Goal: Task Accomplishment & Management: Use online tool/utility

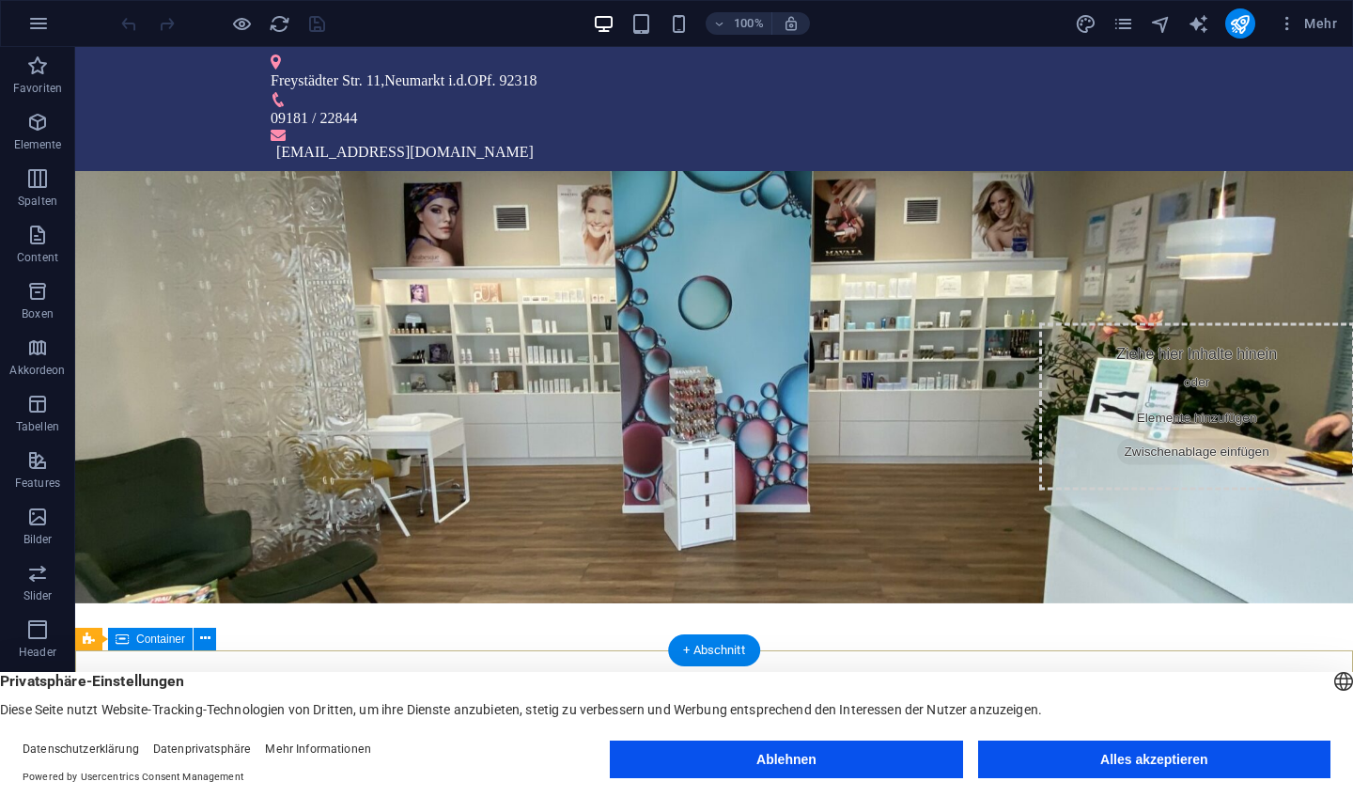
click at [1066, 762] on button "Alles akzeptieren" at bounding box center [1154, 760] width 352 height 38
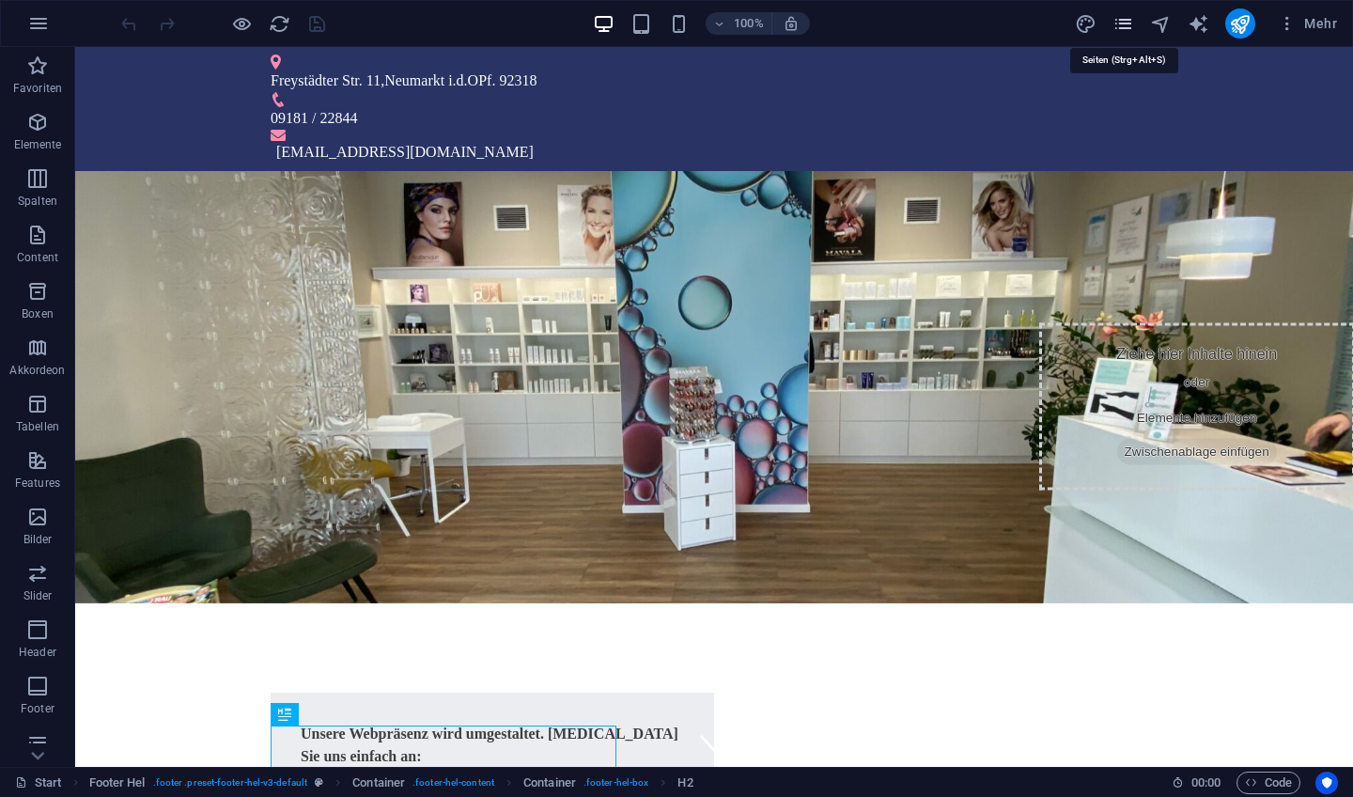
click at [1121, 20] on icon "pages" at bounding box center [1124, 24] width 22 height 22
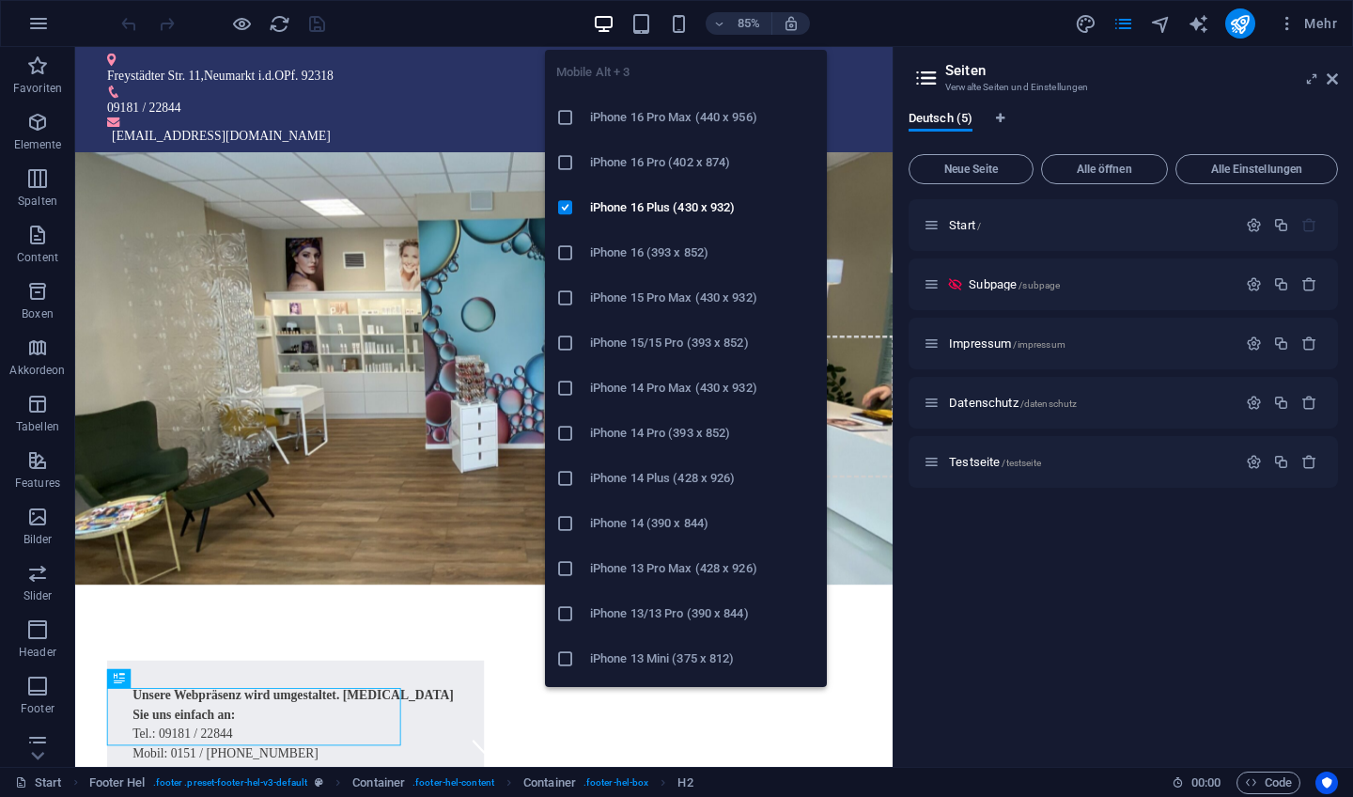
click at [686, 430] on h6 "iPhone 14 Pro (393 x 852)" at bounding box center [703, 433] width 226 height 23
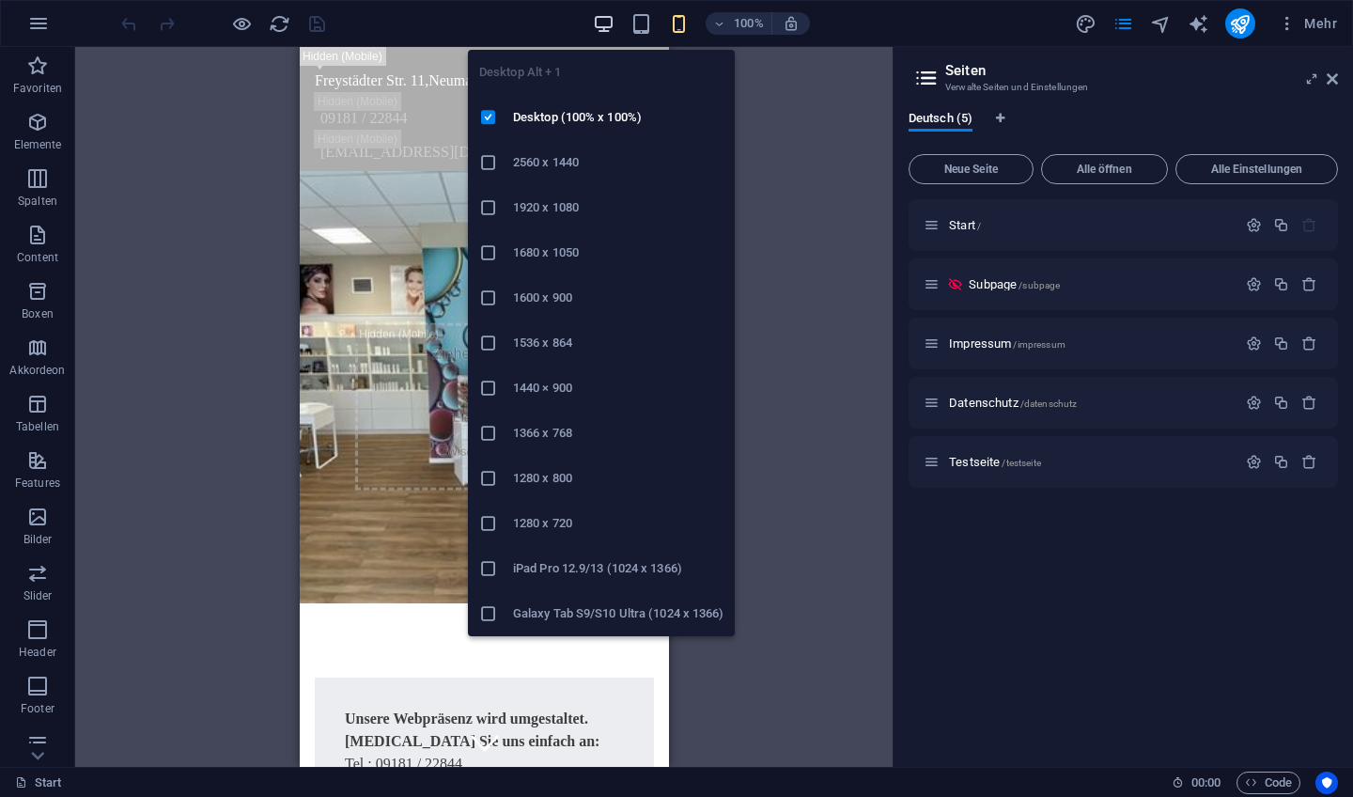
click at [597, 23] on icon "button" at bounding box center [604, 24] width 22 height 22
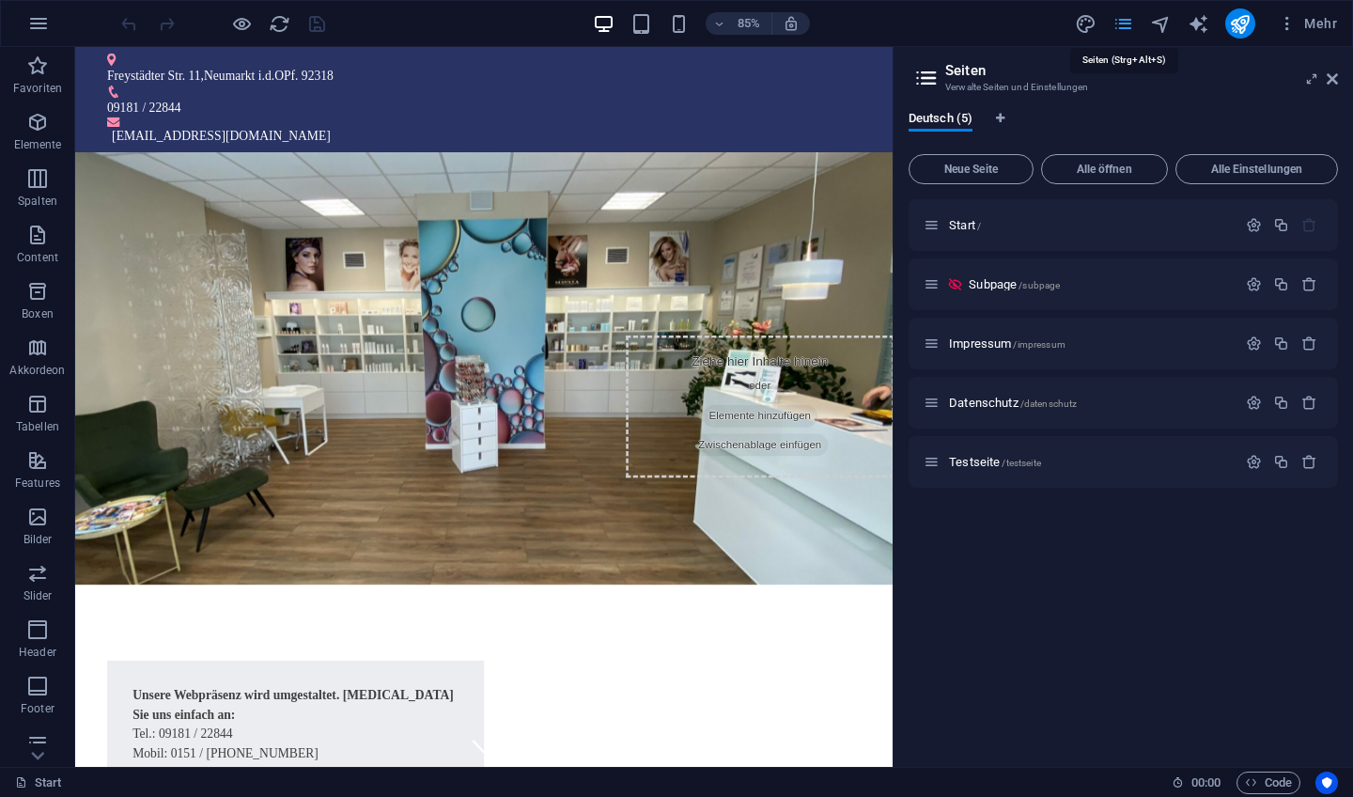
click at [1128, 23] on icon "pages" at bounding box center [1124, 24] width 22 height 22
click at [1089, 22] on icon "design" at bounding box center [1086, 24] width 22 height 22
select select "px"
select select "300"
select select "px"
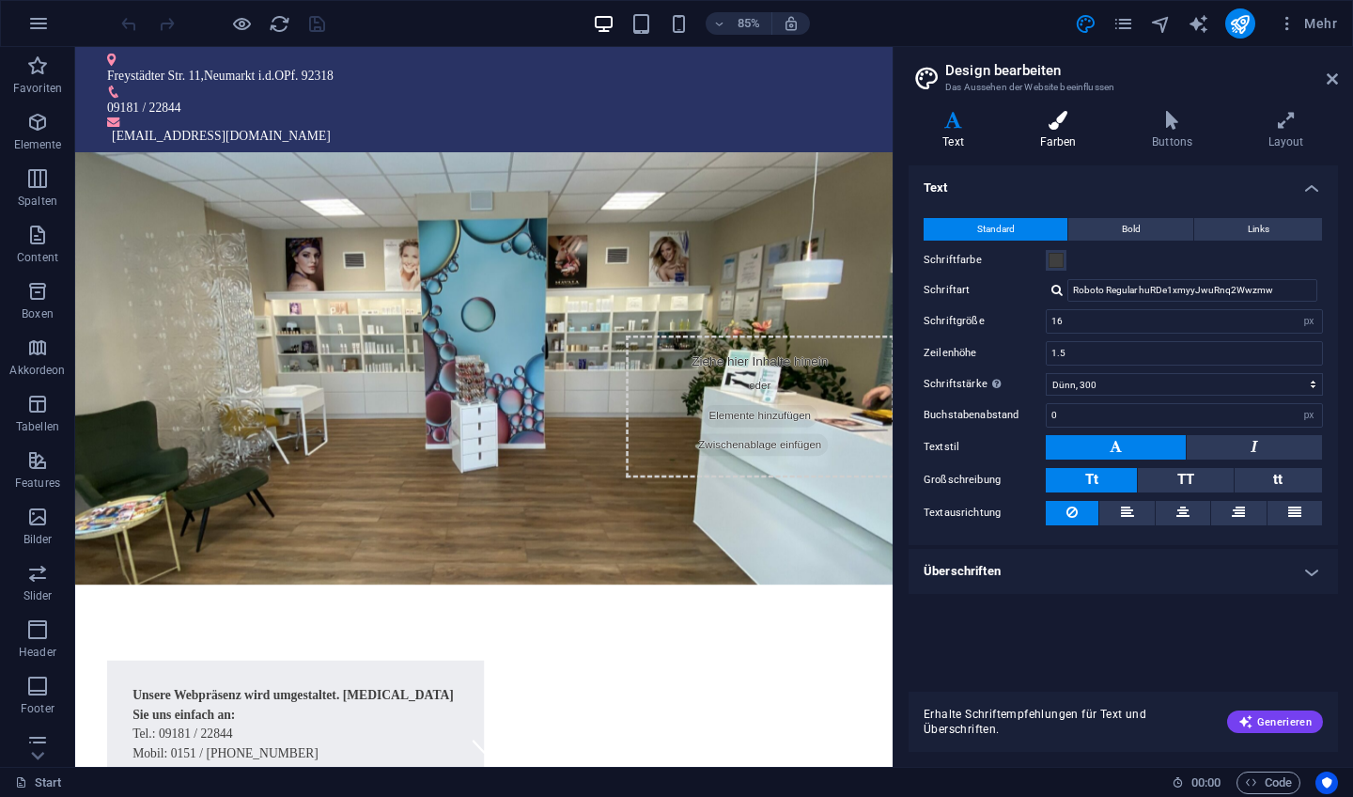
click at [1053, 121] on icon at bounding box center [1058, 120] width 105 height 19
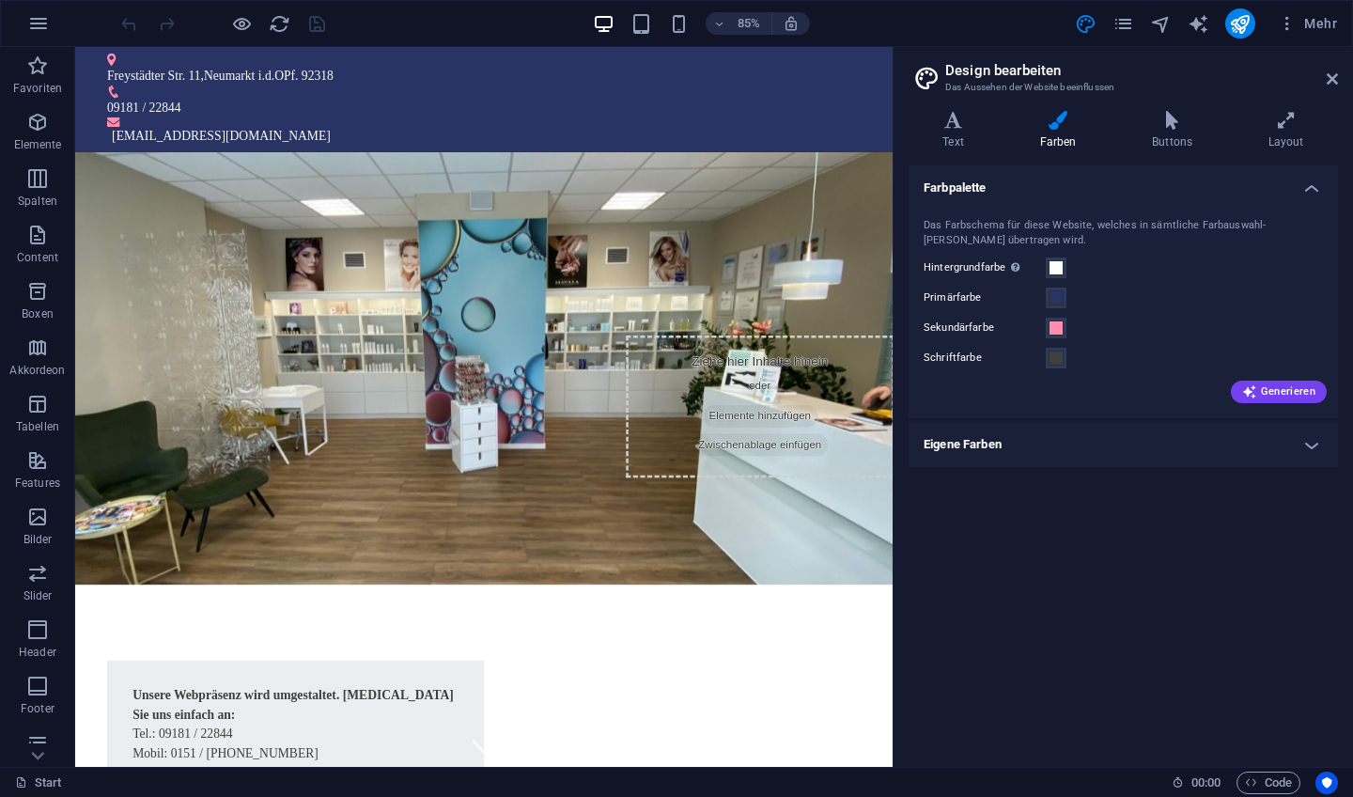
click at [1294, 439] on h4 "Eigene Farben" at bounding box center [1123, 444] width 429 height 45
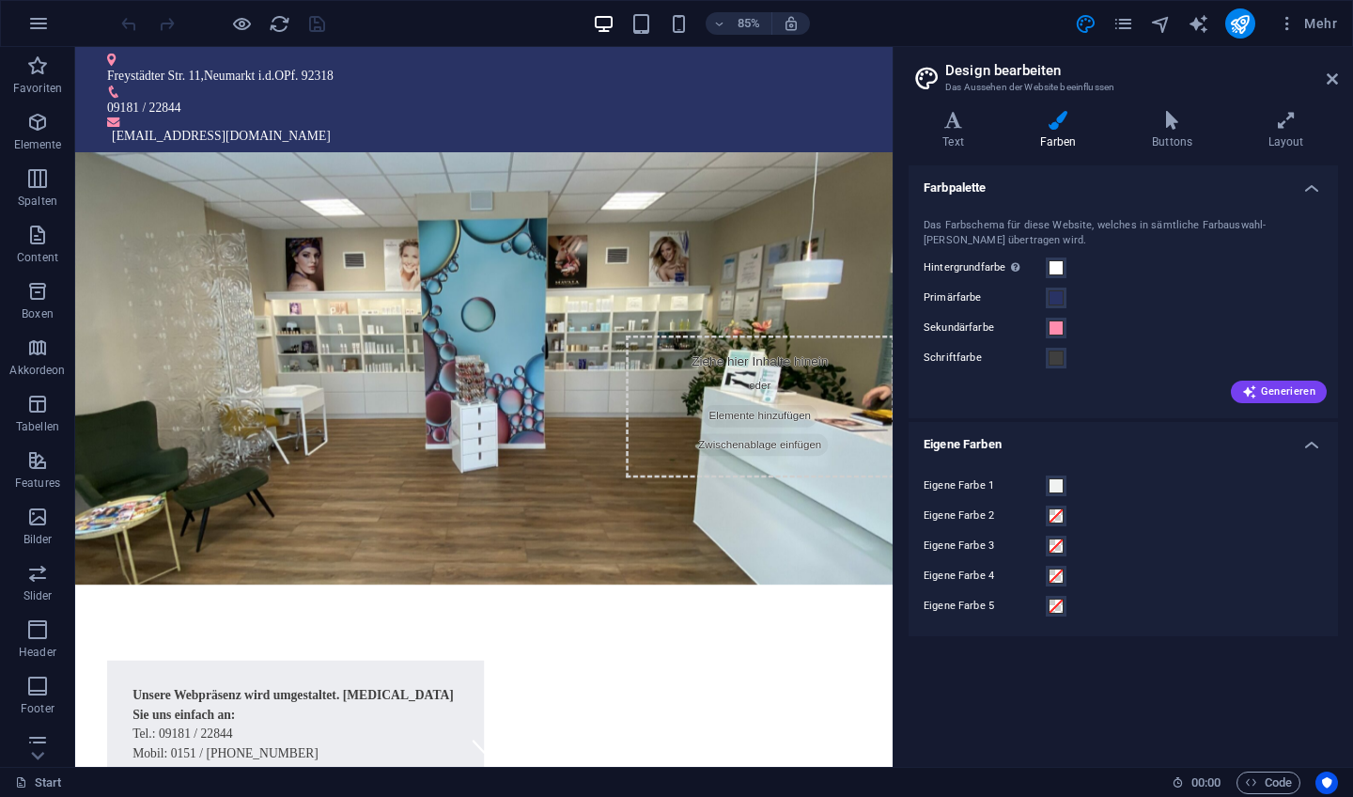
click at [1316, 438] on h4 "Eigene Farben" at bounding box center [1123, 439] width 429 height 34
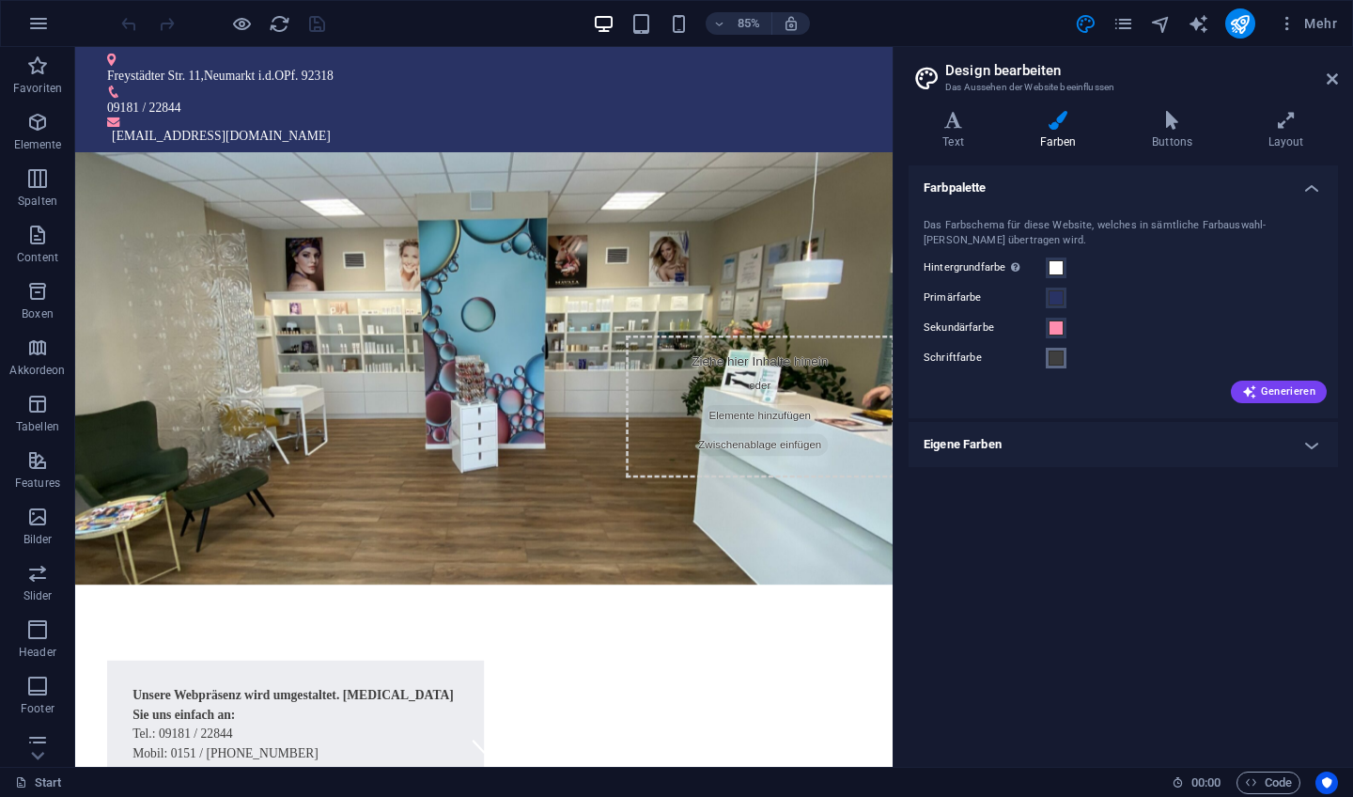
click at [1054, 355] on span at bounding box center [1056, 358] width 15 height 15
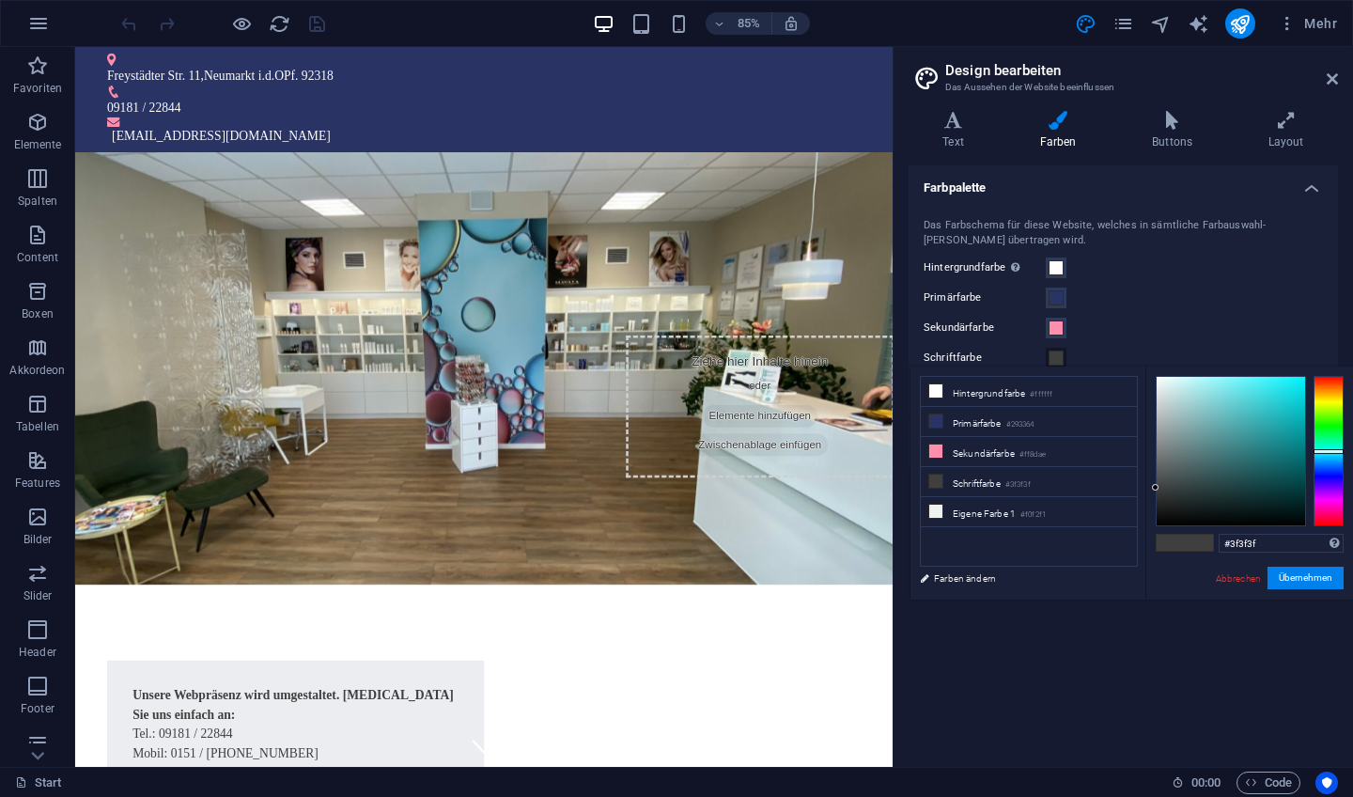
drag, startPoint x: 1327, startPoint y: 380, endPoint x: 1336, endPoint y: 451, distance: 72.0
click at [1336, 451] on div at bounding box center [1329, 451] width 30 height 150
drag, startPoint x: 1156, startPoint y: 487, endPoint x: 1229, endPoint y: 415, distance: 102.3
click at [1229, 415] on div at bounding box center [1228, 416] width 7 height 7
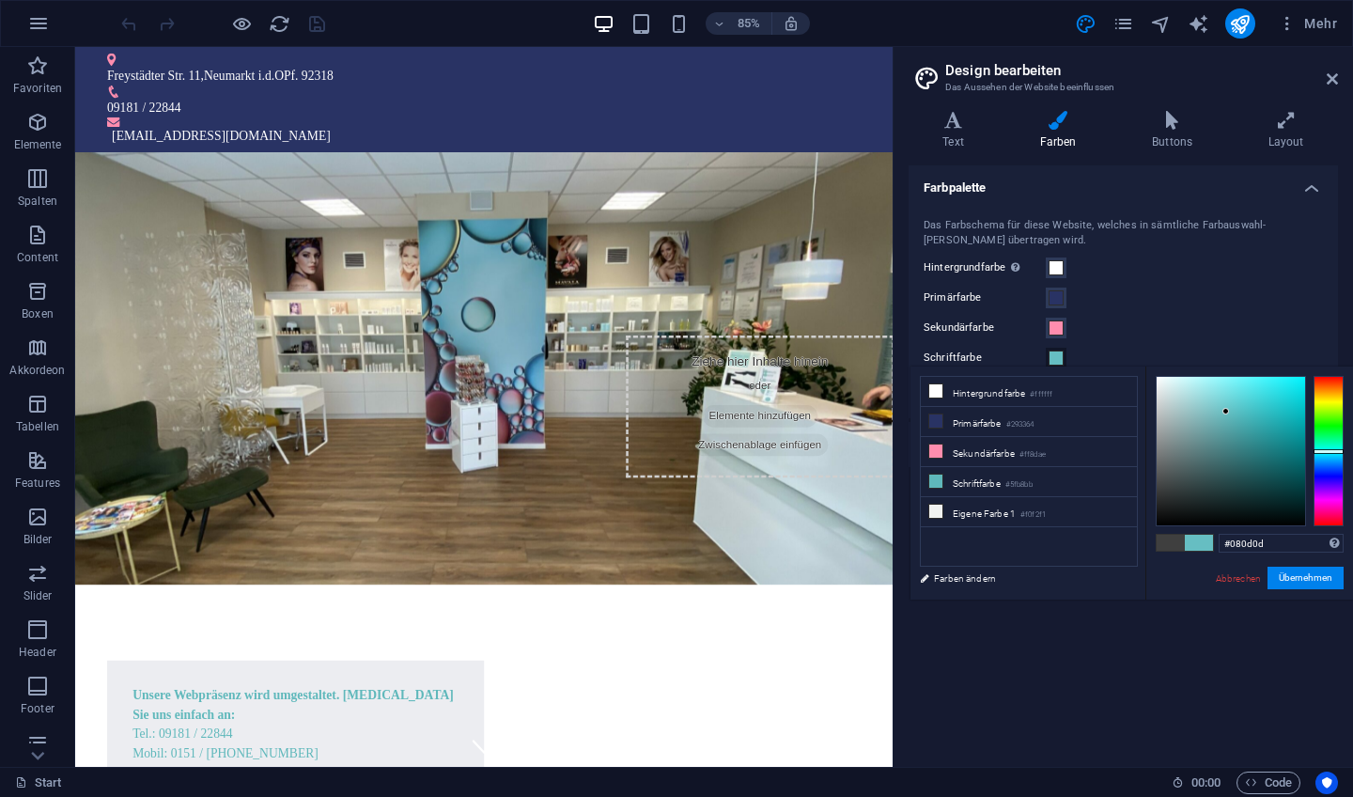
type input "#000000"
drag, startPoint x: 1226, startPoint y: 412, endPoint x: 1197, endPoint y: 649, distance: 239.5
click at [1197, 649] on body "[DOMAIN_NAME] Start Favoriten Elemente Spalten Content Boxen Akkordeon Tabellen…" at bounding box center [676, 398] width 1353 height 797
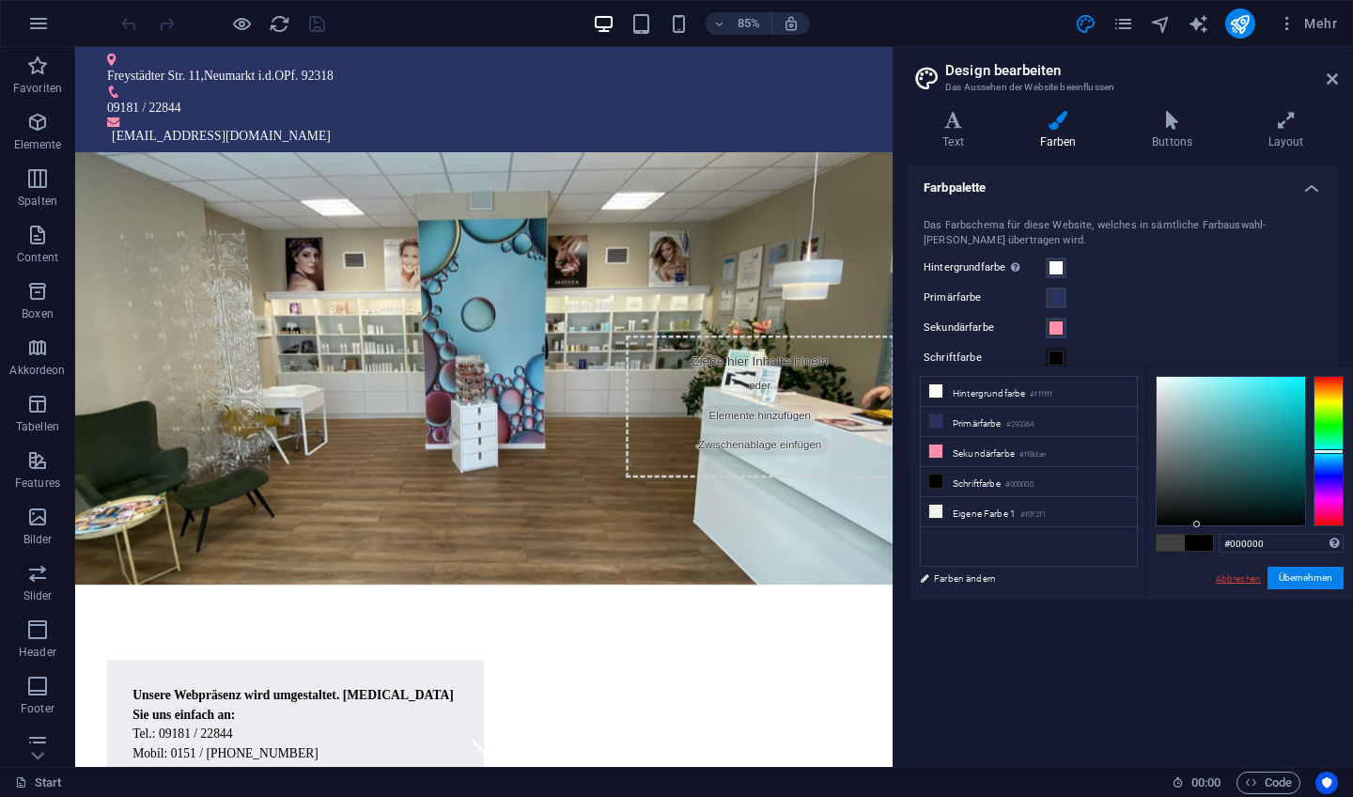
click at [1236, 583] on link "Abbrechen" at bounding box center [1238, 578] width 49 height 14
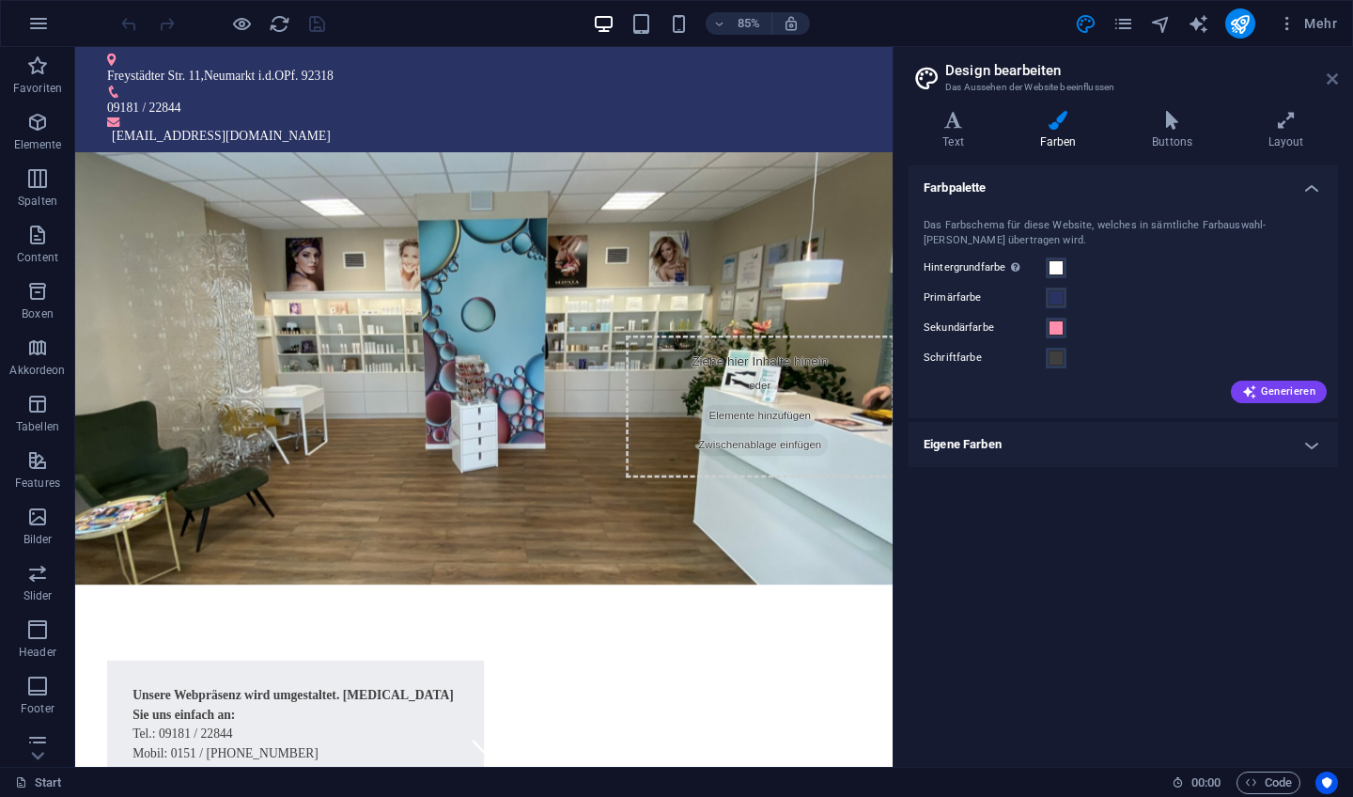
click at [1333, 82] on icon at bounding box center [1332, 78] width 11 height 15
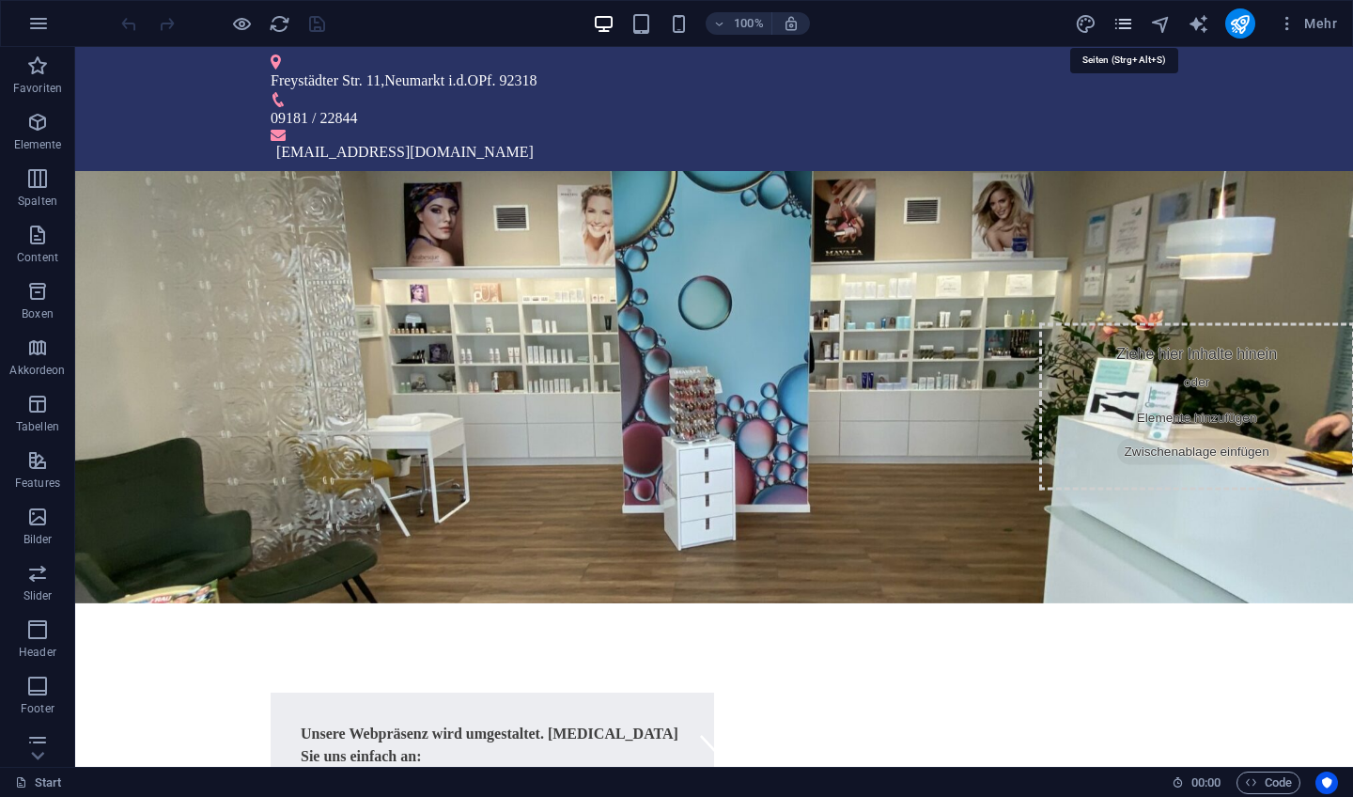
click at [1123, 23] on icon "pages" at bounding box center [1124, 24] width 22 height 22
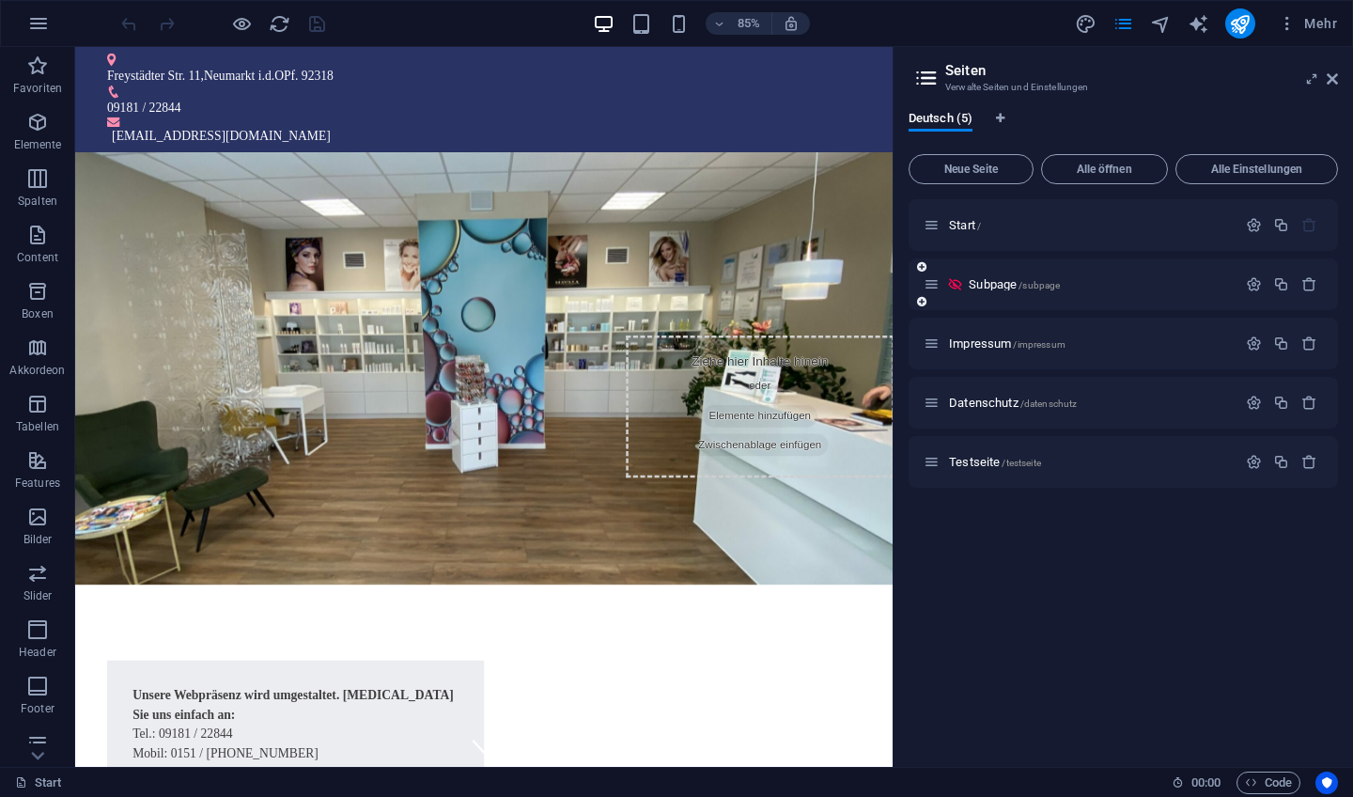
drag, startPoint x: 944, startPoint y: 315, endPoint x: 944, endPoint y: 294, distance: 20.7
click at [944, 313] on div "Start / Subpage /subpage Impressum /impressum Datenschutz /datenschutz Testseit…" at bounding box center [1123, 343] width 429 height 289
click at [1254, 466] on icon "button" at bounding box center [1254, 462] width 16 height 16
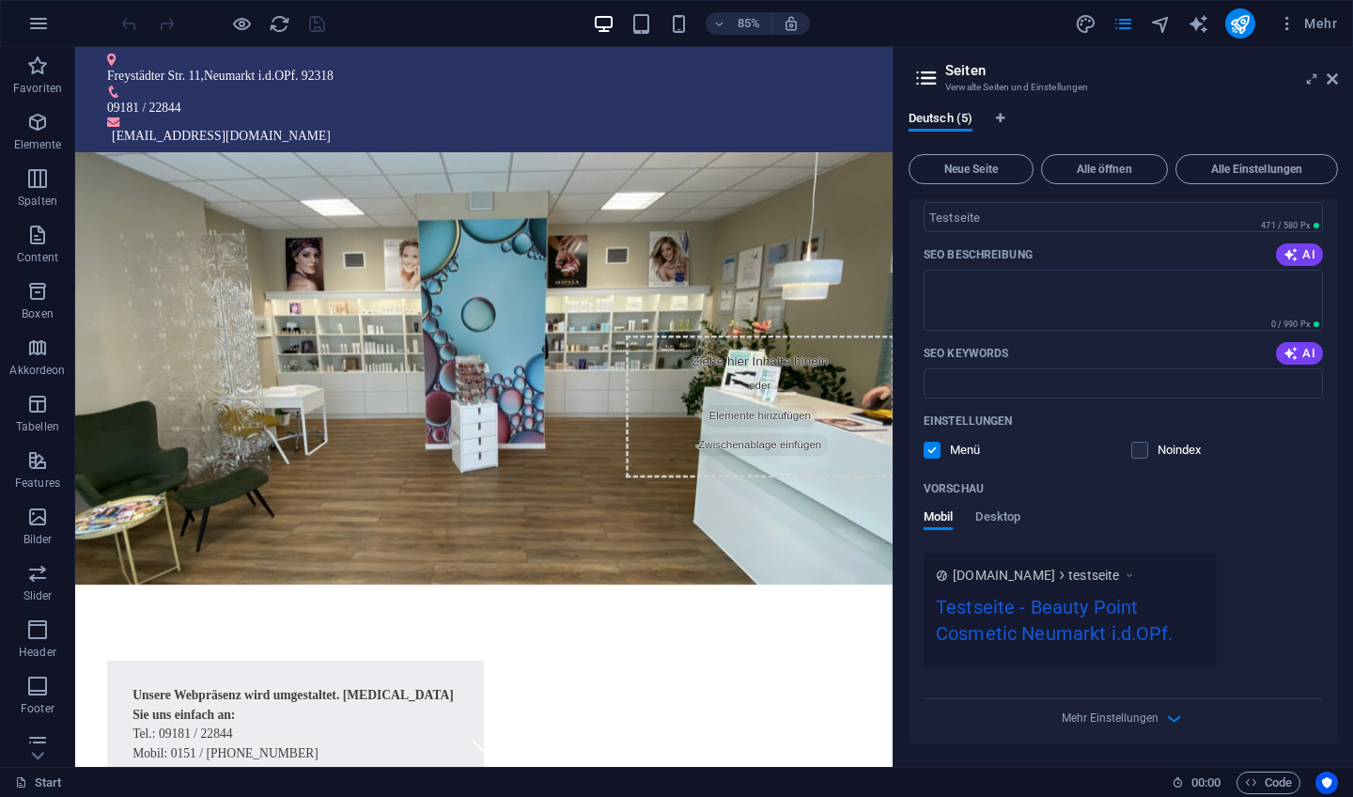
scroll to position [451, 0]
click at [1157, 718] on div "Mehr Einstellungen" at bounding box center [1123, 714] width 399 height 30
click at [1170, 718] on icon "button" at bounding box center [1174, 719] width 22 height 22
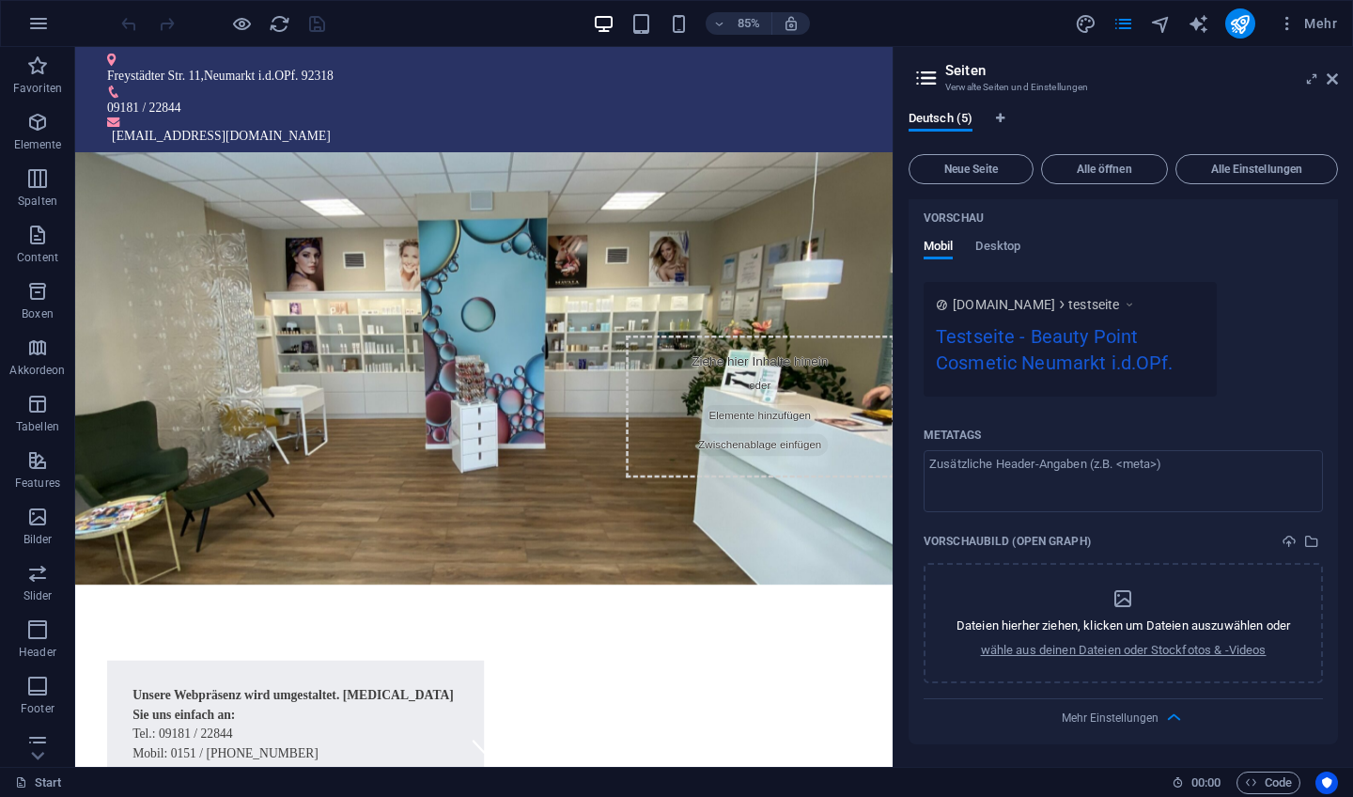
scroll to position [722, 0]
click at [1333, 83] on icon at bounding box center [1332, 78] width 11 height 15
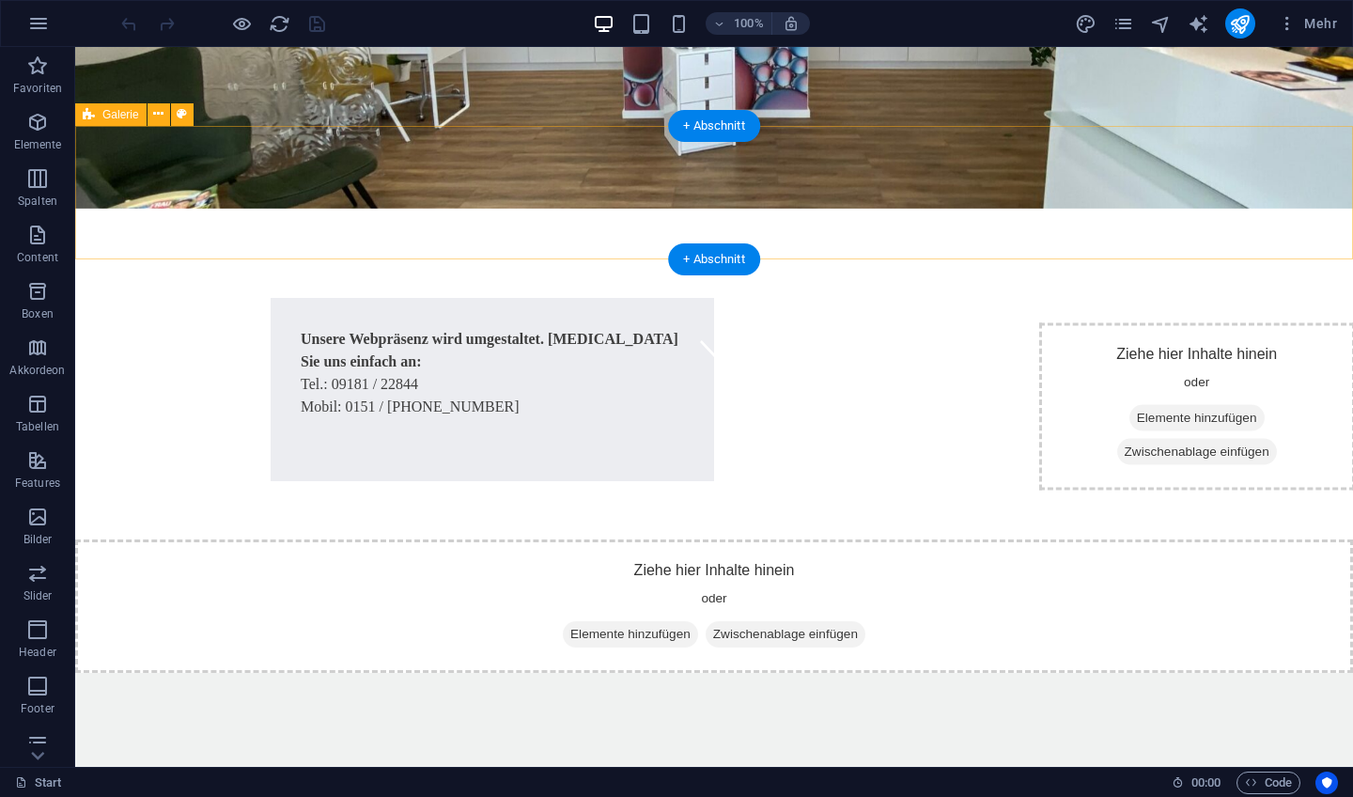
scroll to position [391, 0]
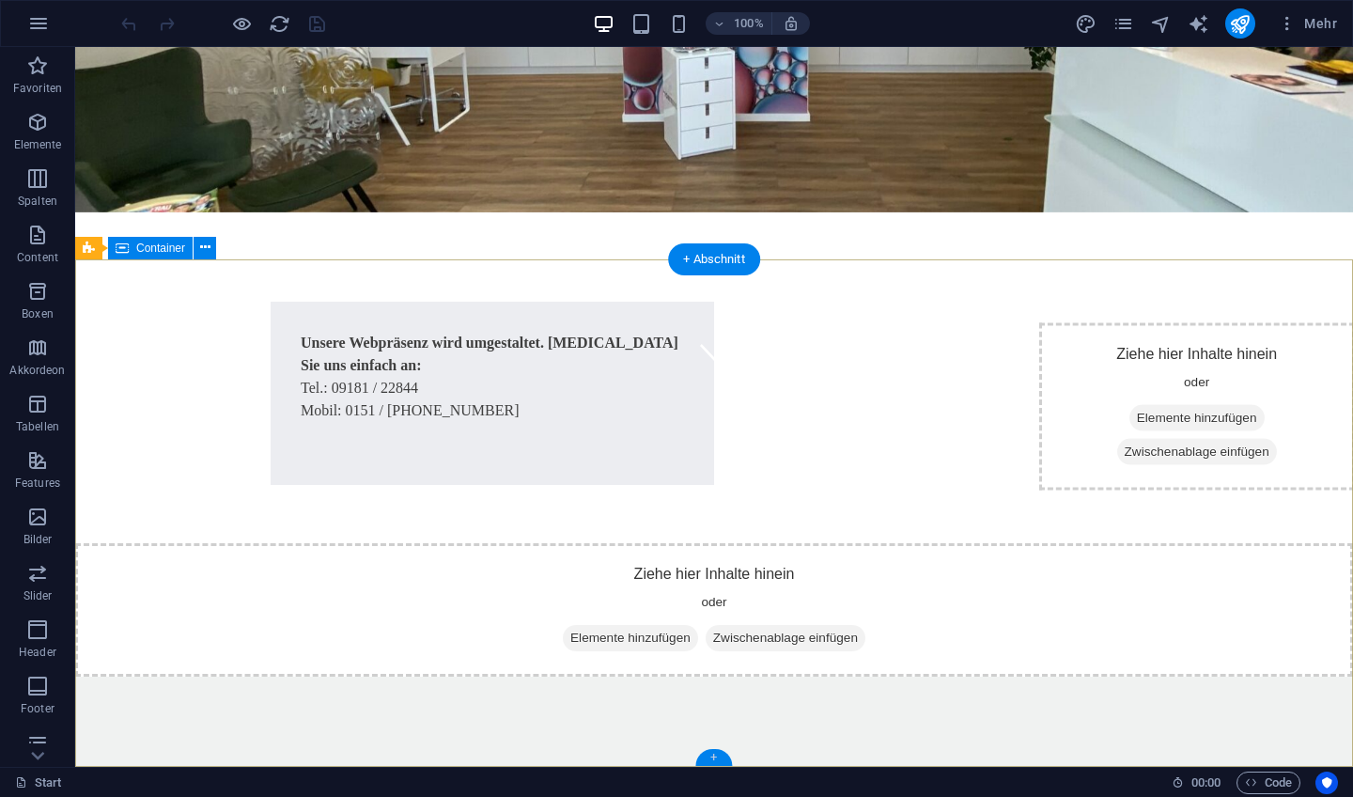
drag, startPoint x: 710, startPoint y: 758, endPoint x: 312, endPoint y: 711, distance: 401.2
click at [710, 758] on div "+" at bounding box center [713, 757] width 37 height 17
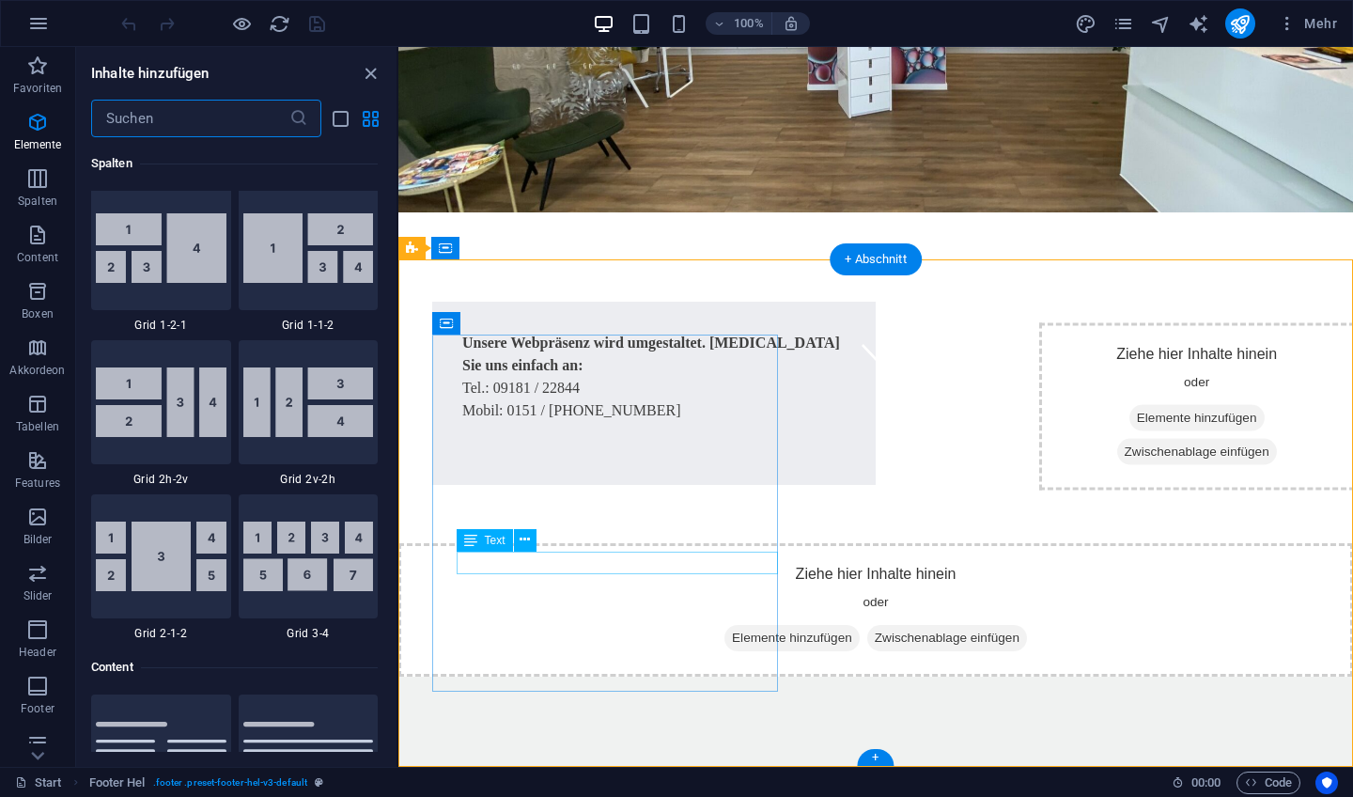
scroll to position [3288, 0]
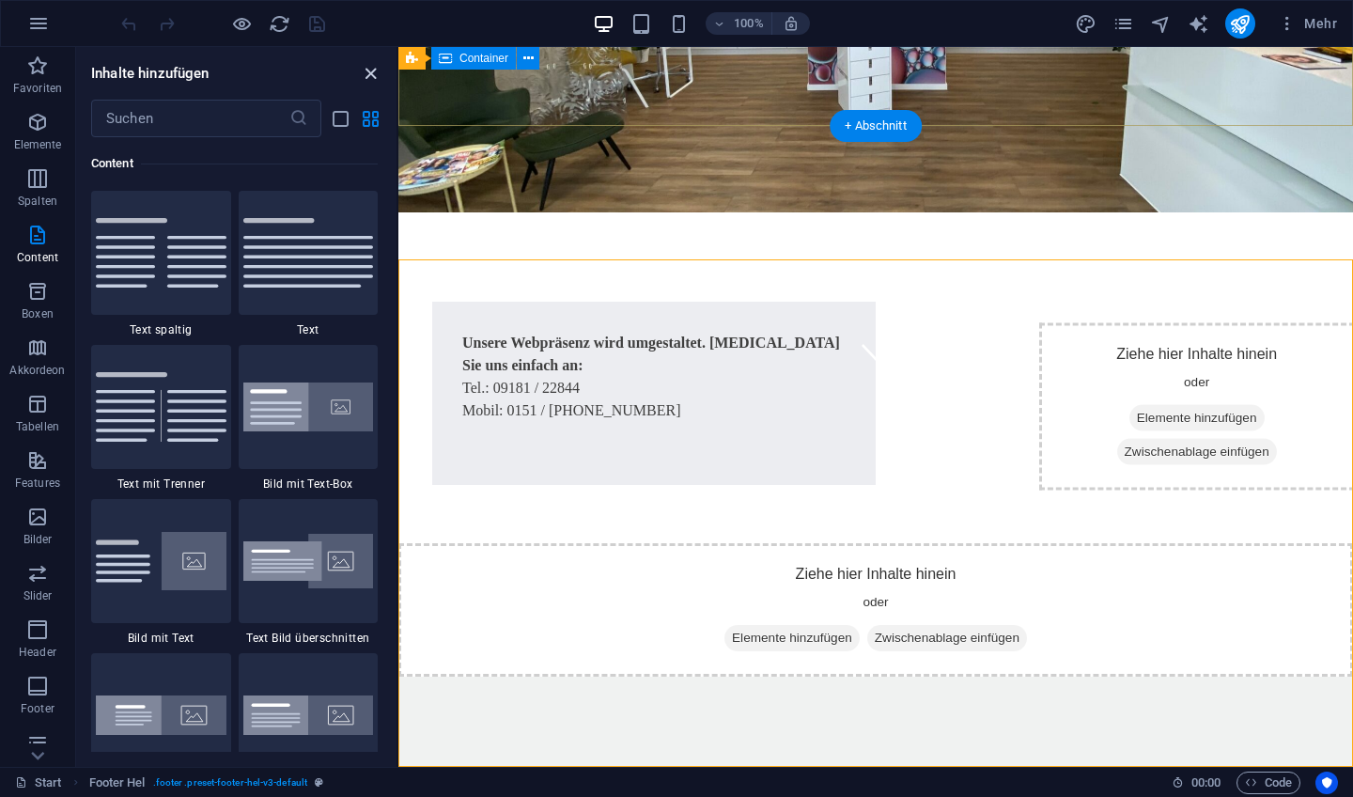
click at [367, 76] on icon "close panel" at bounding box center [371, 74] width 22 height 22
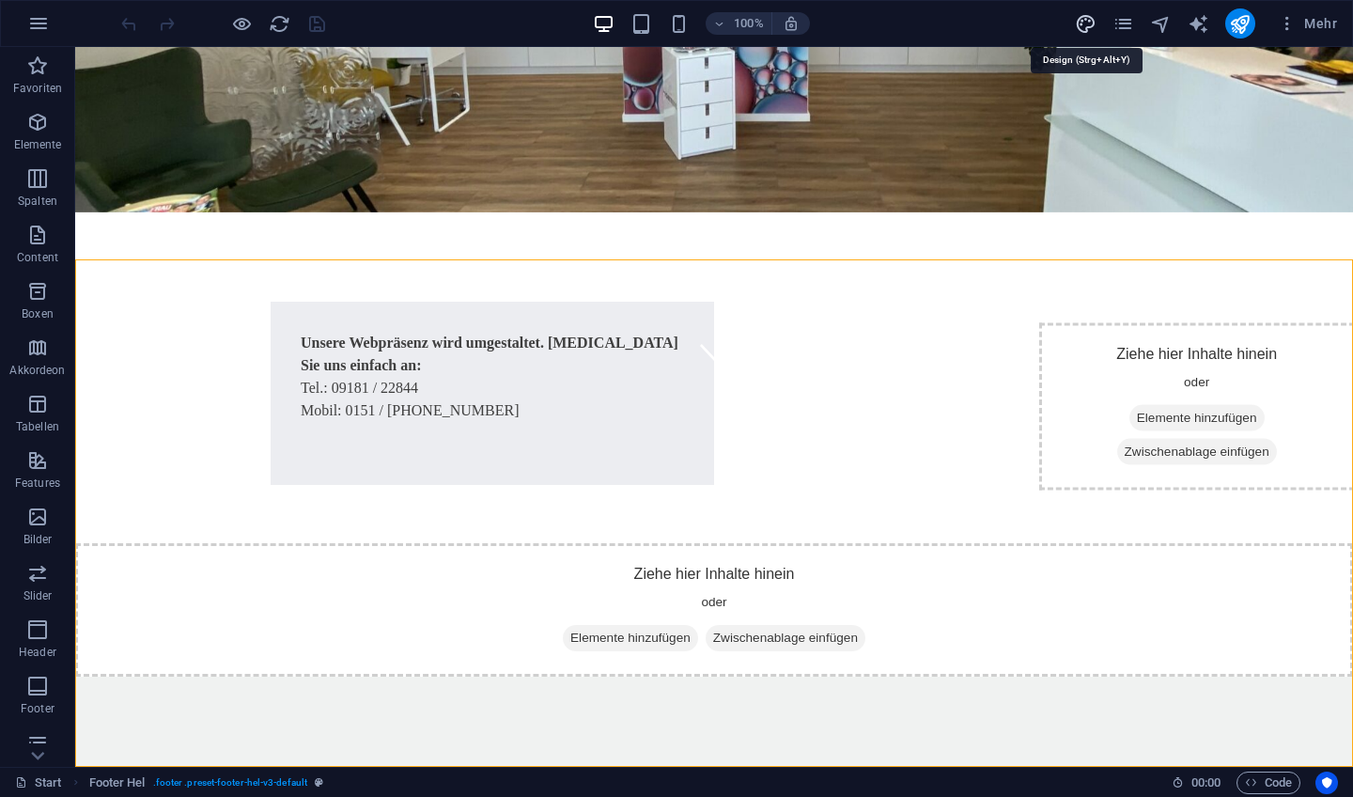
click at [1088, 23] on icon "design" at bounding box center [1086, 24] width 22 height 22
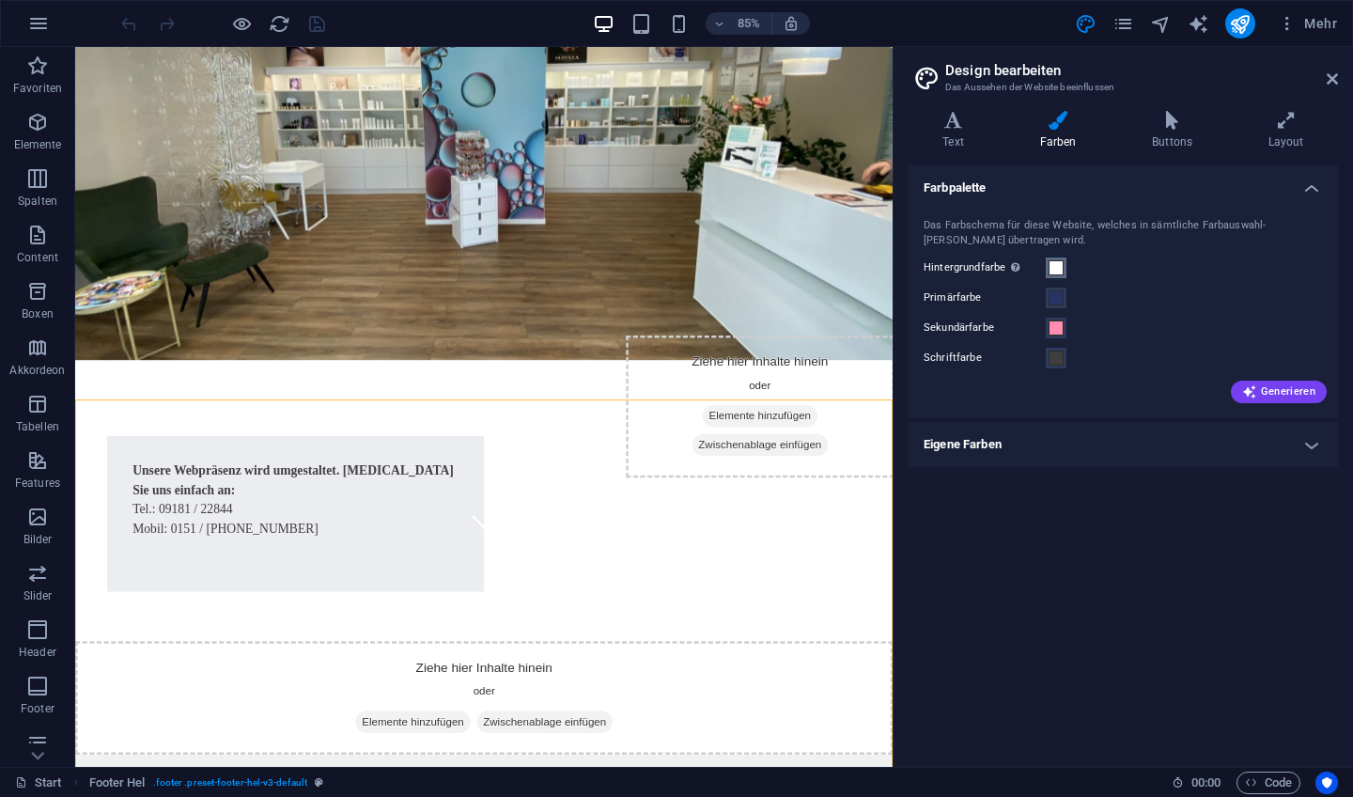
click at [1056, 269] on span at bounding box center [1056, 267] width 15 height 15
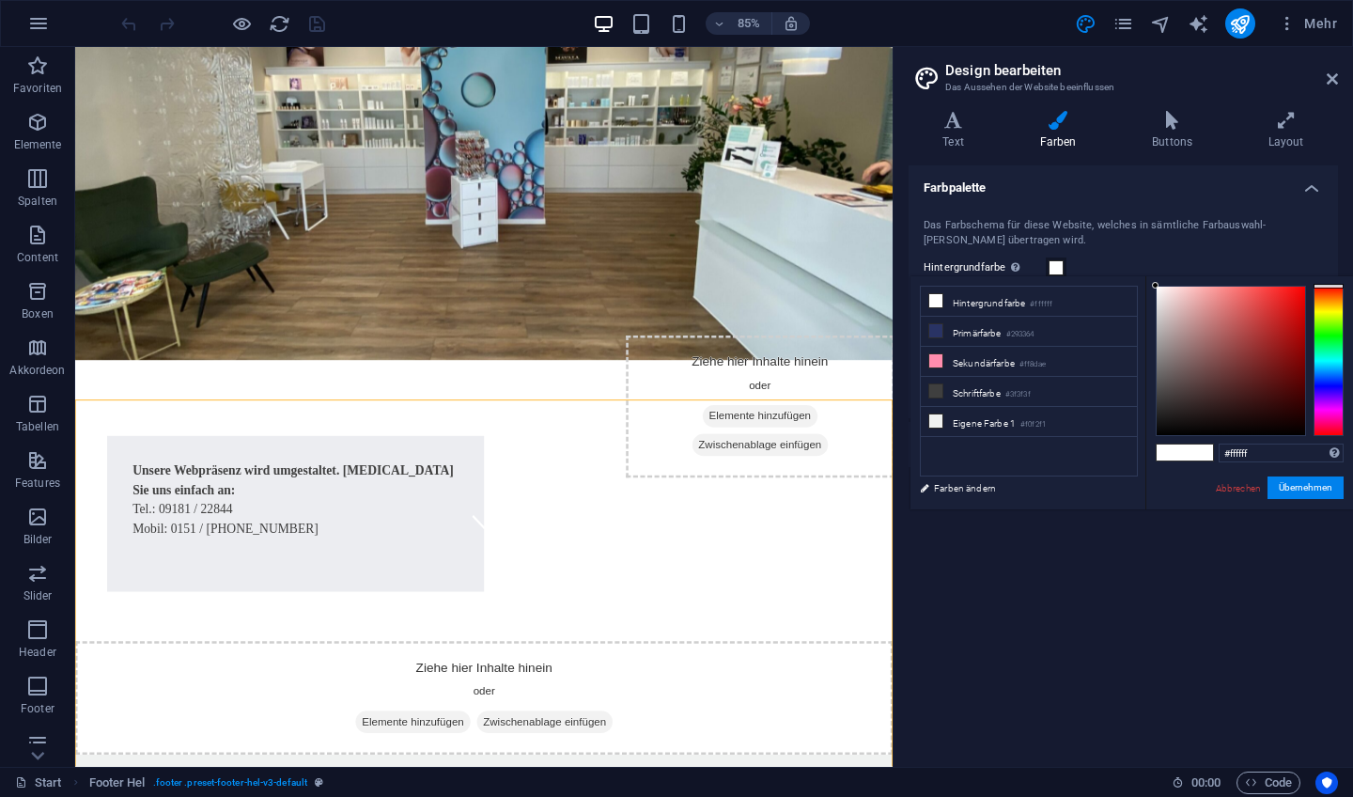
click at [1311, 186] on h4 "Farbpalette" at bounding box center [1123, 182] width 429 height 34
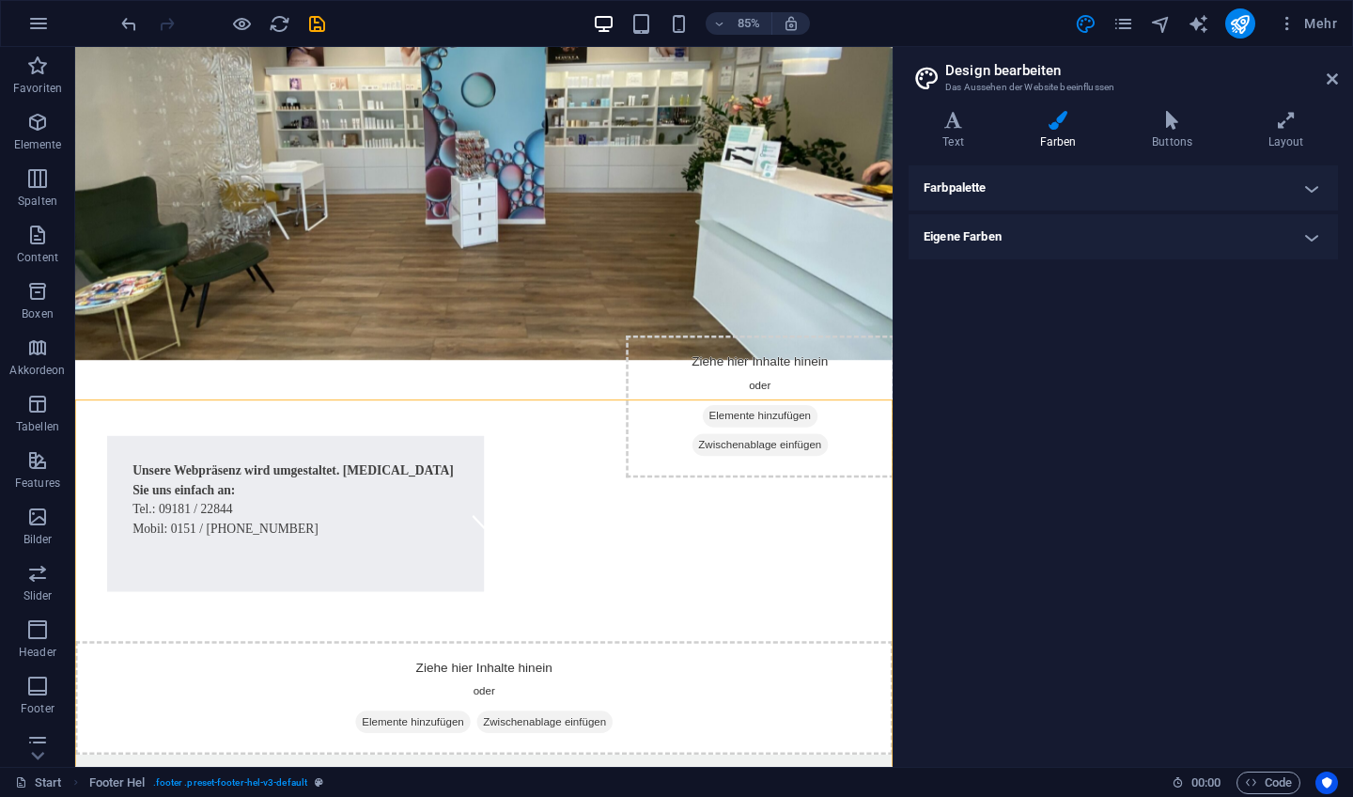
click at [1309, 194] on h4 "Farbpalette" at bounding box center [1123, 187] width 429 height 45
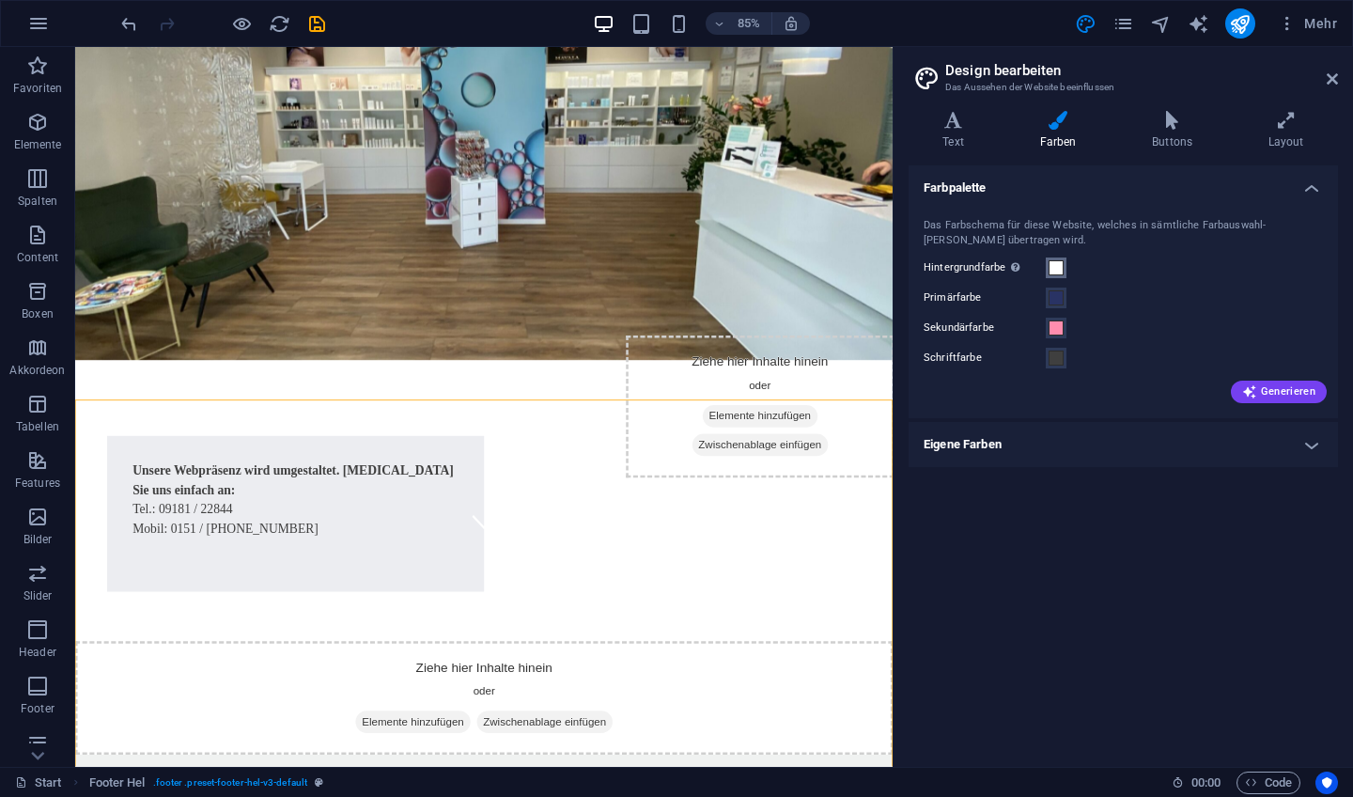
click at [1051, 266] on span at bounding box center [1056, 267] width 15 height 15
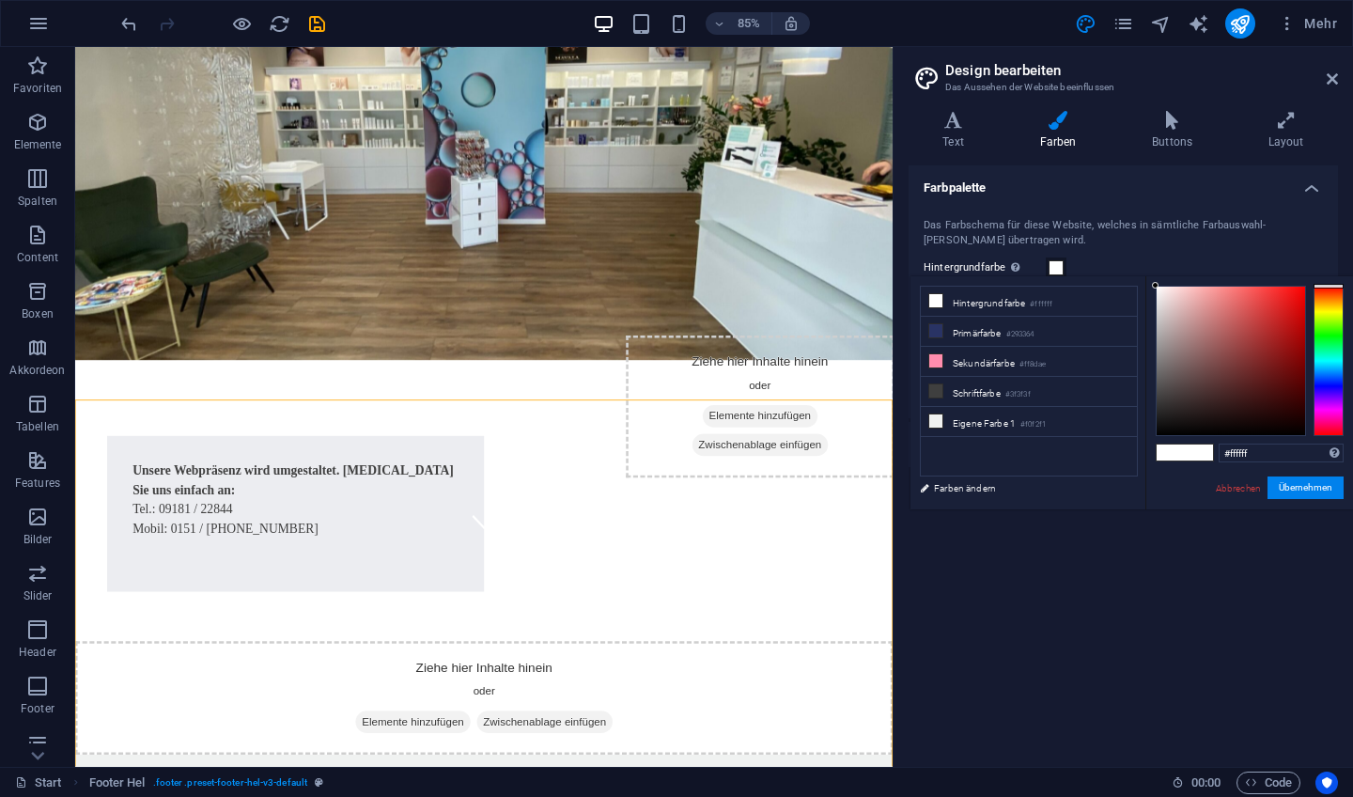
click at [1312, 183] on h4 "Farbpalette" at bounding box center [1123, 182] width 429 height 34
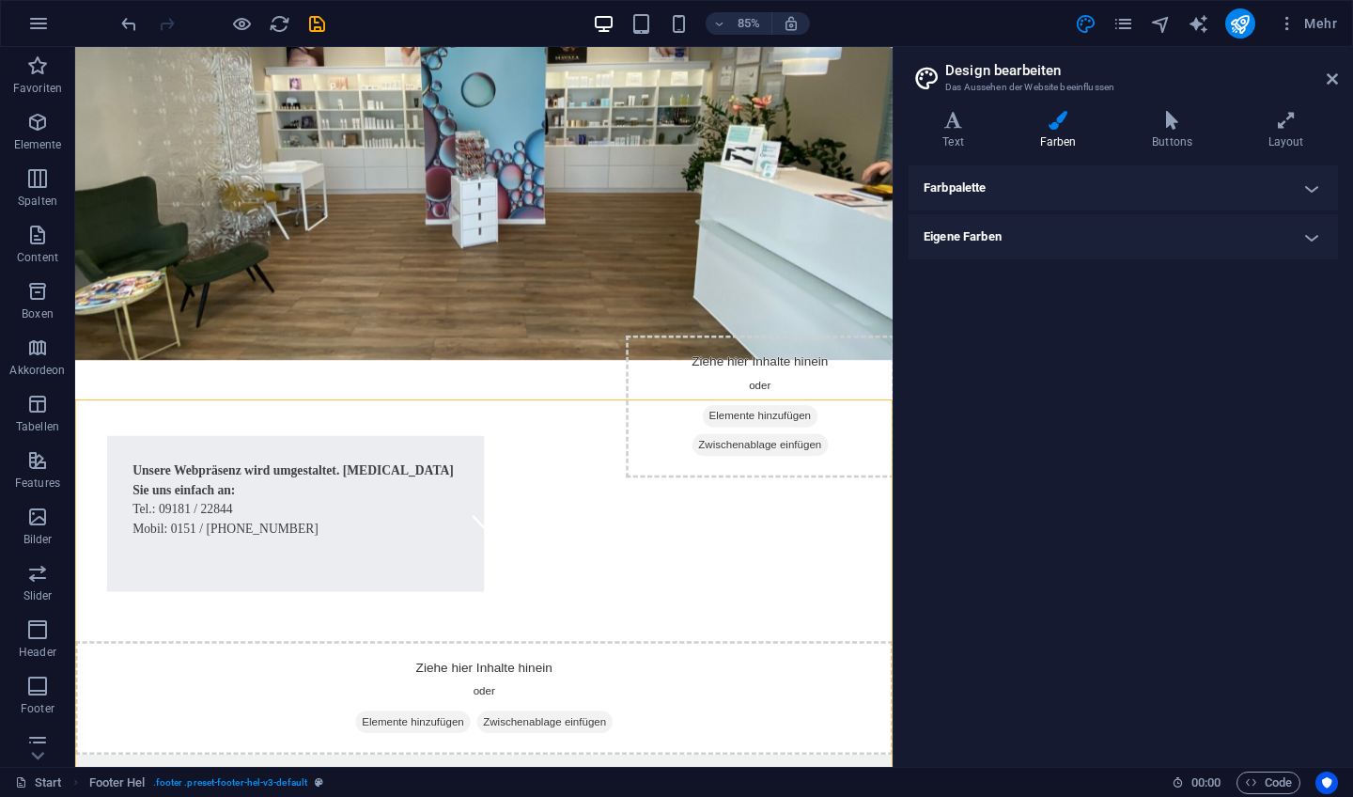
click at [1218, 244] on h4 "Eigene Farben" at bounding box center [1123, 236] width 429 height 45
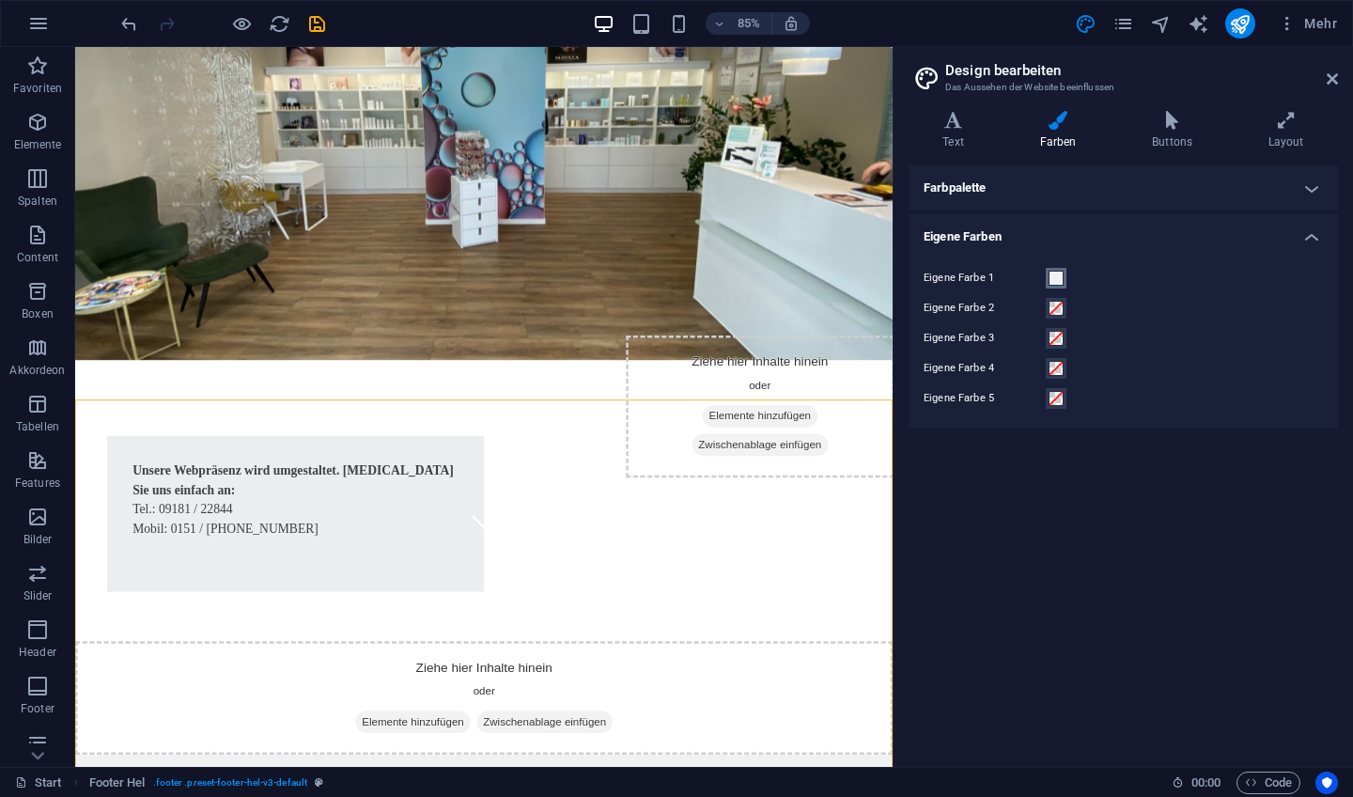
click at [1051, 285] on button "Eigene Farbe 1" at bounding box center [1056, 278] width 21 height 21
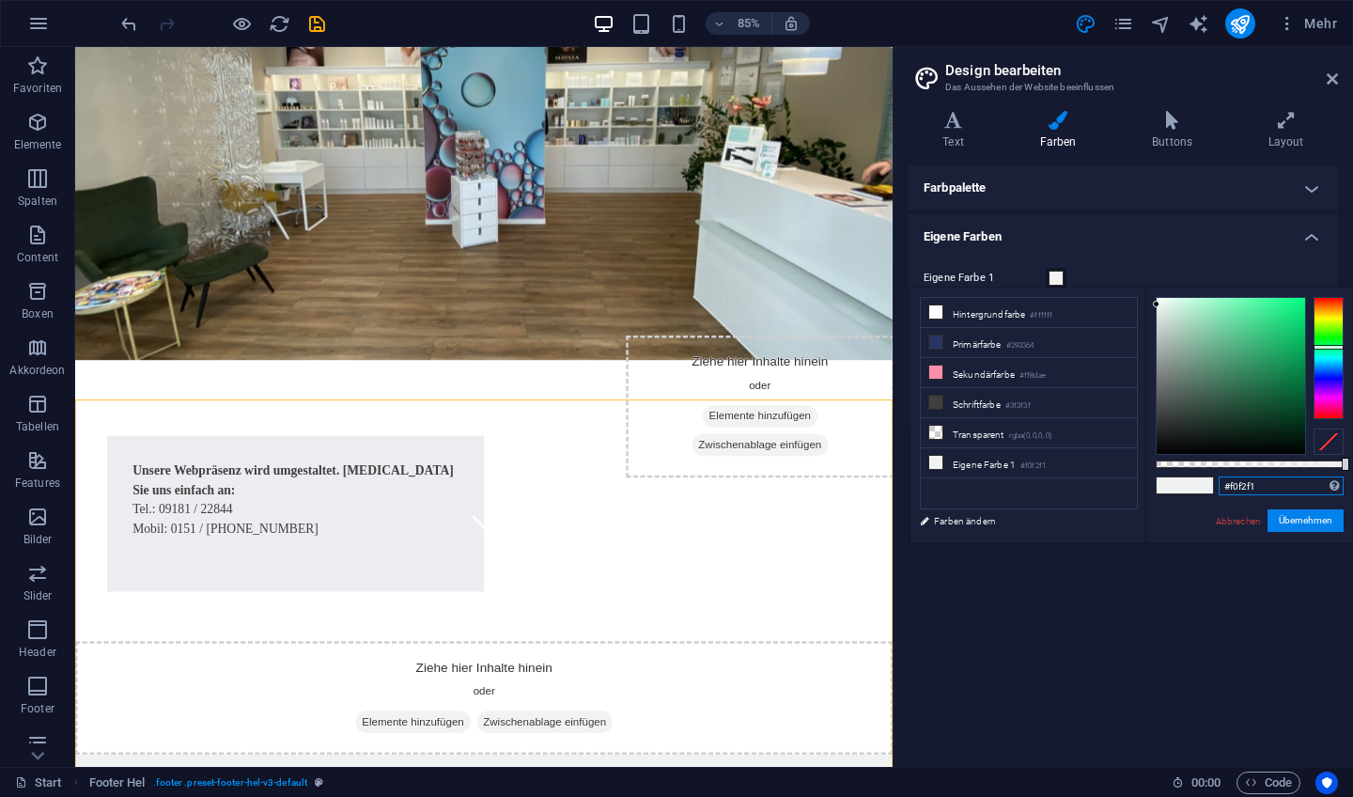
click at [1266, 486] on input "#f0f2f1" at bounding box center [1281, 485] width 125 height 19
type input "#"
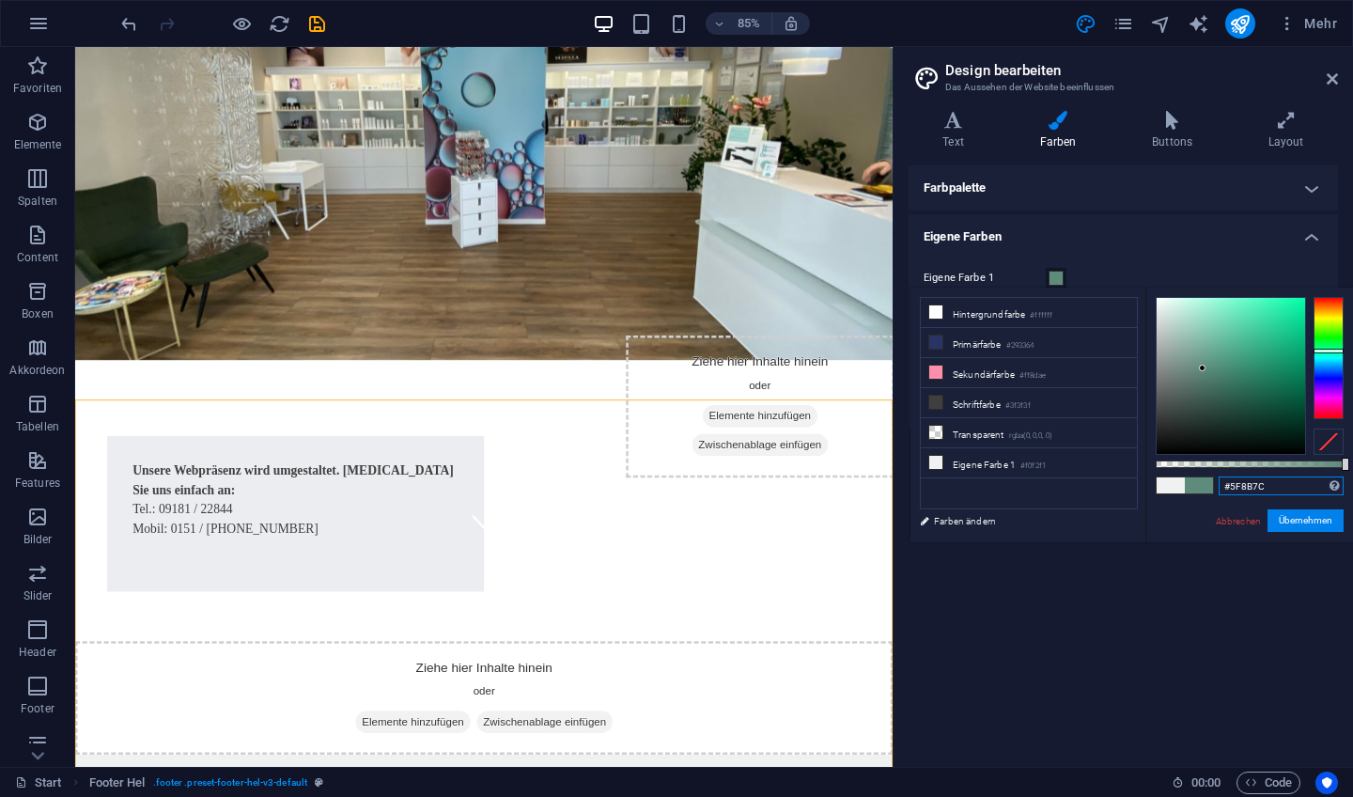
type input "#5f8b7c"
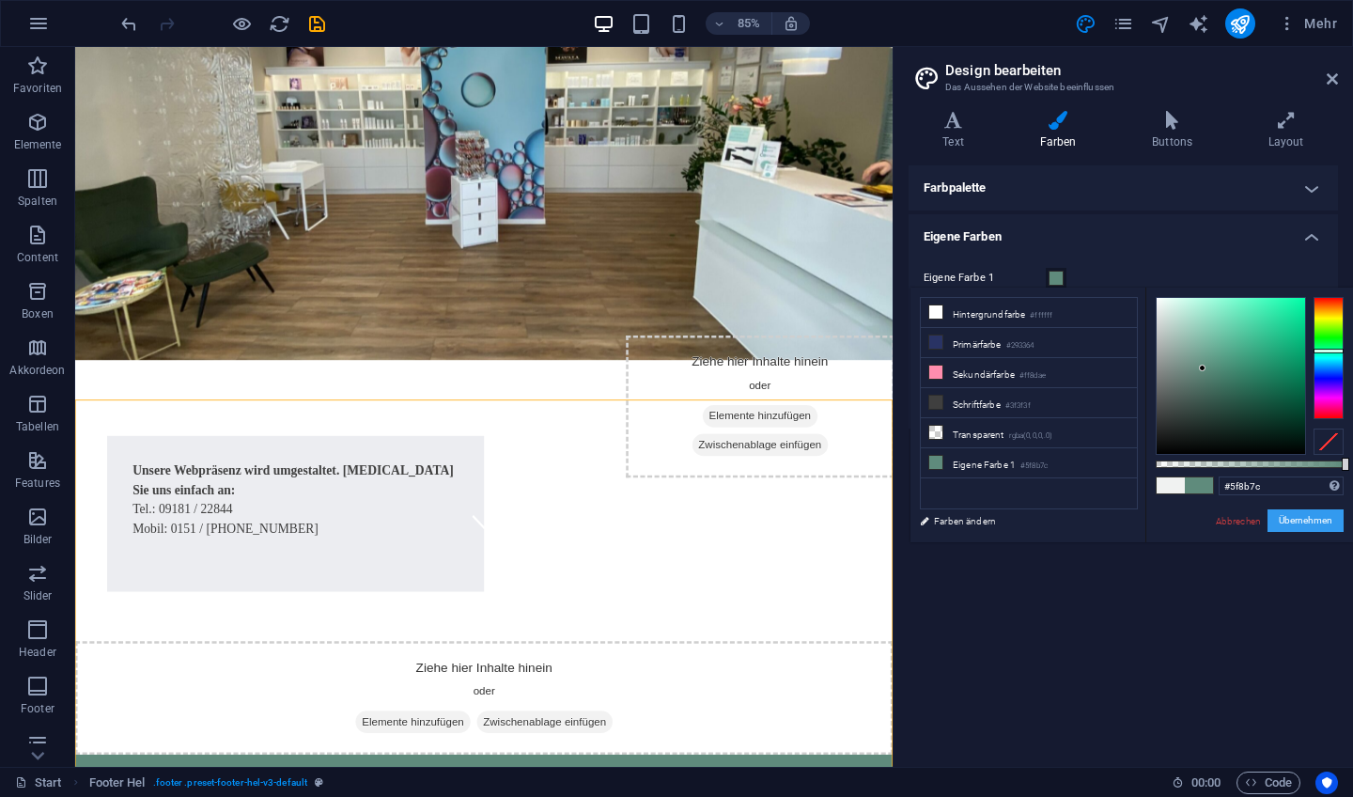
click at [1284, 519] on button "Übernehmen" at bounding box center [1306, 520] width 76 height 23
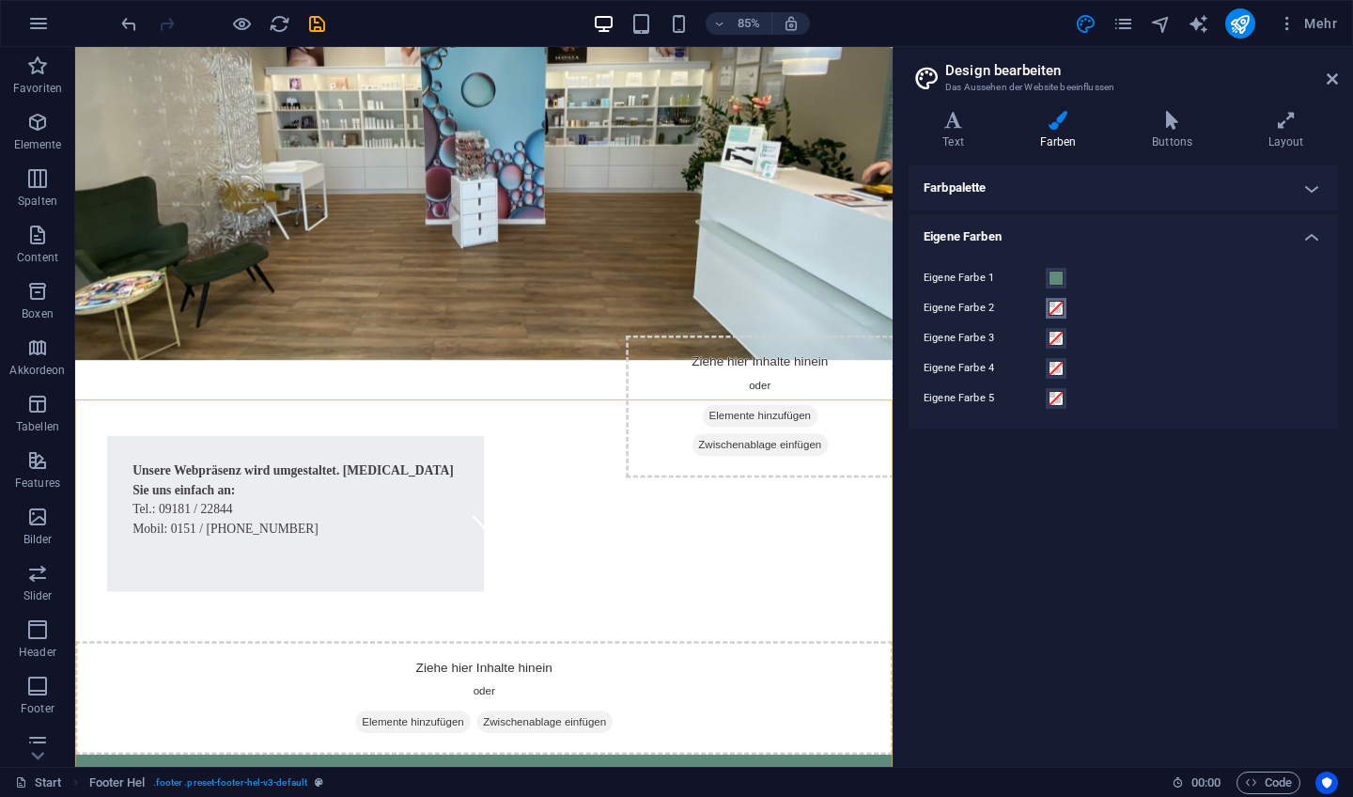
click at [1058, 307] on span at bounding box center [1056, 308] width 15 height 15
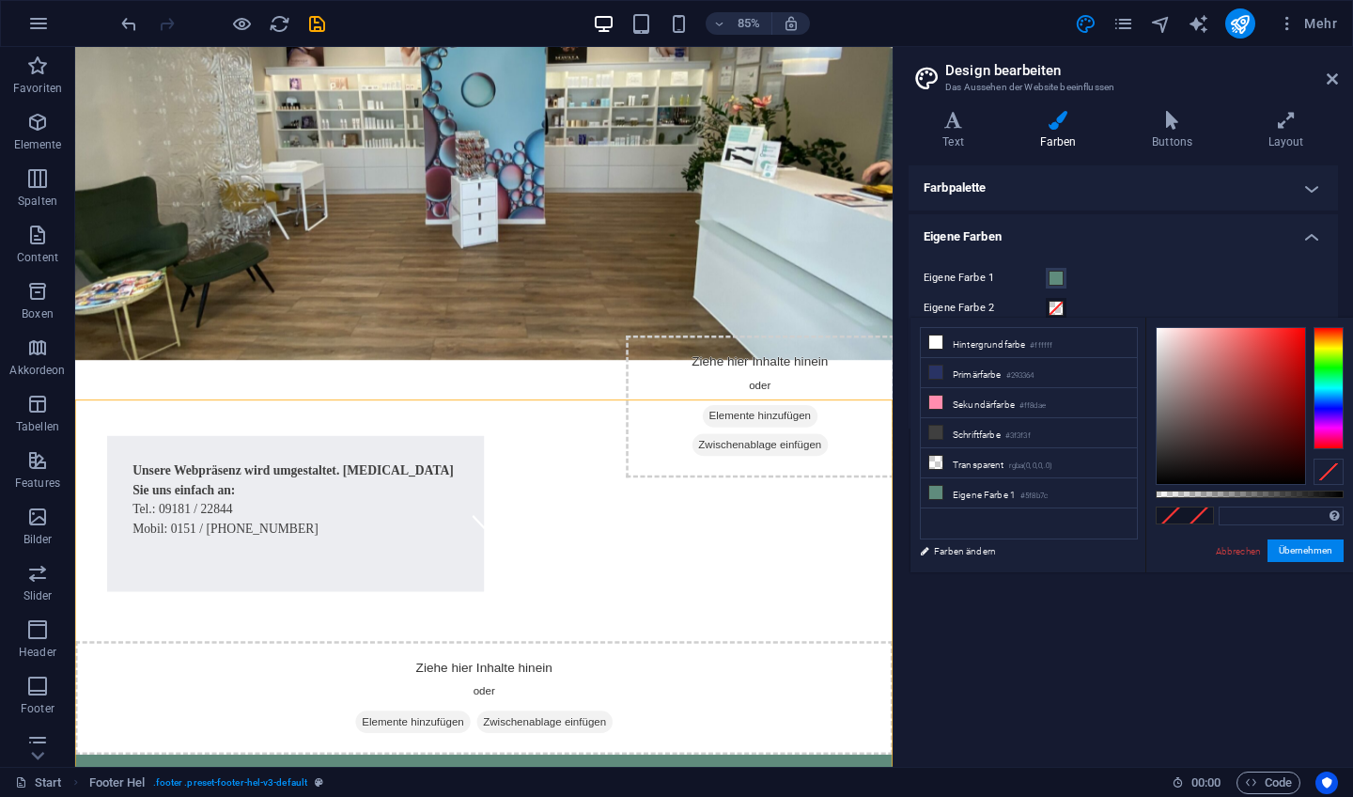
click at [1323, 472] on div at bounding box center [1329, 472] width 30 height 26
click at [1181, 514] on span at bounding box center [1171, 515] width 28 height 16
click at [1183, 514] on span at bounding box center [1171, 515] width 28 height 16
click at [1331, 465] on div at bounding box center [1329, 472] width 30 height 26
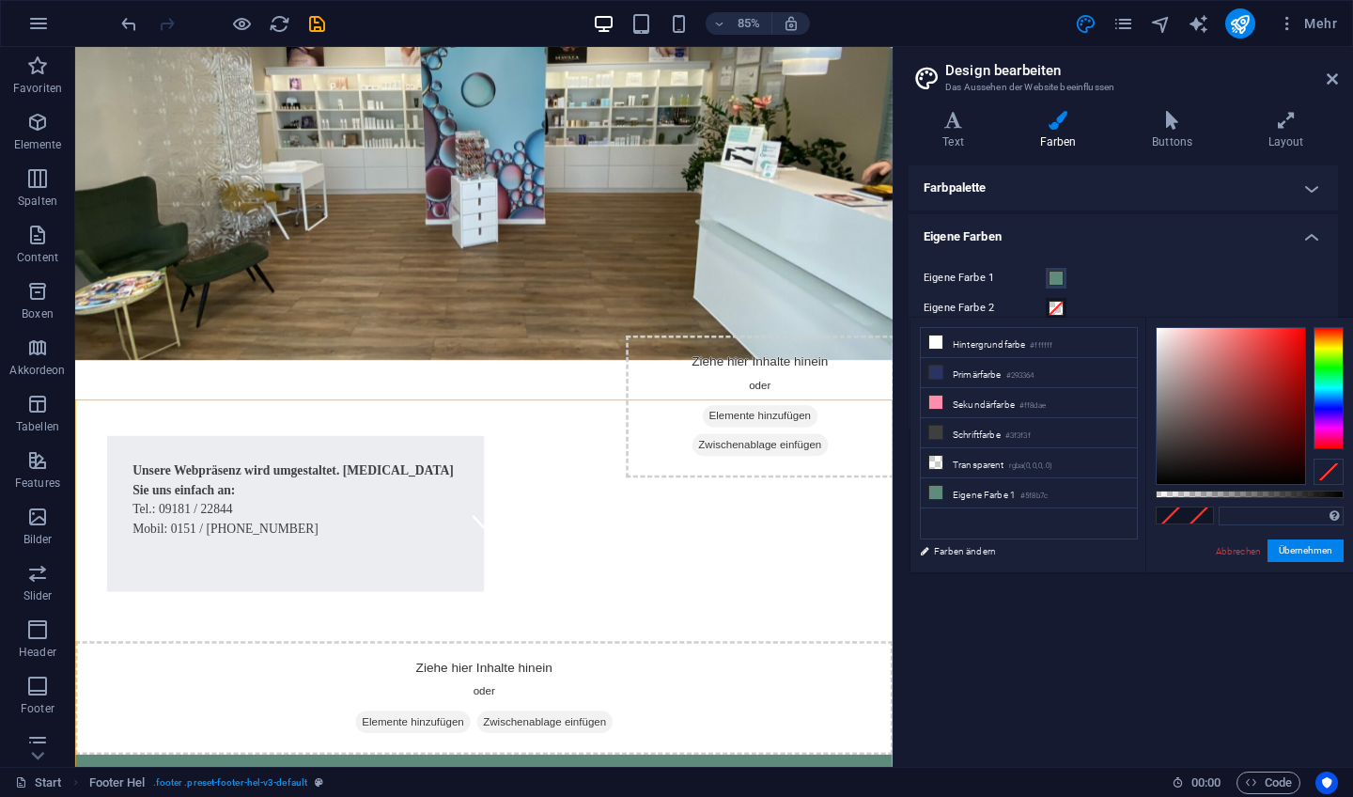
click at [1331, 465] on div at bounding box center [1329, 472] width 30 height 26
click at [1266, 515] on input "text" at bounding box center [1281, 516] width 125 height 19
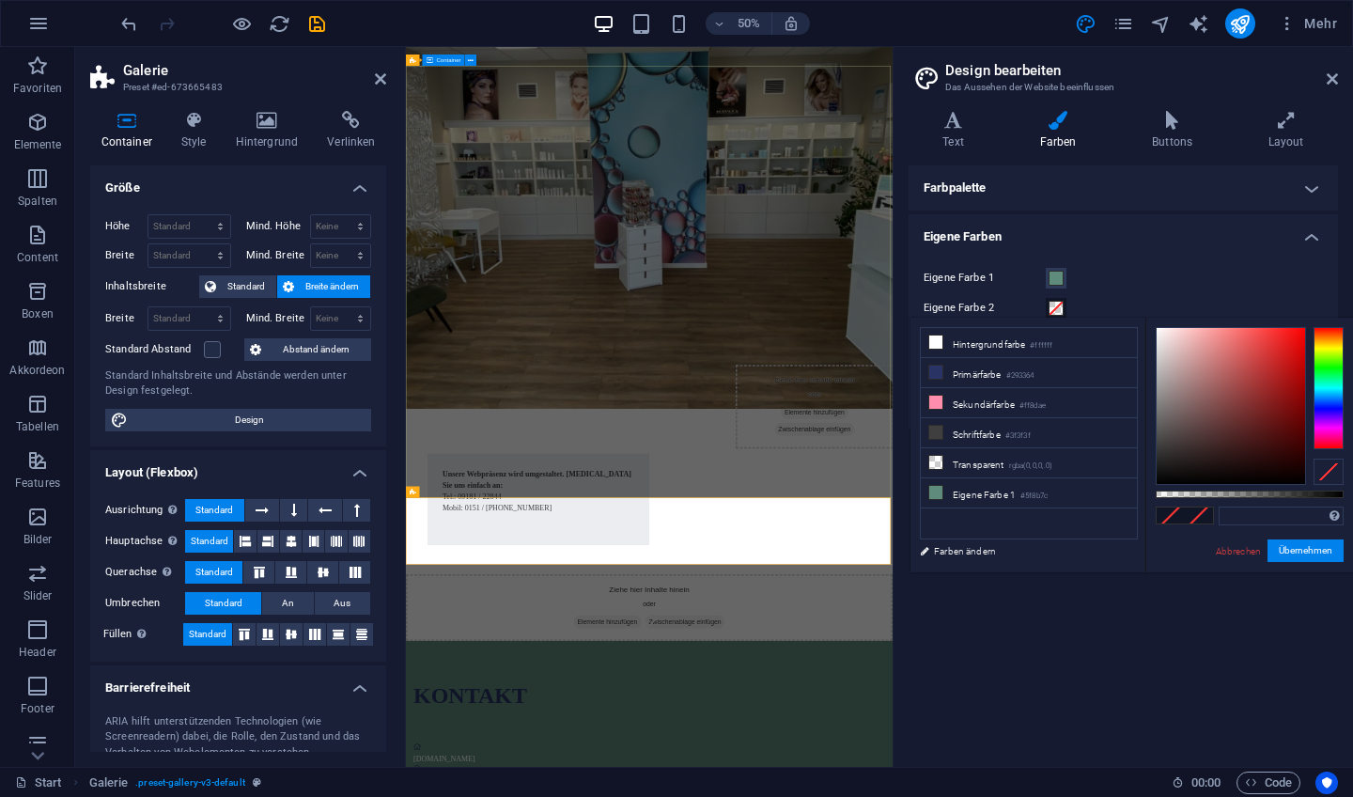
scroll to position [0, 0]
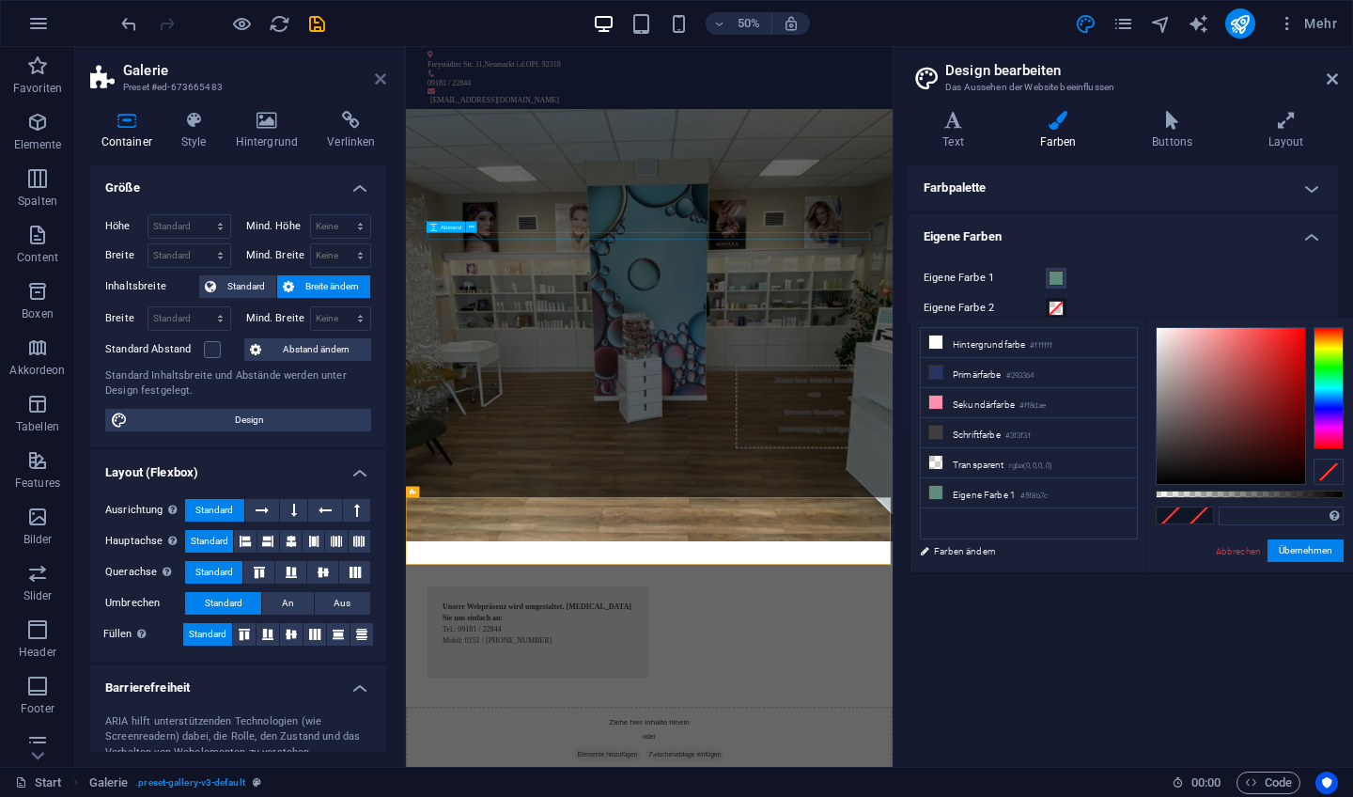
click at [378, 77] on icon at bounding box center [380, 78] width 11 height 15
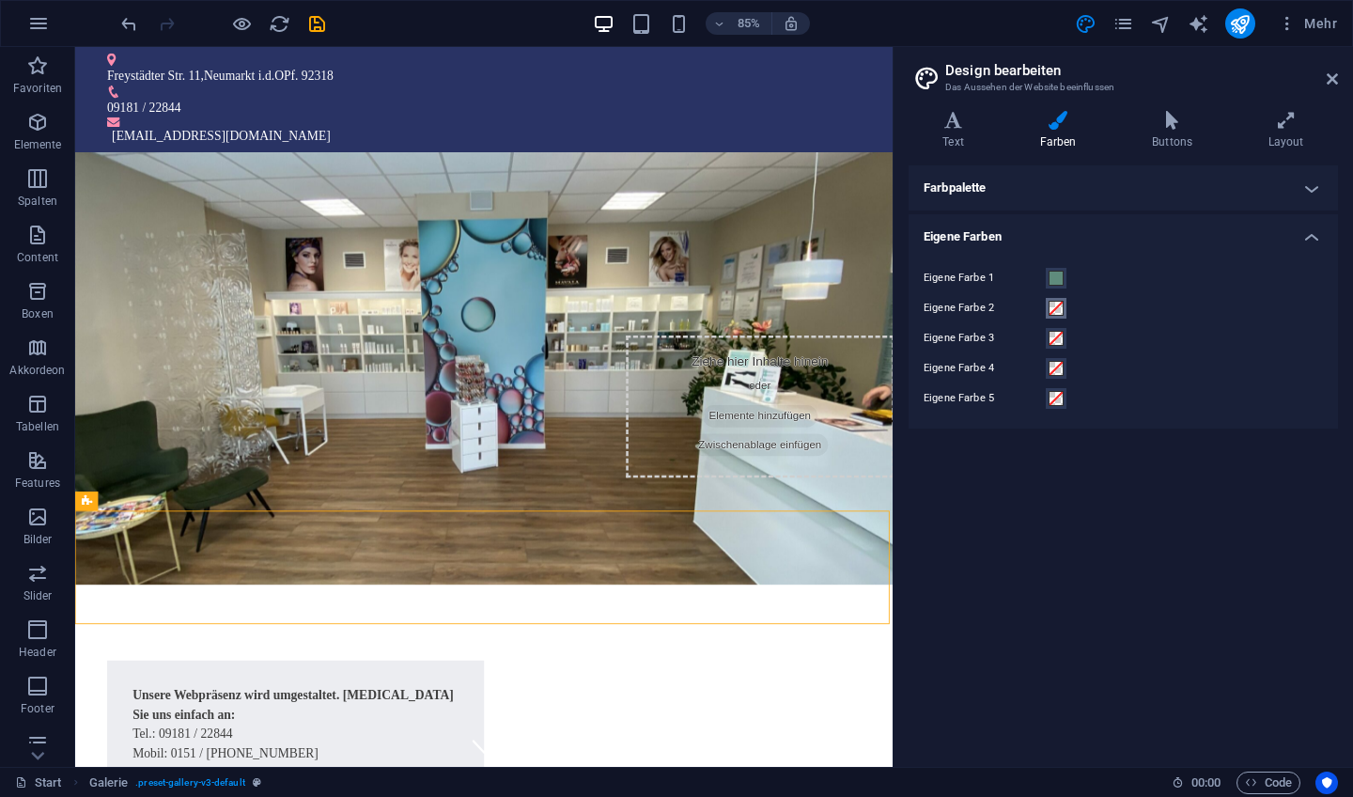
click at [1054, 308] on span at bounding box center [1056, 308] width 15 height 15
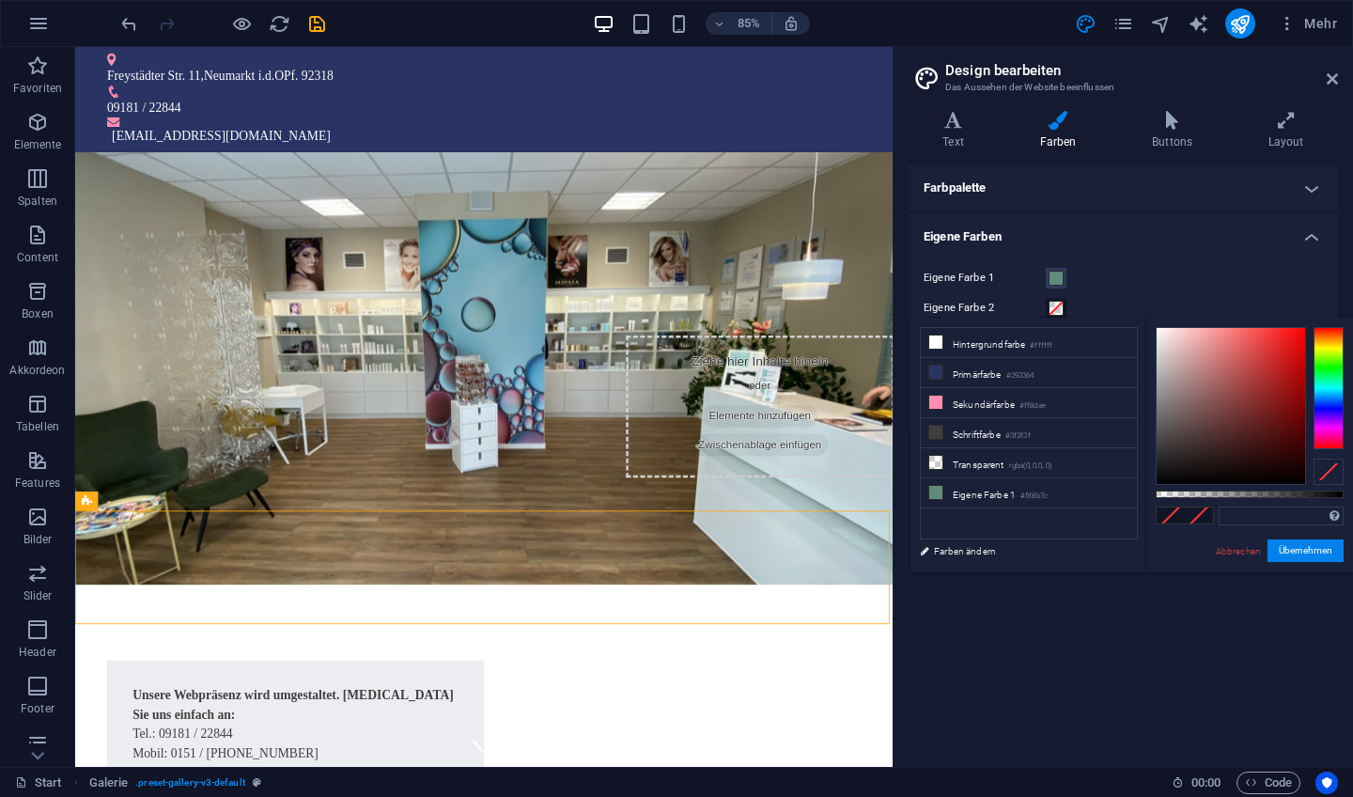
click at [1193, 517] on span at bounding box center [1199, 515] width 28 height 16
click at [1193, 516] on span at bounding box center [1199, 515] width 28 height 16
click at [1229, 514] on input "text" at bounding box center [1281, 516] width 125 height 19
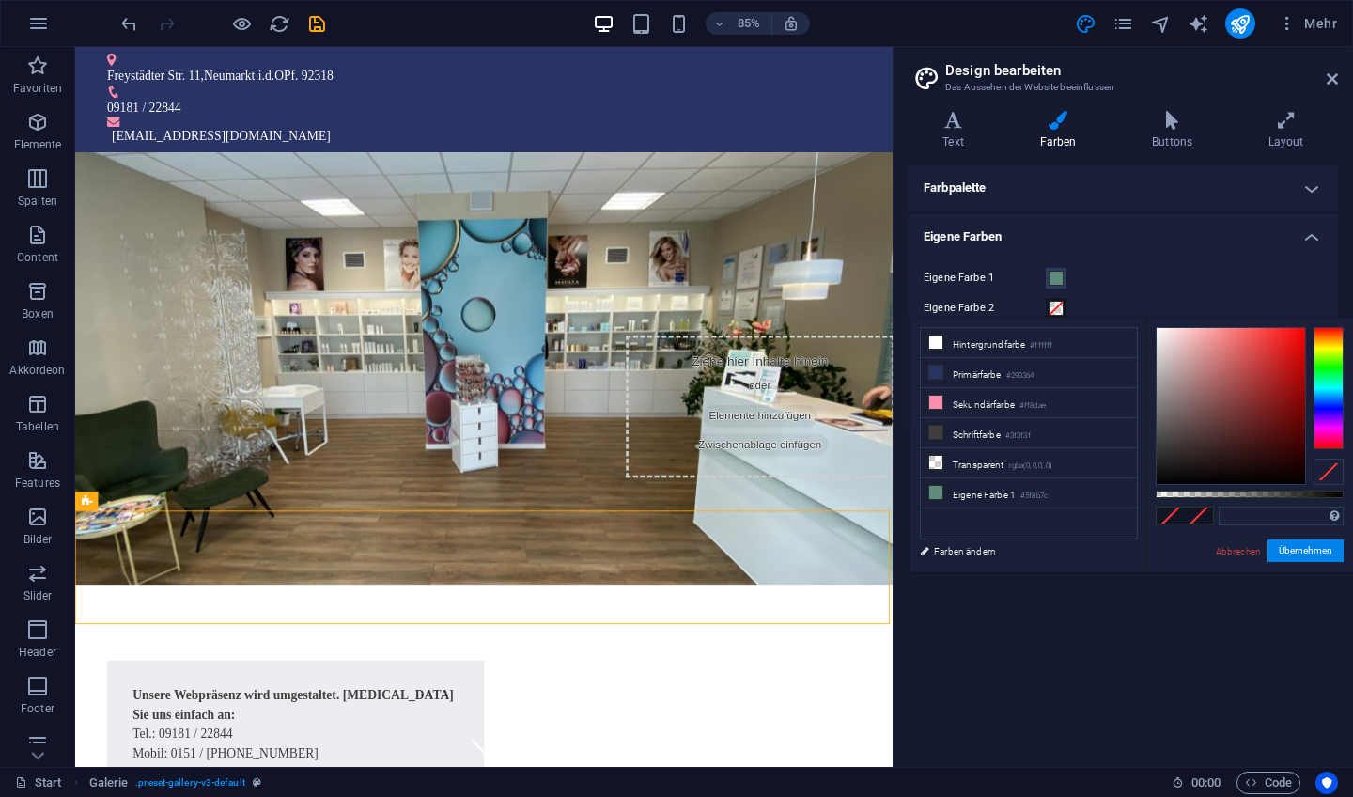
click at [1182, 515] on span at bounding box center [1171, 515] width 28 height 16
click at [1232, 517] on input "text" at bounding box center [1281, 516] width 125 height 19
type input "#b2ffe3"
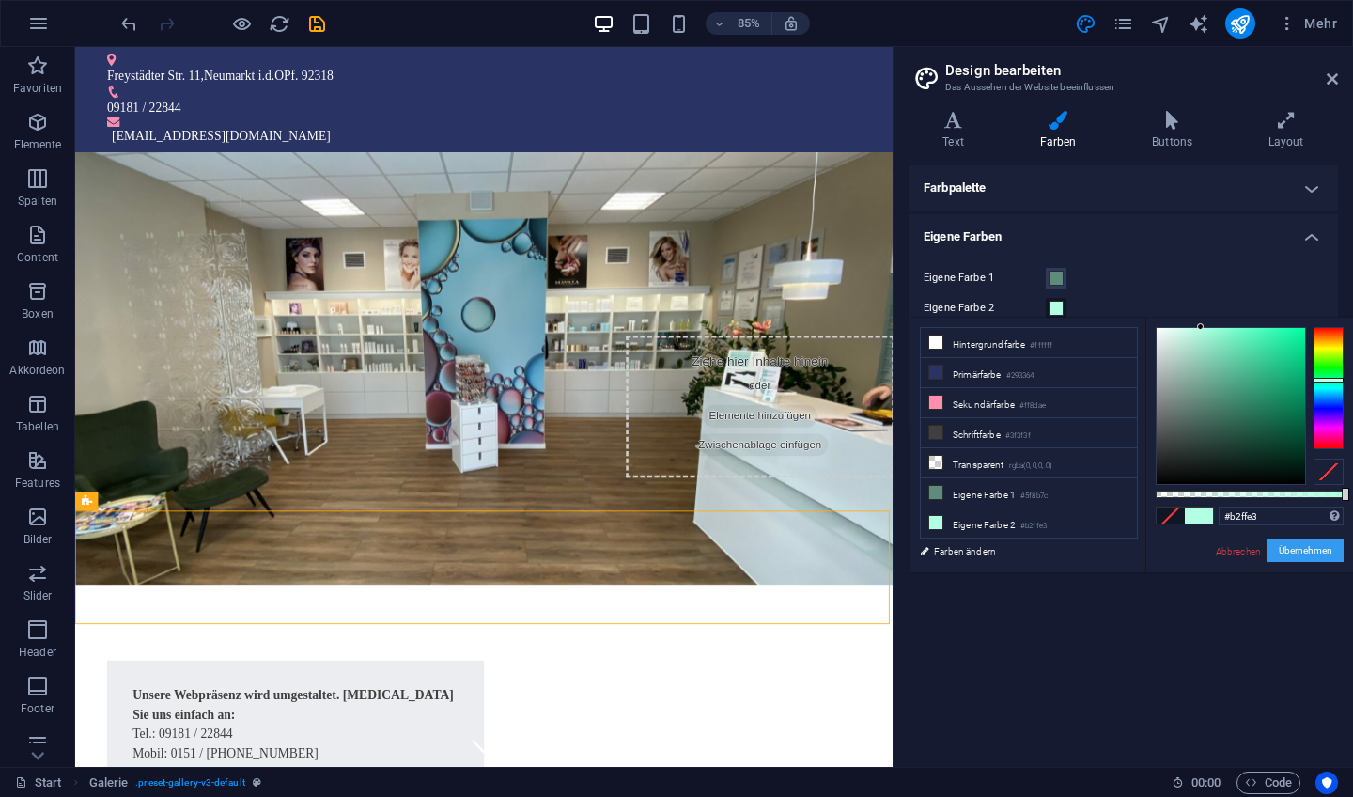
click at [1312, 550] on button "Übernehmen" at bounding box center [1306, 550] width 76 height 23
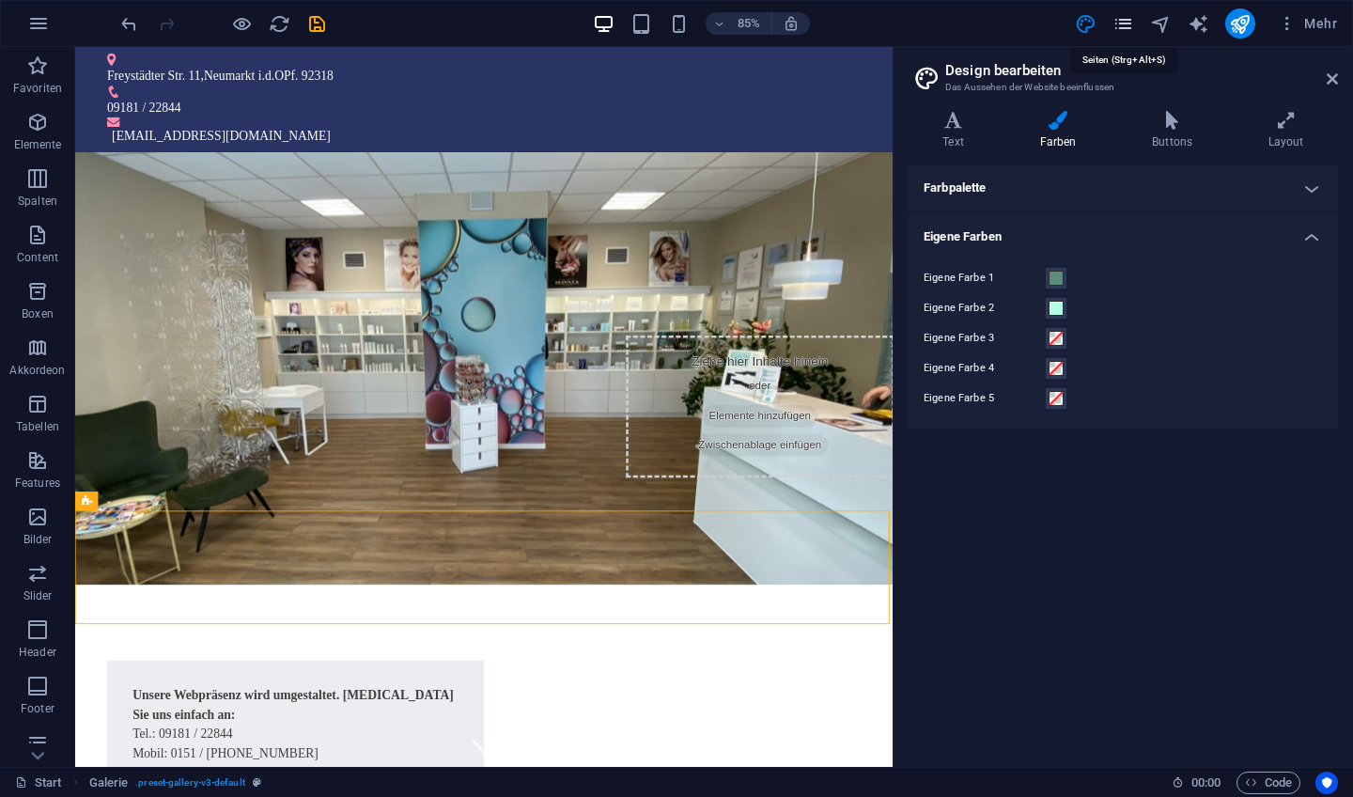
click at [1127, 20] on icon "pages" at bounding box center [1124, 24] width 22 height 22
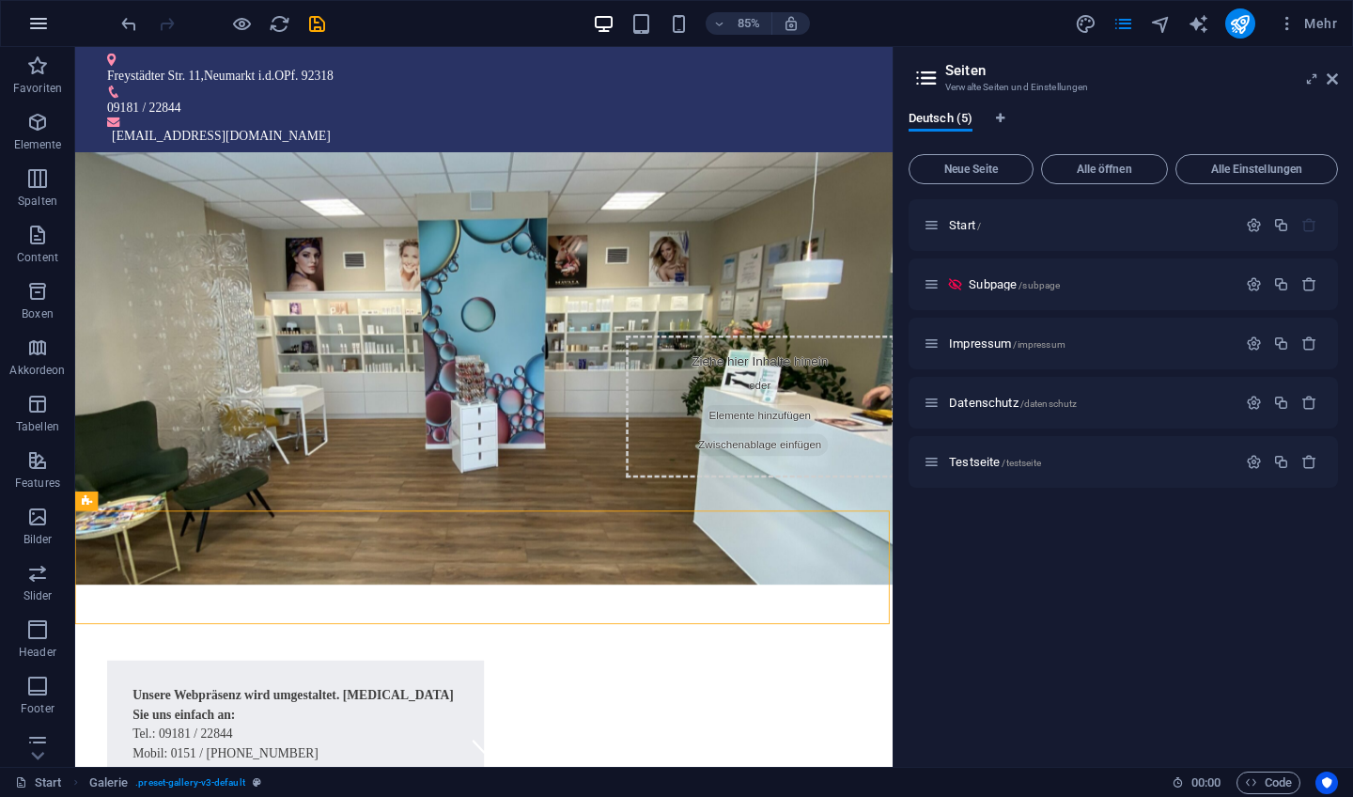
click at [38, 21] on icon "button" at bounding box center [38, 23] width 23 height 23
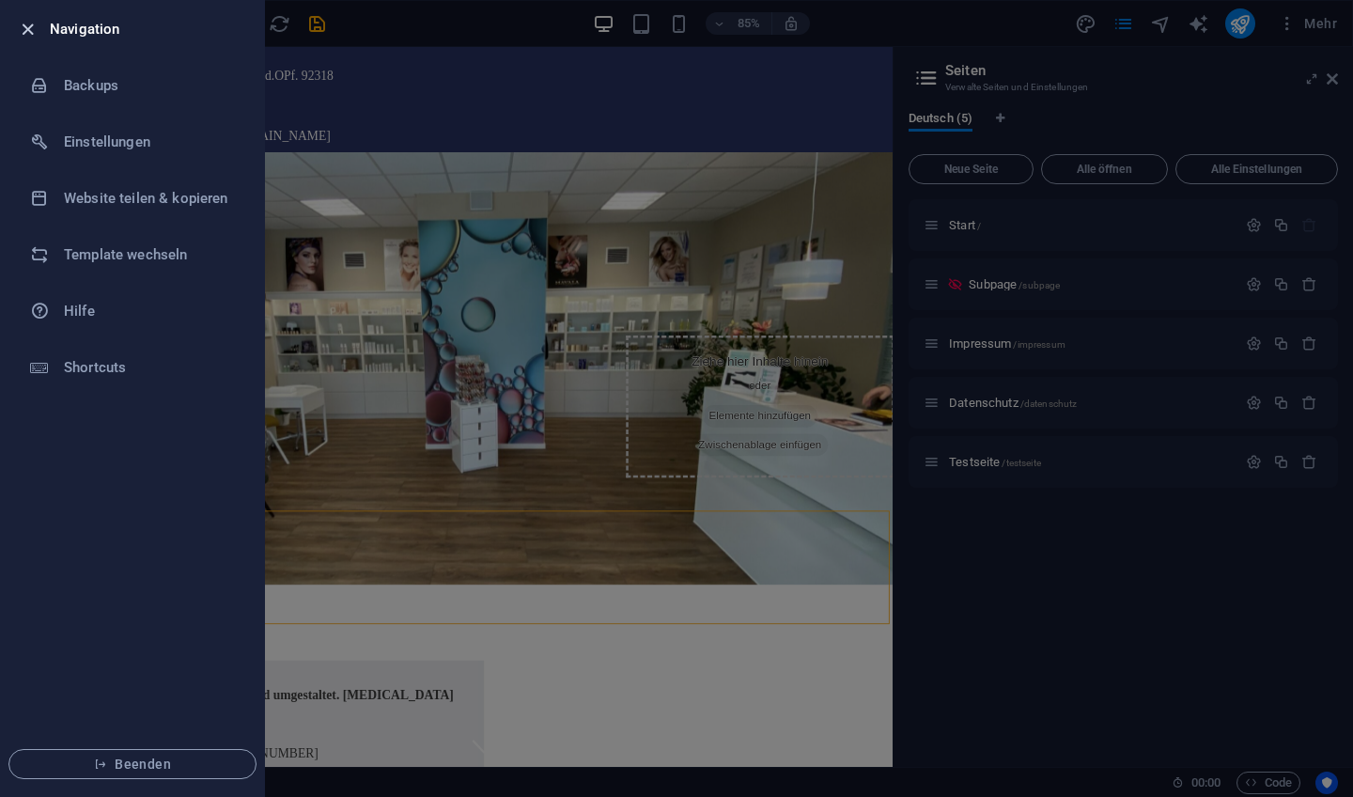
click at [27, 25] on icon "button" at bounding box center [28, 30] width 22 height 22
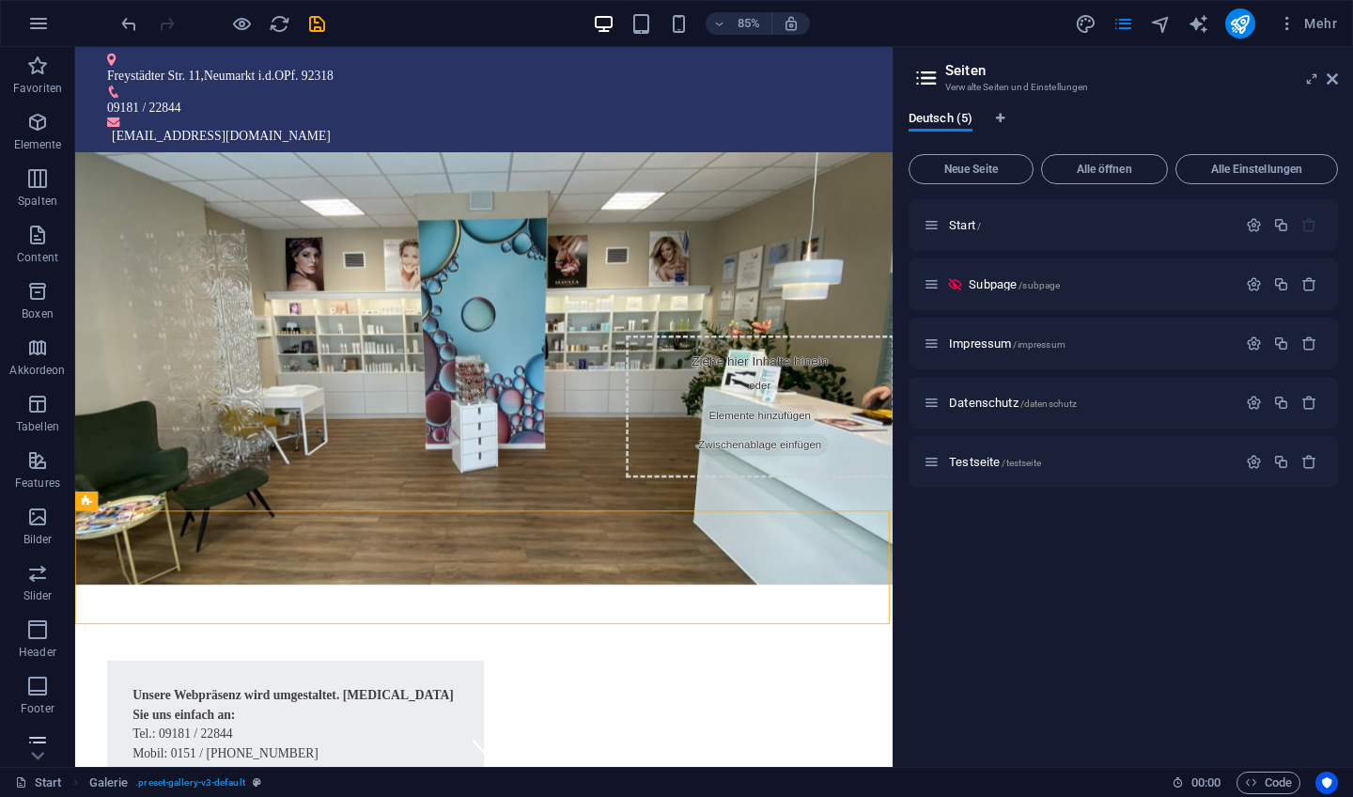
click at [39, 741] on icon "button" at bounding box center [37, 742] width 23 height 23
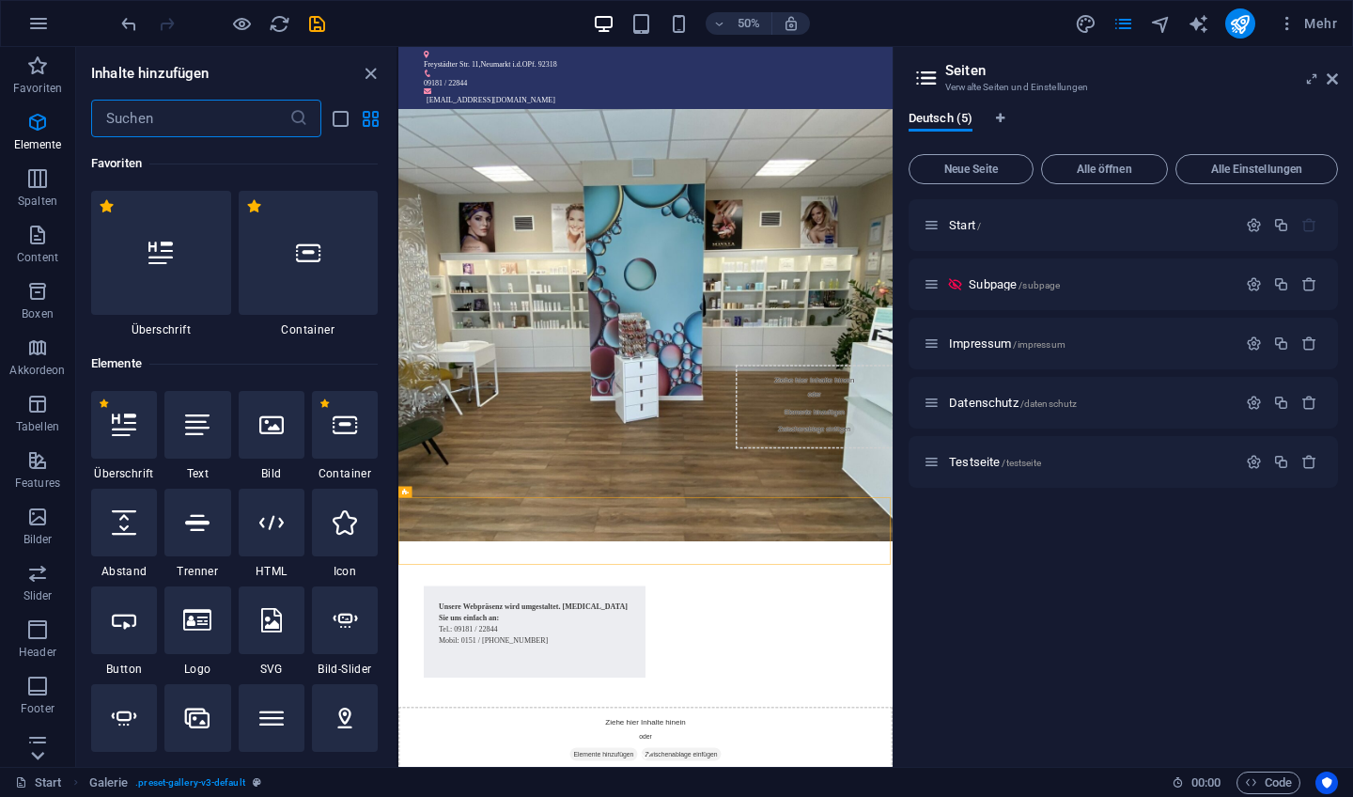
scroll to position [13720, 0]
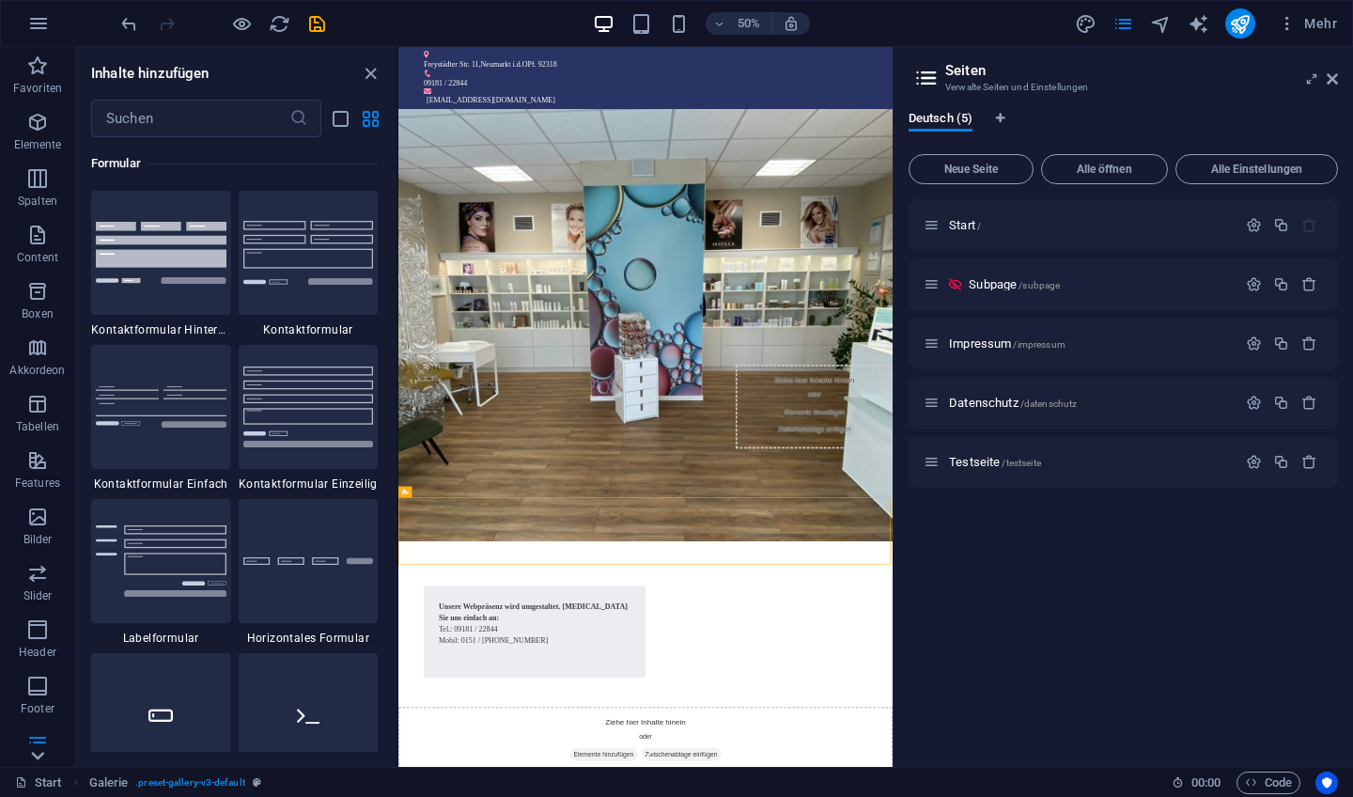
click at [39, 750] on icon at bounding box center [37, 755] width 26 height 26
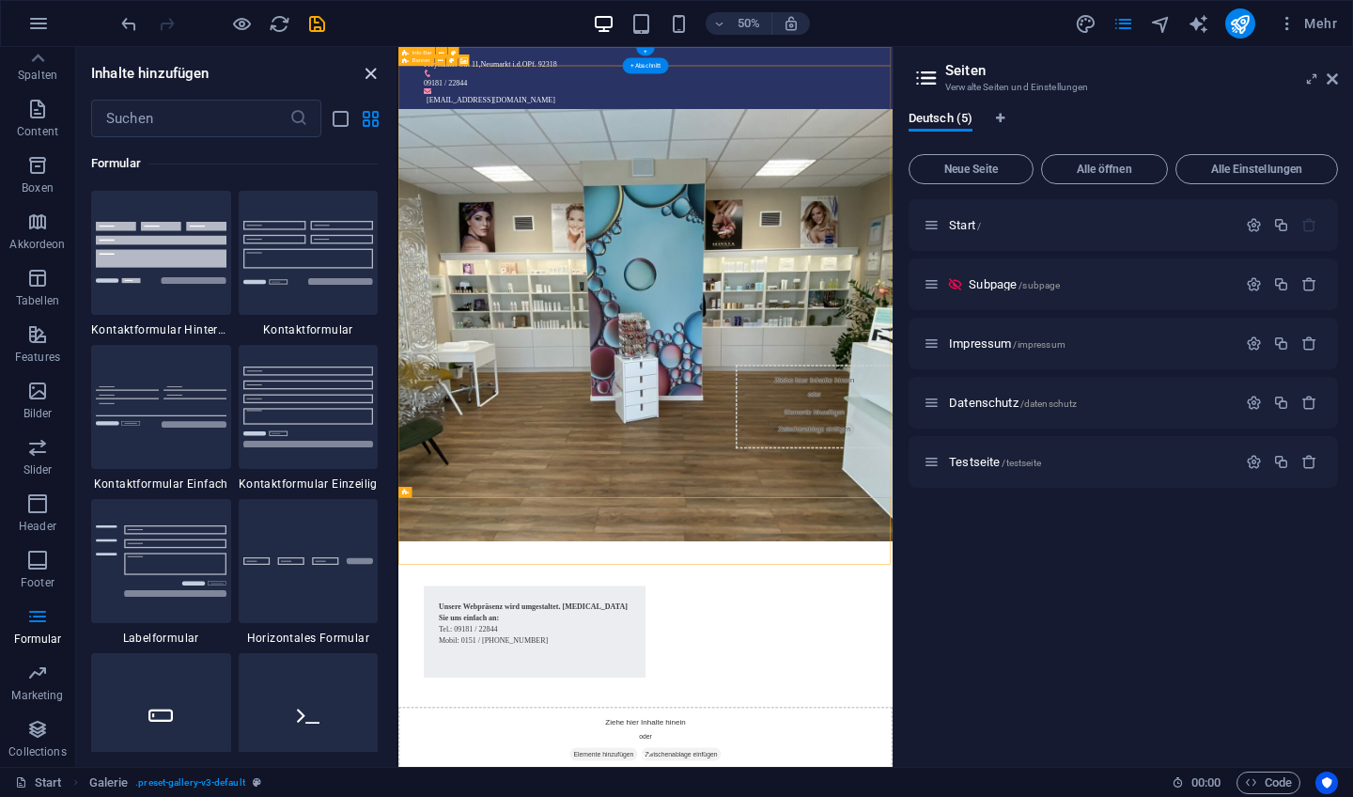
click at [370, 71] on icon "close panel" at bounding box center [371, 74] width 22 height 22
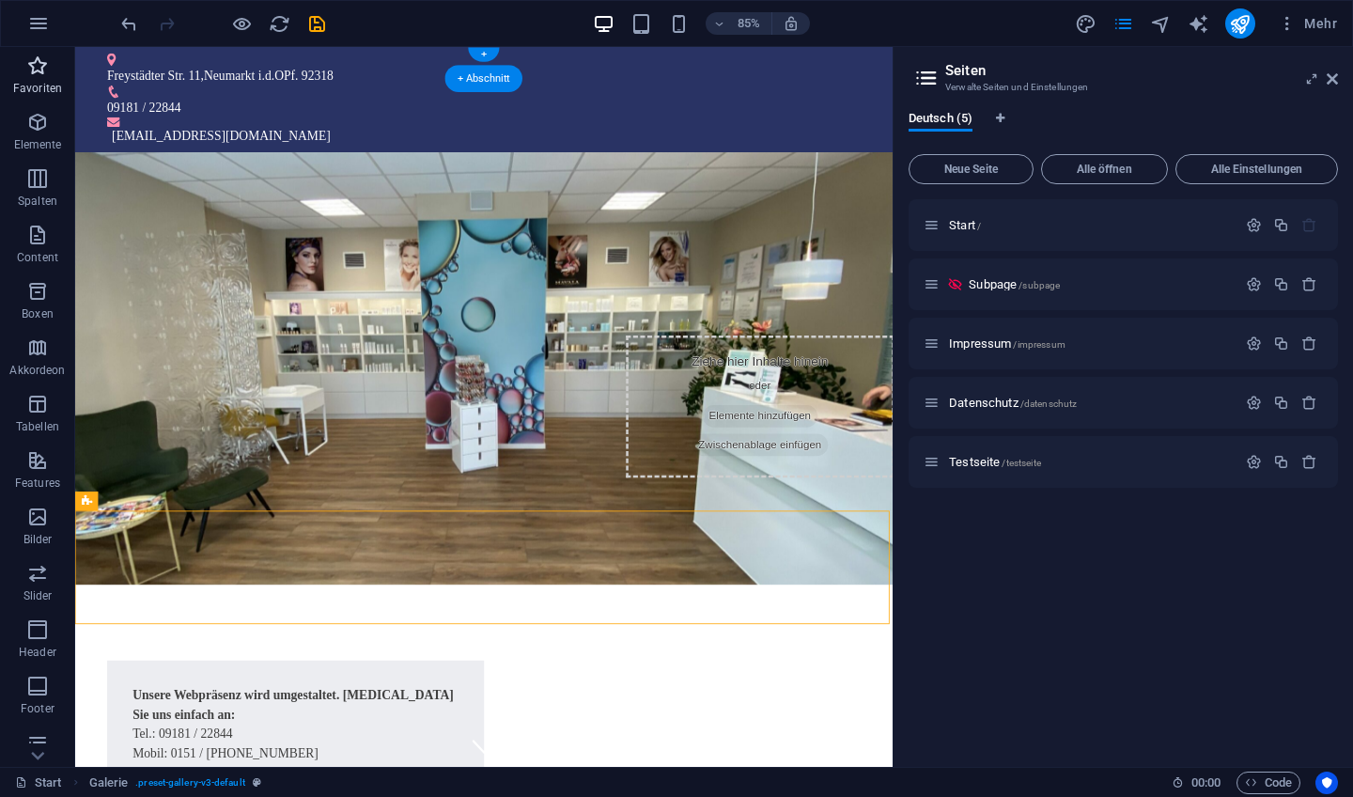
scroll to position [0, 0]
click at [1334, 78] on icon at bounding box center [1332, 78] width 11 height 15
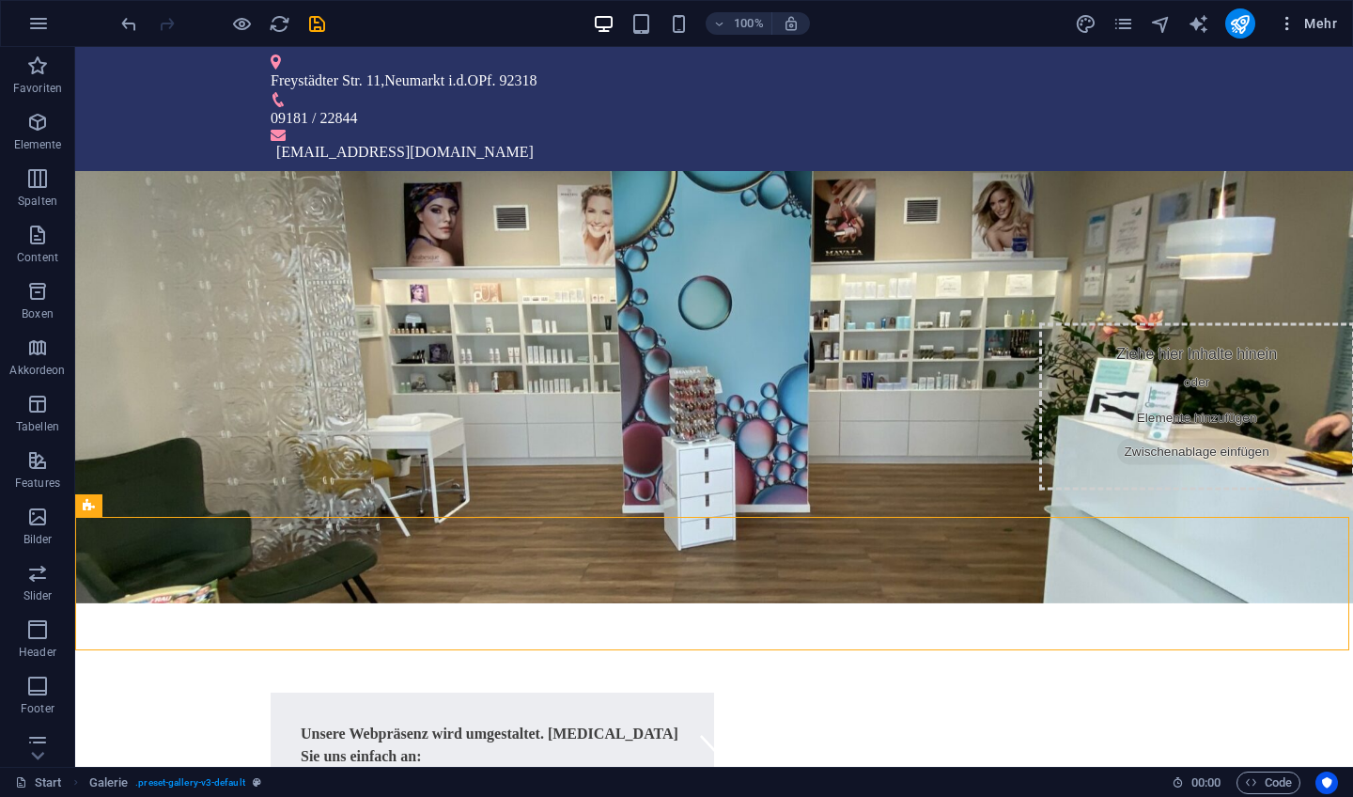
click at [1318, 23] on span "Mehr" at bounding box center [1307, 23] width 59 height 19
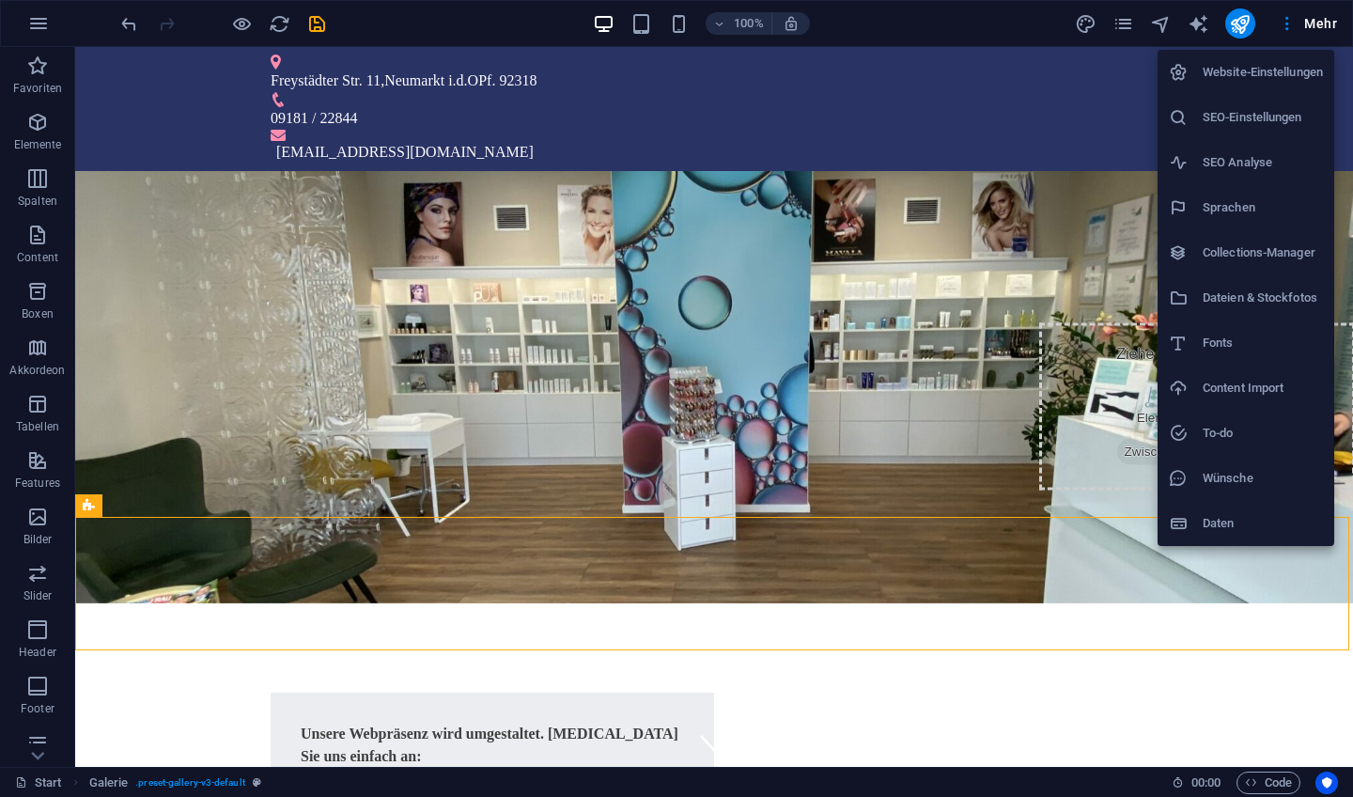
click at [1315, 20] on div at bounding box center [676, 398] width 1353 height 797
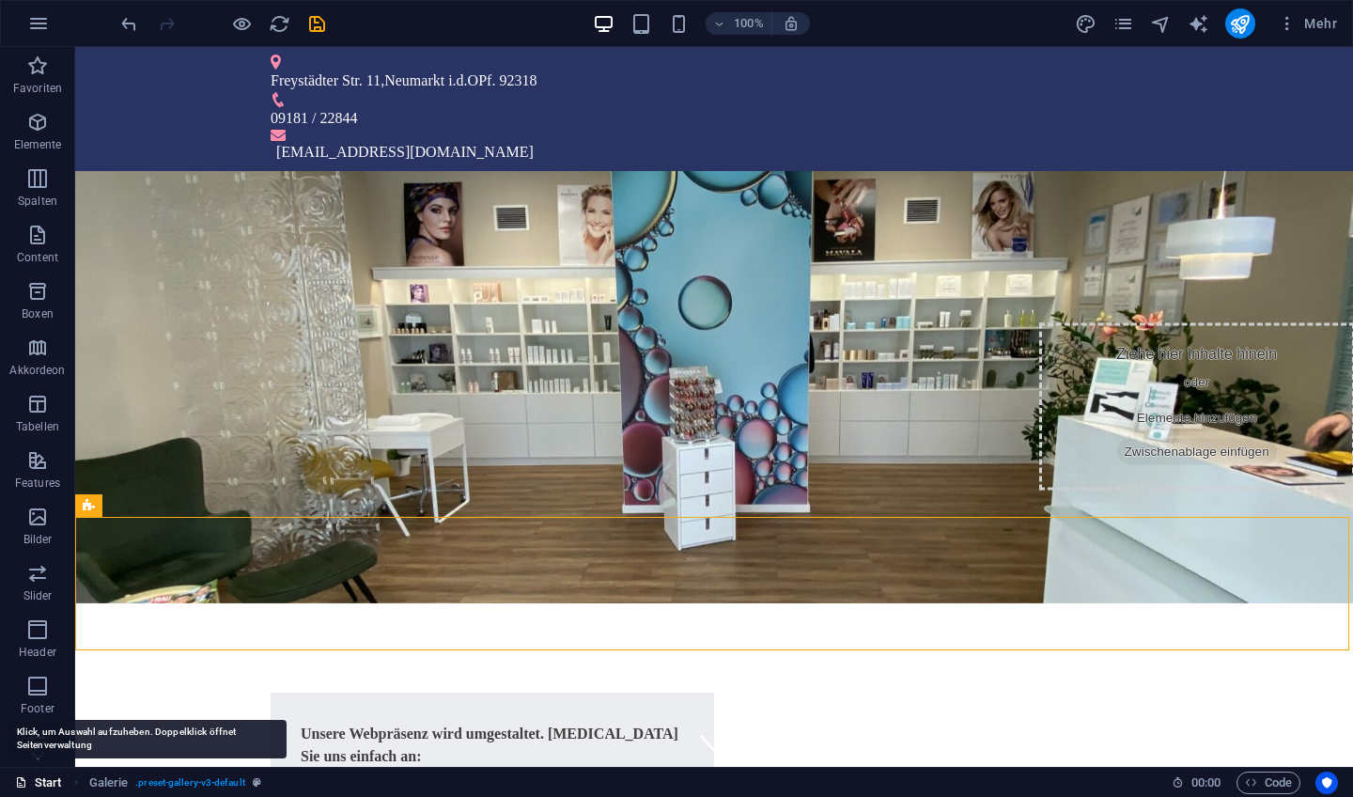
click at [42, 786] on link "Start" at bounding box center [38, 783] width 47 height 23
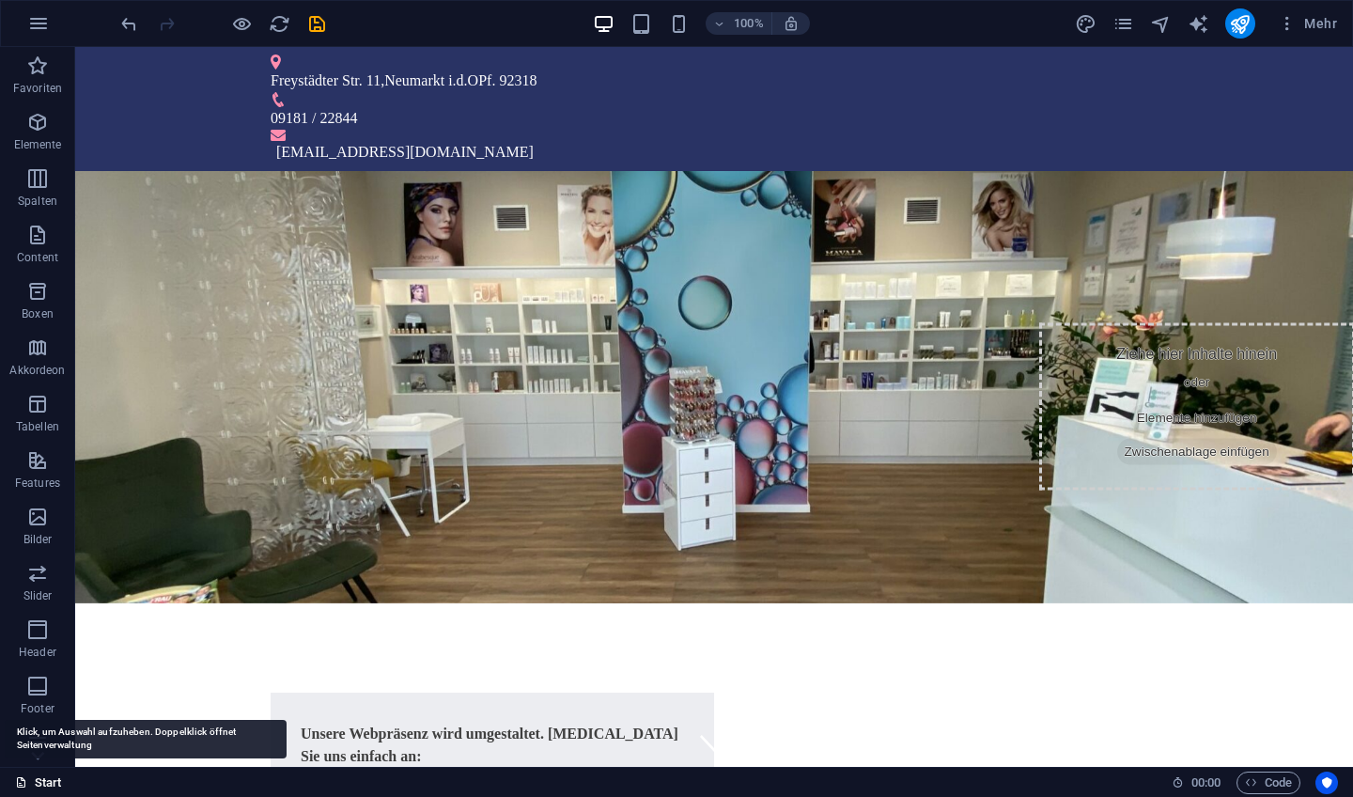
click at [45, 784] on link "Start" at bounding box center [38, 783] width 47 height 23
click at [49, 780] on link "Start" at bounding box center [38, 783] width 47 height 23
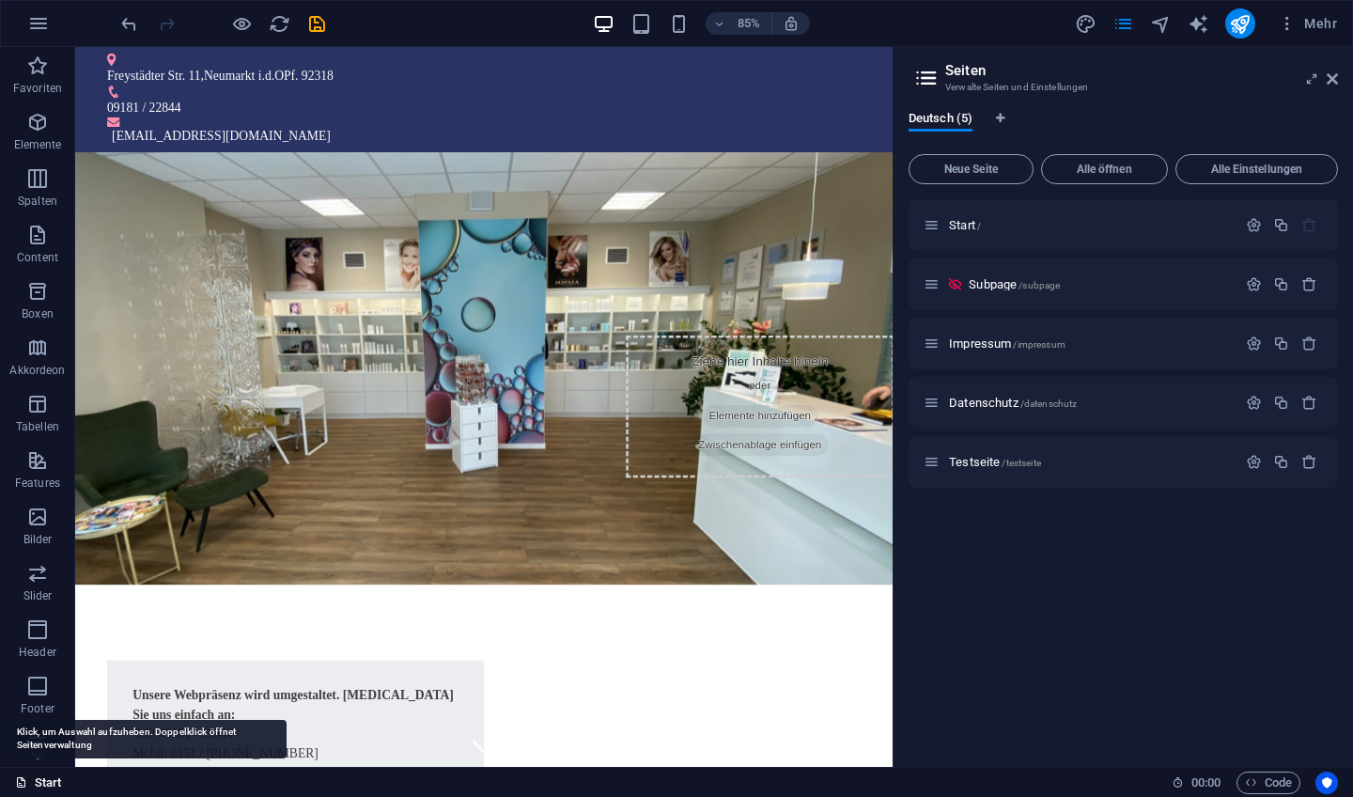
click at [49, 780] on link "Start" at bounding box center [38, 783] width 47 height 23
click at [79, 785] on div "Start" at bounding box center [586, 783] width 1142 height 23
click at [23, 784] on icon at bounding box center [21, 782] width 12 height 12
click at [1331, 77] on icon at bounding box center [1332, 78] width 11 height 15
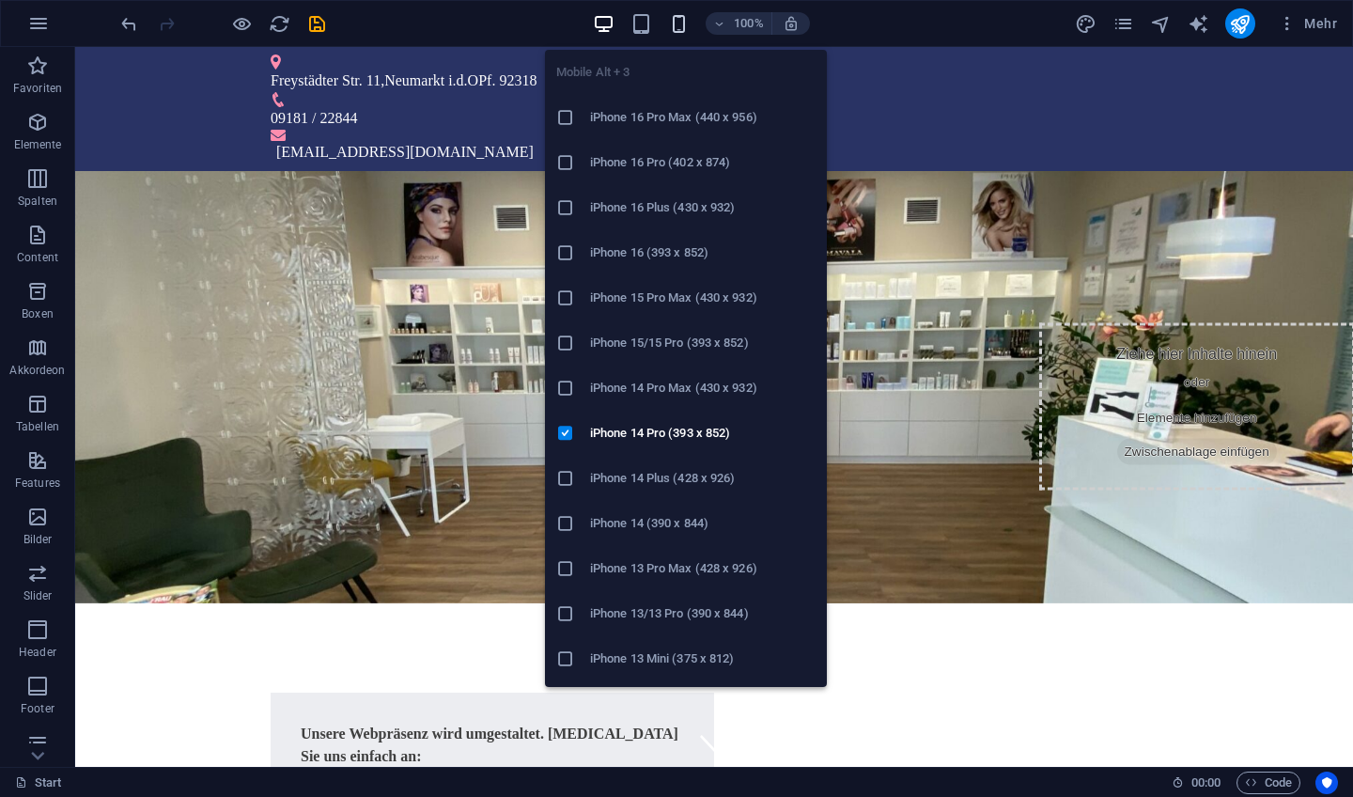
click at [677, 23] on icon "button" at bounding box center [679, 24] width 22 height 22
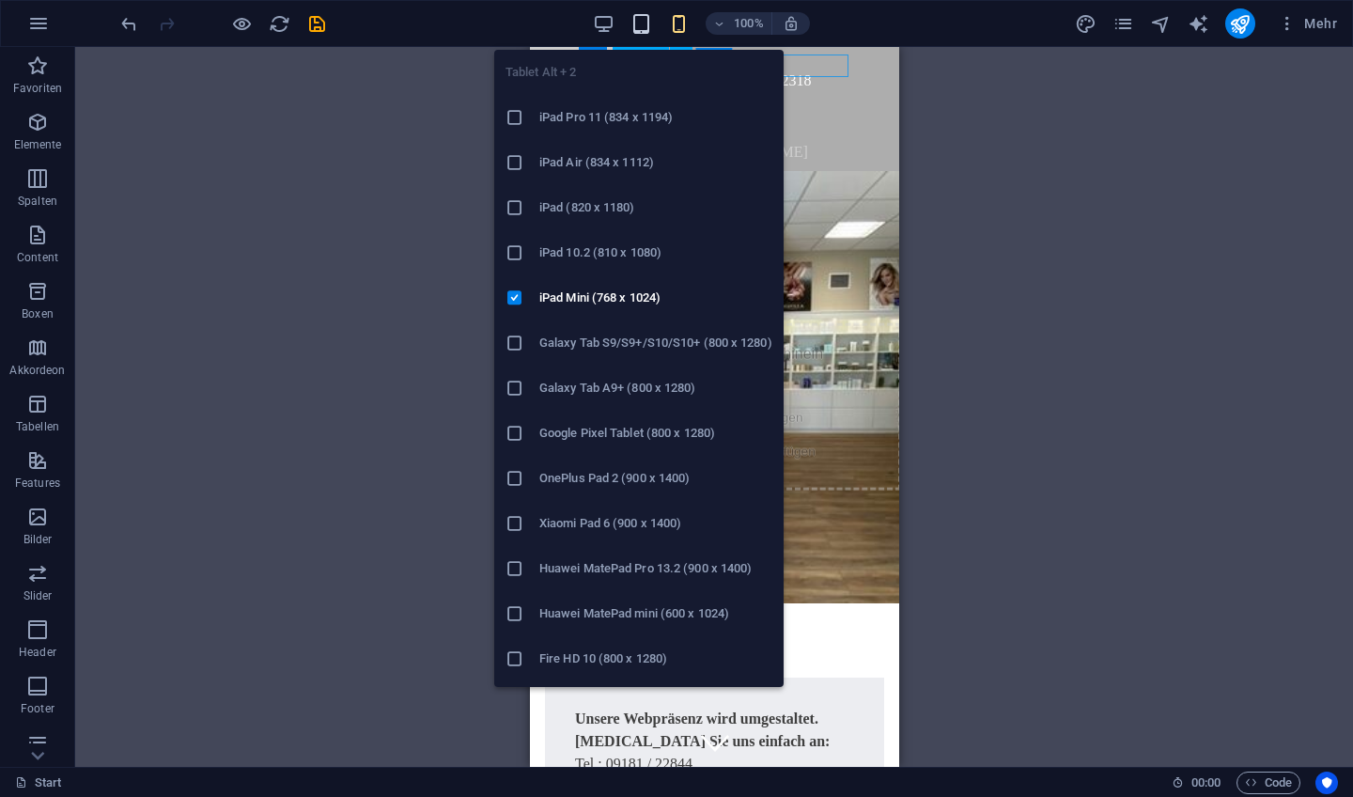
click at [636, 27] on icon "button" at bounding box center [642, 24] width 22 height 22
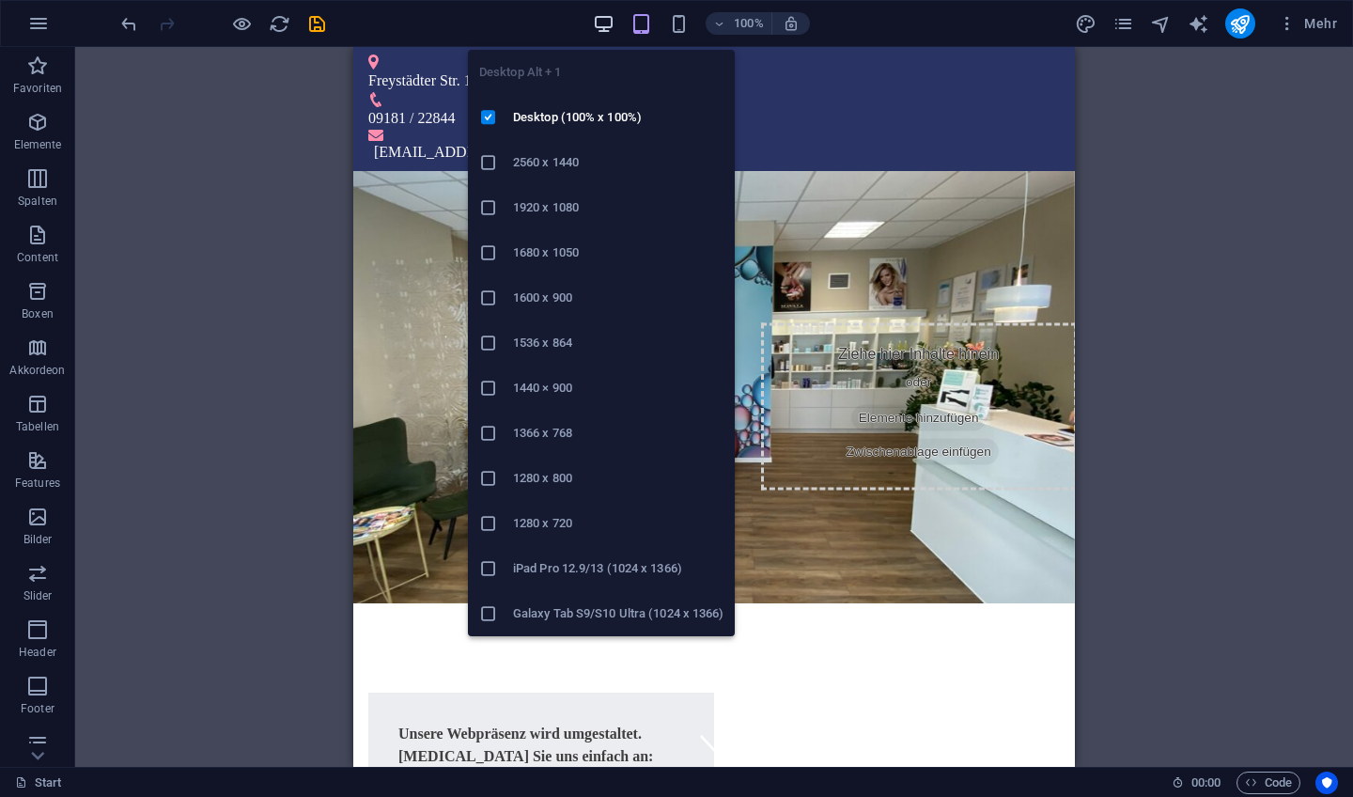
click at [604, 20] on icon "button" at bounding box center [604, 24] width 22 height 22
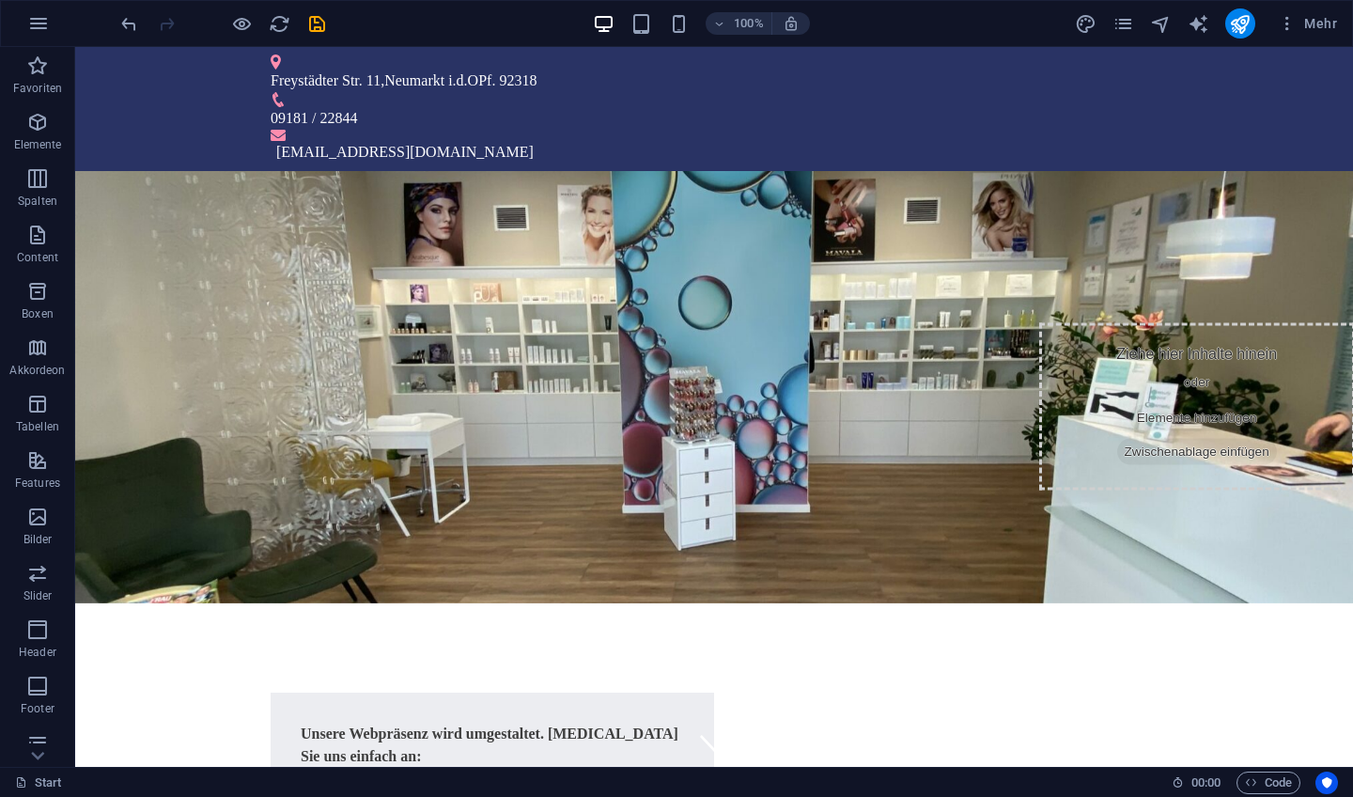
click at [1124, 13] on icon "pages" at bounding box center [1124, 24] width 22 height 22
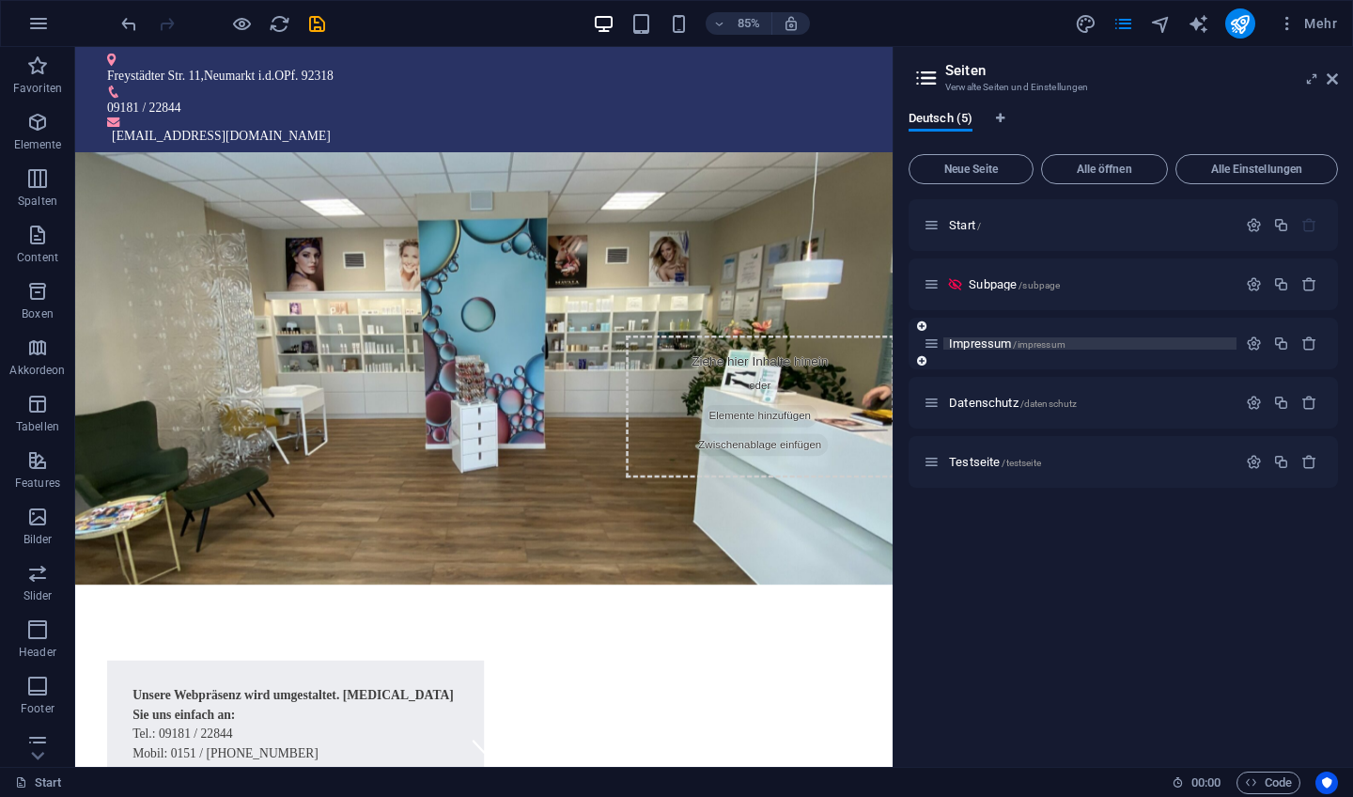
click at [985, 341] on span "Impressum /impressum" at bounding box center [1007, 343] width 117 height 14
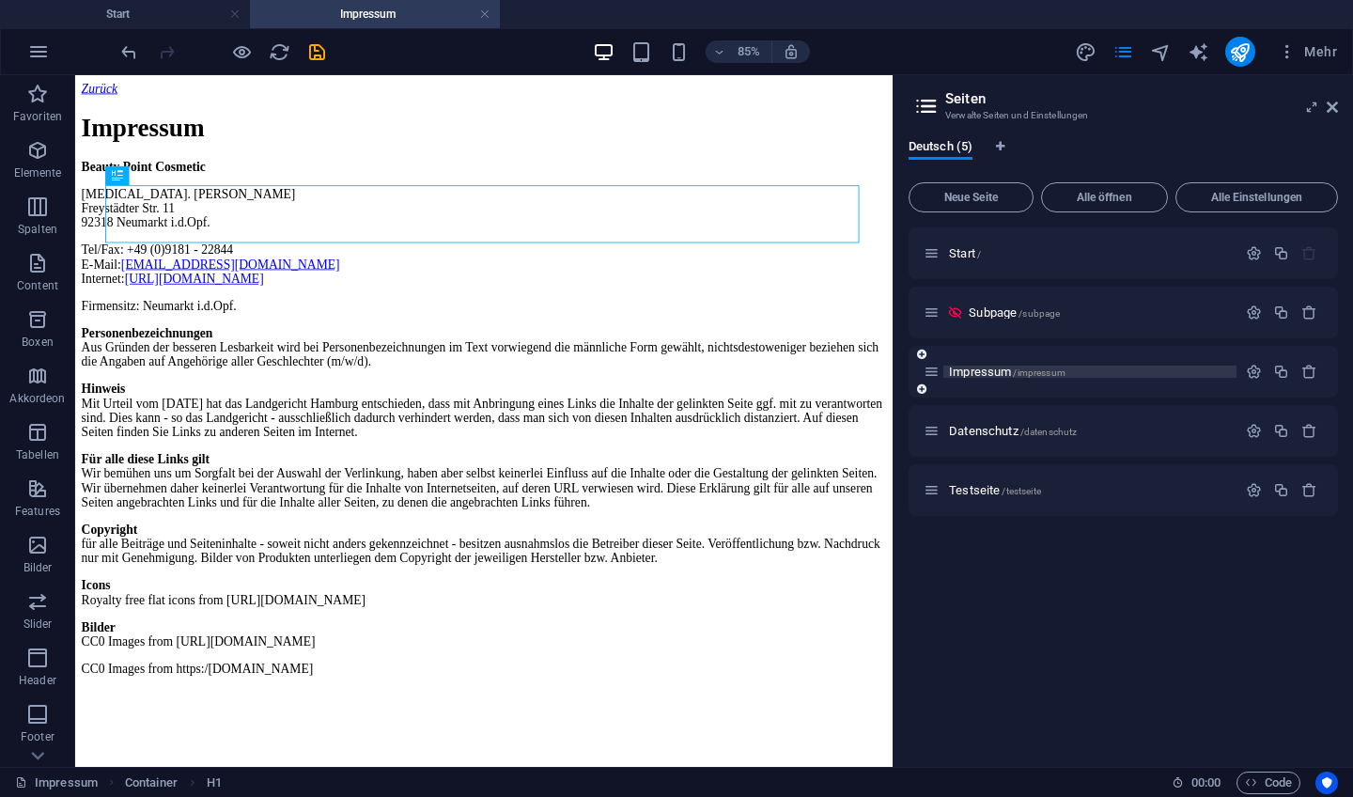
click at [979, 370] on span "Impressum /impressum" at bounding box center [1007, 372] width 117 height 14
click at [979, 429] on span "Datenschutz /datenschutz" at bounding box center [1013, 431] width 128 height 14
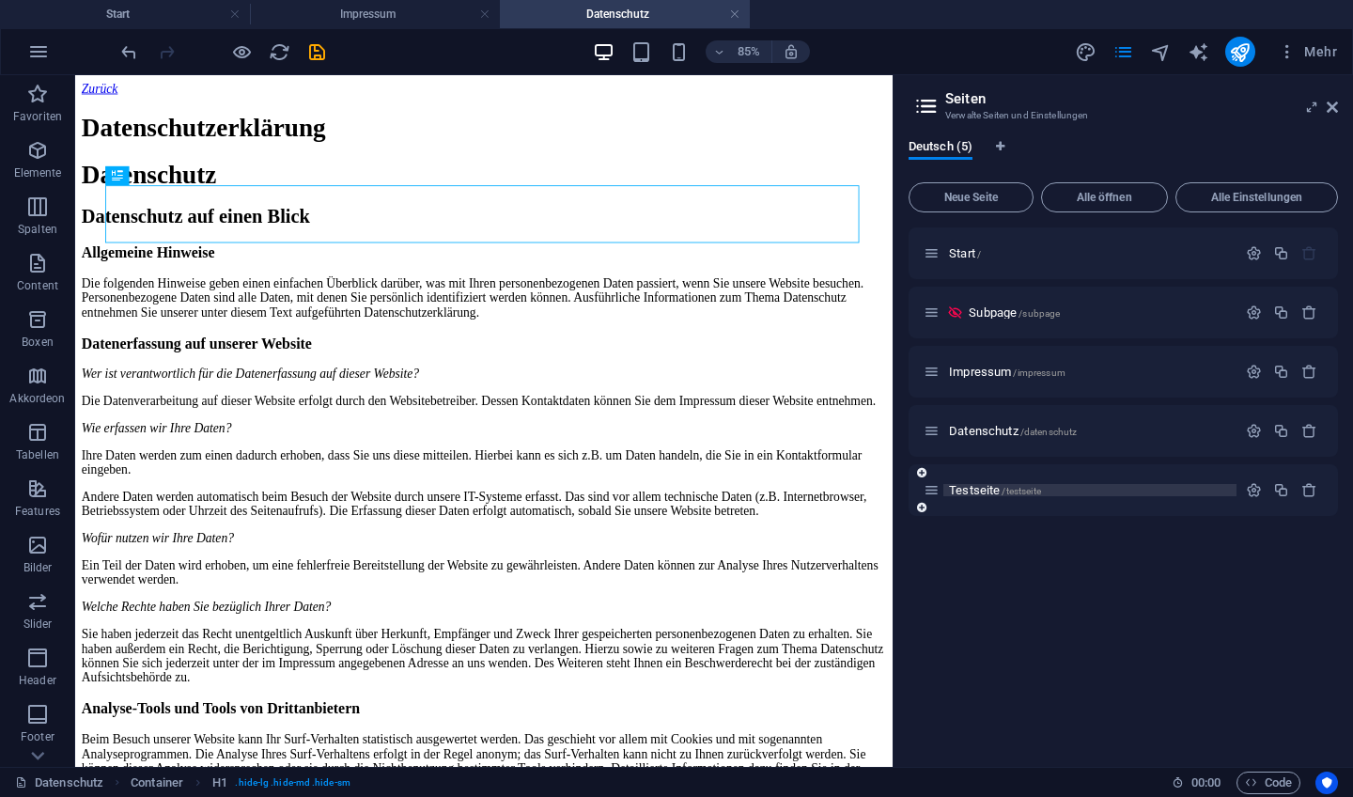
click at [987, 488] on span "Testseite /testseite" at bounding box center [995, 490] width 92 height 14
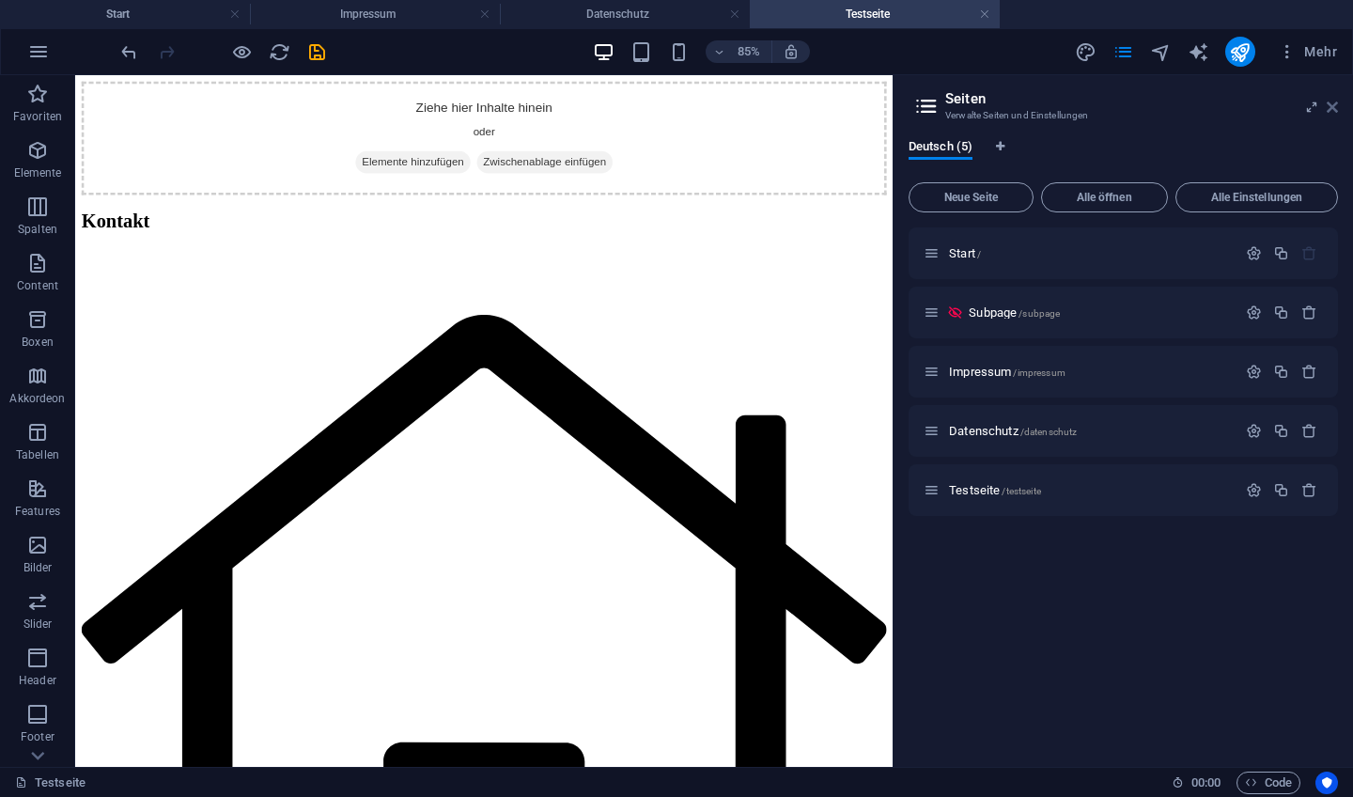
click at [1333, 106] on icon at bounding box center [1332, 107] width 11 height 15
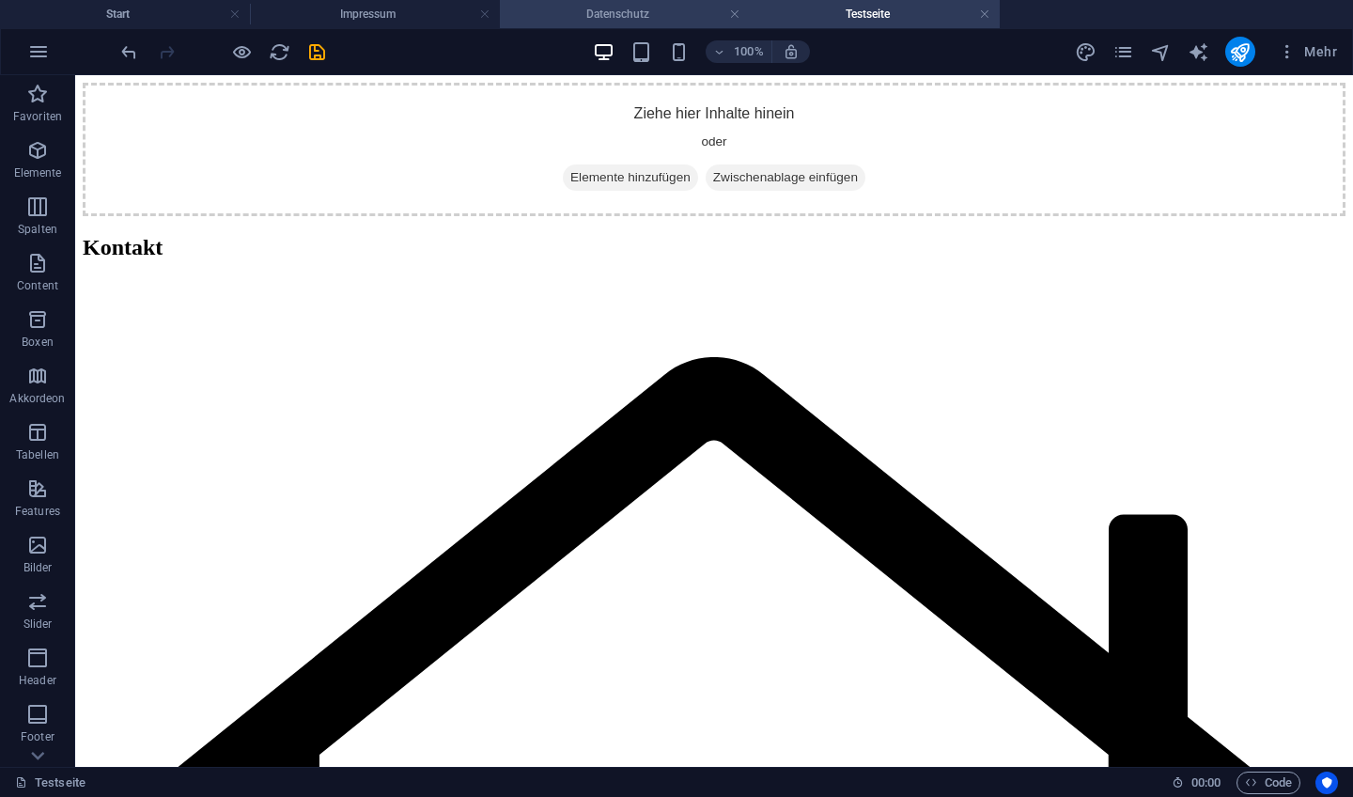
click at [600, 15] on h4 "Datenschutz" at bounding box center [625, 14] width 250 height 21
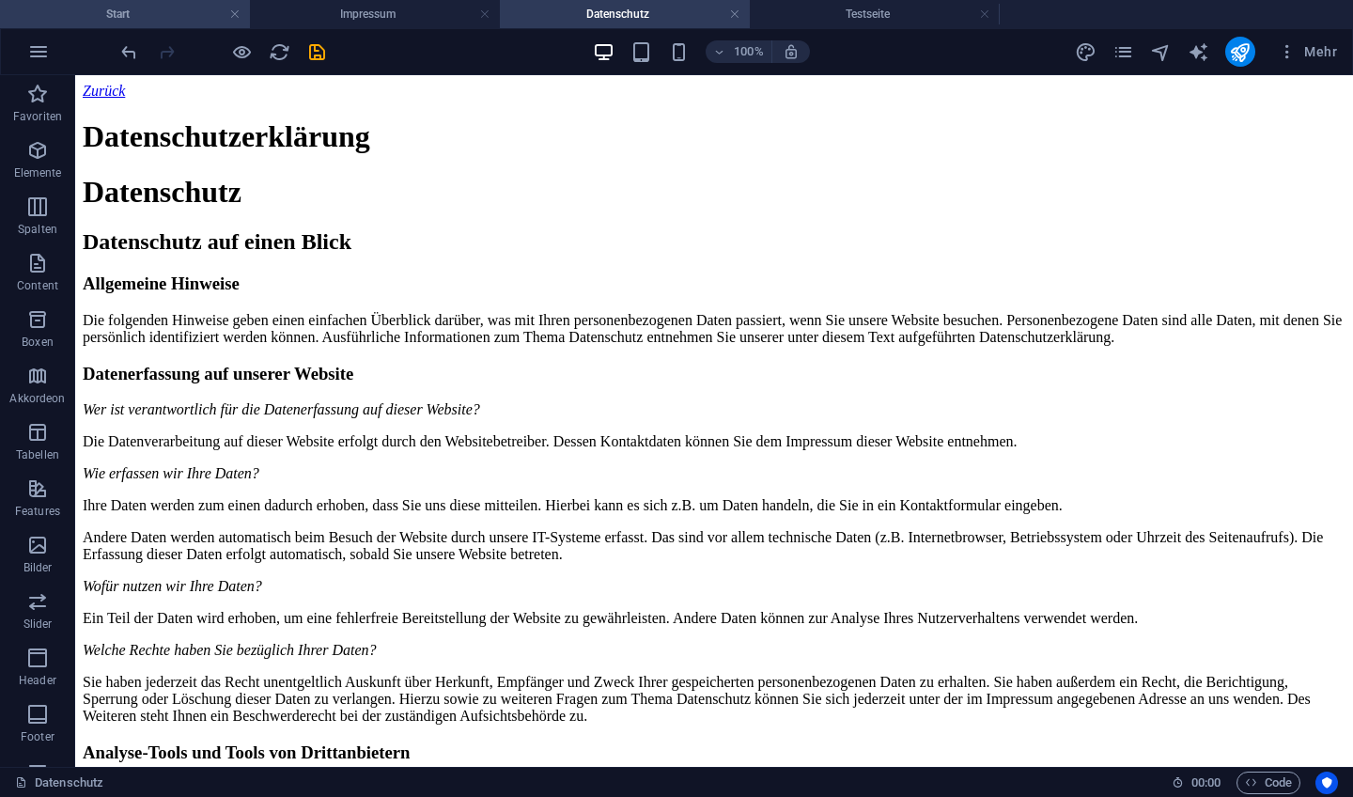
click at [136, 13] on h4 "Start" at bounding box center [125, 14] width 250 height 21
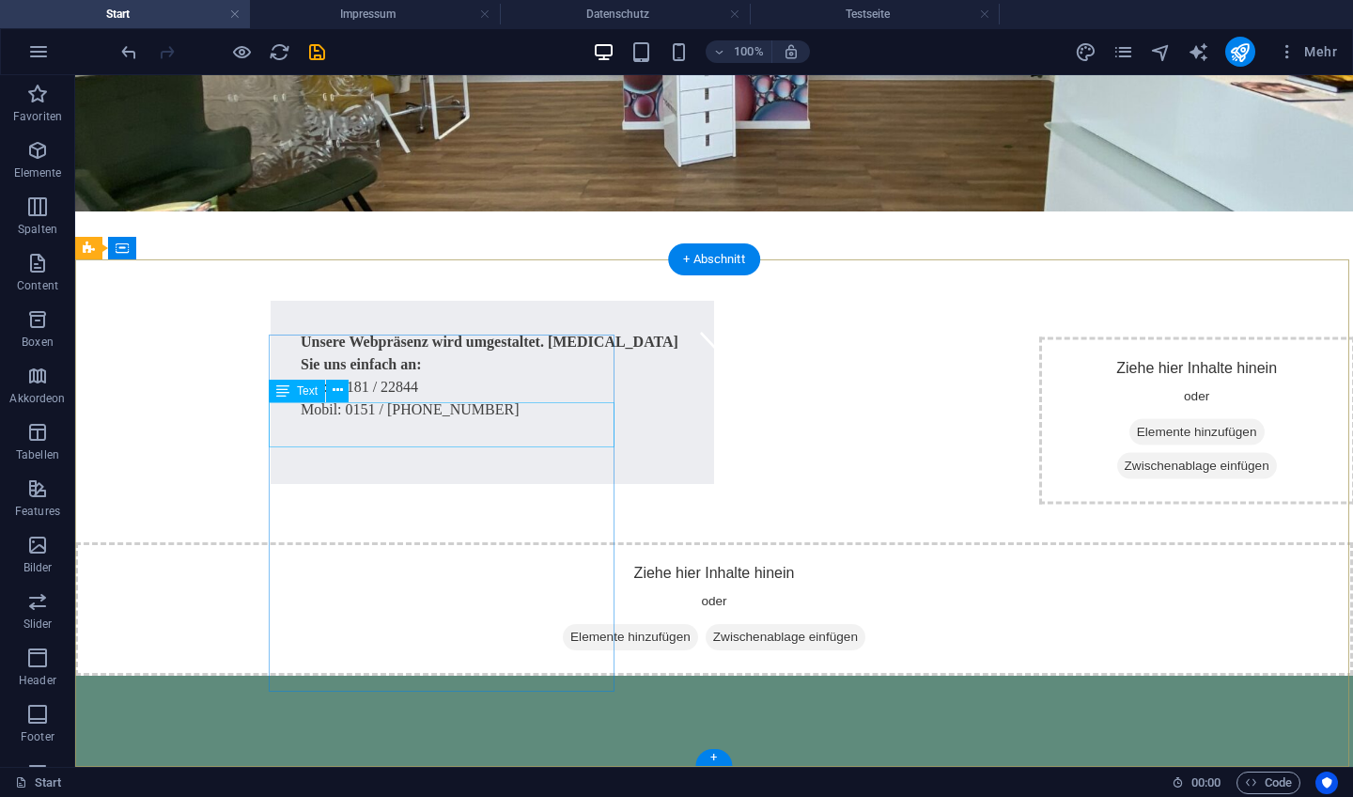
scroll to position [402, 0]
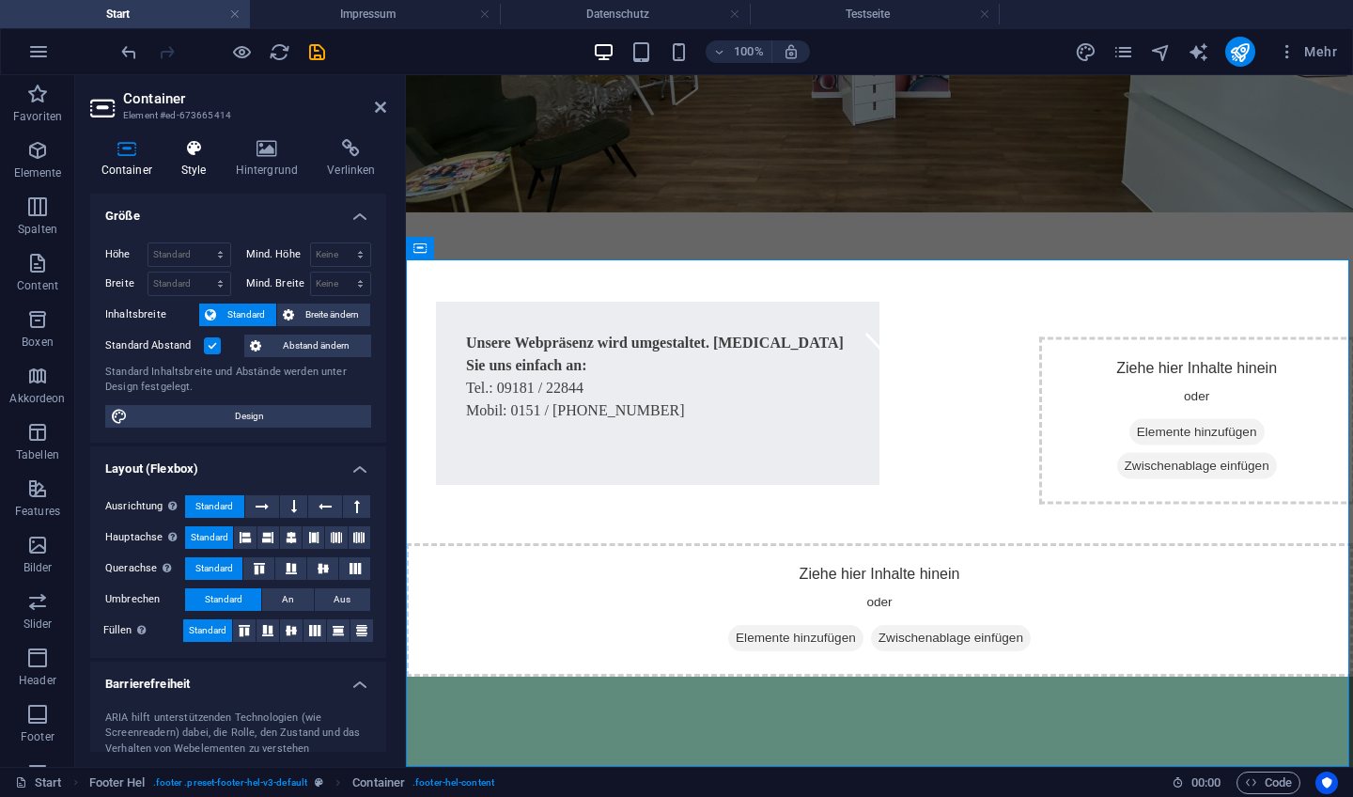
click at [183, 153] on icon at bounding box center [193, 148] width 47 height 19
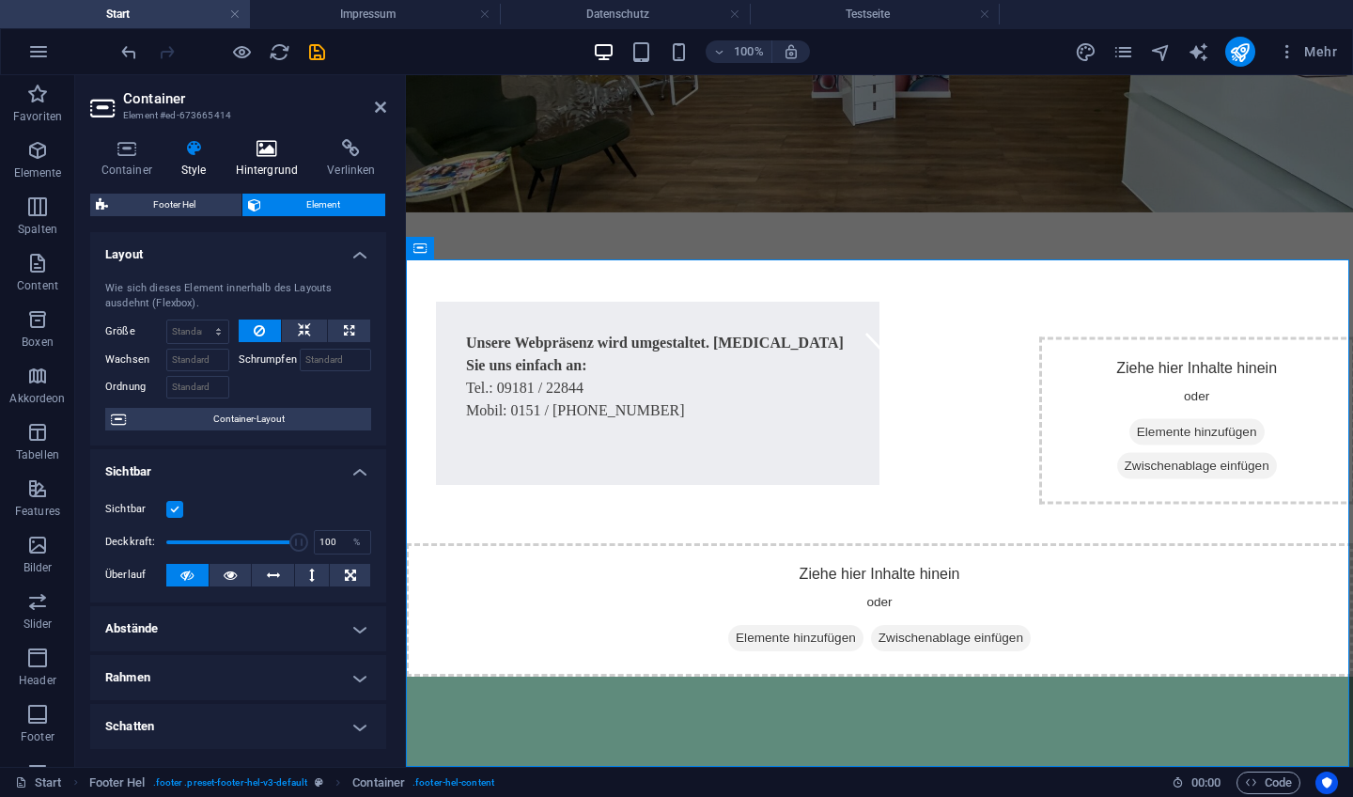
click at [250, 160] on h4 "Hintergrund" at bounding box center [271, 158] width 92 height 39
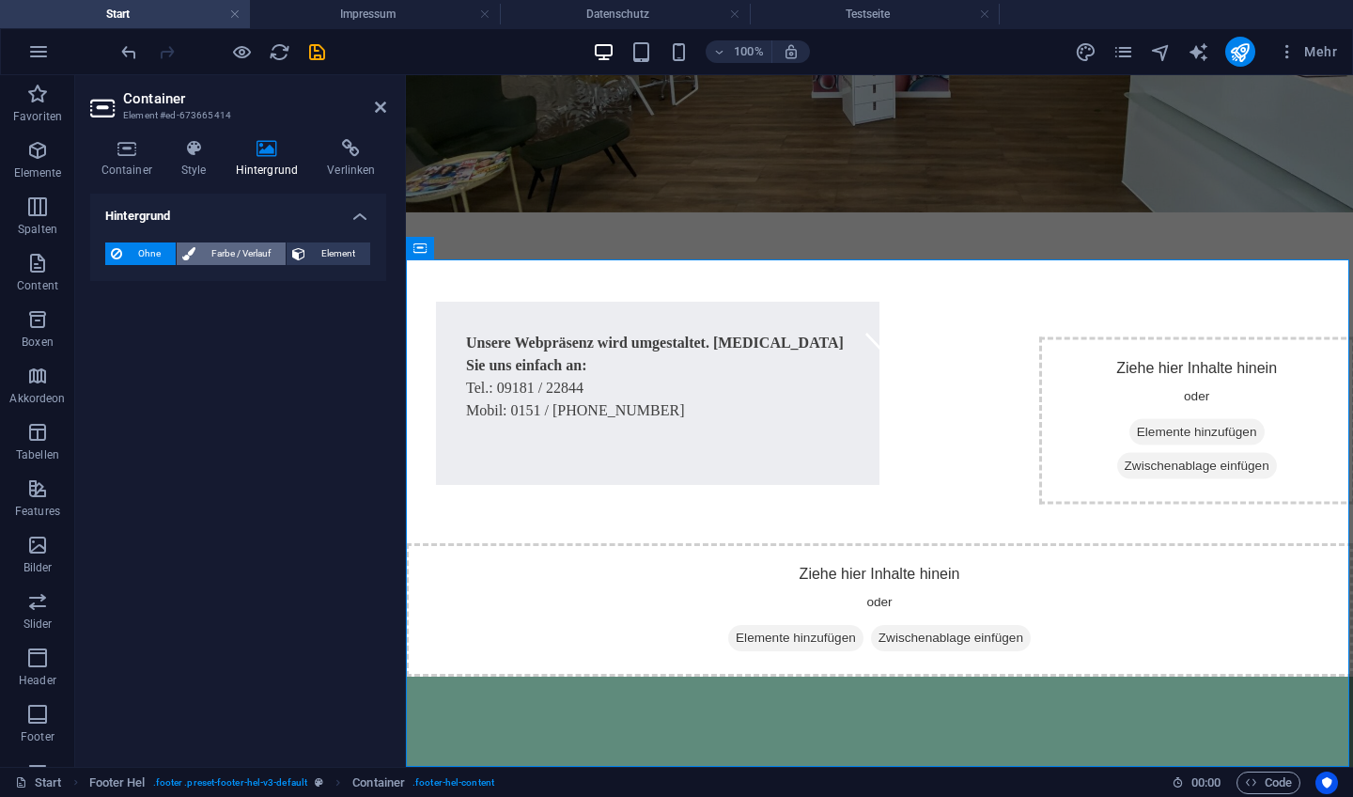
click at [226, 257] on span "Farbe / Verlauf" at bounding box center [240, 253] width 79 height 23
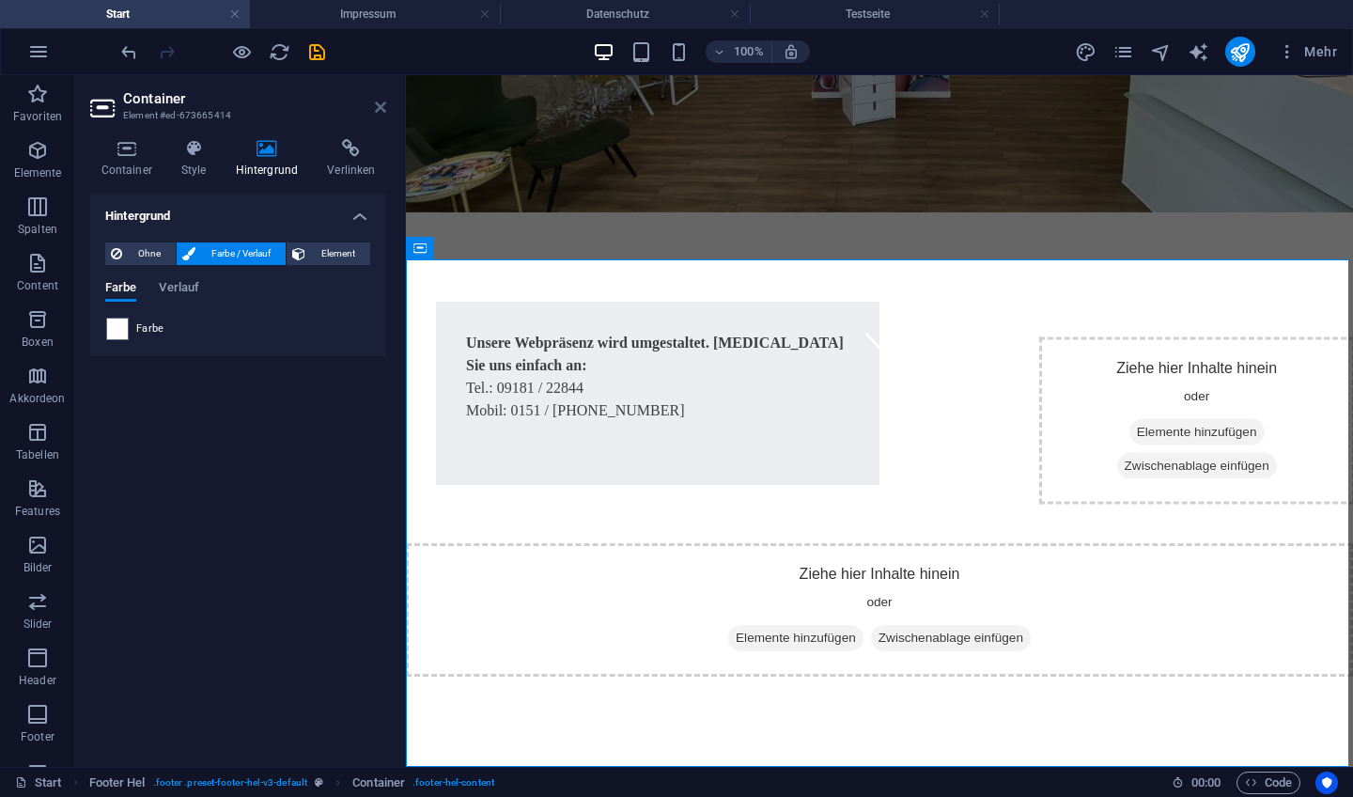
click at [380, 107] on icon at bounding box center [380, 107] width 11 height 15
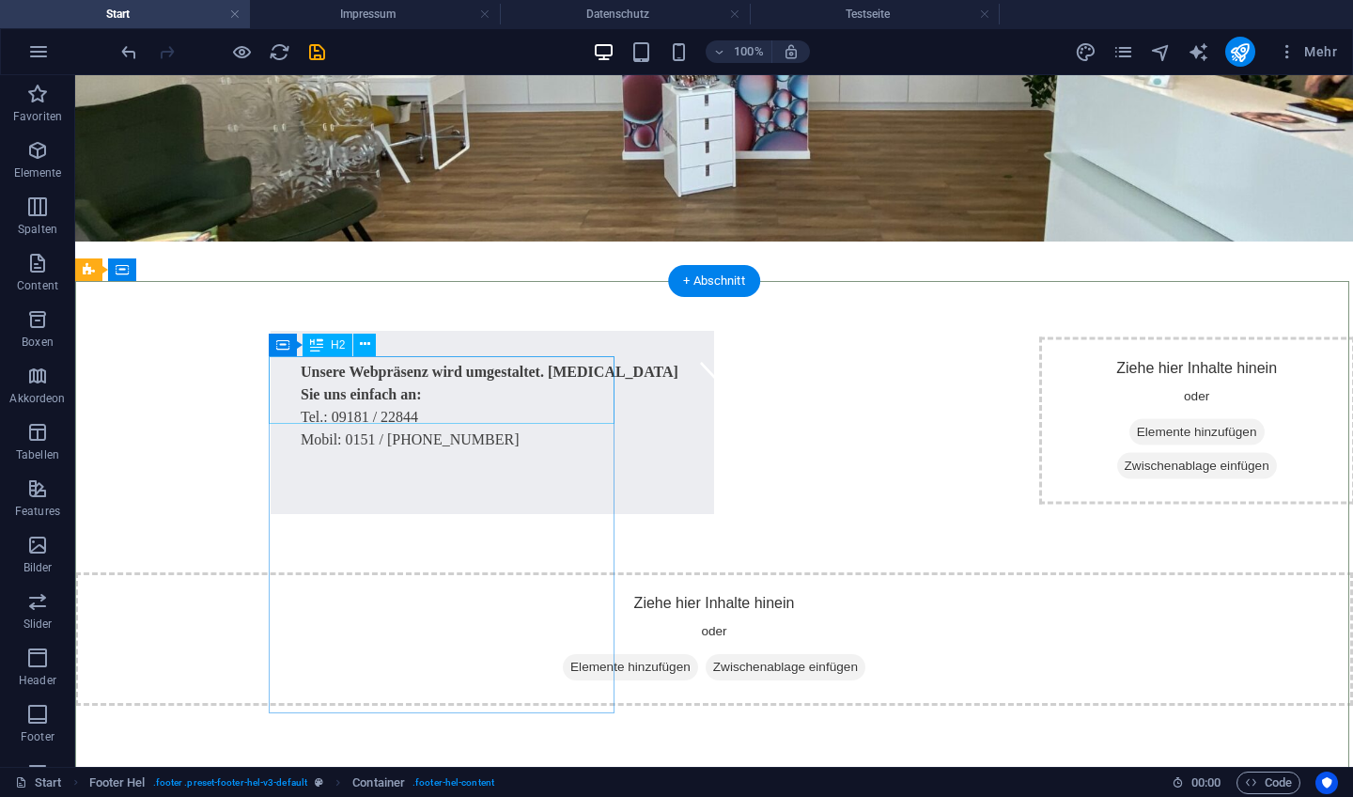
scroll to position [389, 0]
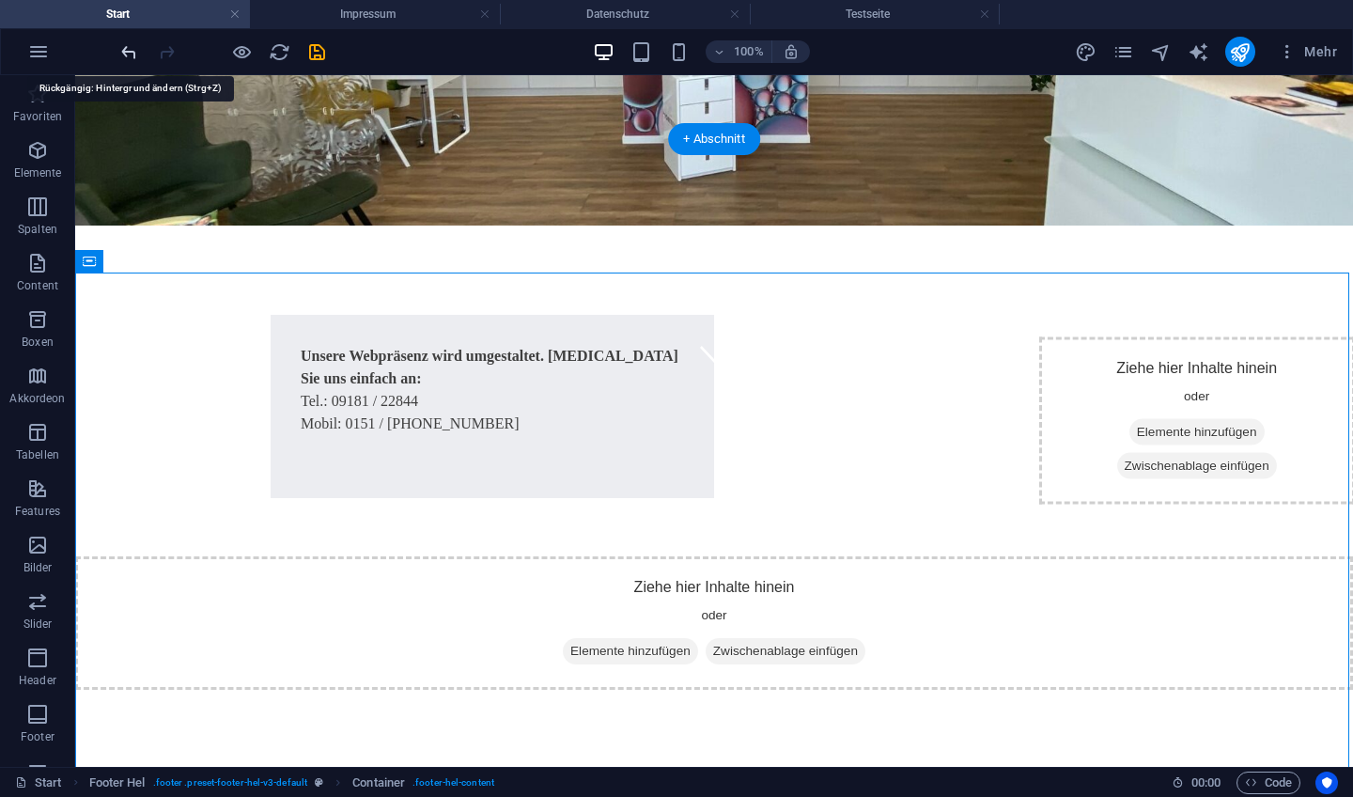
click at [125, 52] on icon "undo" at bounding box center [129, 52] width 22 height 22
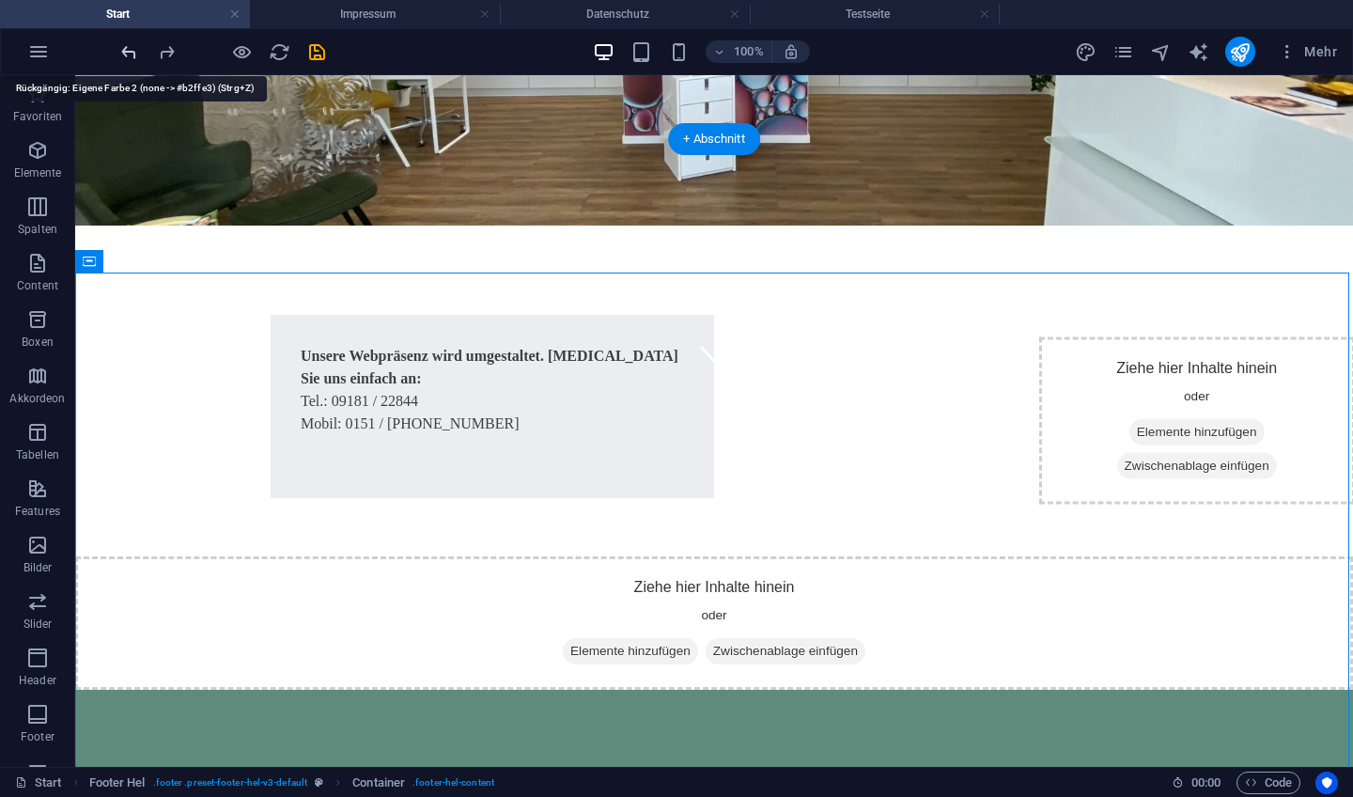
click at [125, 52] on icon "undo" at bounding box center [129, 52] width 22 height 22
click at [125, 51] on icon "undo" at bounding box center [129, 52] width 22 height 22
click at [125, 51] on div at bounding box center [222, 52] width 211 height 30
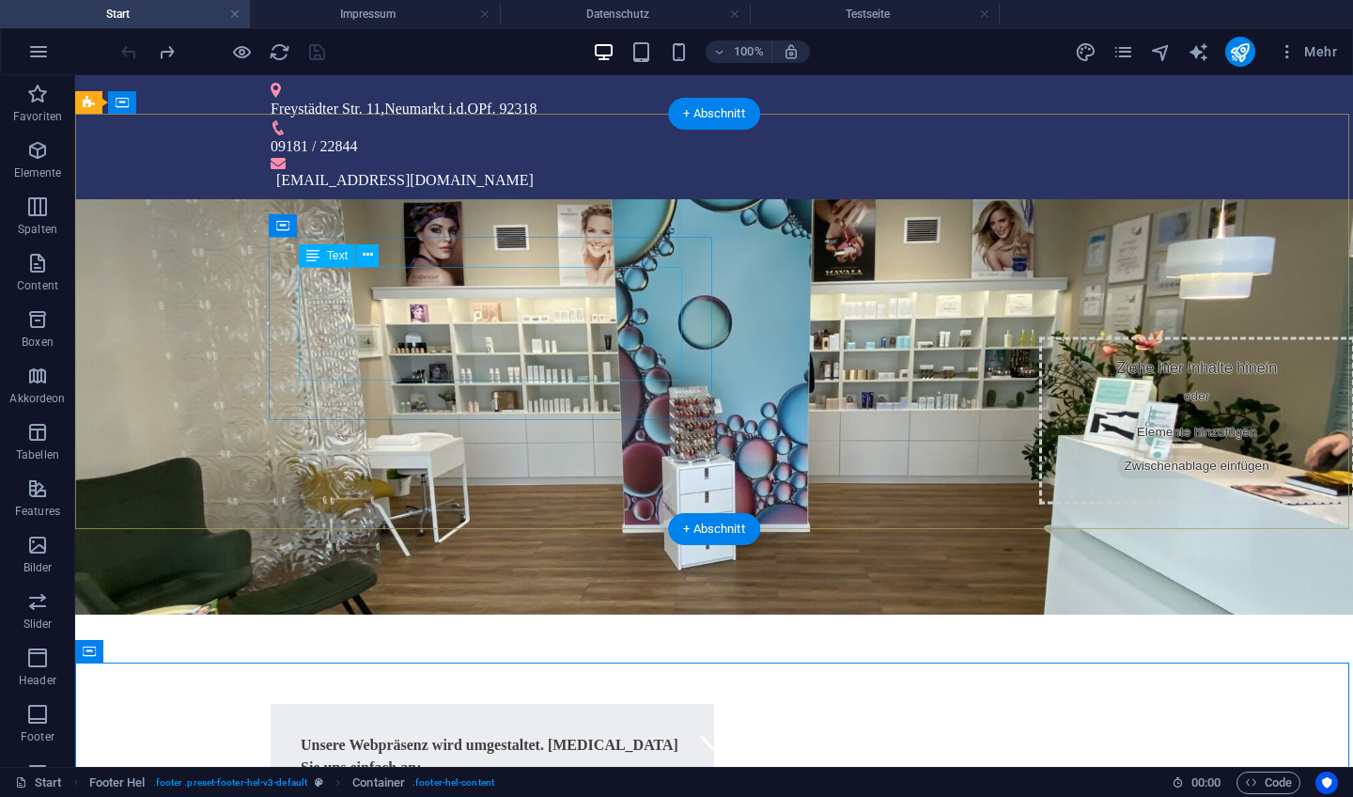
scroll to position [0, 0]
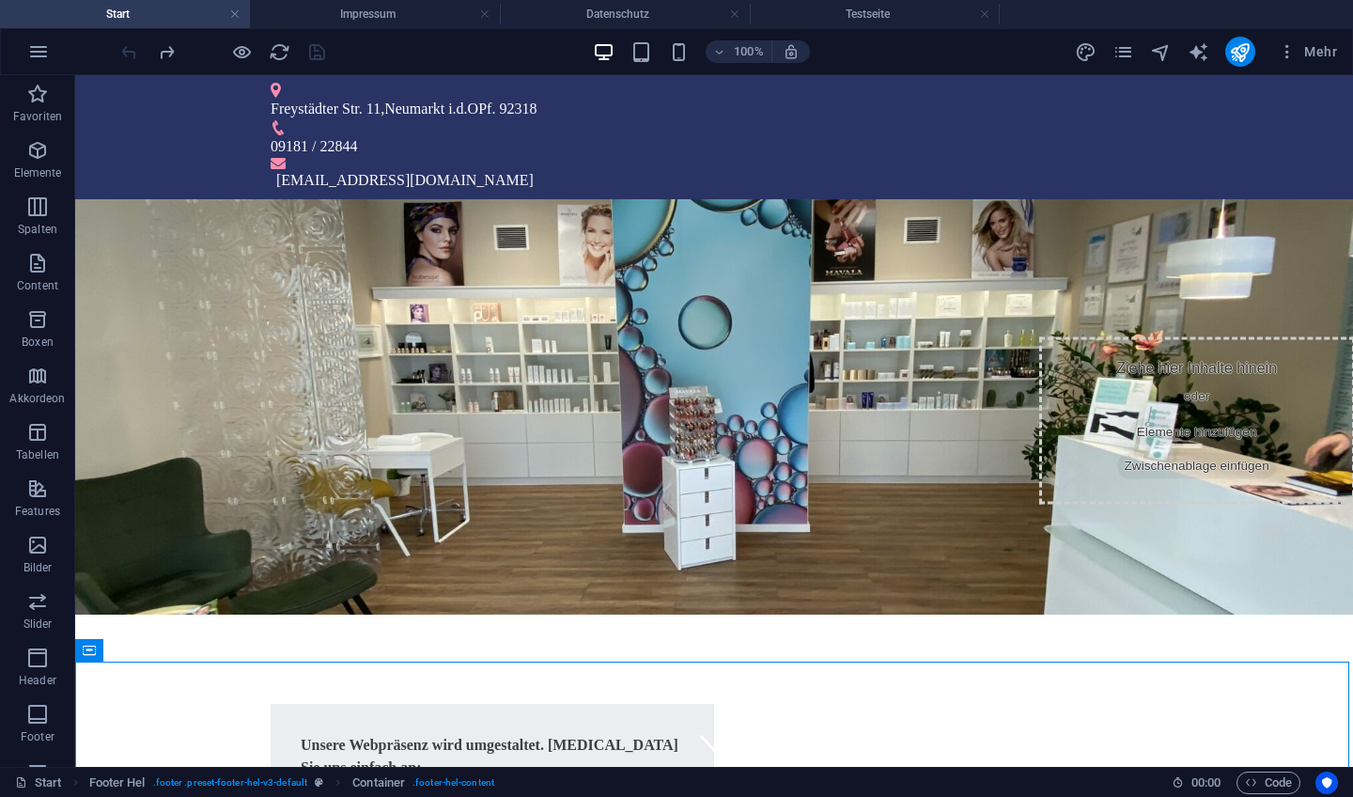
click at [307, 53] on div at bounding box center [222, 52] width 211 height 30
click at [1093, 46] on icon "design" at bounding box center [1086, 52] width 22 height 22
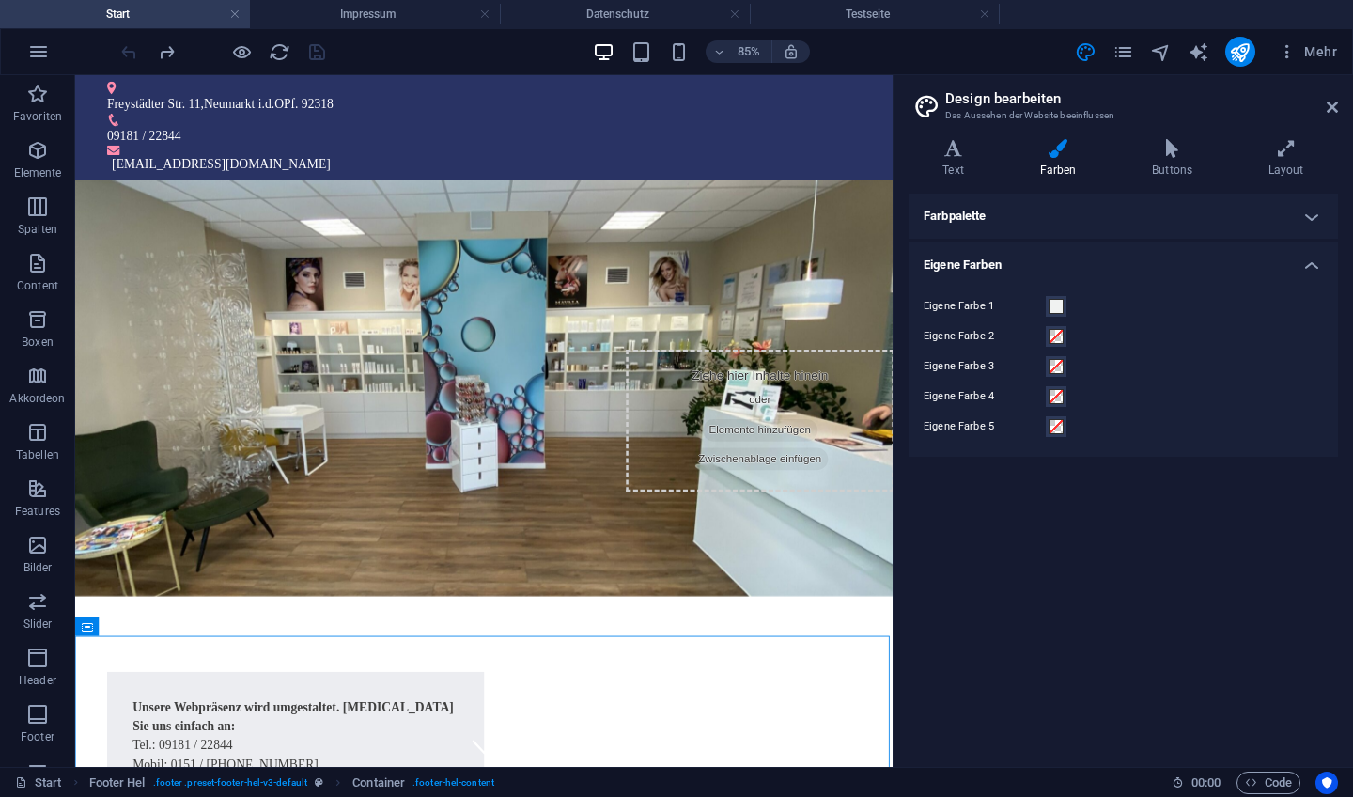
click at [1309, 212] on h4 "Farbpalette" at bounding box center [1123, 216] width 429 height 45
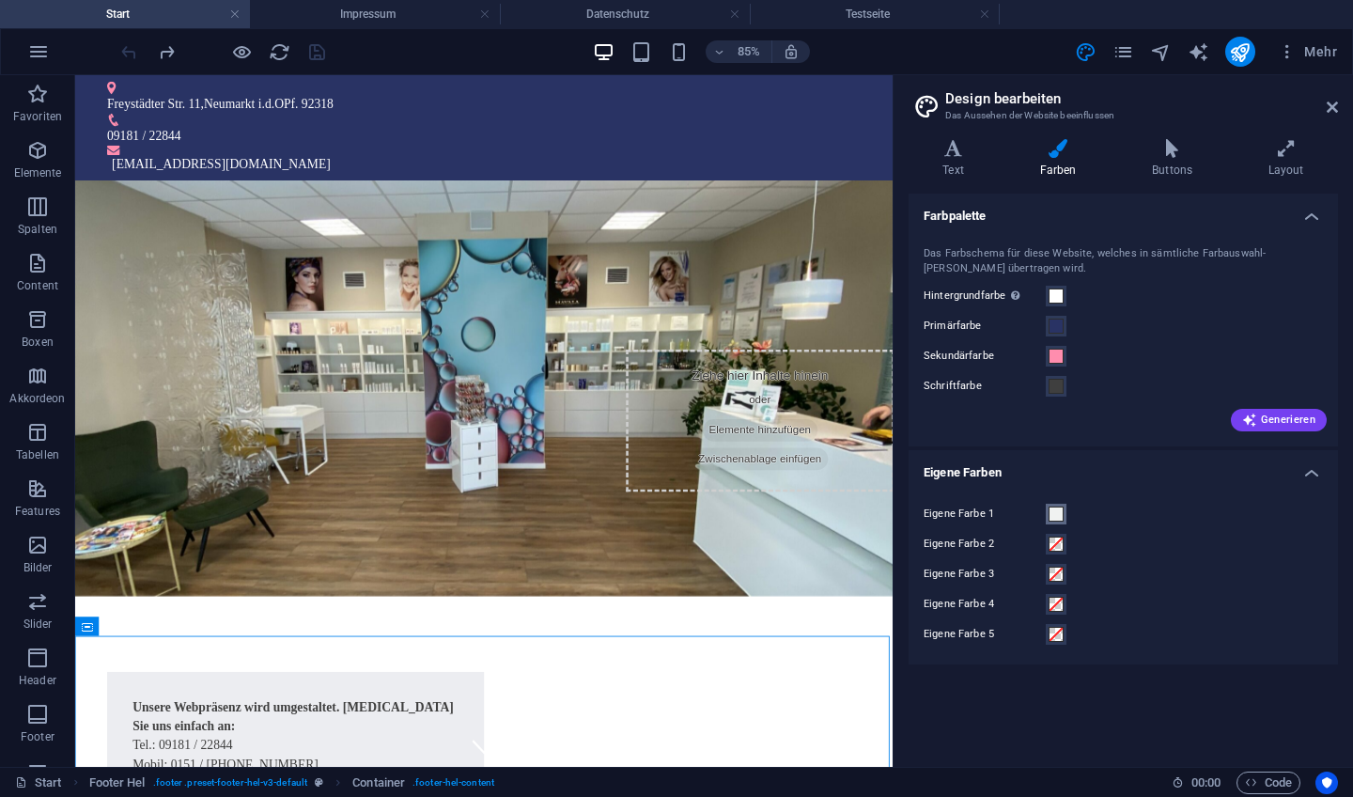
click at [1058, 511] on span at bounding box center [1056, 514] width 15 height 15
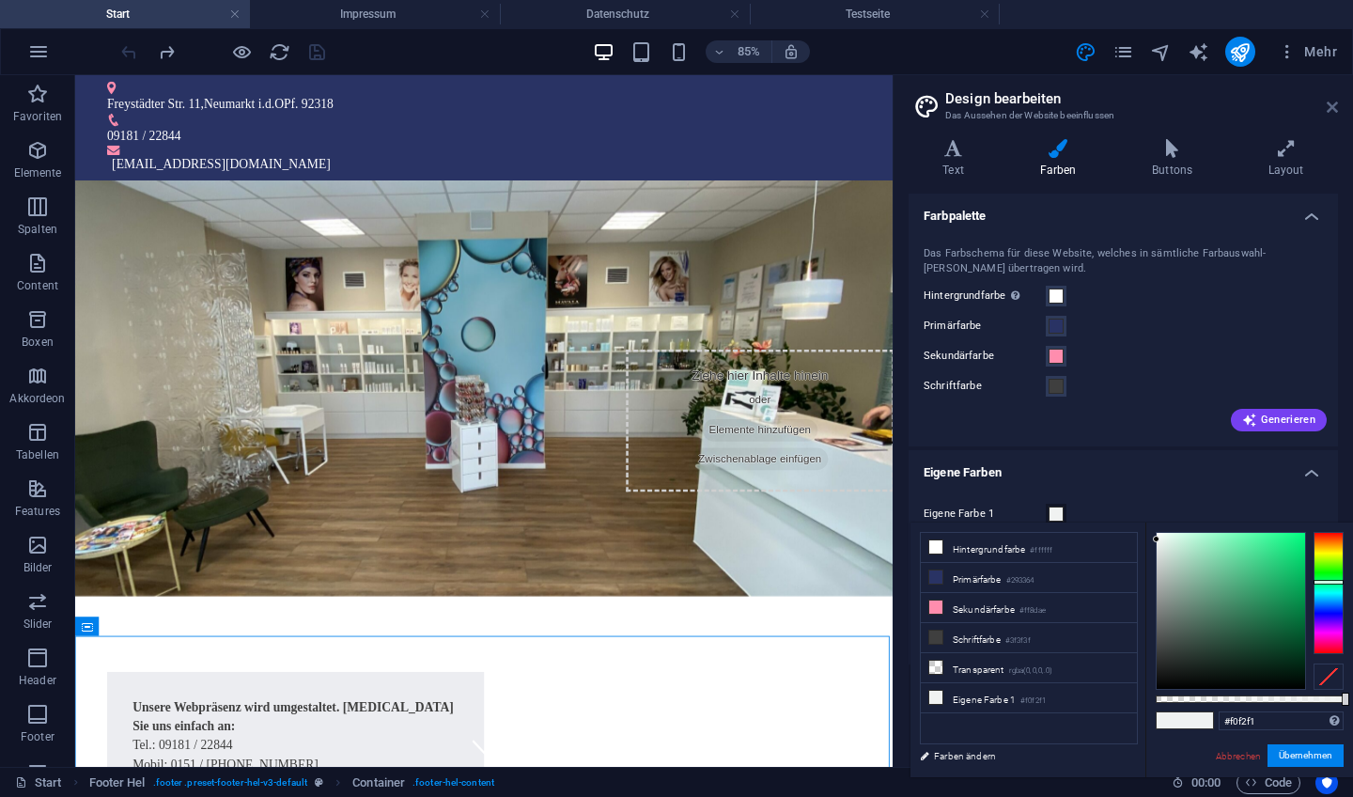
click at [1334, 103] on icon at bounding box center [1332, 107] width 11 height 15
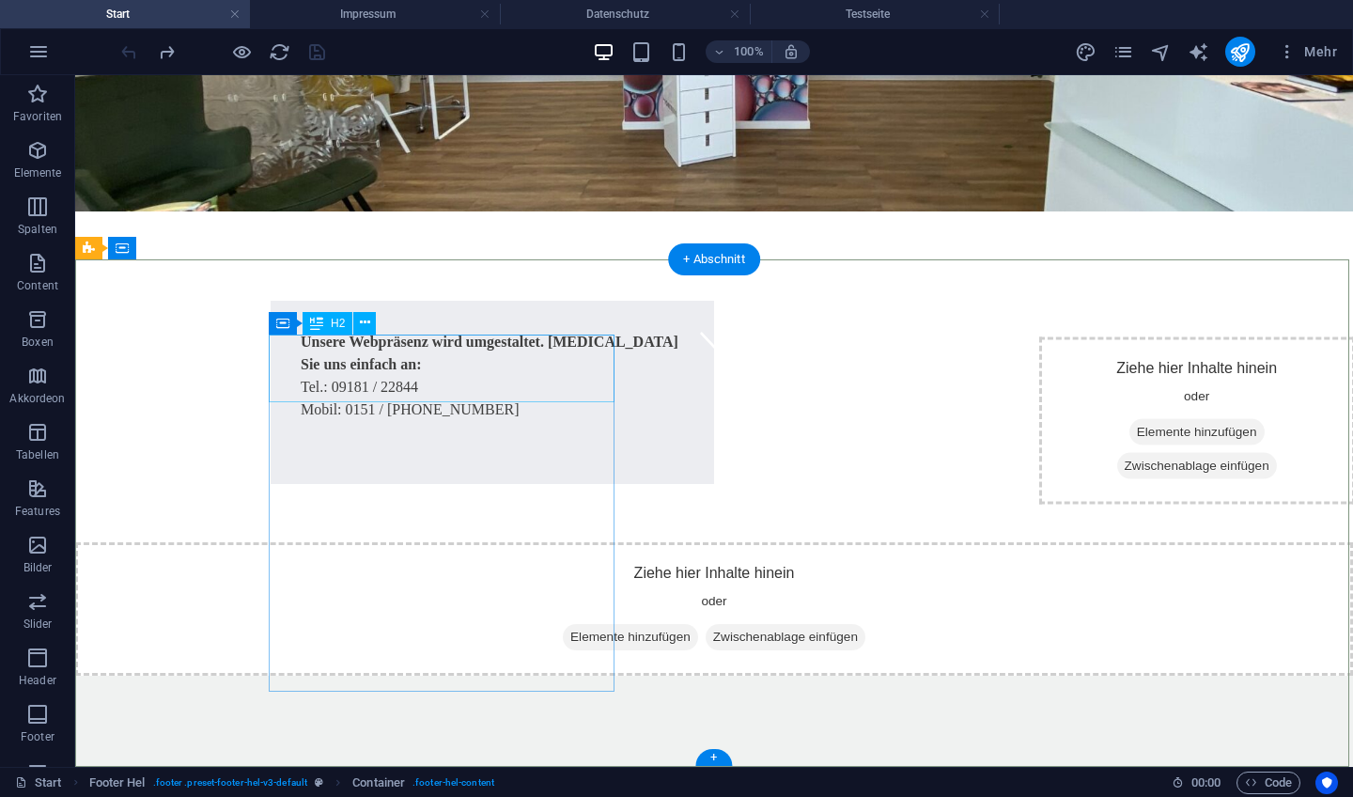
scroll to position [402, 0]
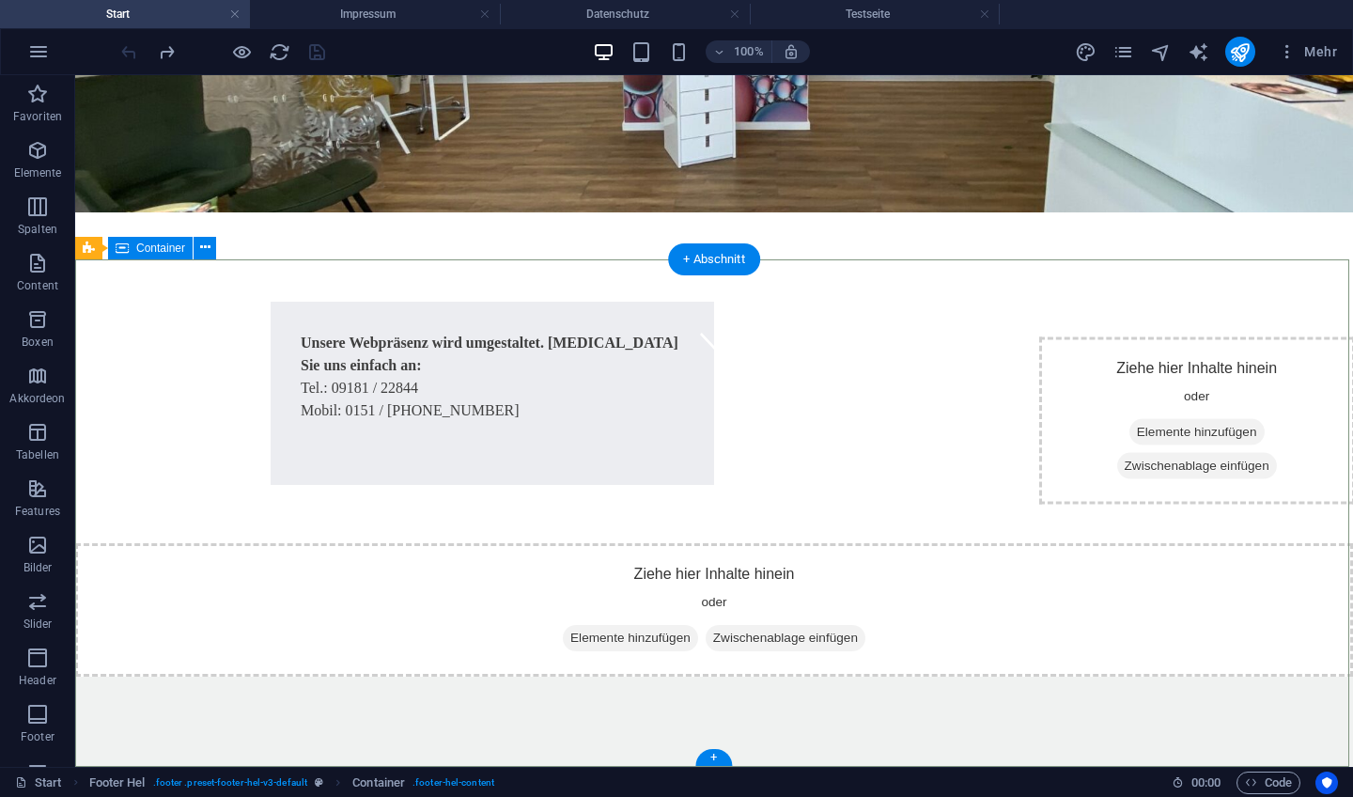
click at [206, 244] on icon at bounding box center [205, 248] width 10 height 20
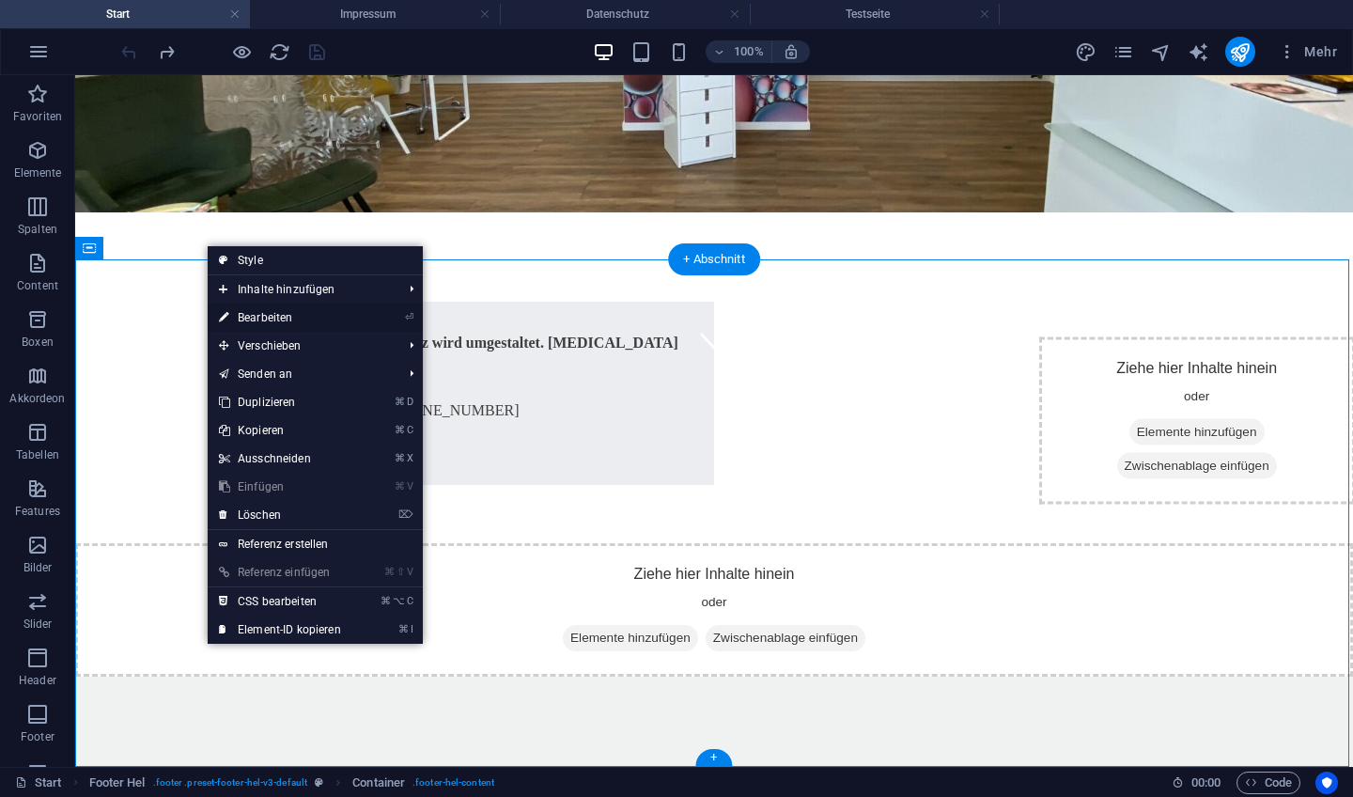
click at [263, 314] on link "⏎ Bearbeiten" at bounding box center [280, 318] width 145 height 28
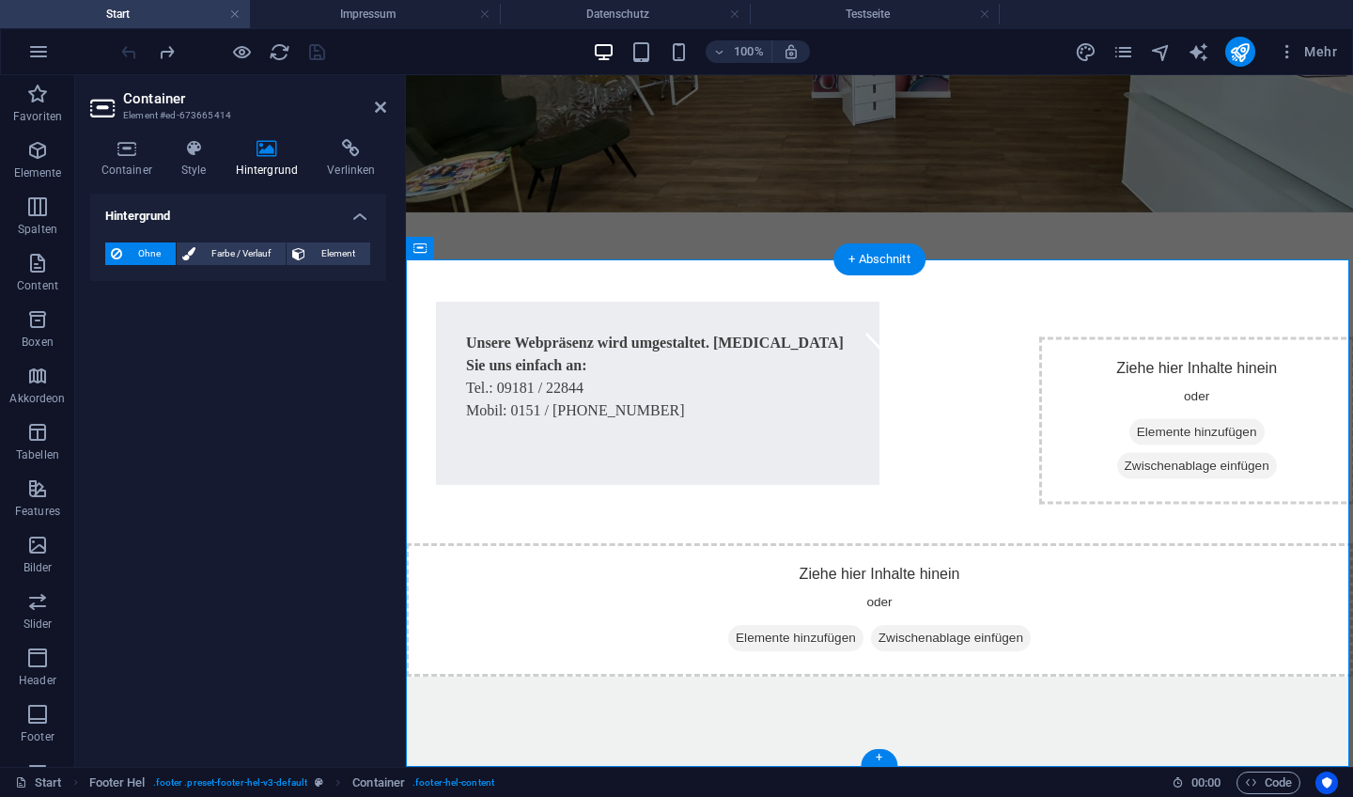
click at [152, 254] on span "Ohne" at bounding box center [149, 253] width 42 height 23
click at [231, 253] on span "Farbe / Verlauf" at bounding box center [240, 253] width 79 height 23
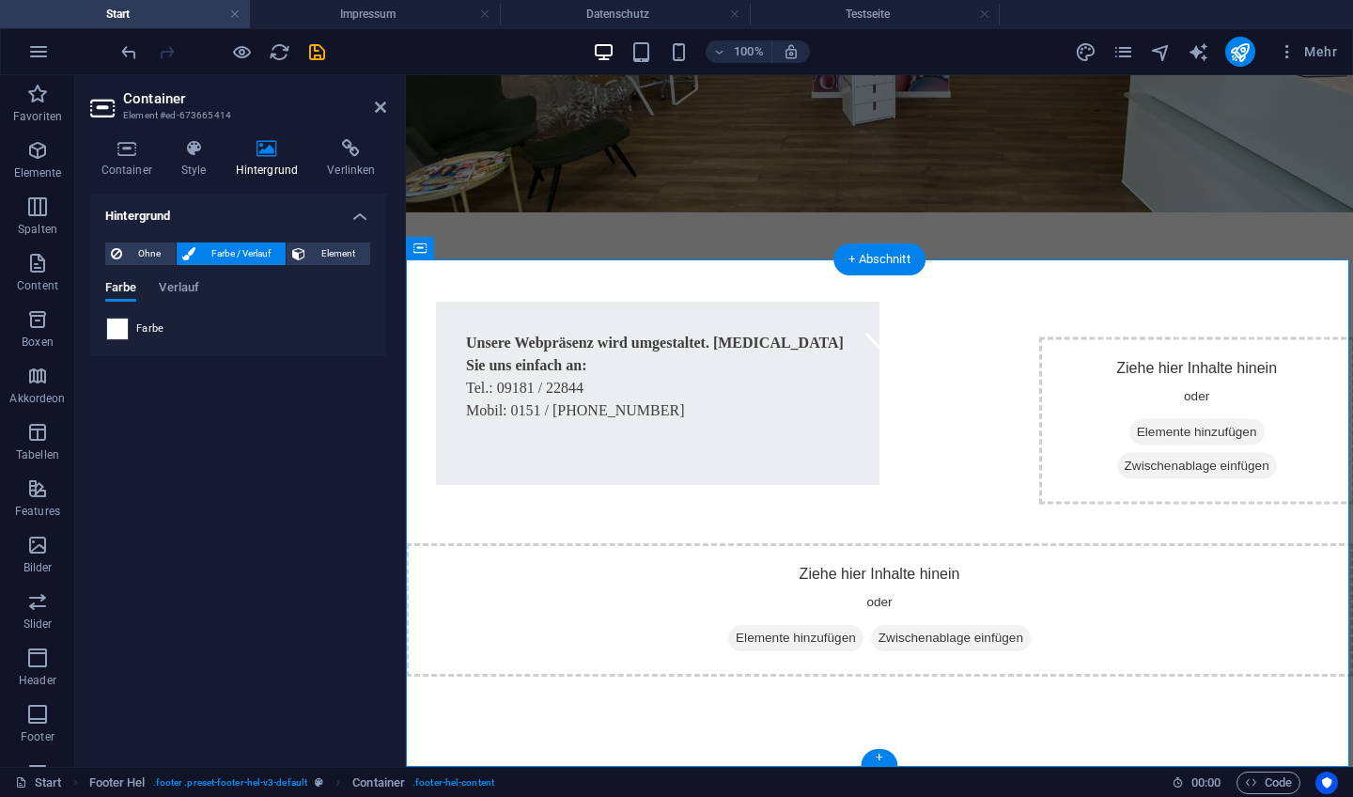
click at [115, 329] on span at bounding box center [117, 329] width 21 height 21
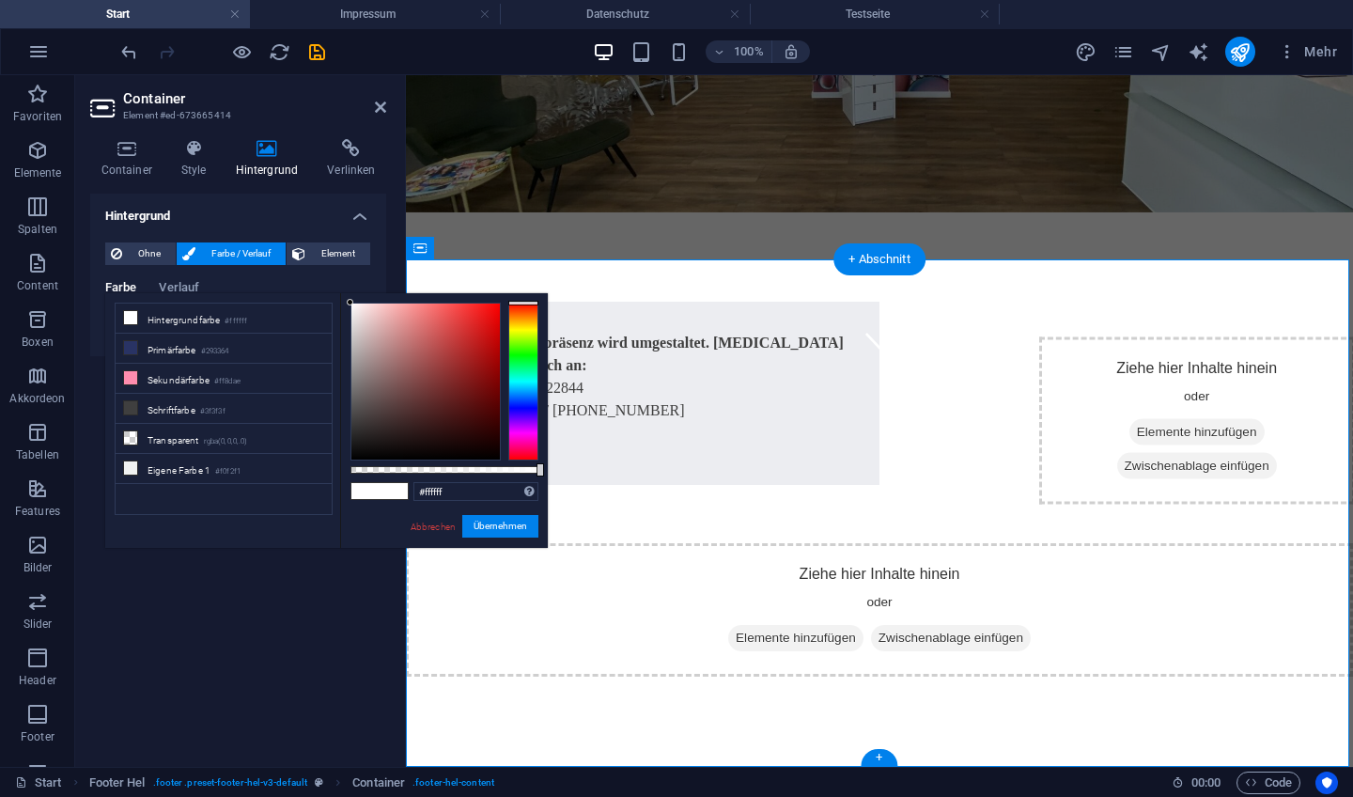
click at [115, 329] on ul "Hintergrundfarbe #ffffff Primärfarbe #293364 [GEOGRAPHIC_DATA] #ff8dae Schriftf…" at bounding box center [224, 409] width 218 height 212
click at [99, 354] on div "Ohne Farbe / Verlauf Element Hintergrund über volle Breite strecken Farb-Overla…" at bounding box center [238, 291] width 296 height 129
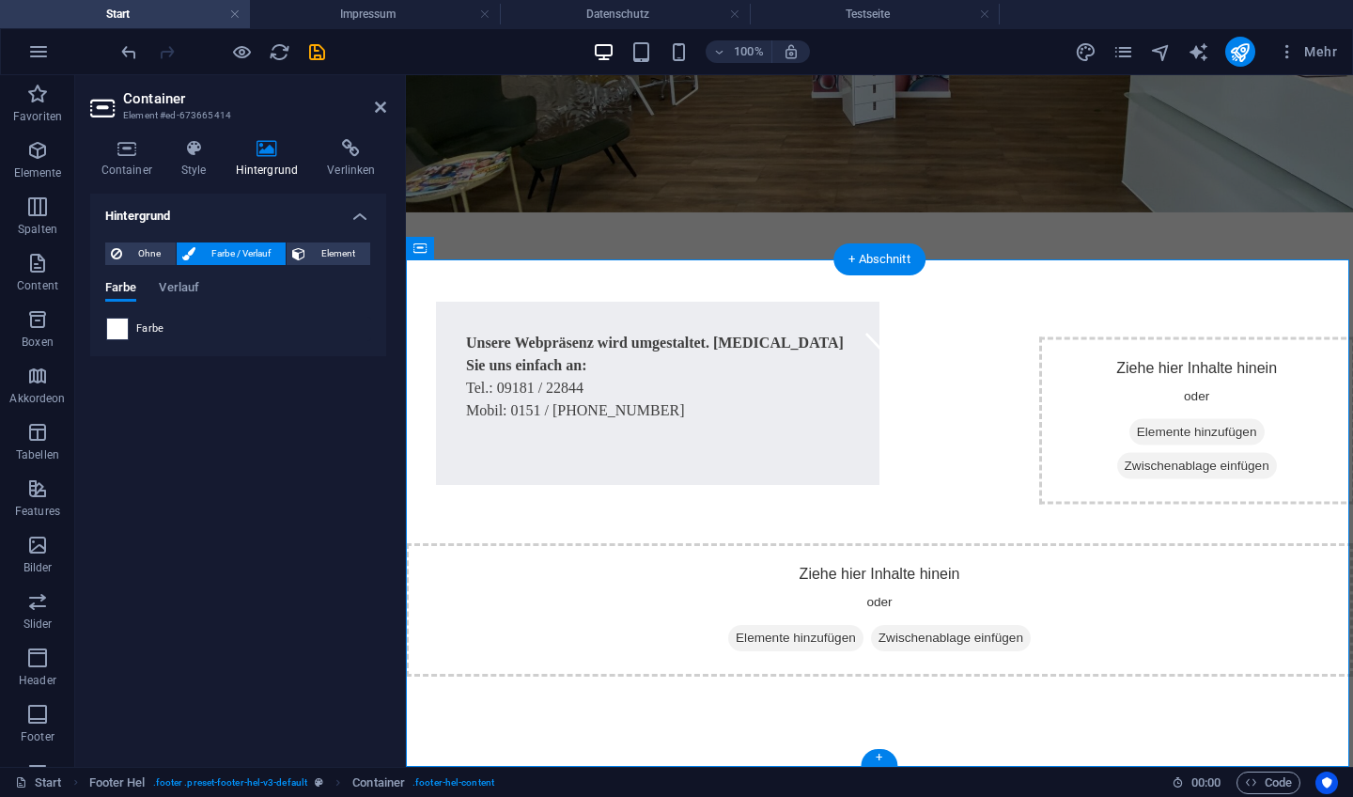
click at [117, 330] on span at bounding box center [117, 329] width 21 height 21
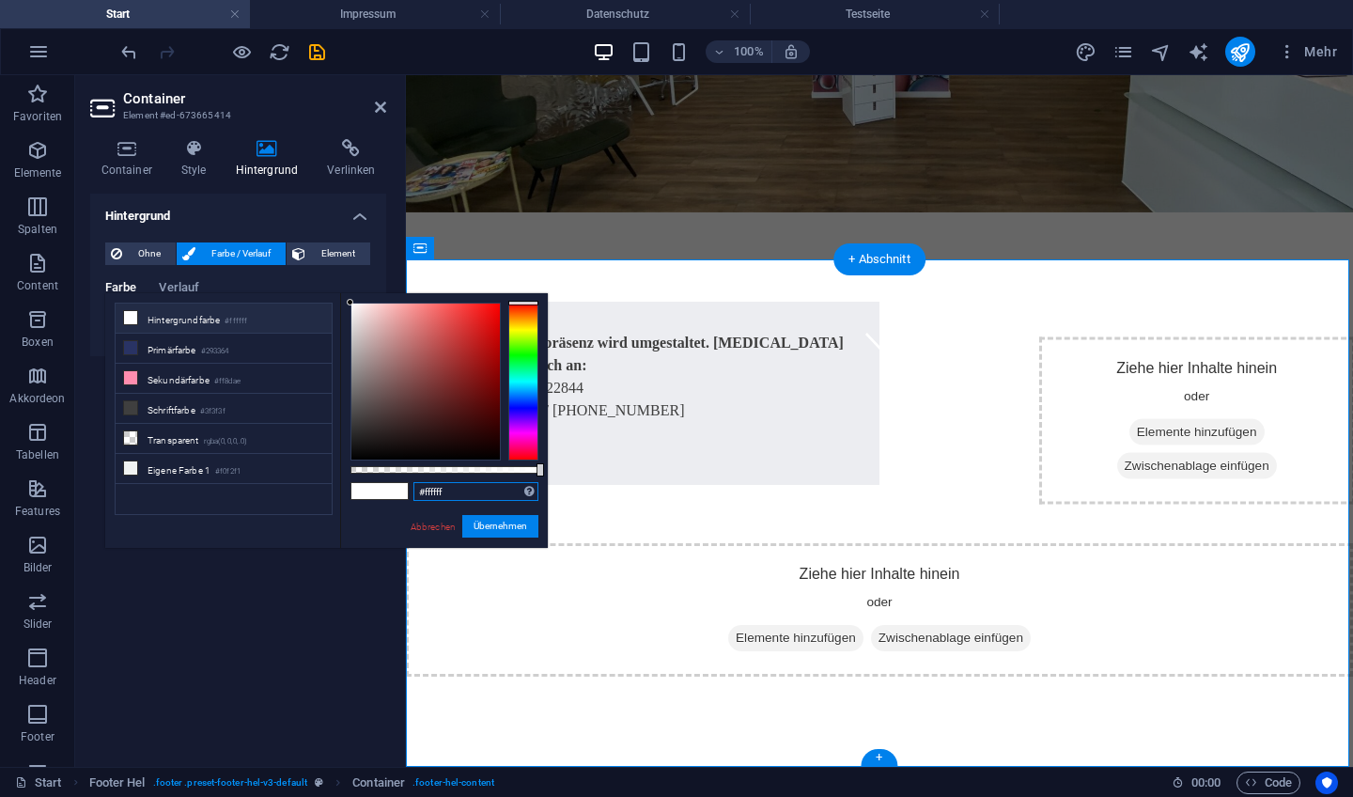
drag, startPoint x: 454, startPoint y: 493, endPoint x: 471, endPoint y: 492, distance: 16.9
click at [471, 492] on input "#ffffff" at bounding box center [475, 491] width 125 height 19
type input "#000000"
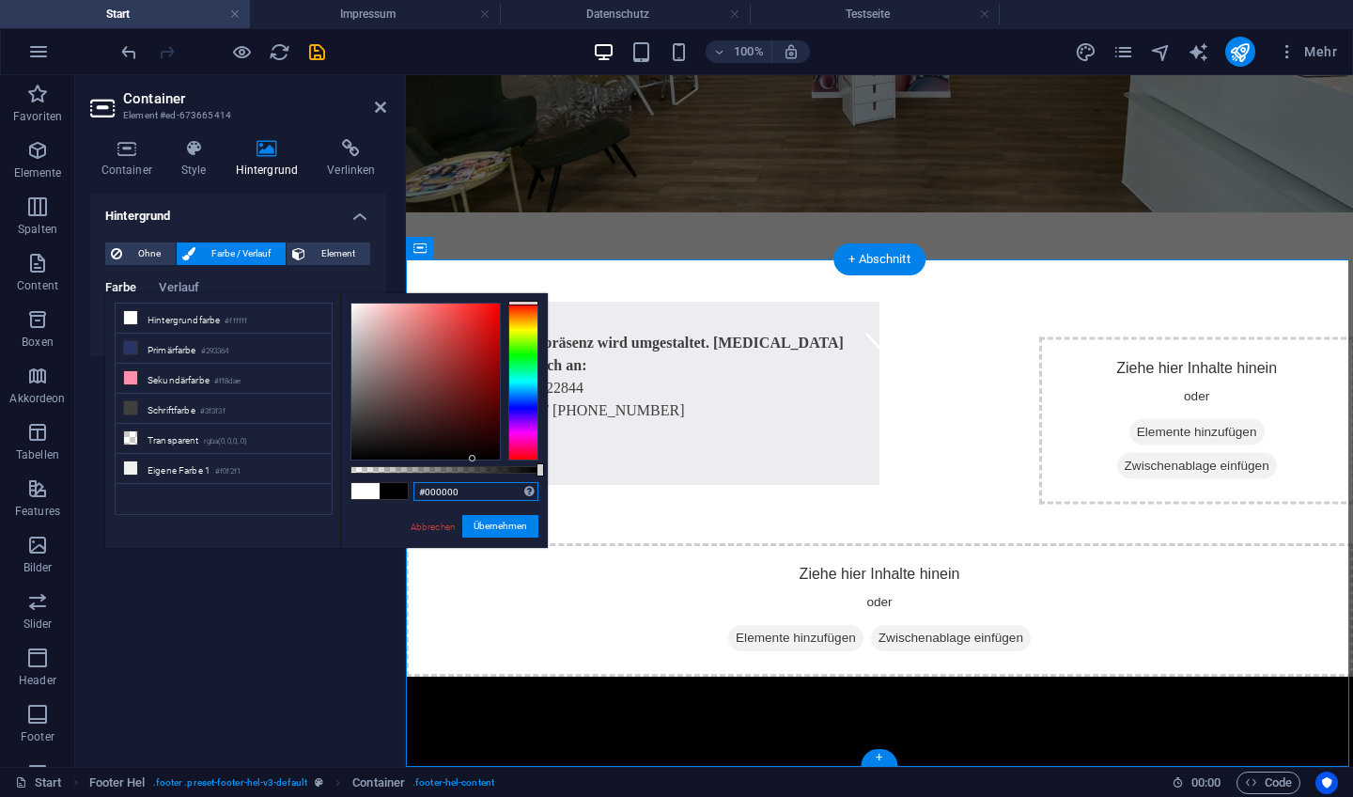
drag, startPoint x: 351, startPoint y: 303, endPoint x: 472, endPoint y: 759, distance: 472.3
click at [472, 759] on body "[DOMAIN_NAME] Start Impressum Datenschutz Testseite Favoriten Elemente Spalten …" at bounding box center [676, 398] width 1353 height 797
click at [494, 531] on button "Übernehmen" at bounding box center [500, 526] width 76 height 23
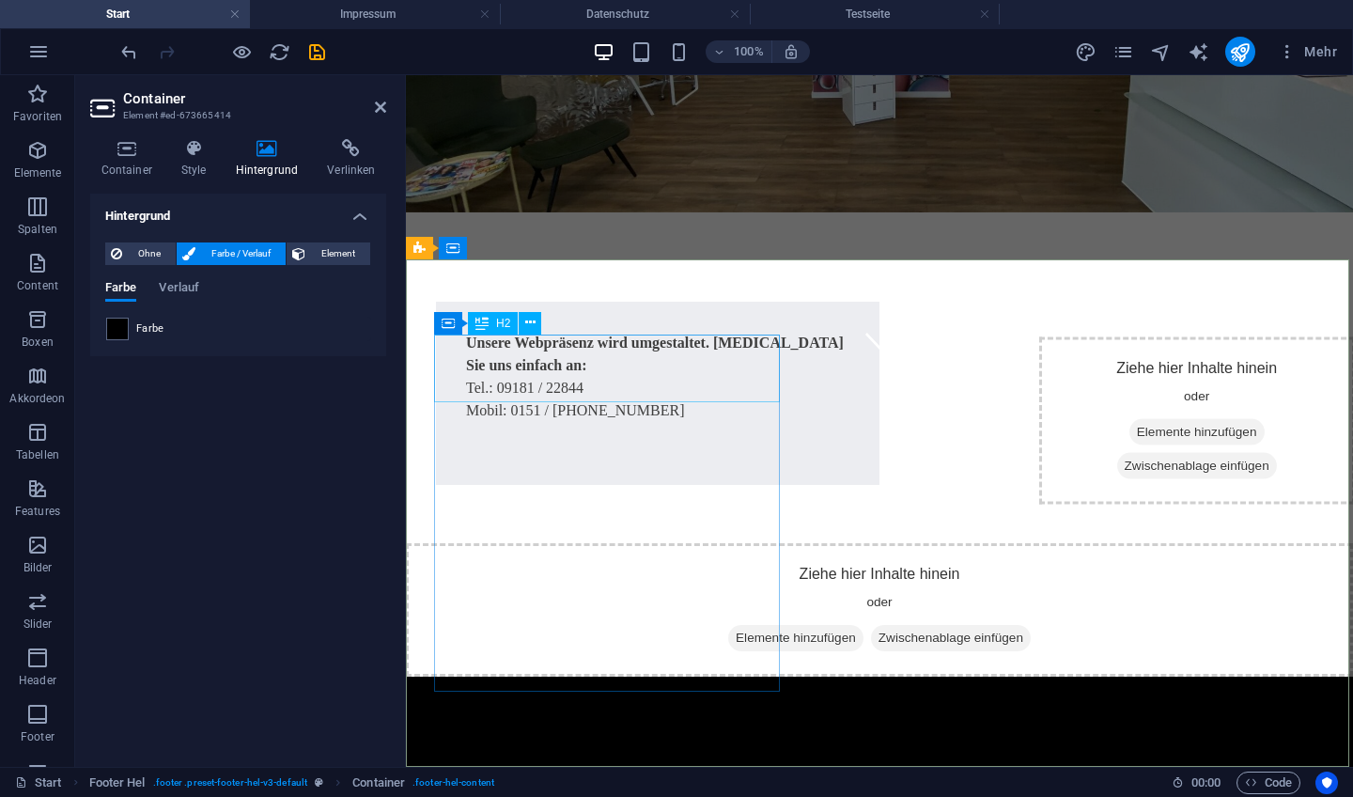
click at [678, 752] on div "Kontakt" at bounding box center [864, 786] width 887 height 68
click at [563, 752] on div "Kontakt" at bounding box center [864, 786] width 887 height 68
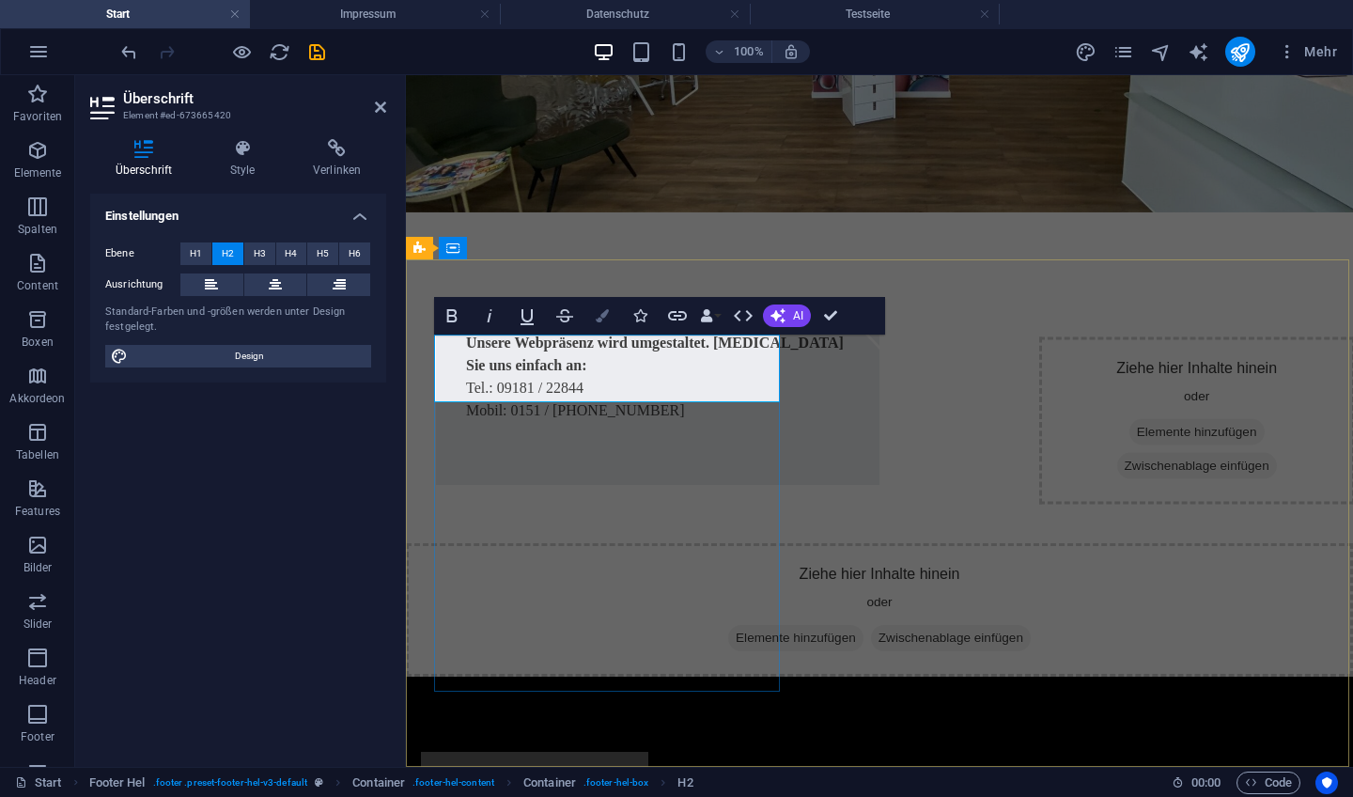
click at [602, 316] on icon "button" at bounding box center [602, 315] width 13 height 13
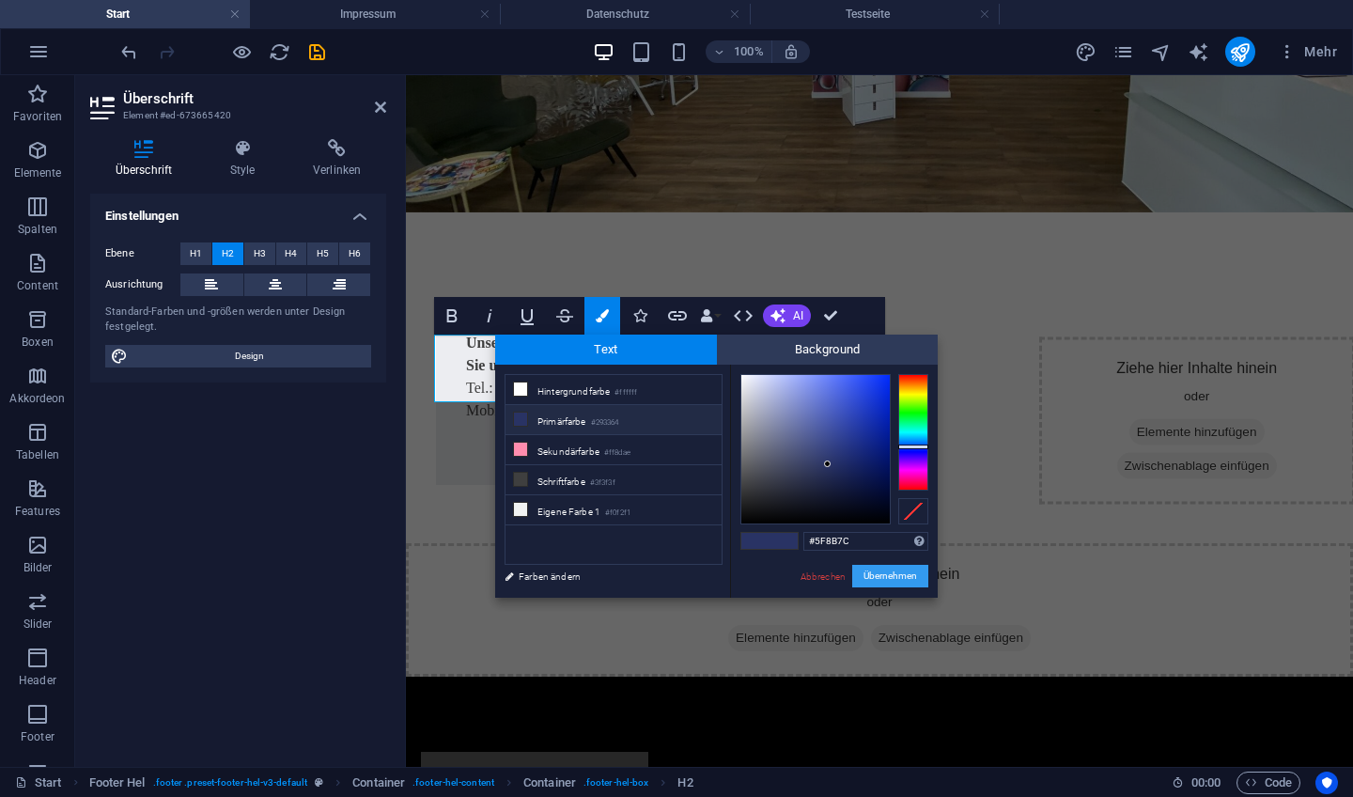
click at [892, 573] on button "Übernehmen" at bounding box center [890, 576] width 76 height 23
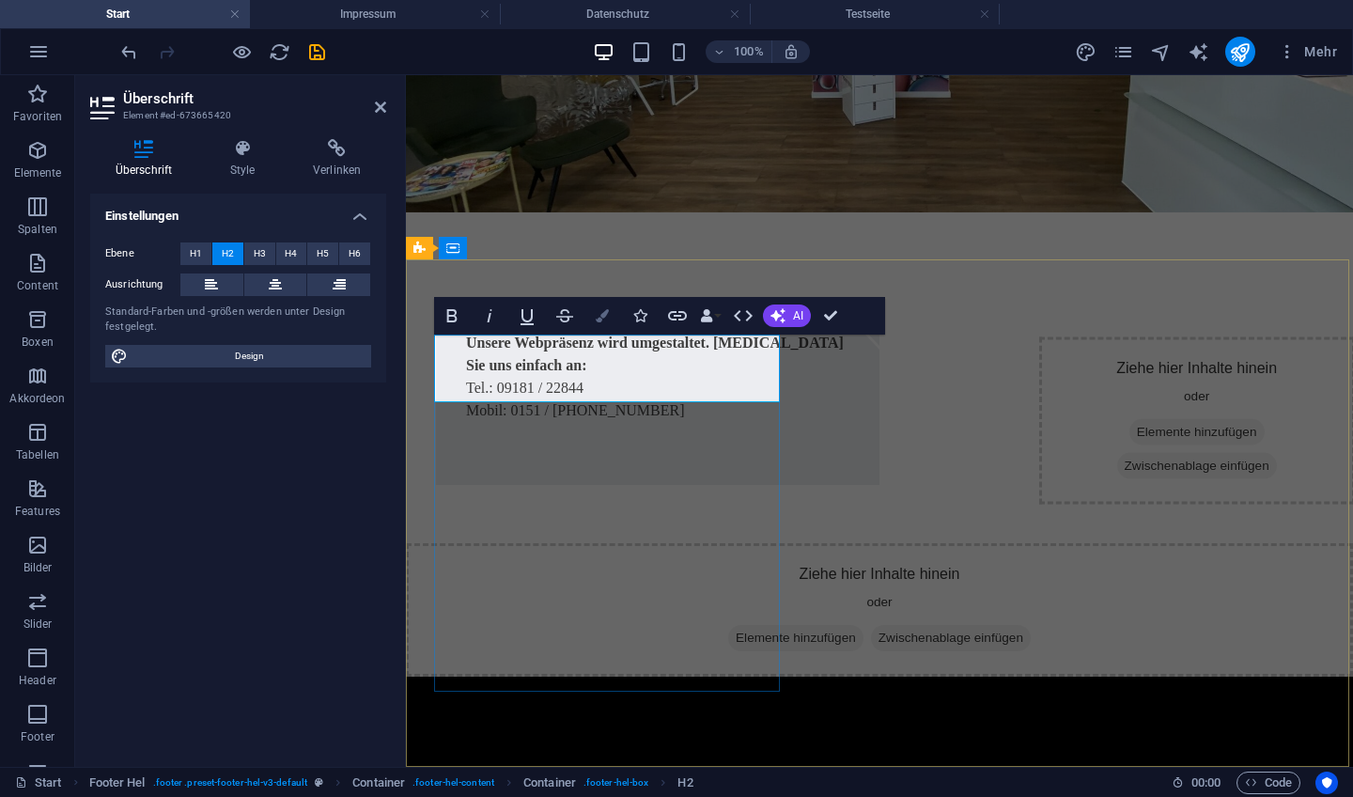
click at [599, 320] on icon "button" at bounding box center [602, 315] width 13 height 13
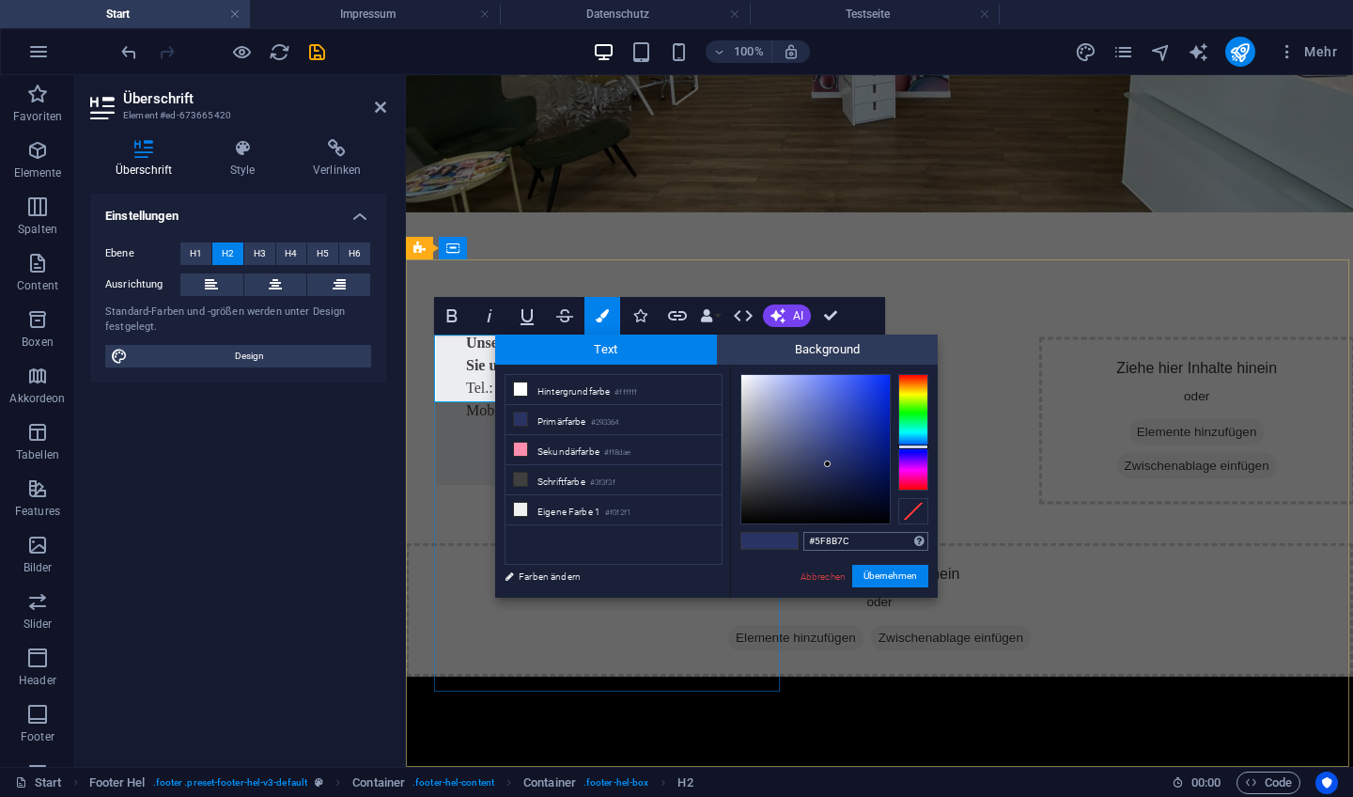
type input "#5f8b7c"
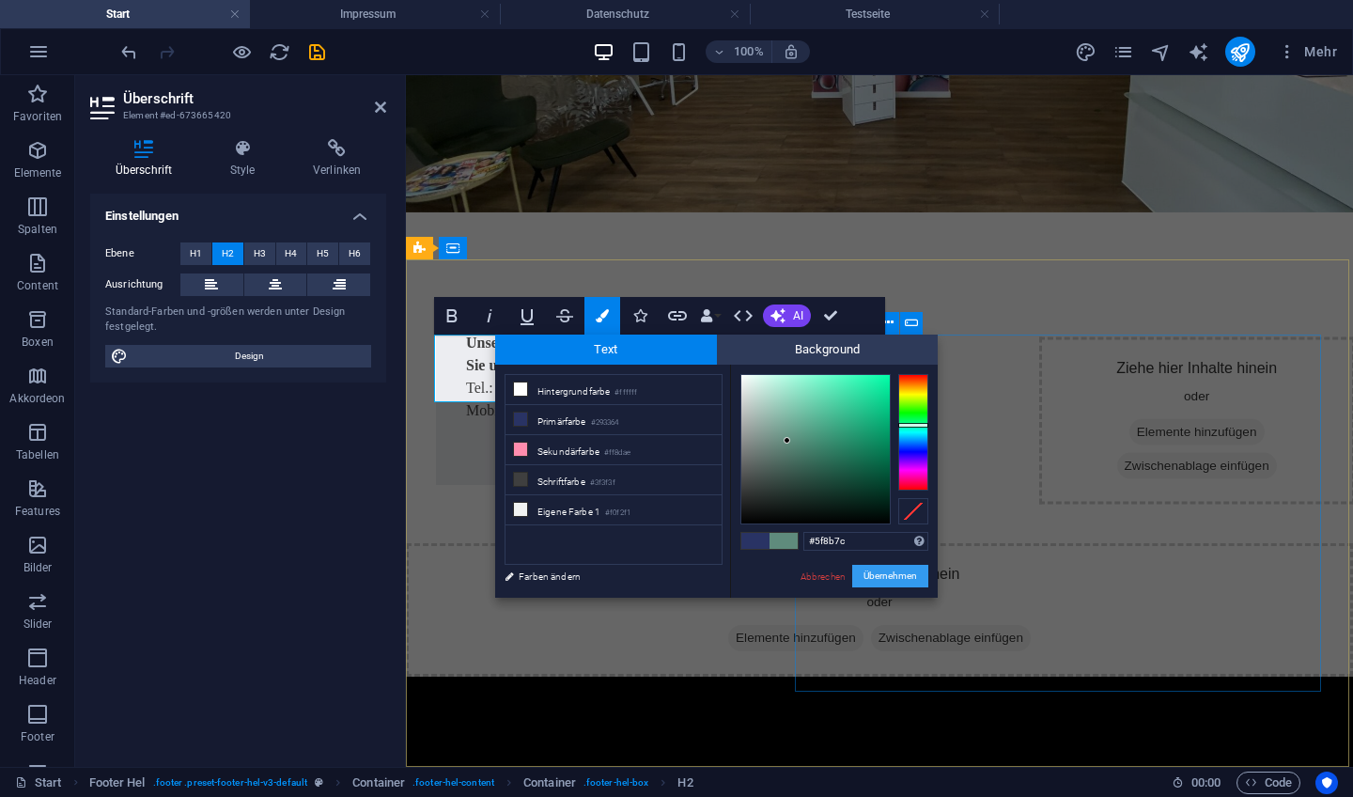
click at [892, 576] on button "Übernehmen" at bounding box center [890, 576] width 76 height 23
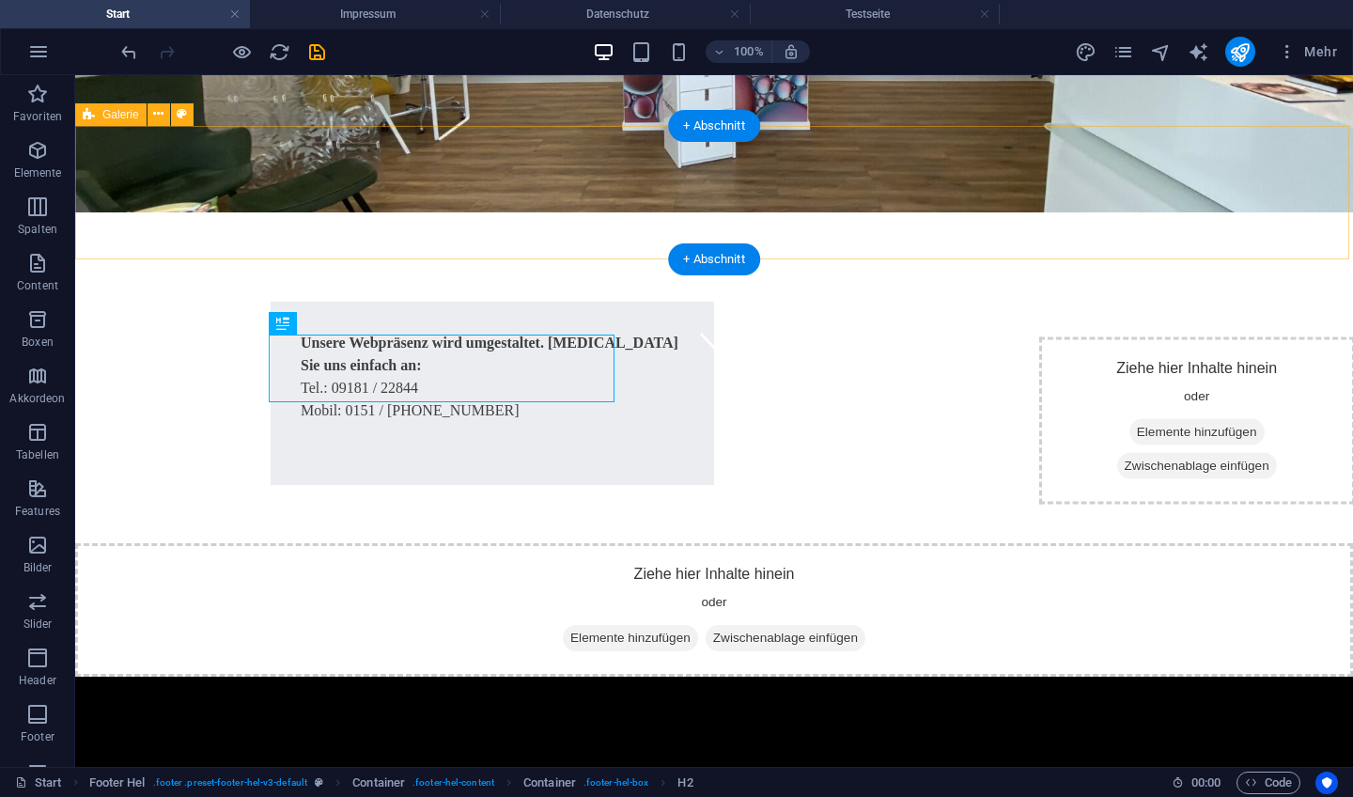
click at [256, 543] on div "Ziehe hier Inhalte hinein oder Elemente hinzufügen Zwischenablage einfügen" at bounding box center [714, 609] width 1278 height 133
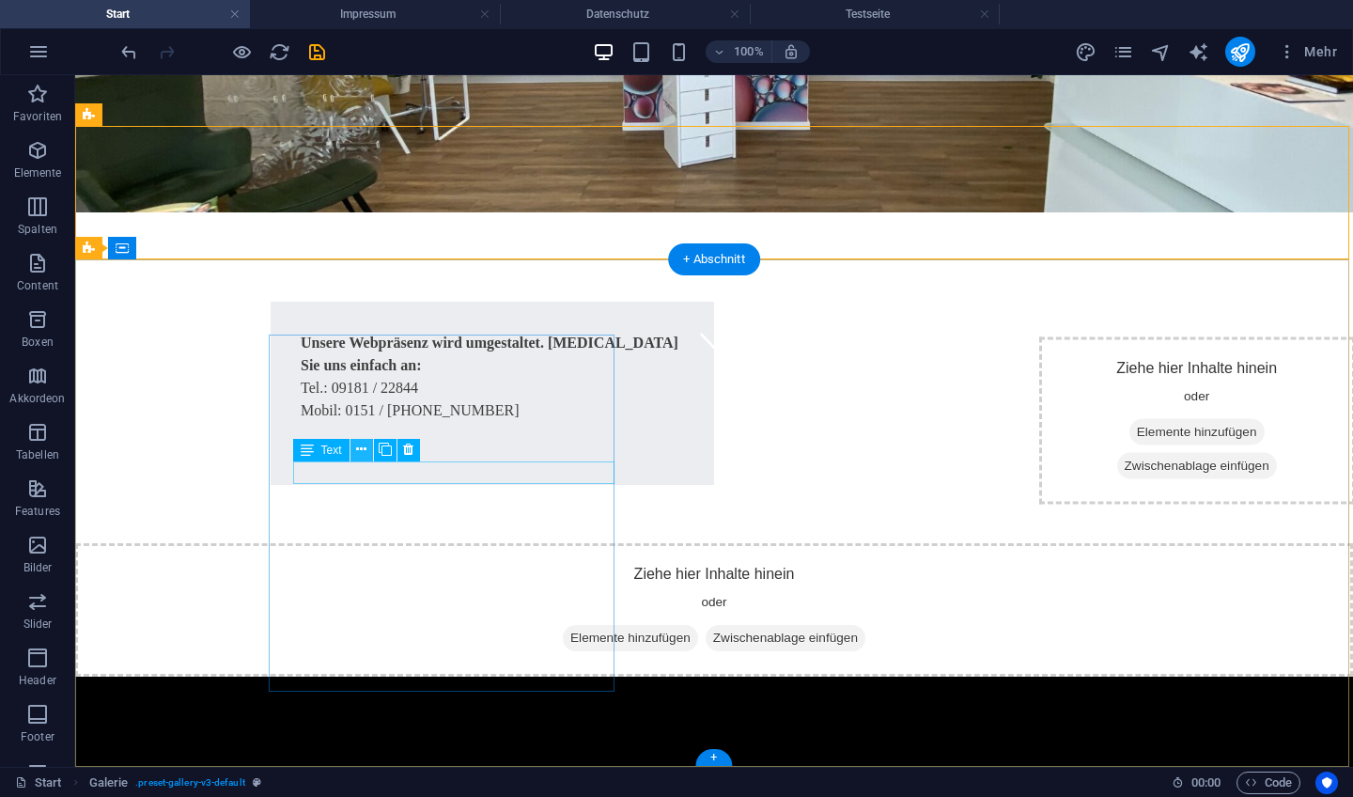
click at [358, 449] on icon at bounding box center [361, 450] width 10 height 20
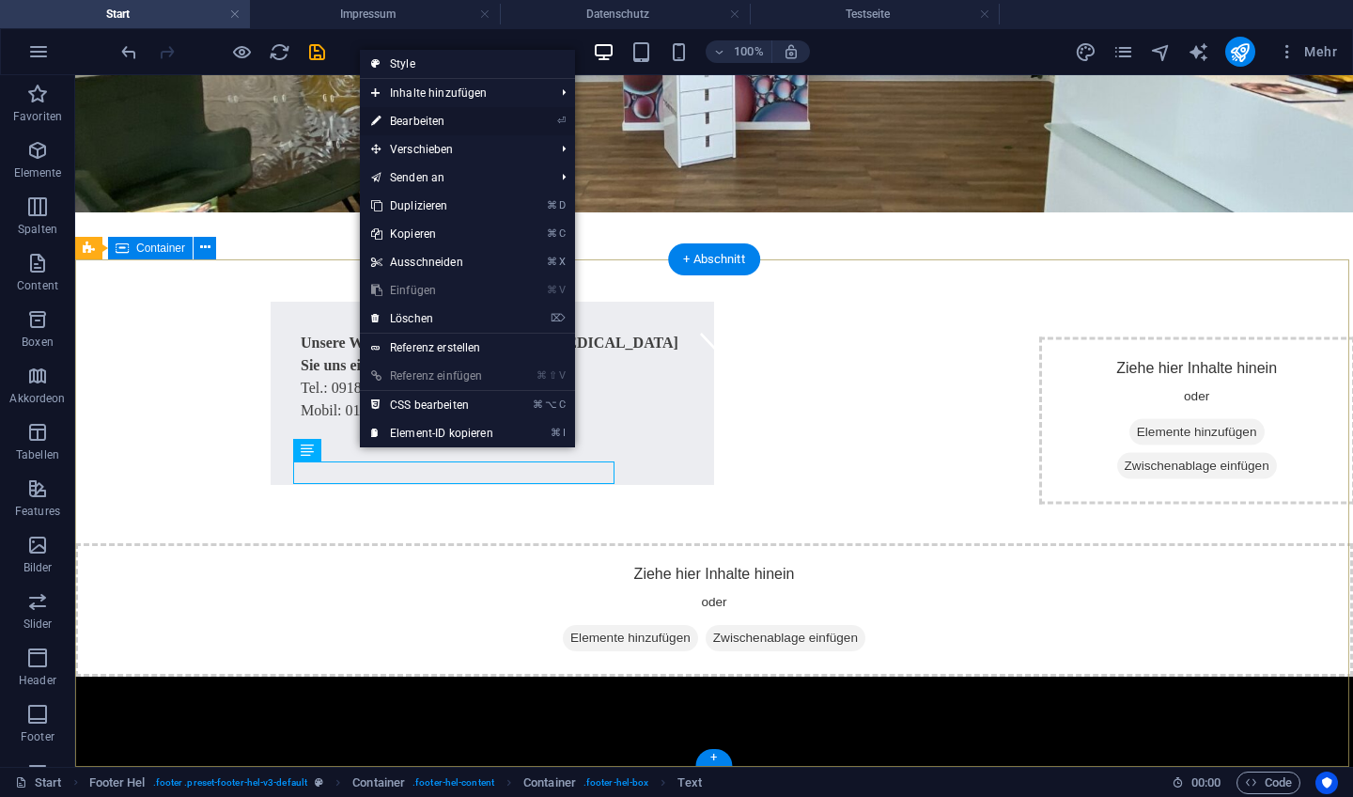
click at [436, 119] on link "⏎ Bearbeiten" at bounding box center [432, 121] width 145 height 28
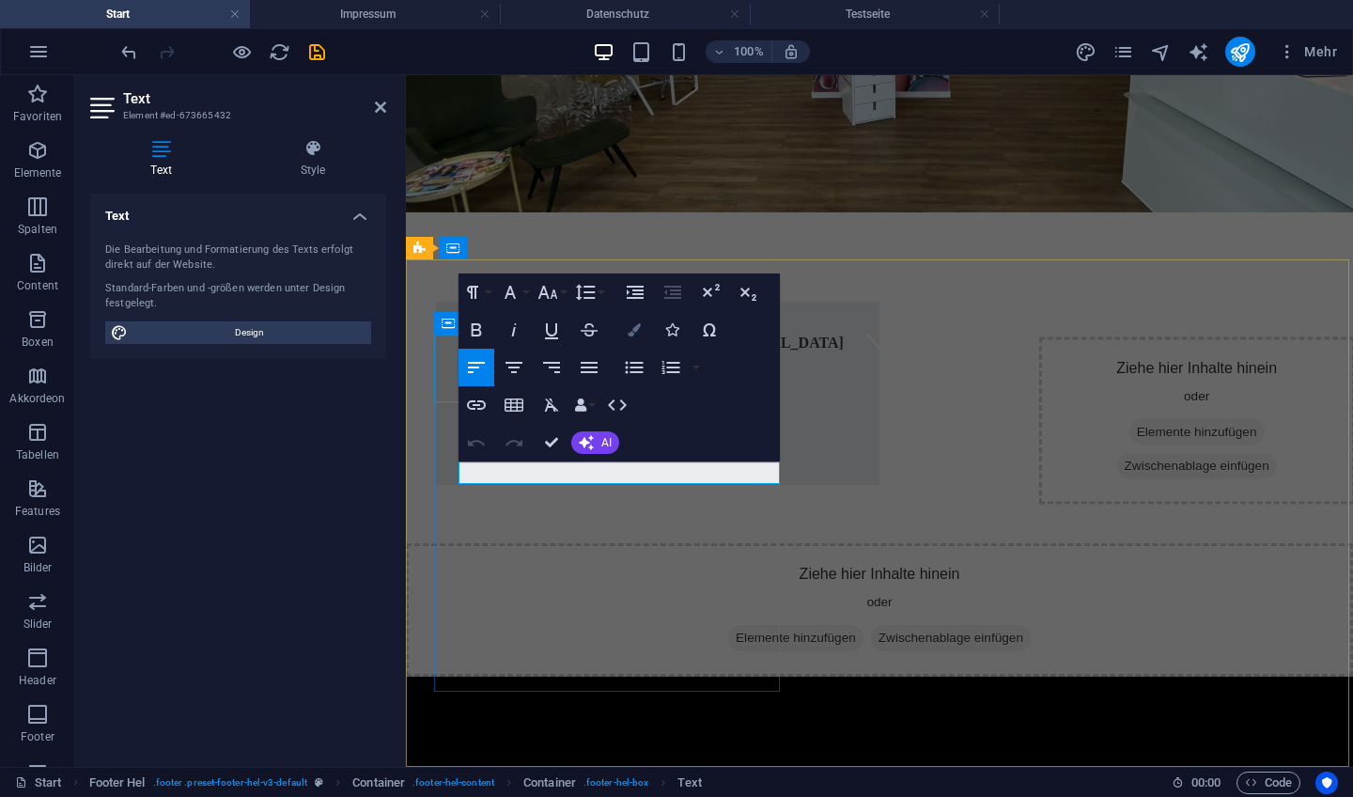
click at [636, 335] on icon "button" at bounding box center [634, 329] width 13 height 13
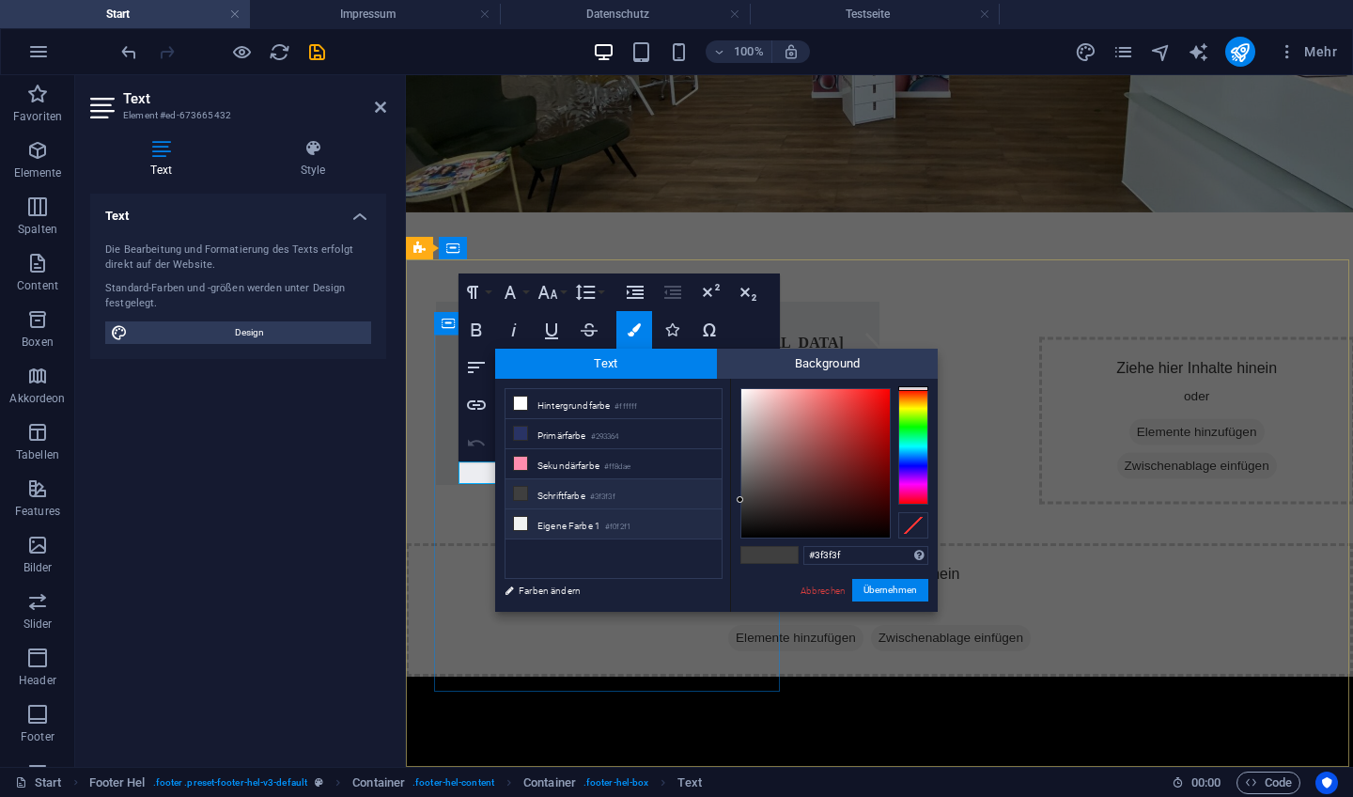
click at [600, 523] on li "Eigene Farbe 1 #f0f2f1" at bounding box center [614, 524] width 216 height 30
type input "#f0f2f1"
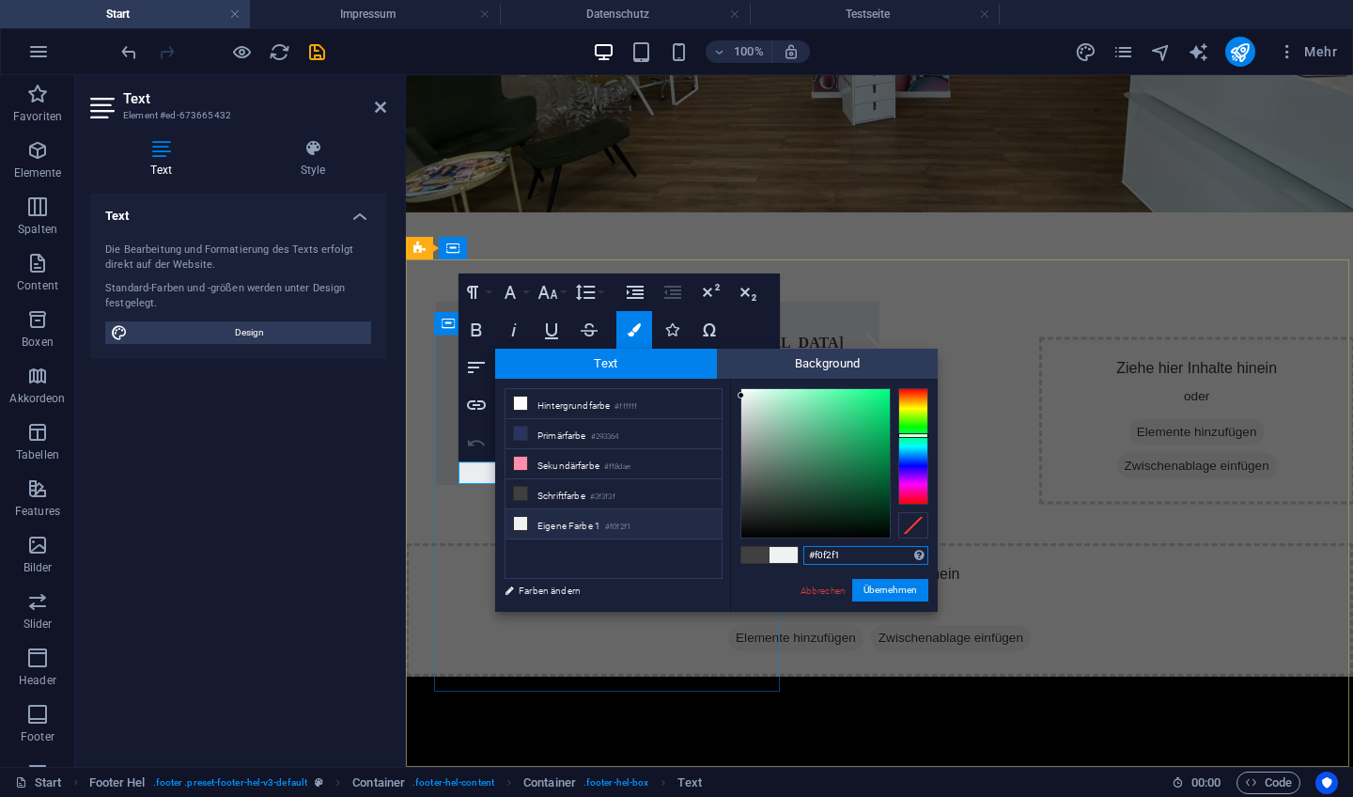
drag, startPoint x: 845, startPoint y: 554, endPoint x: 820, endPoint y: 550, distance: 24.9
click at [820, 550] on input "#f0f2f1" at bounding box center [865, 555] width 125 height 19
click at [123, 55] on icon "undo" at bounding box center [129, 52] width 22 height 22
type input "#f0f2f1"
click at [123, 55] on icon "undo" at bounding box center [129, 52] width 22 height 22
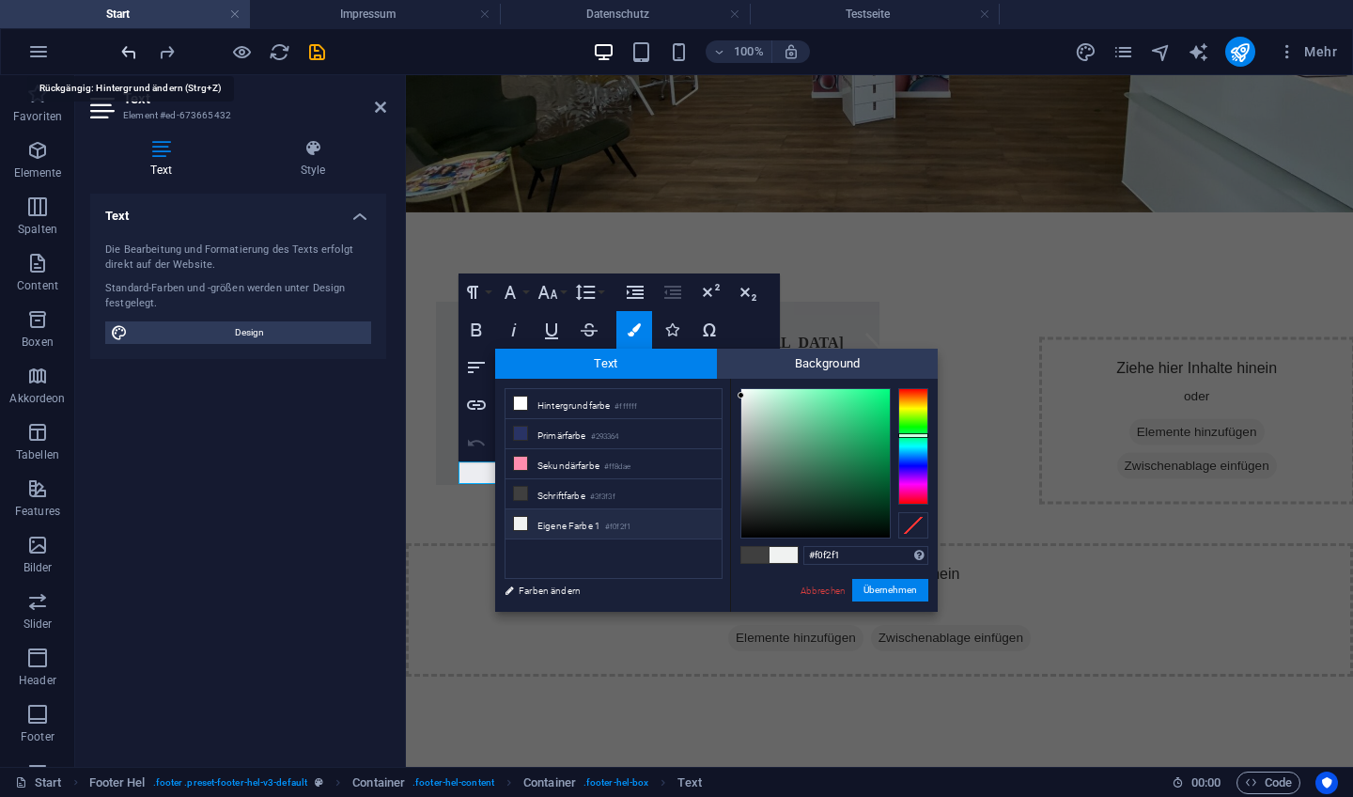
click at [123, 55] on icon "undo" at bounding box center [129, 52] width 22 height 22
click at [123, 55] on div at bounding box center [222, 52] width 211 height 30
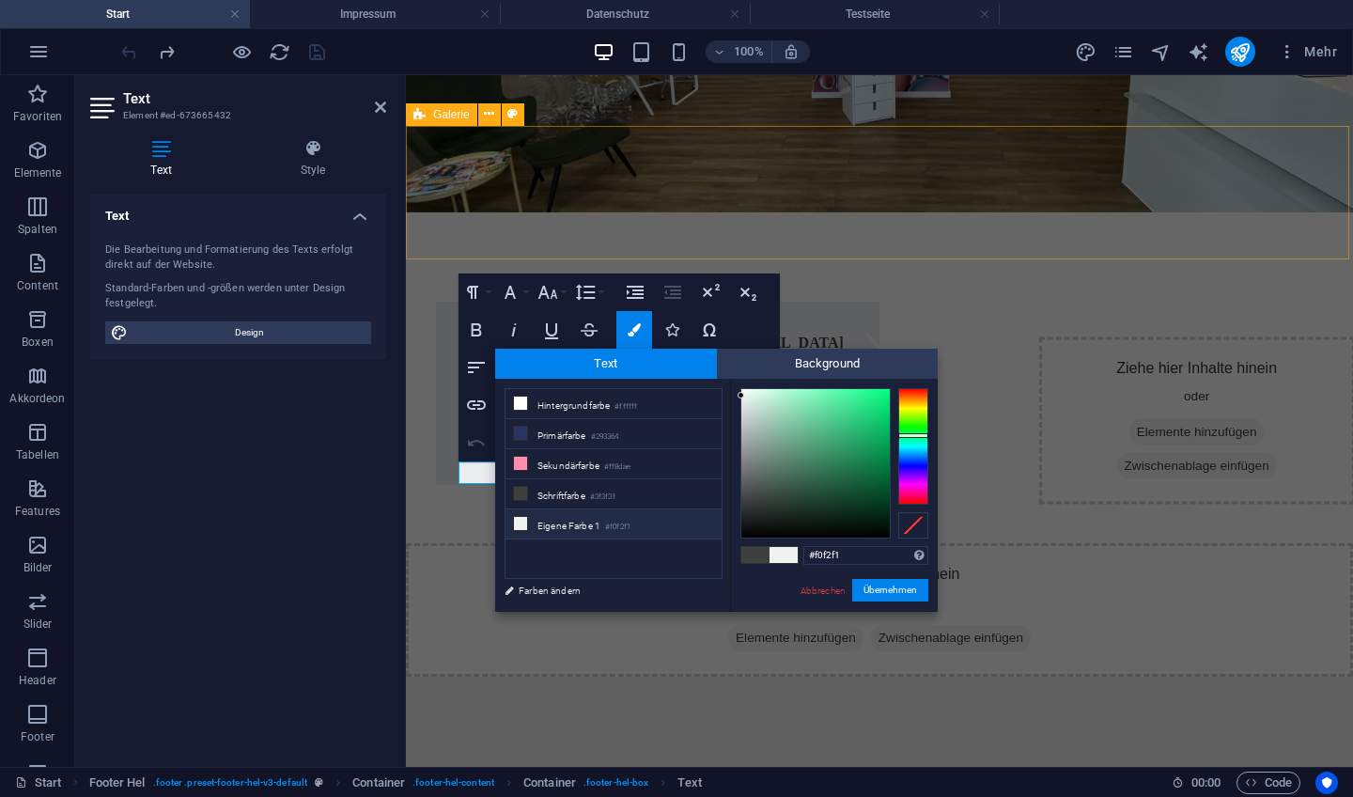
click at [513, 543] on div "Ziehe hier Inhalte hinein oder Elemente hinzufügen Zwischenablage einfügen" at bounding box center [879, 609] width 947 height 133
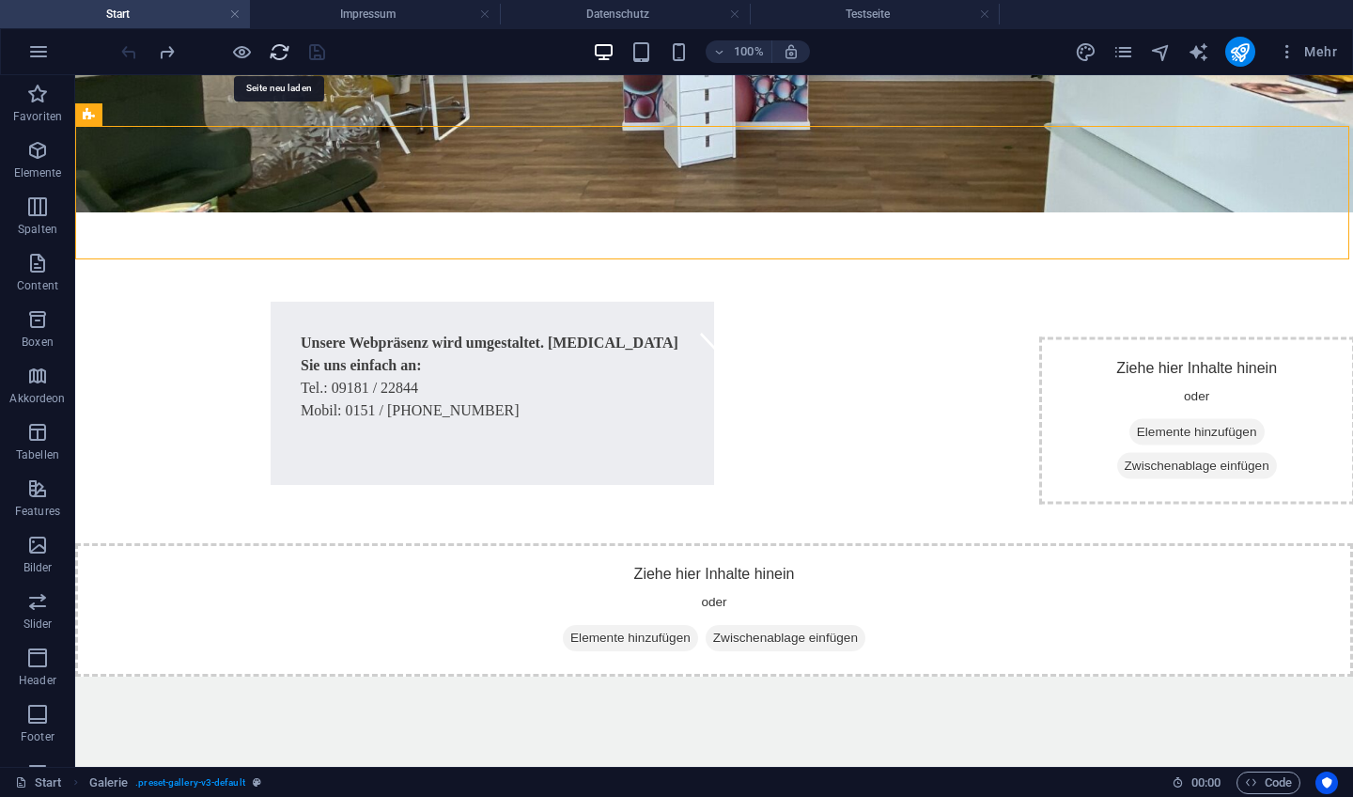
click at [270, 58] on icon "reload" at bounding box center [280, 52] width 22 height 22
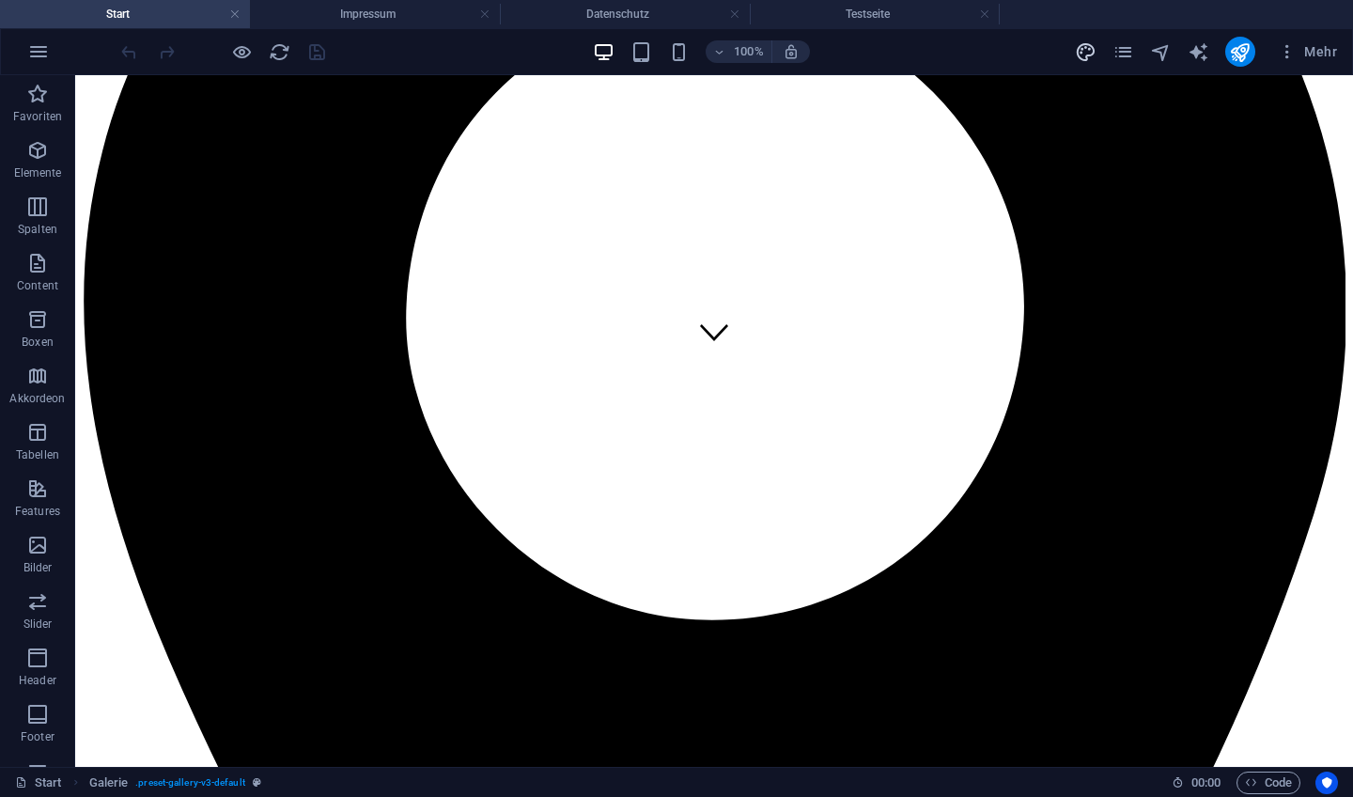
click at [1076, 59] on icon "design" at bounding box center [1086, 52] width 22 height 22
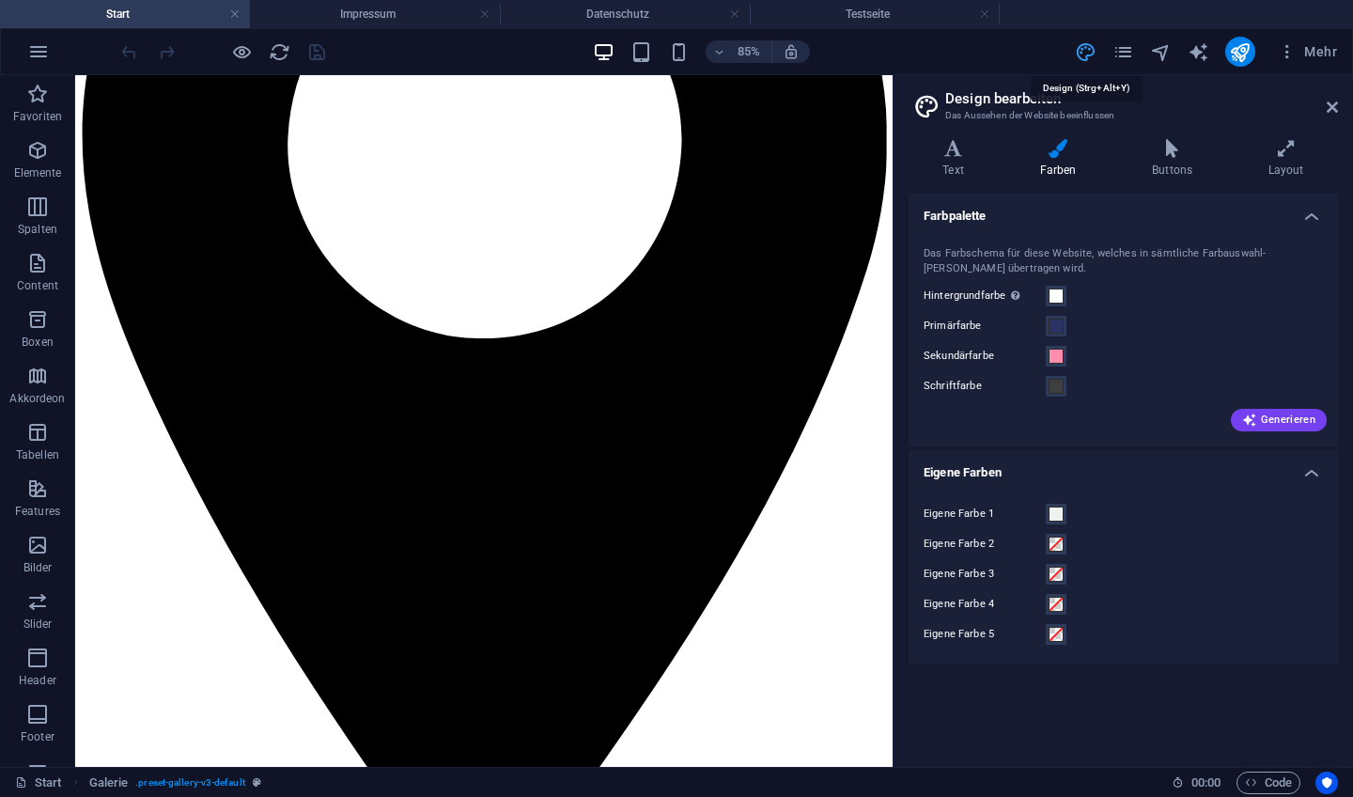
scroll to position [280, 0]
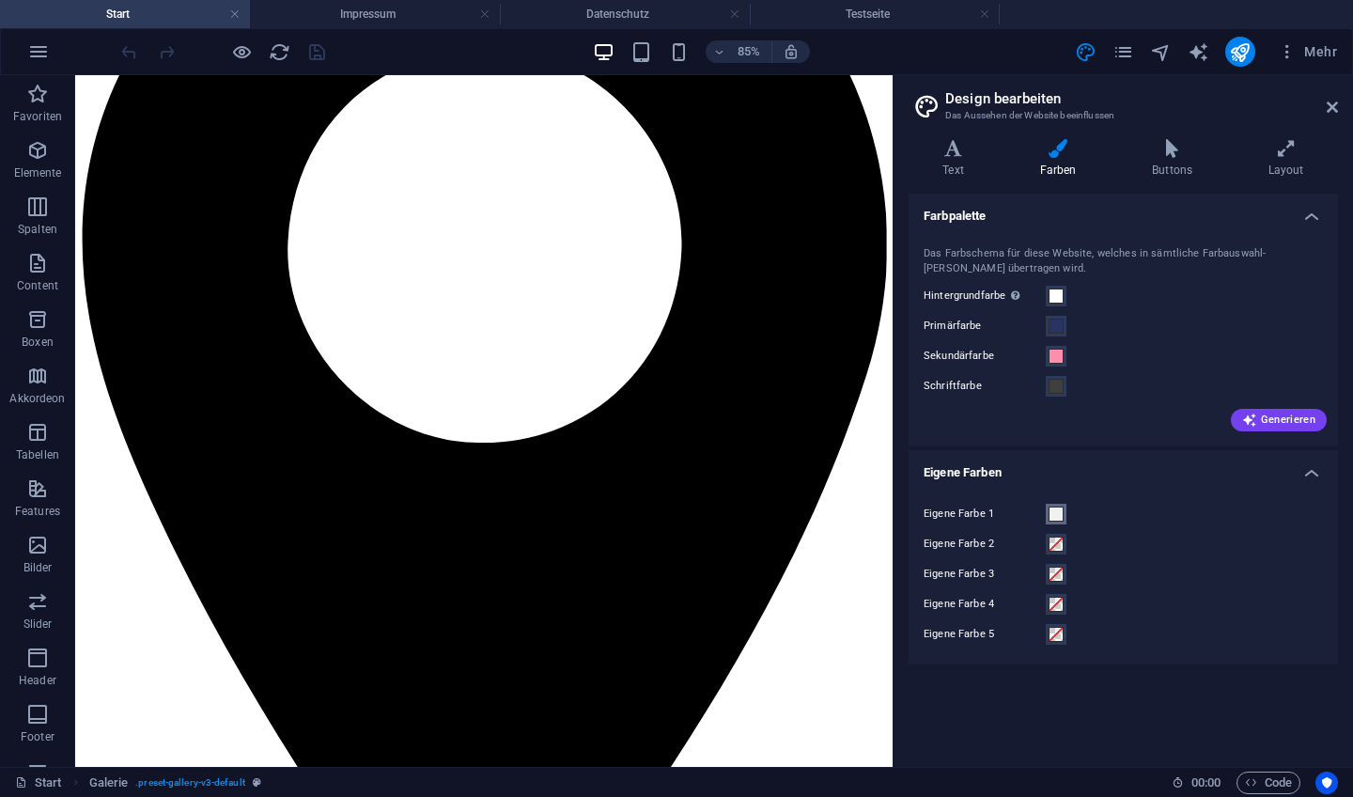
click at [1058, 518] on span at bounding box center [1056, 514] width 15 height 15
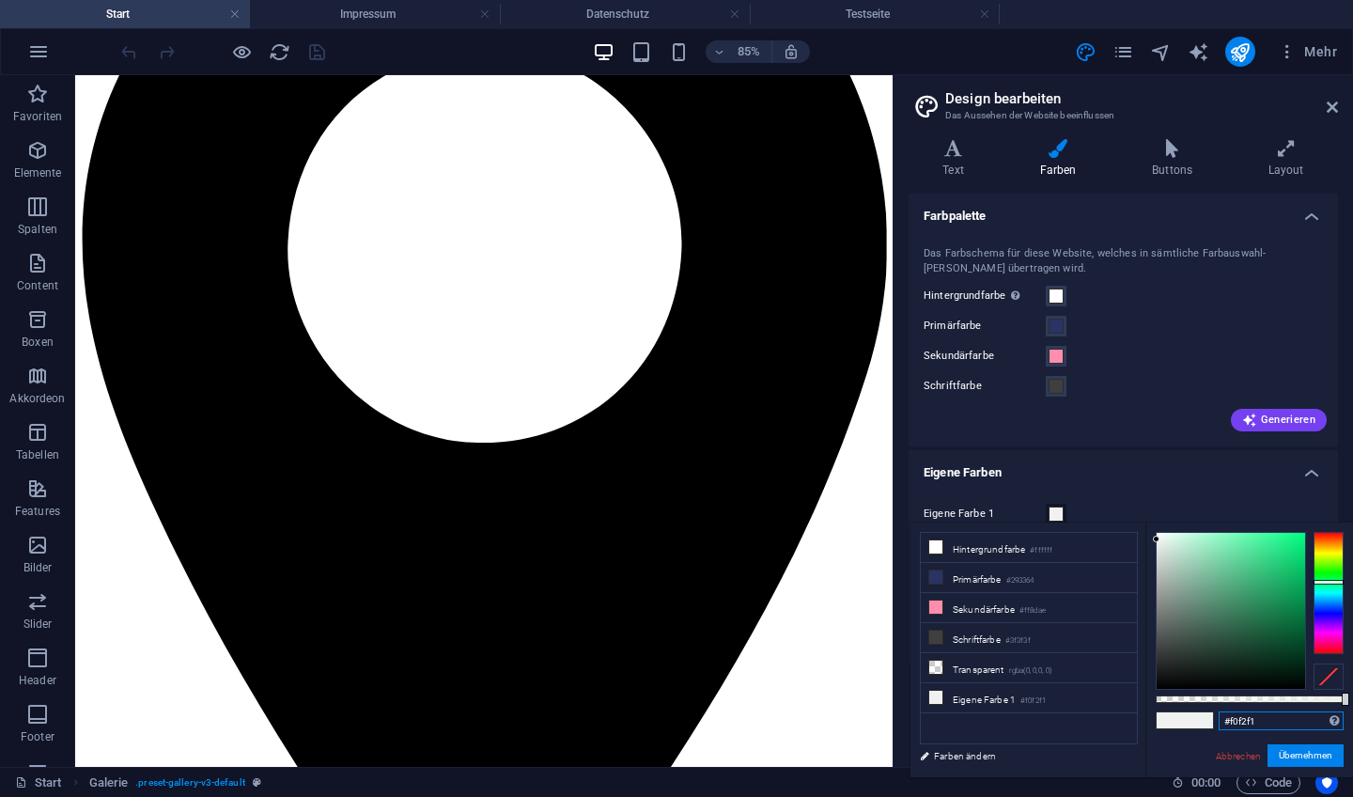
drag, startPoint x: 1261, startPoint y: 721, endPoint x: 1208, endPoint y: 716, distance: 53.8
click at [1208, 717] on div "#f0f2f1 Unterstützte Formate: #0852ed rgb(8, 82, 237) rgba(8, 82, 237, 90%) hsv…" at bounding box center [1250, 785] width 208 height 527
type input "#5f8b7c"
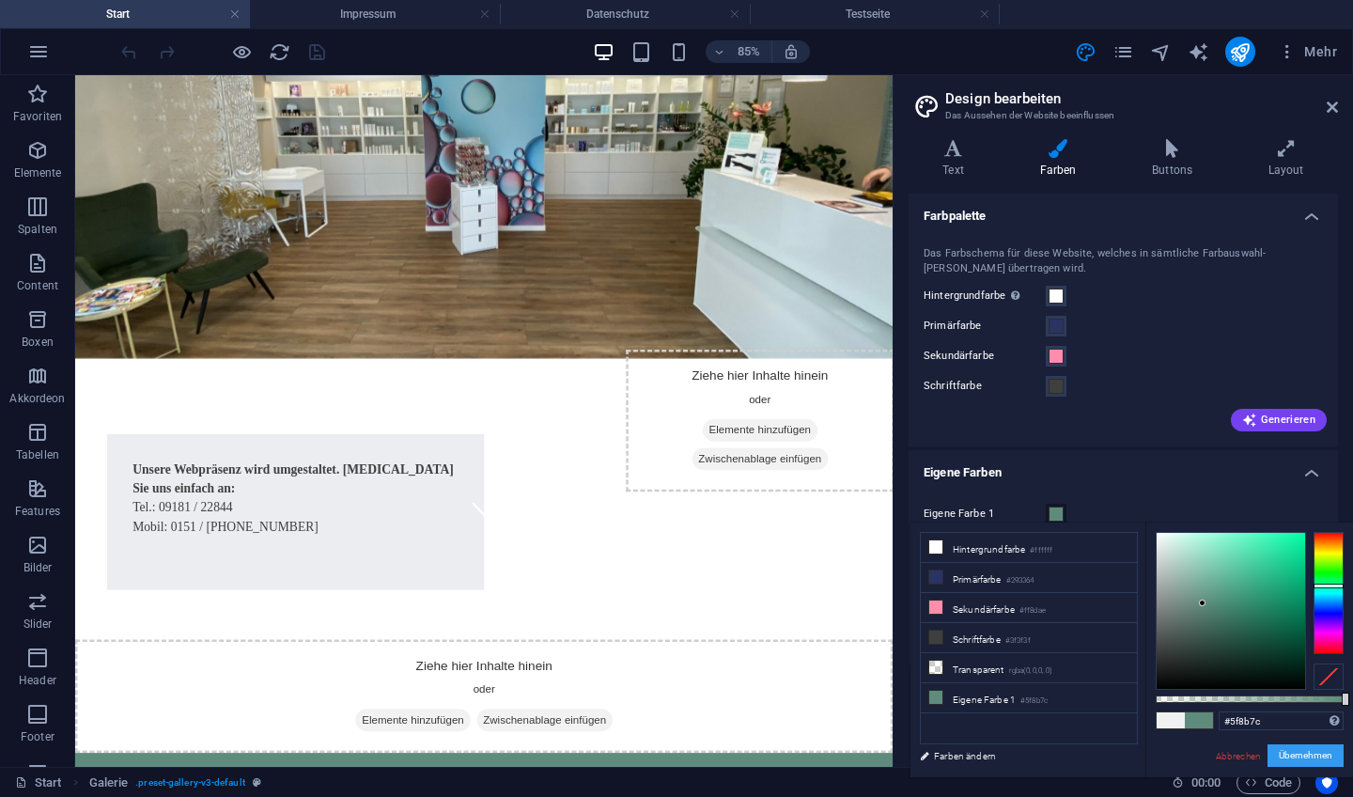
click at [1294, 754] on button "Übernehmen" at bounding box center [1306, 755] width 76 height 23
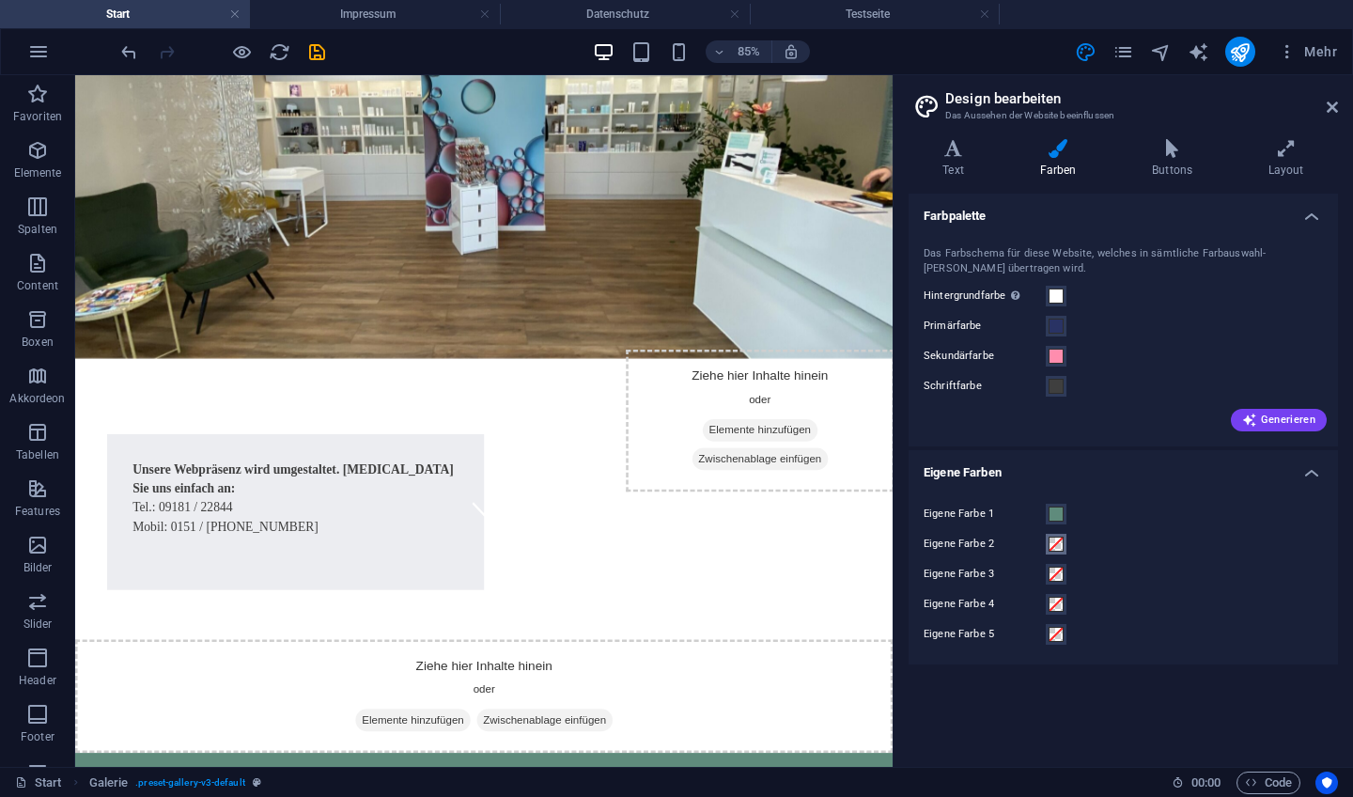
click at [1054, 538] on span at bounding box center [1056, 544] width 15 height 15
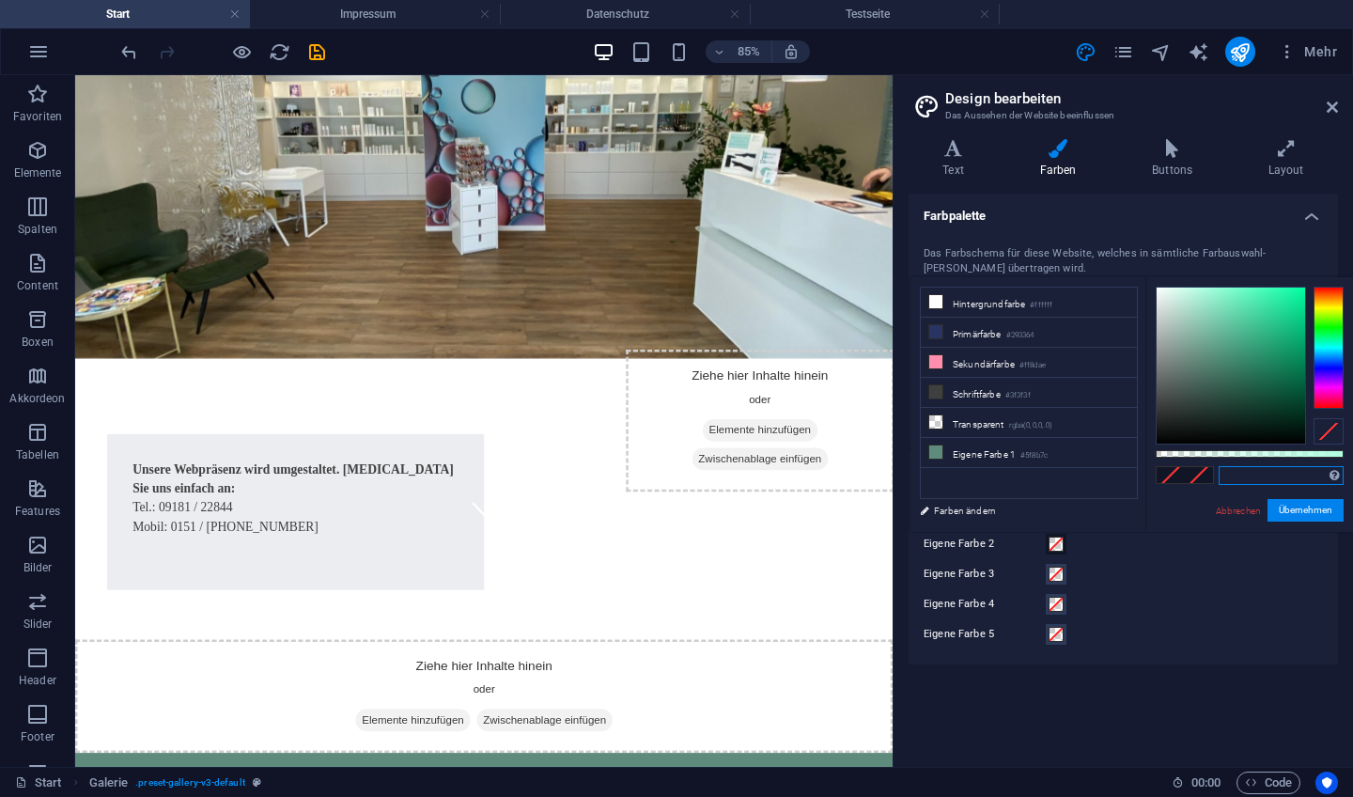
click at [1245, 476] on input "text" at bounding box center [1281, 475] width 125 height 19
type input "#b2ffe3"
click at [1287, 507] on button "Übernehmen" at bounding box center [1306, 510] width 76 height 23
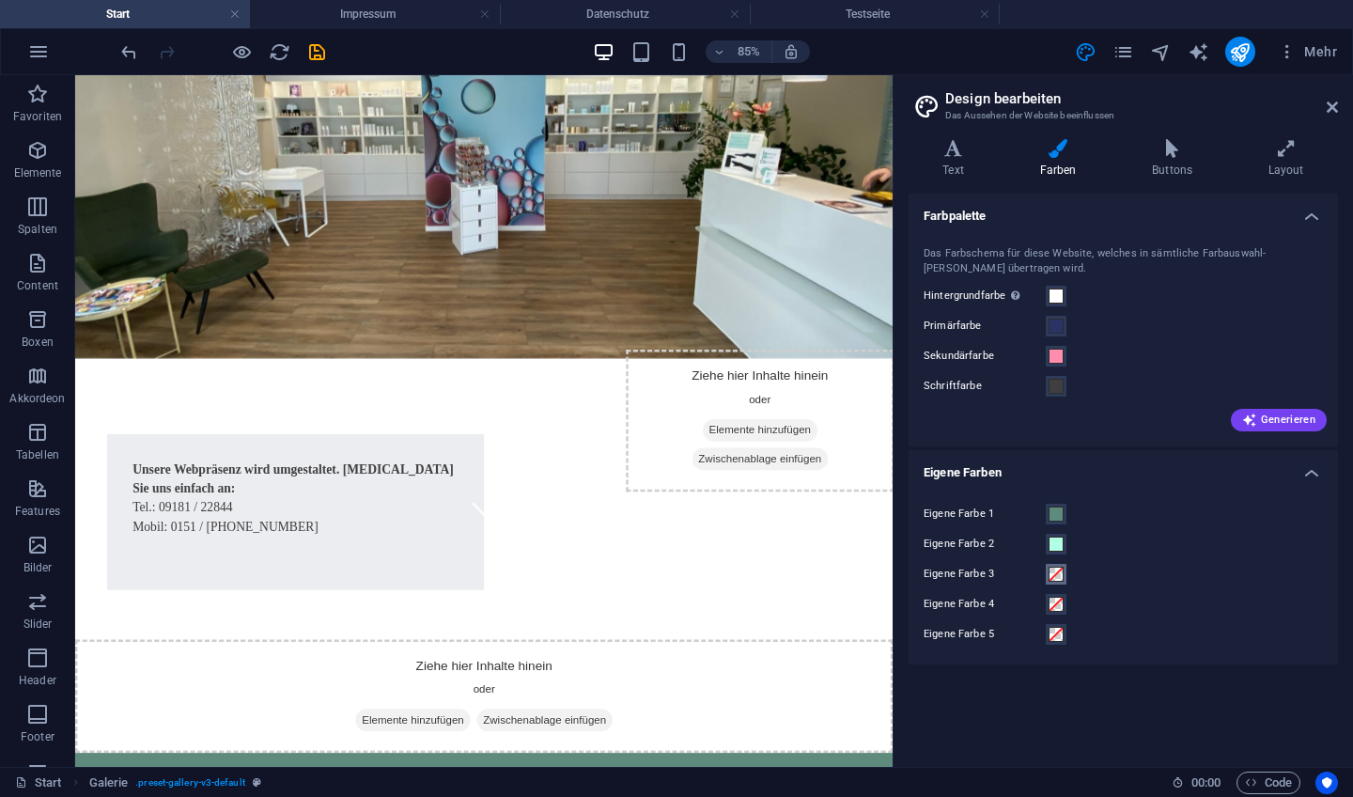
click at [1052, 576] on span at bounding box center [1056, 574] width 15 height 15
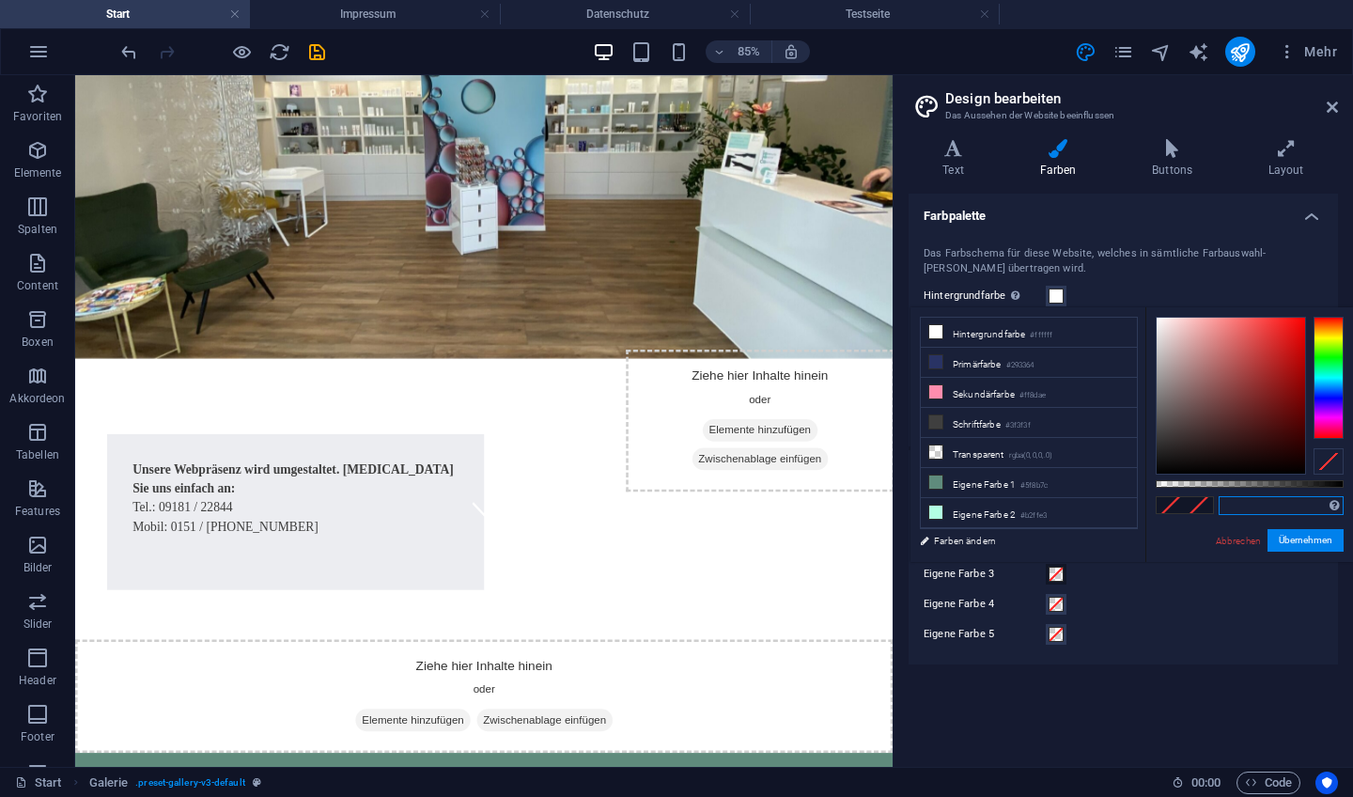
click at [1236, 509] on input "text" at bounding box center [1281, 505] width 125 height 19
type input "#a1e7cd"
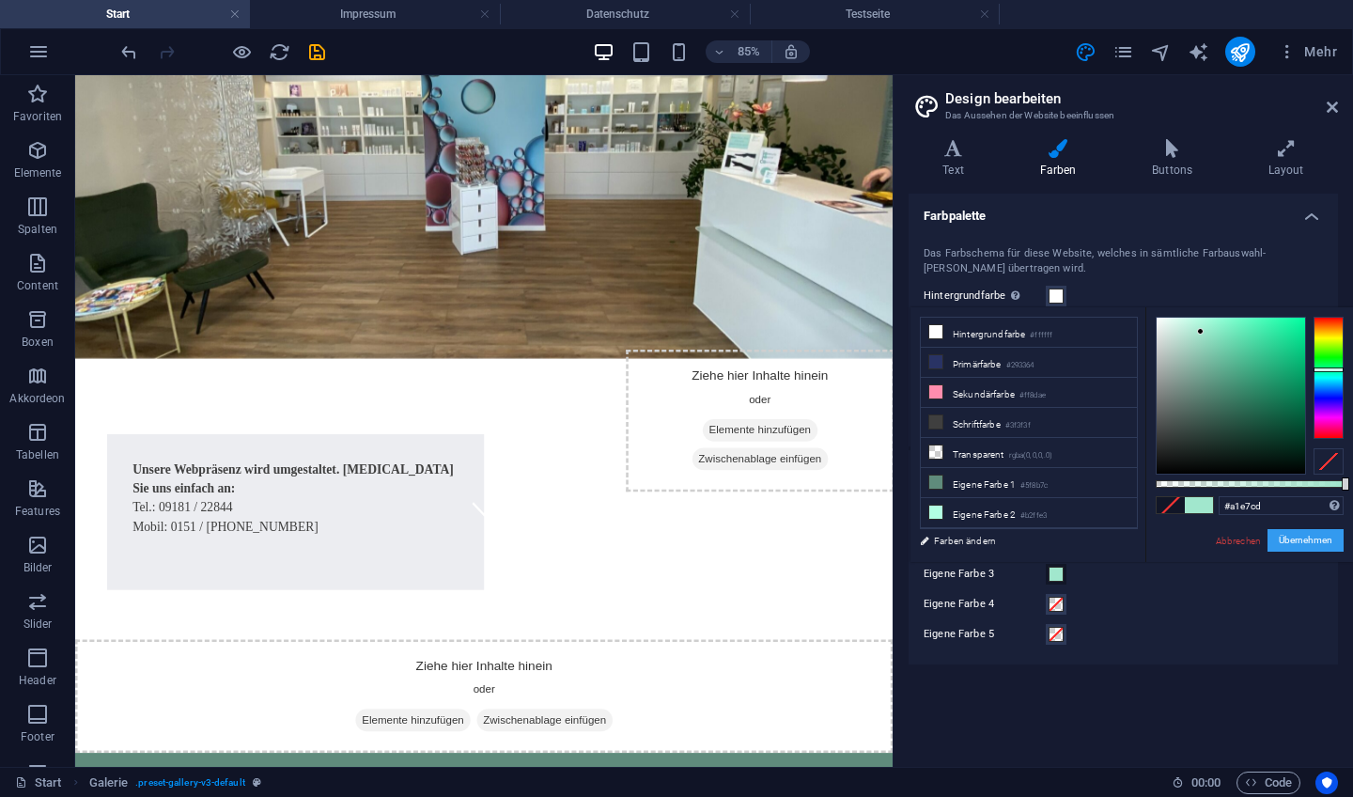
click at [1291, 545] on button "Übernehmen" at bounding box center [1306, 540] width 76 height 23
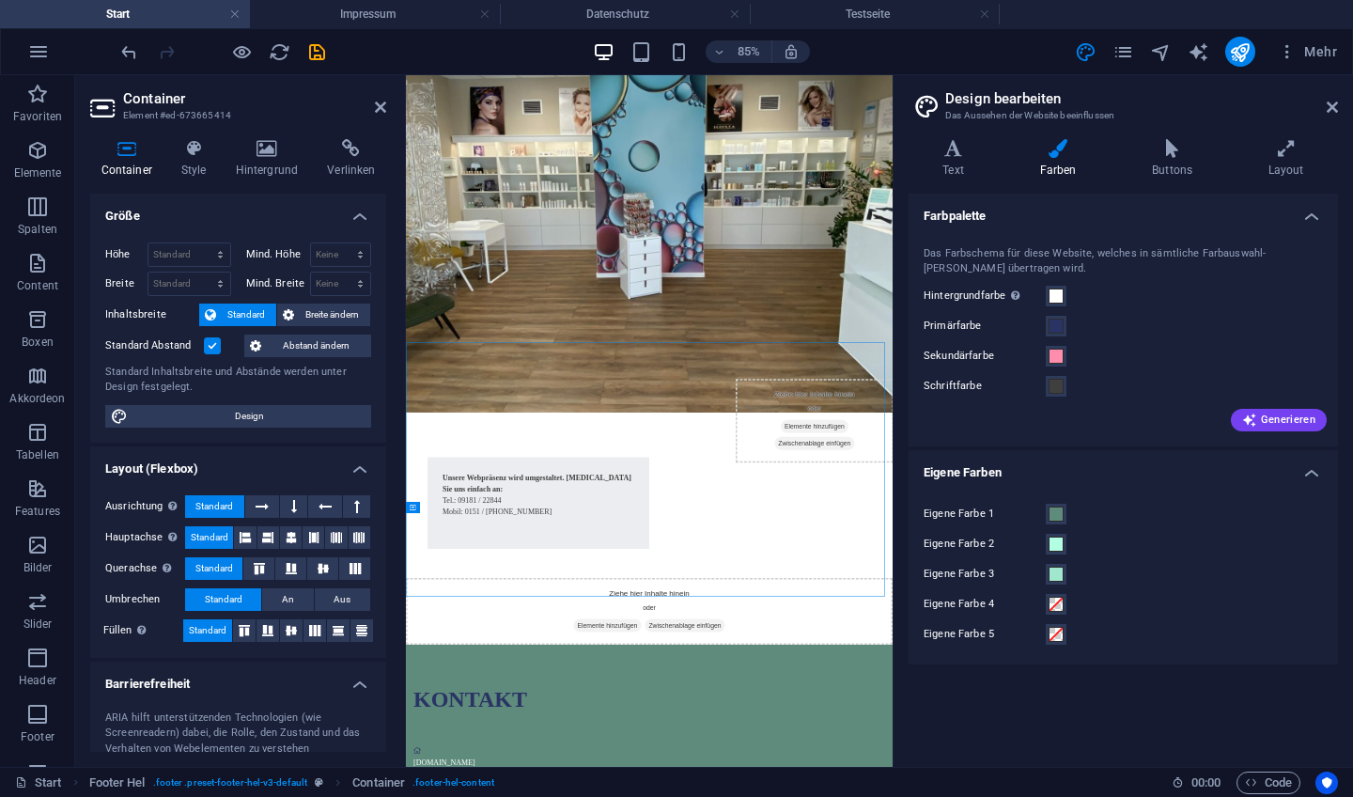
click at [280, 431] on div "Höhe Standard px rem % vh vw Mind. Höhe Keine px rem % vh vw Breite Standard px…" at bounding box center [238, 334] width 296 height 215
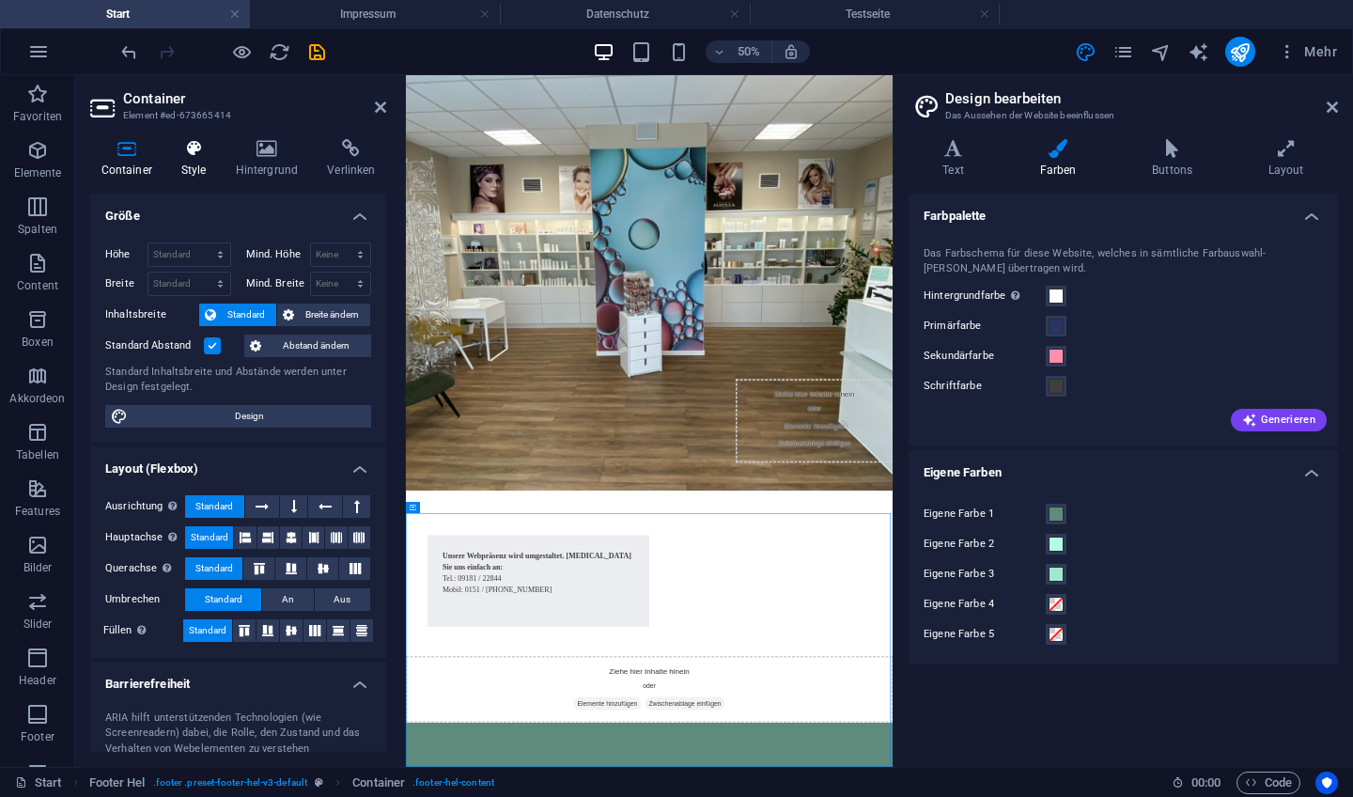
click at [195, 156] on icon at bounding box center [193, 148] width 47 height 19
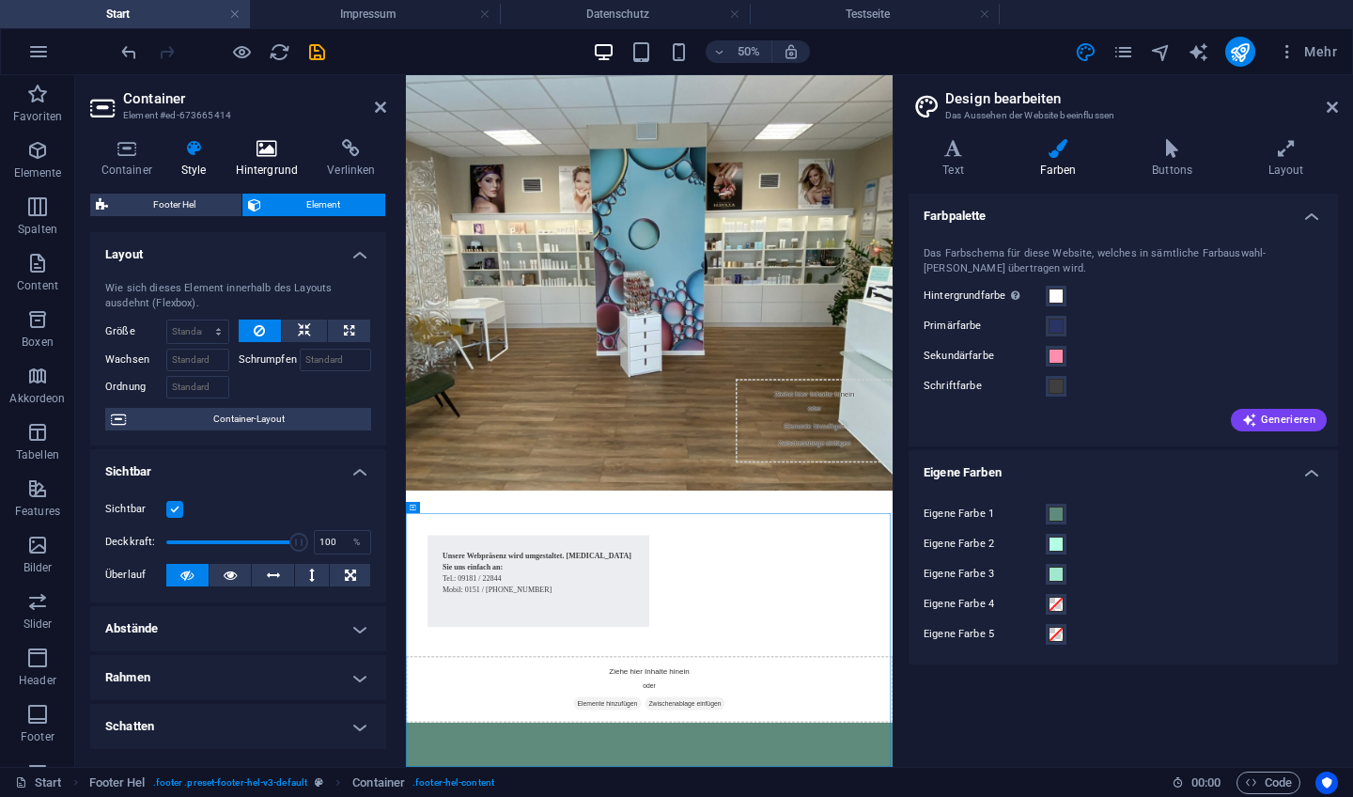
click at [257, 158] on h4 "Hintergrund" at bounding box center [271, 158] width 92 height 39
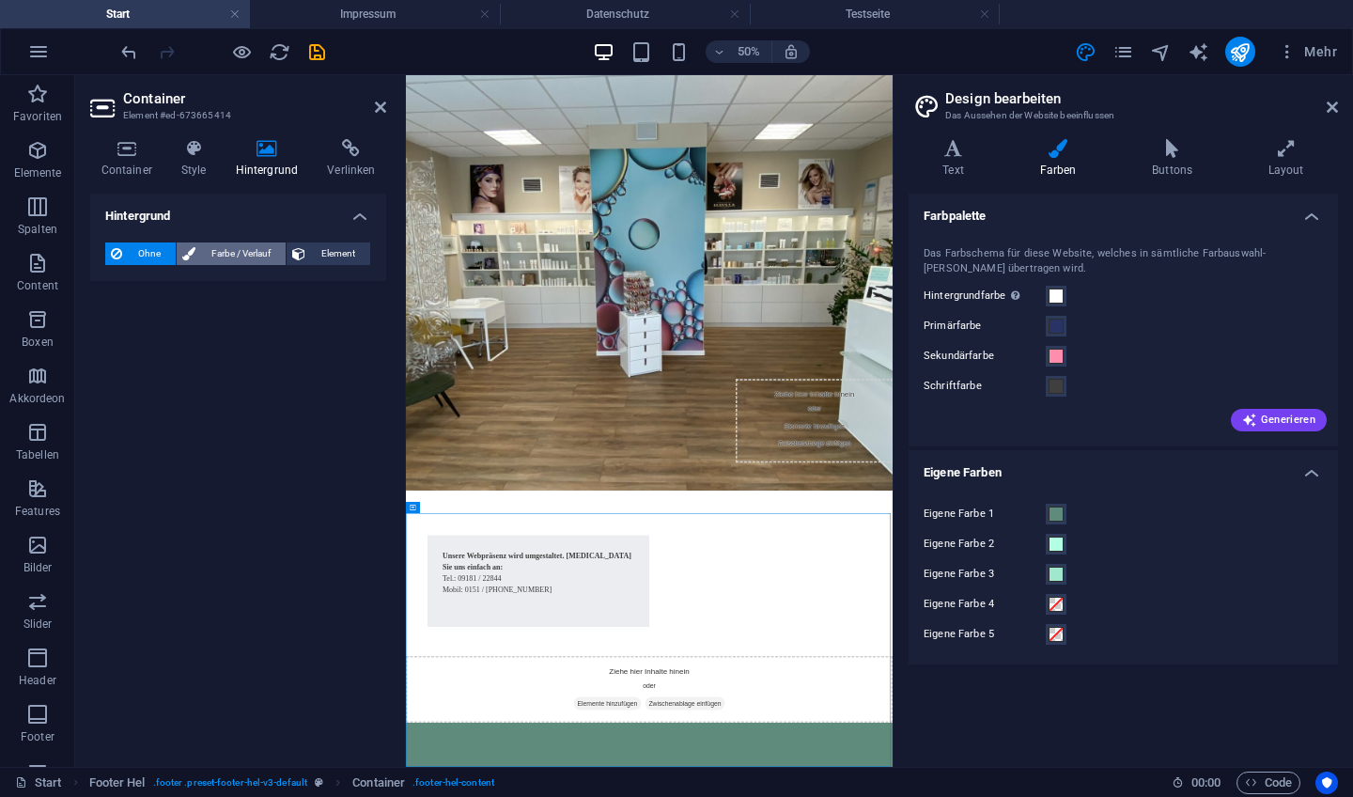
click at [230, 261] on span "Farbe / Verlauf" at bounding box center [240, 253] width 79 height 23
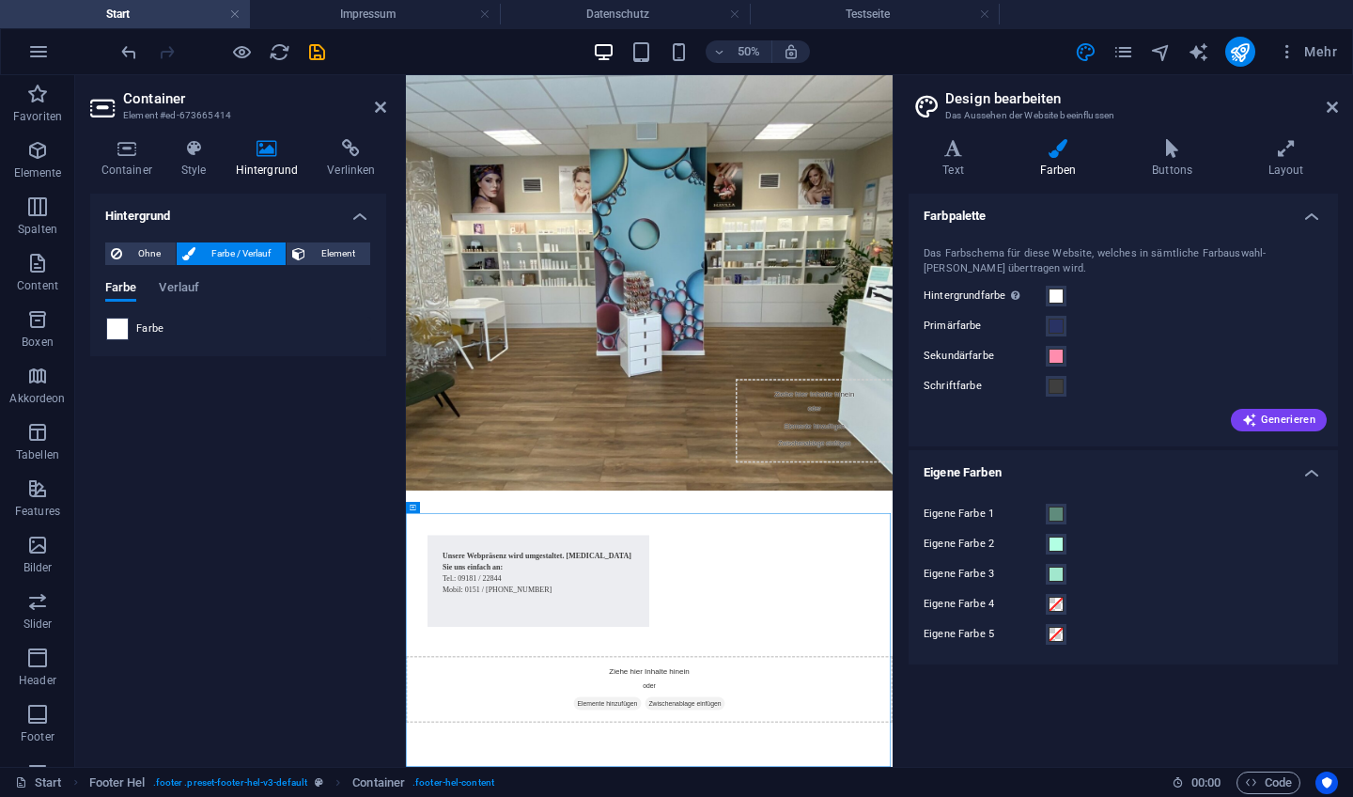
click at [117, 328] on span at bounding box center [117, 329] width 21 height 21
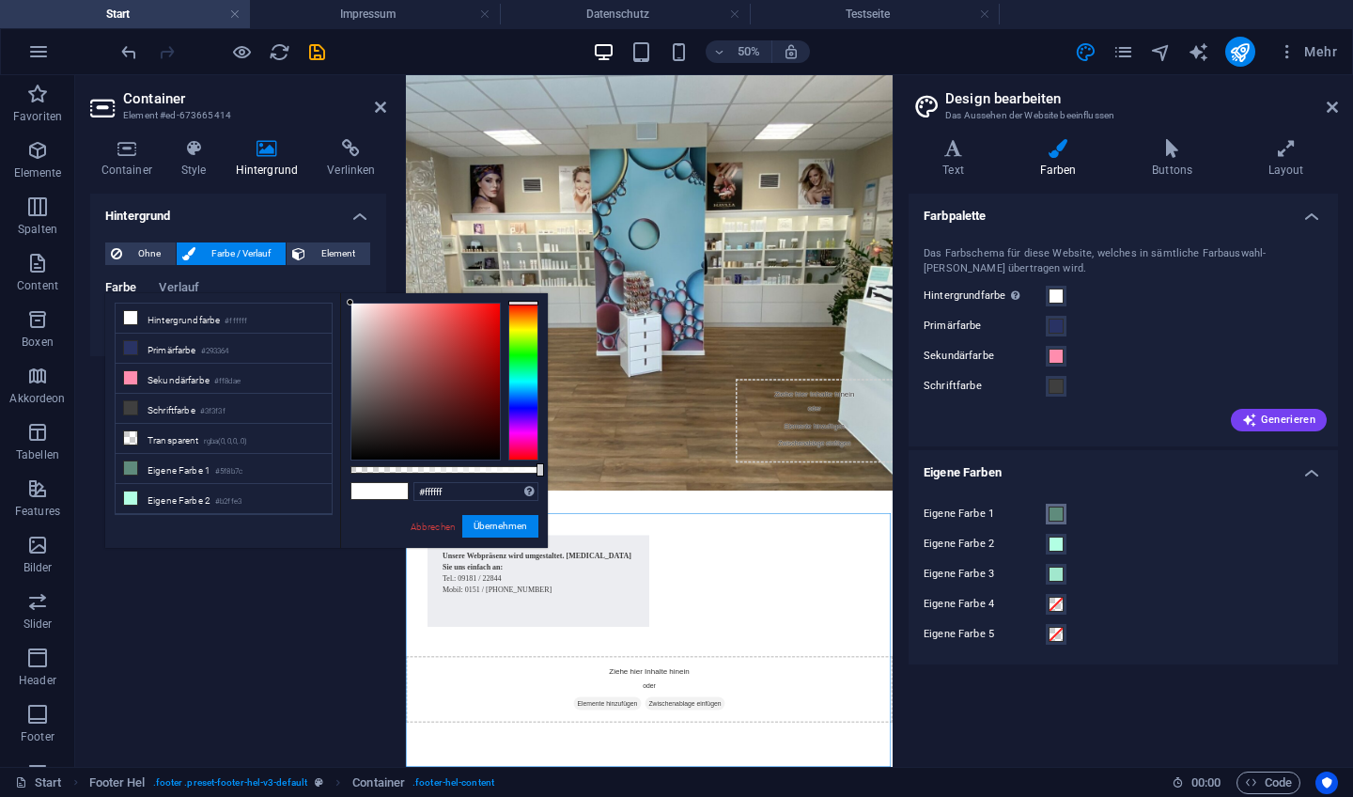
click at [1055, 509] on span at bounding box center [1056, 514] width 15 height 15
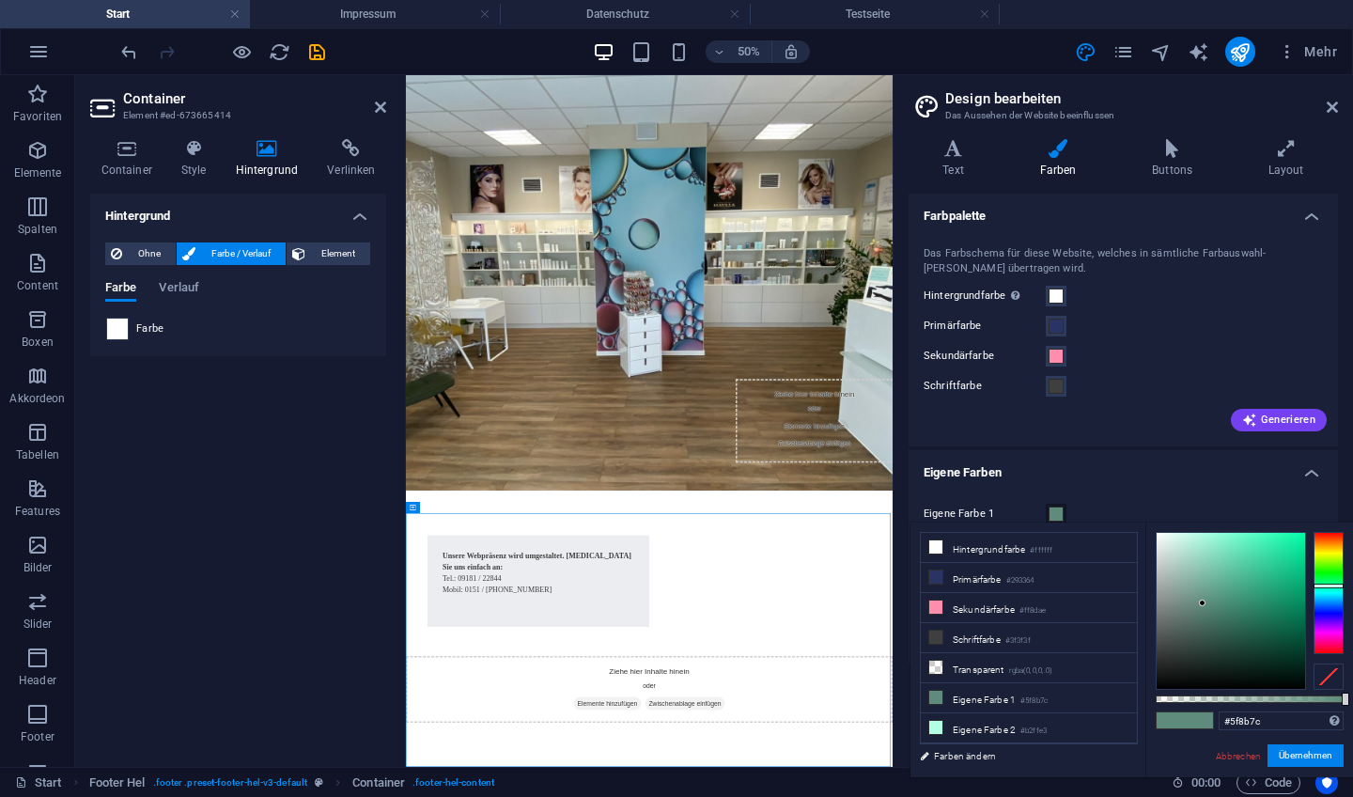
click at [117, 329] on span at bounding box center [117, 329] width 21 height 21
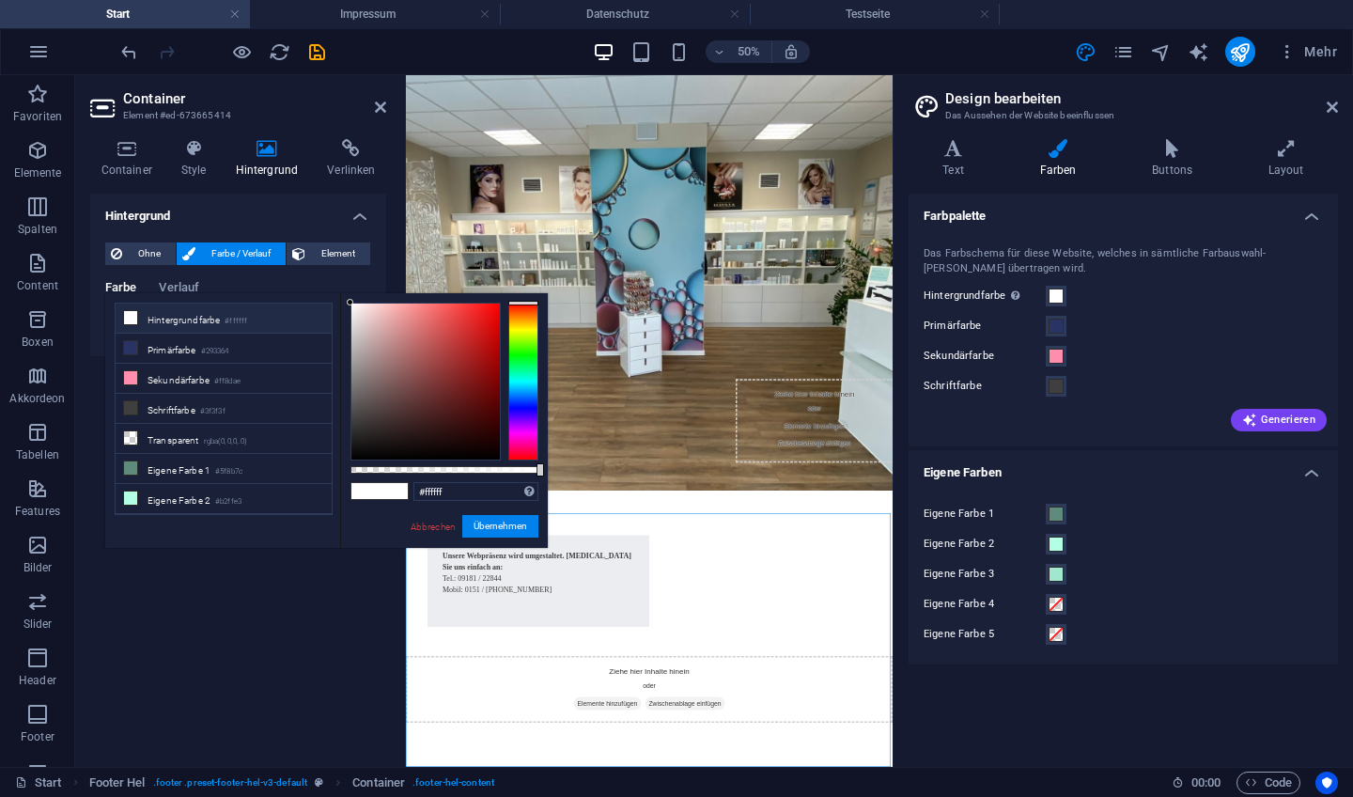
drag, startPoint x: 349, startPoint y: 304, endPoint x: 291, endPoint y: 95, distance: 216.4
click at [291, 95] on body "[DOMAIN_NAME] Start Impressum Datenschutz Testseite Favoriten Elemente Spalten …" at bounding box center [676, 398] width 1353 height 797
type input "#000000"
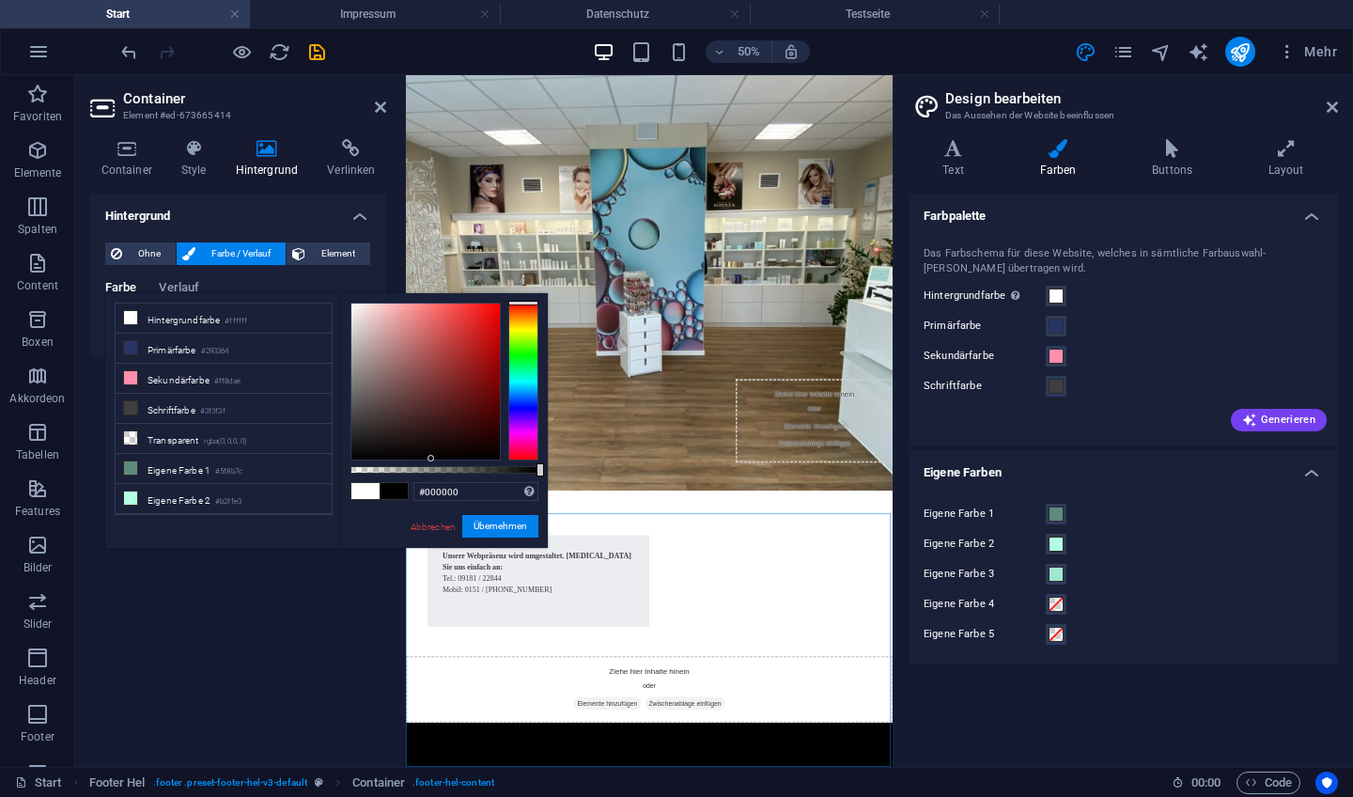
drag, startPoint x: 351, startPoint y: 302, endPoint x: 424, endPoint y: 686, distance: 391.3
click at [424, 686] on body "[DOMAIN_NAME] Start Impressum Datenschutz Testseite Favoriten Elemente Spalten …" at bounding box center [676, 398] width 1353 height 797
click at [486, 528] on button "Übernehmen" at bounding box center [500, 526] width 76 height 23
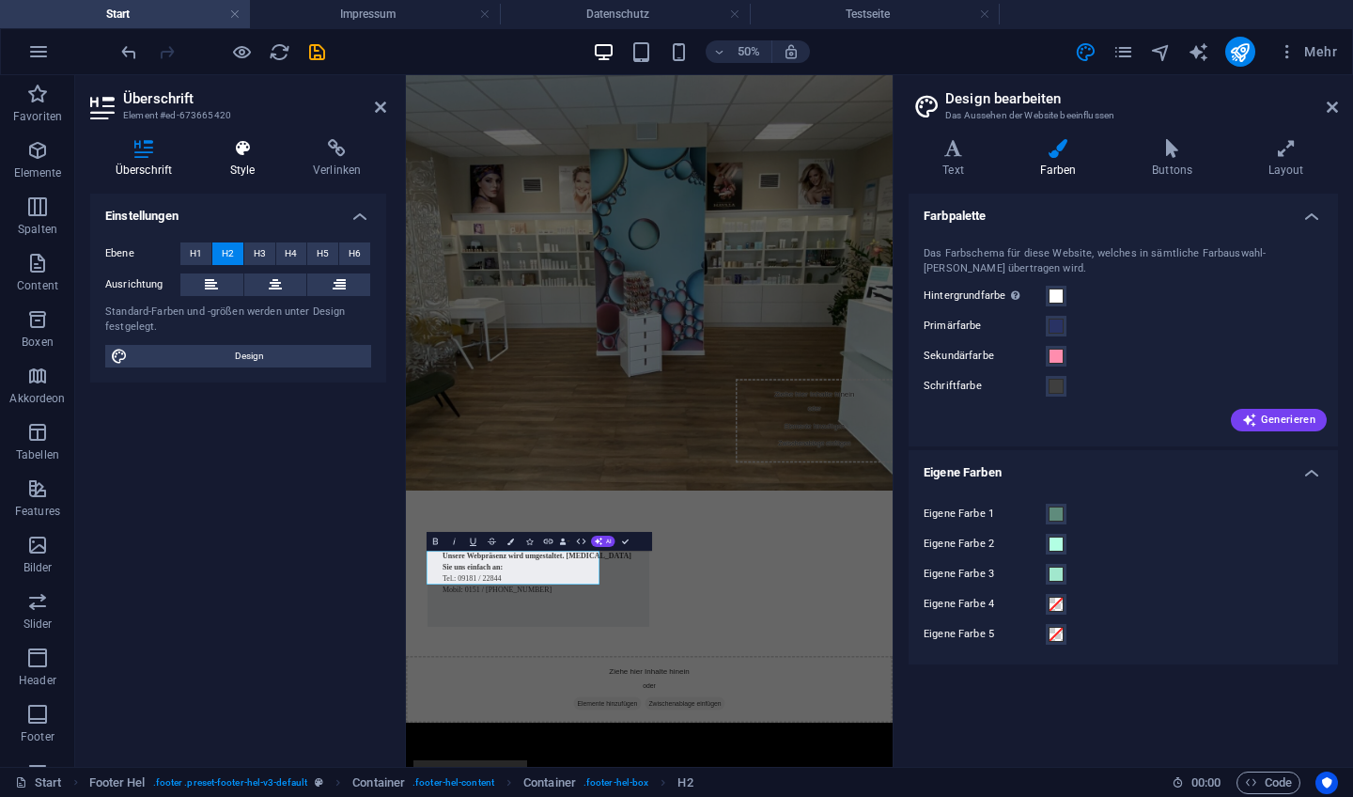
click at [249, 157] on icon at bounding box center [242, 148] width 75 height 19
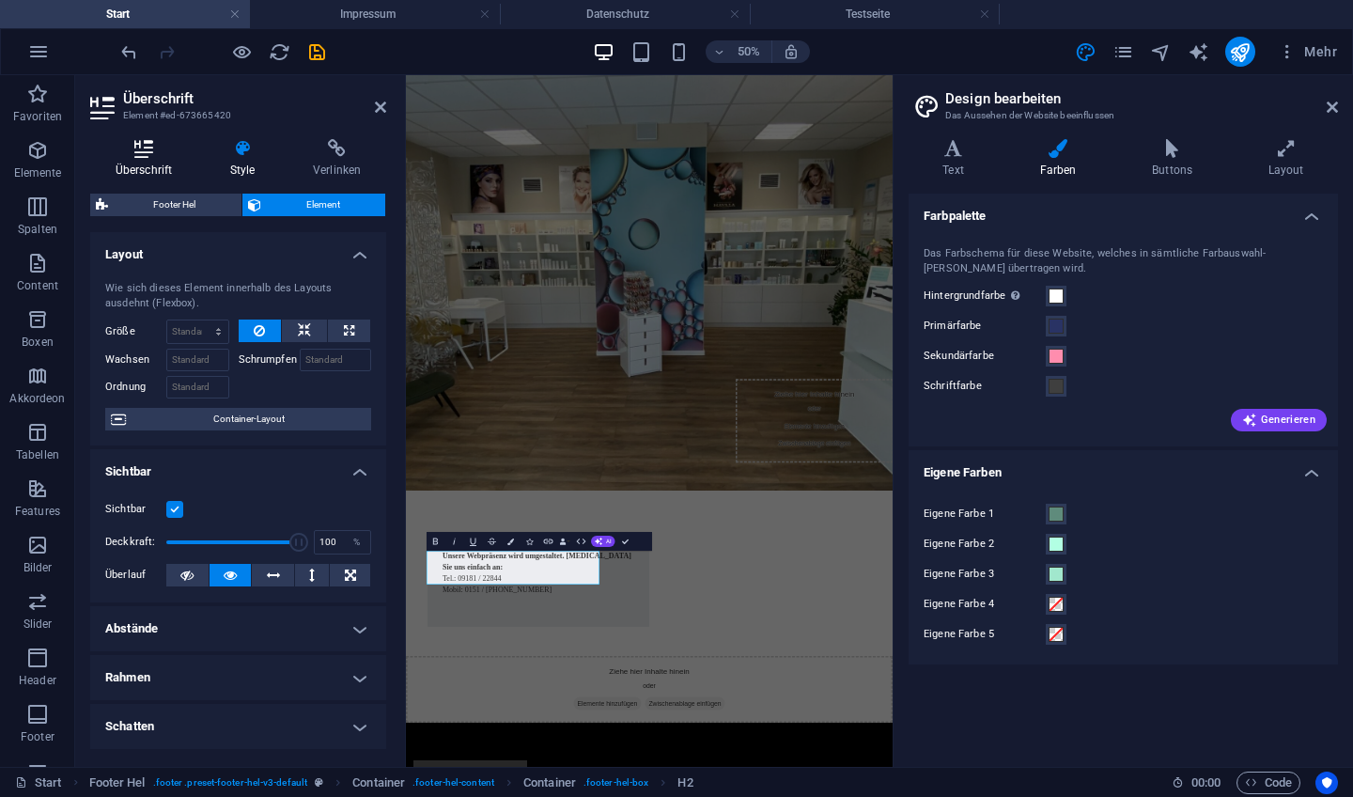
click at [152, 150] on icon at bounding box center [143, 148] width 107 height 19
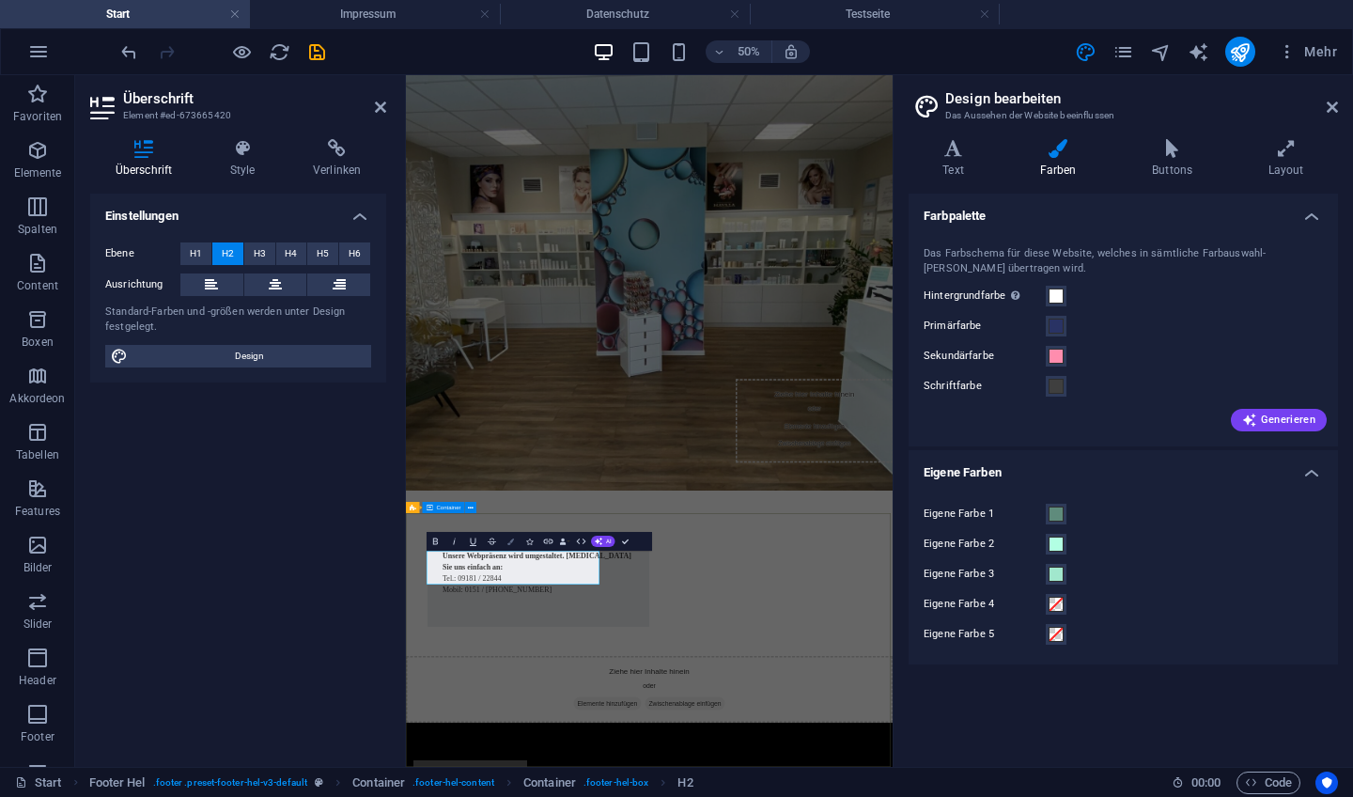
click at [512, 545] on button "Colors" at bounding box center [511, 541] width 18 height 19
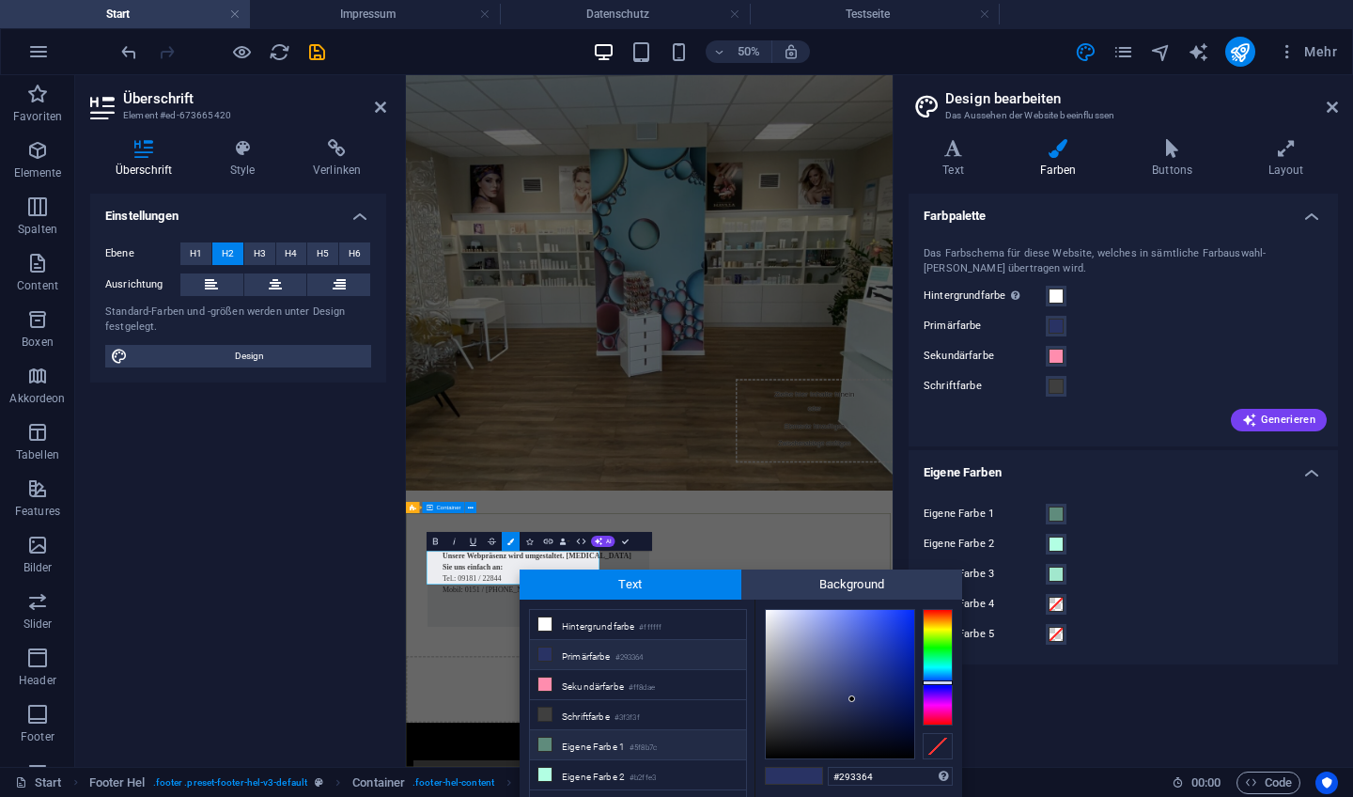
click at [627, 748] on li "Eigene Farbe 1 #5f8b7c" at bounding box center [638, 745] width 216 height 30
type input "#5f8b7c"
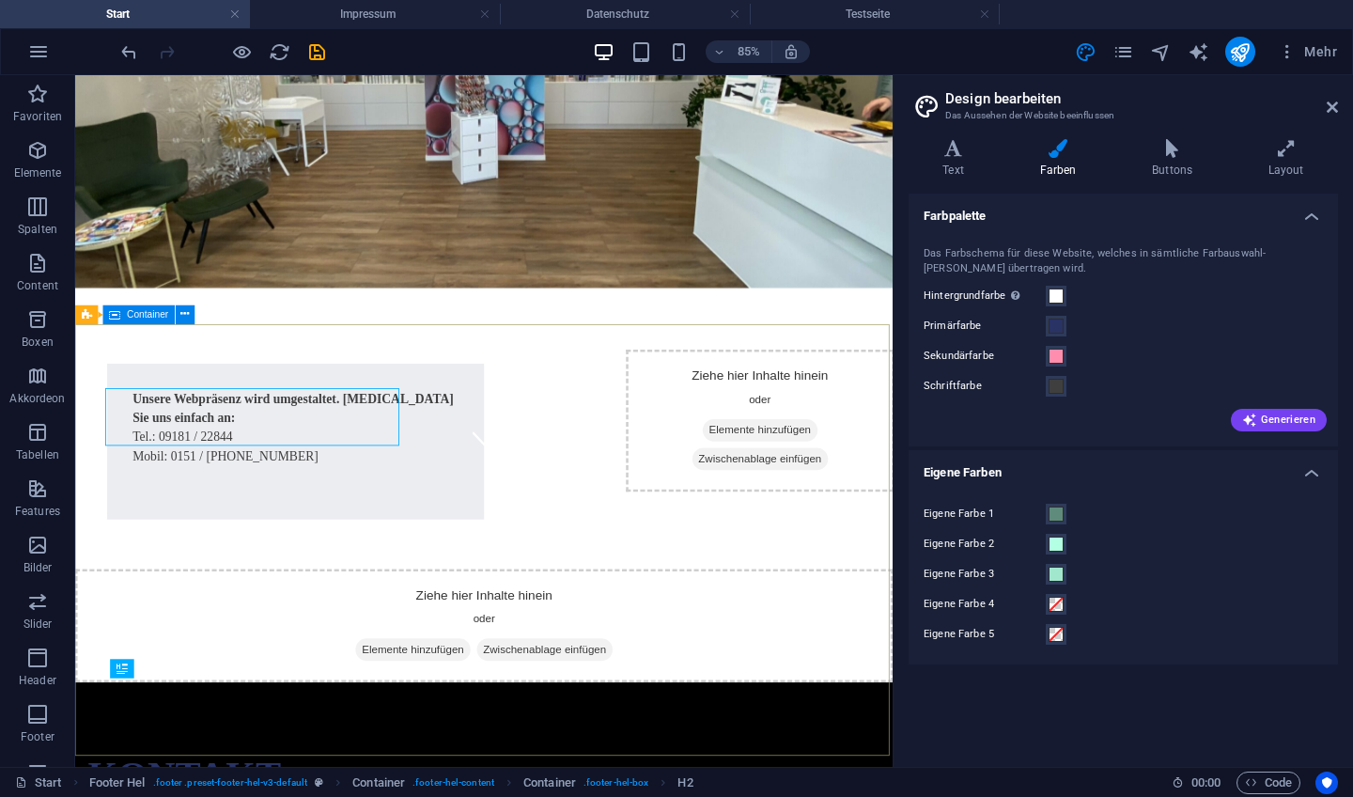
scroll to position [353, 0]
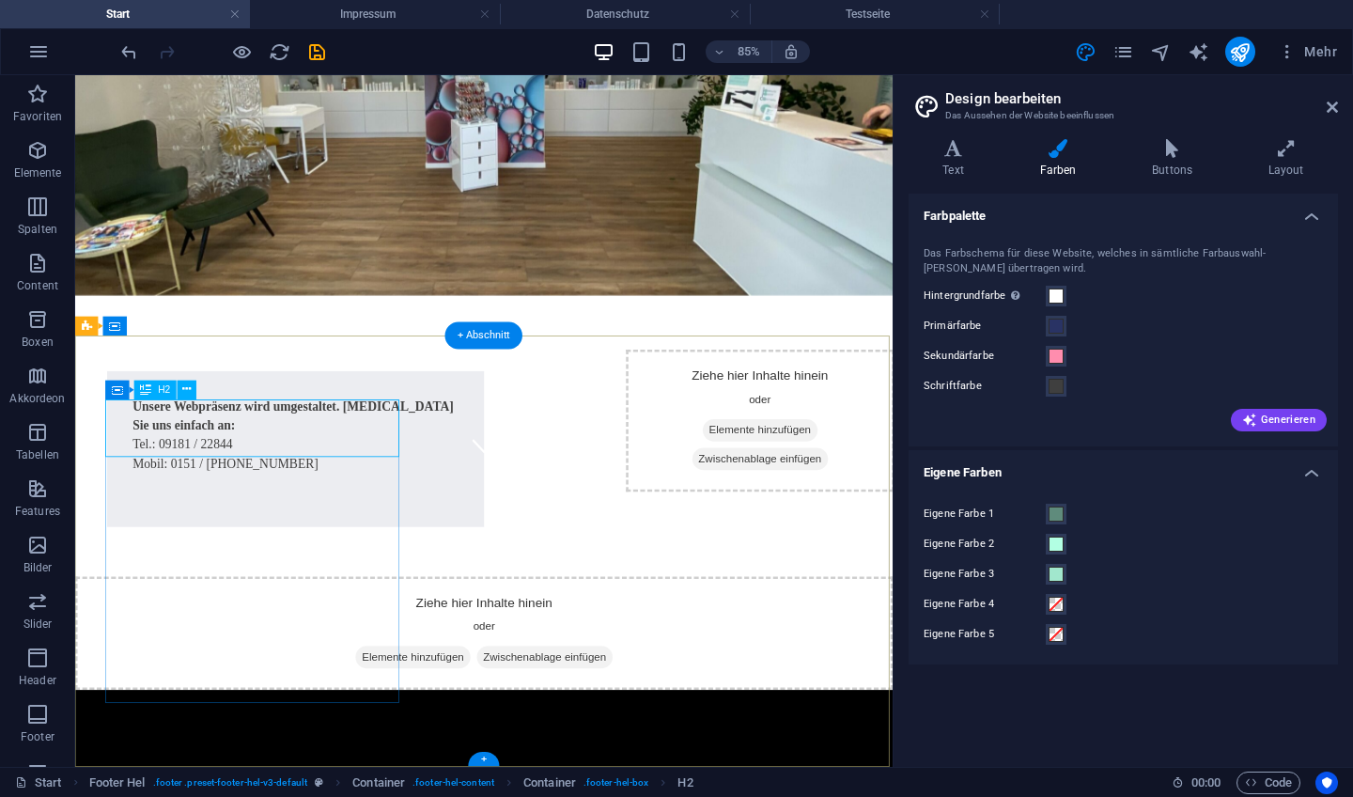
click at [191, 393] on icon at bounding box center [187, 390] width 8 height 17
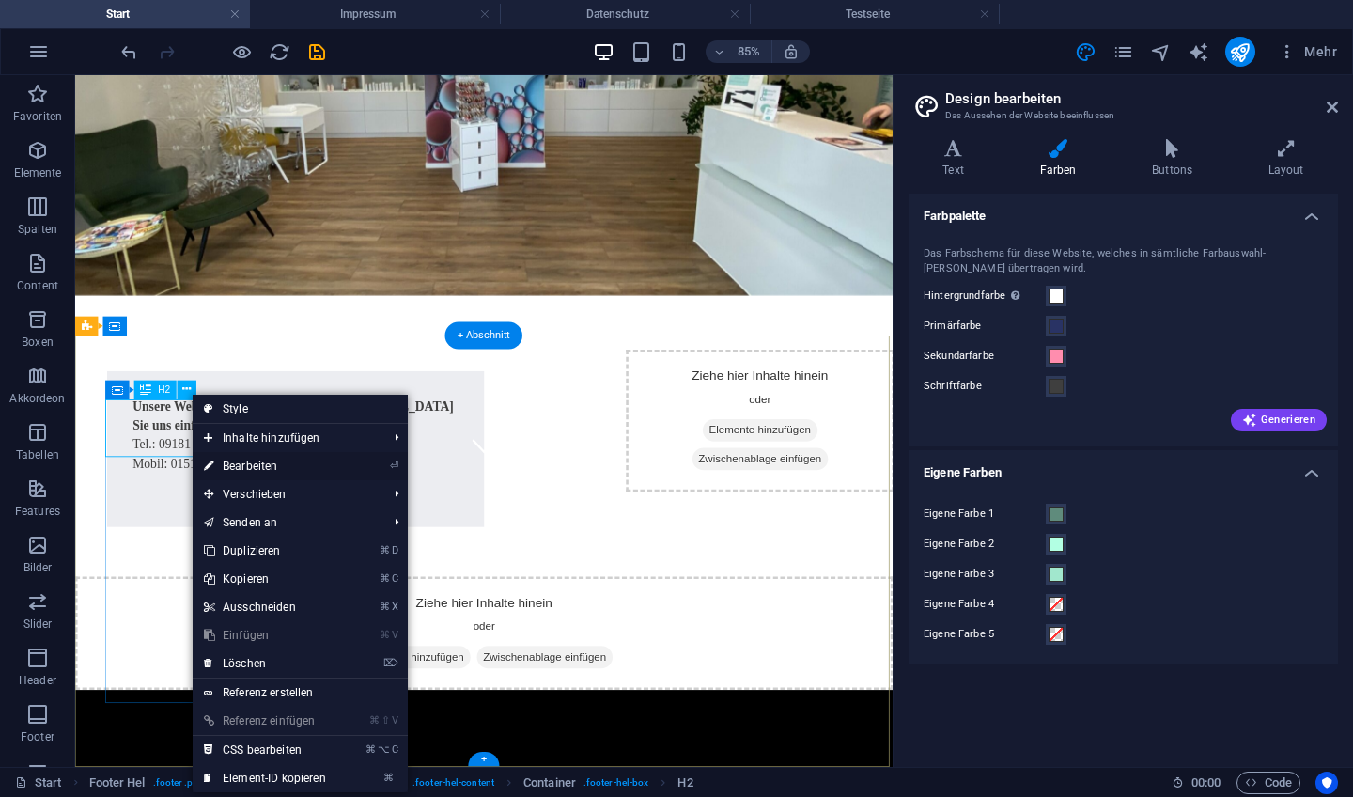
click at [293, 459] on link "⏎ Bearbeiten" at bounding box center [265, 466] width 145 height 28
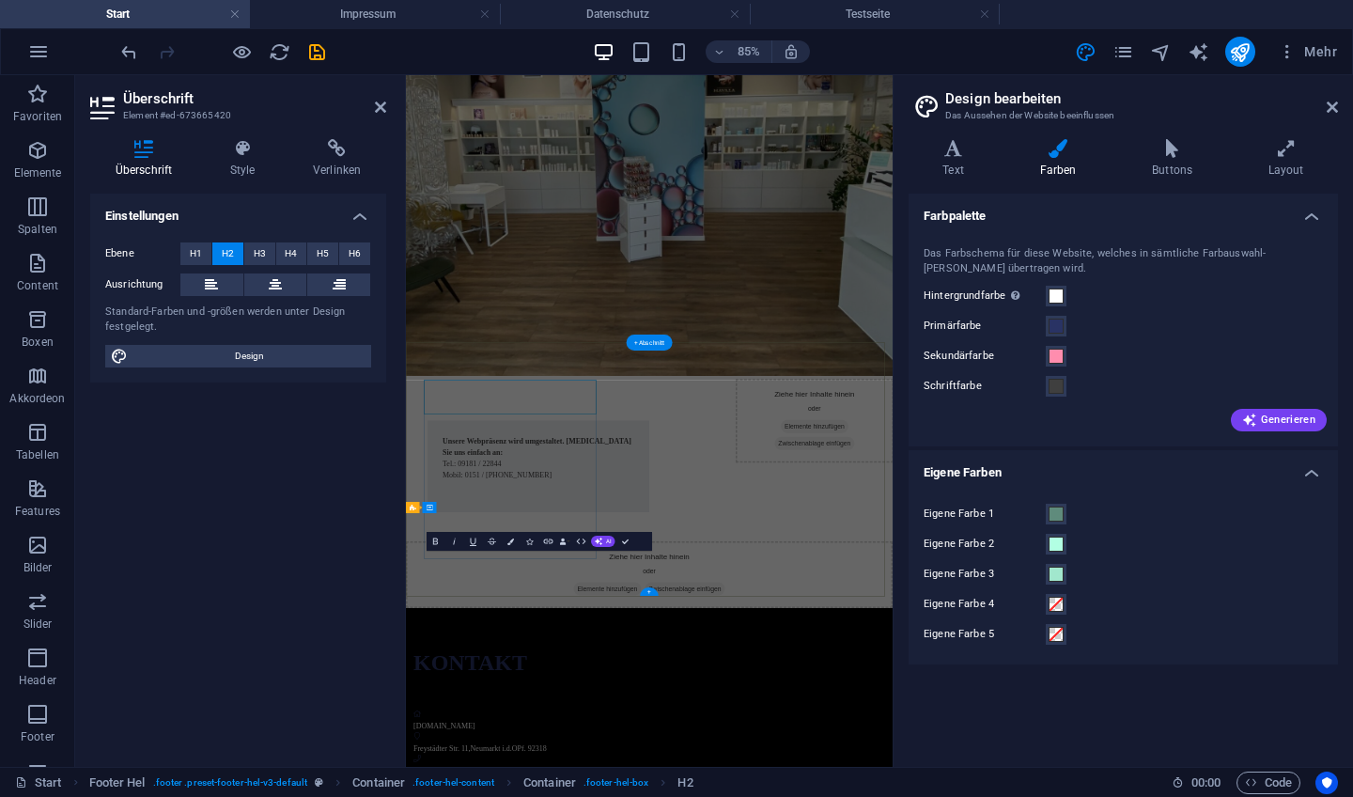
scroll to position [125, 0]
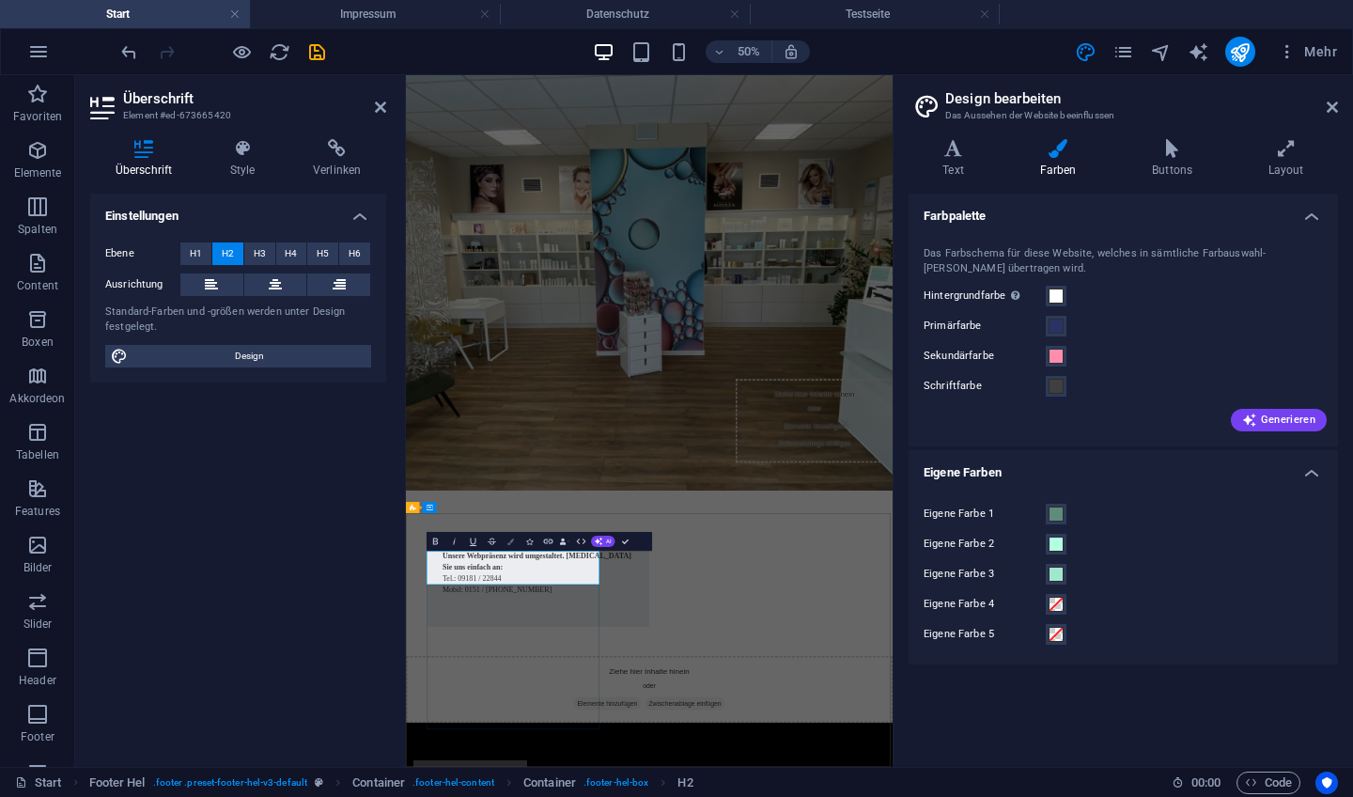
click at [511, 544] on icon "button" at bounding box center [510, 541] width 7 height 7
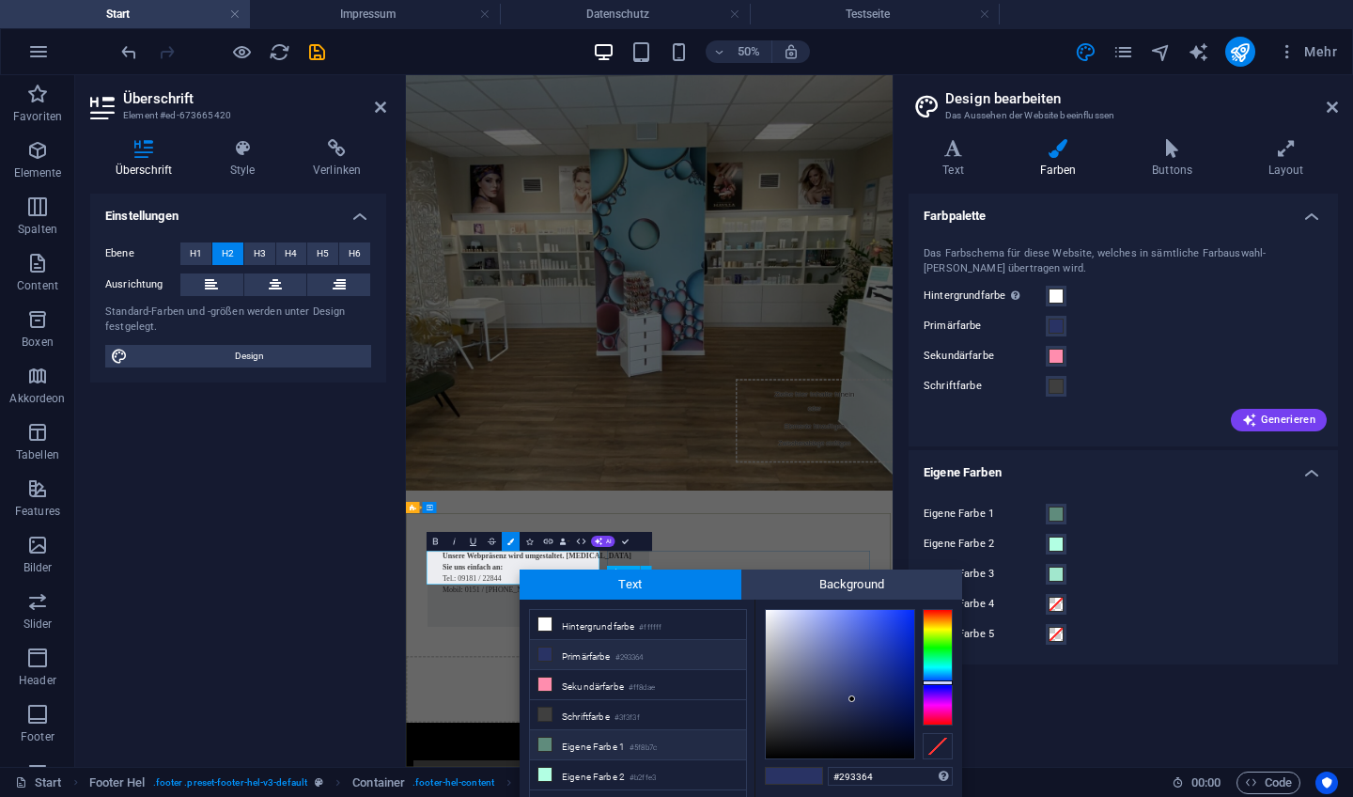
click at [538, 745] on span at bounding box center [545, 744] width 15 height 15
type input "#5f8b7c"
click at [538, 745] on span at bounding box center [545, 744] width 15 height 15
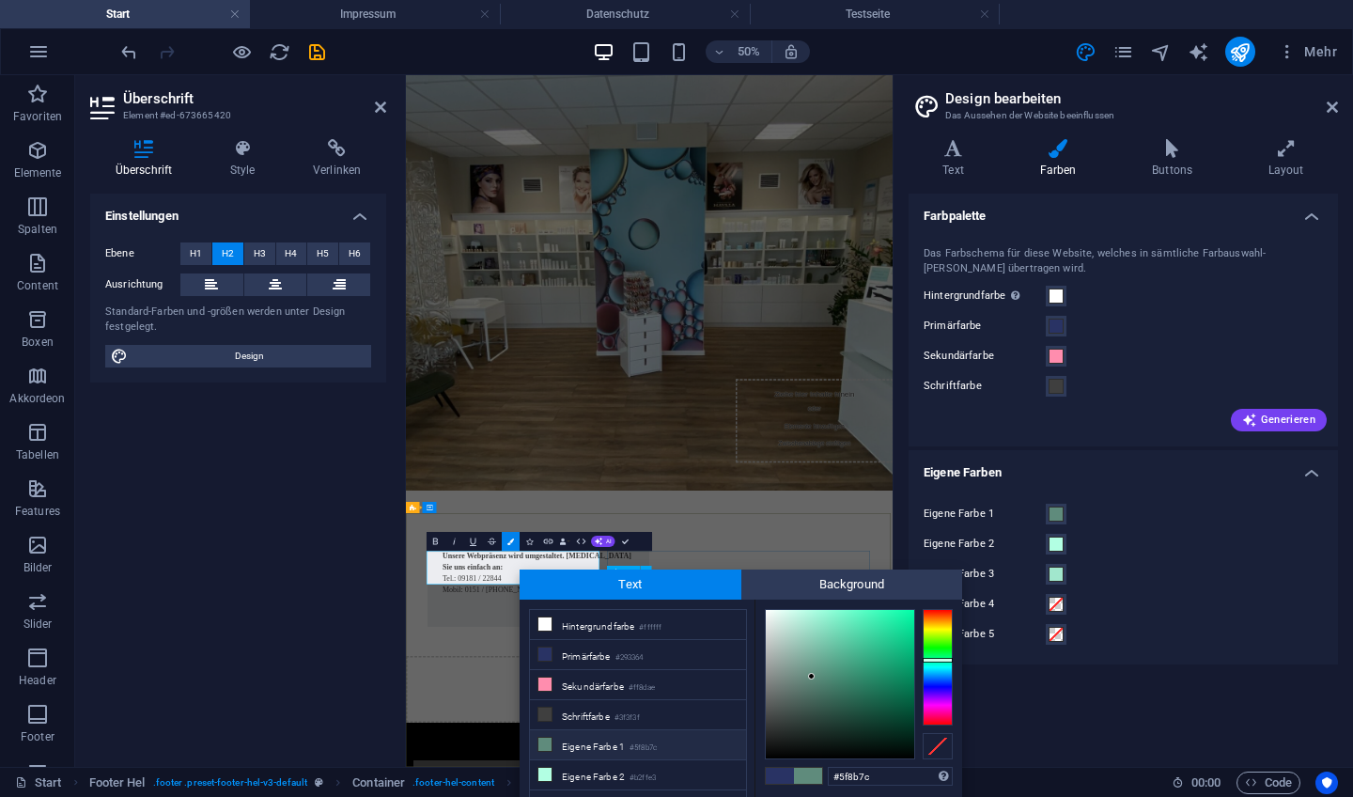
click at [545, 742] on icon at bounding box center [544, 744] width 13 height 13
click at [482, 12] on link at bounding box center [484, 15] width 11 height 18
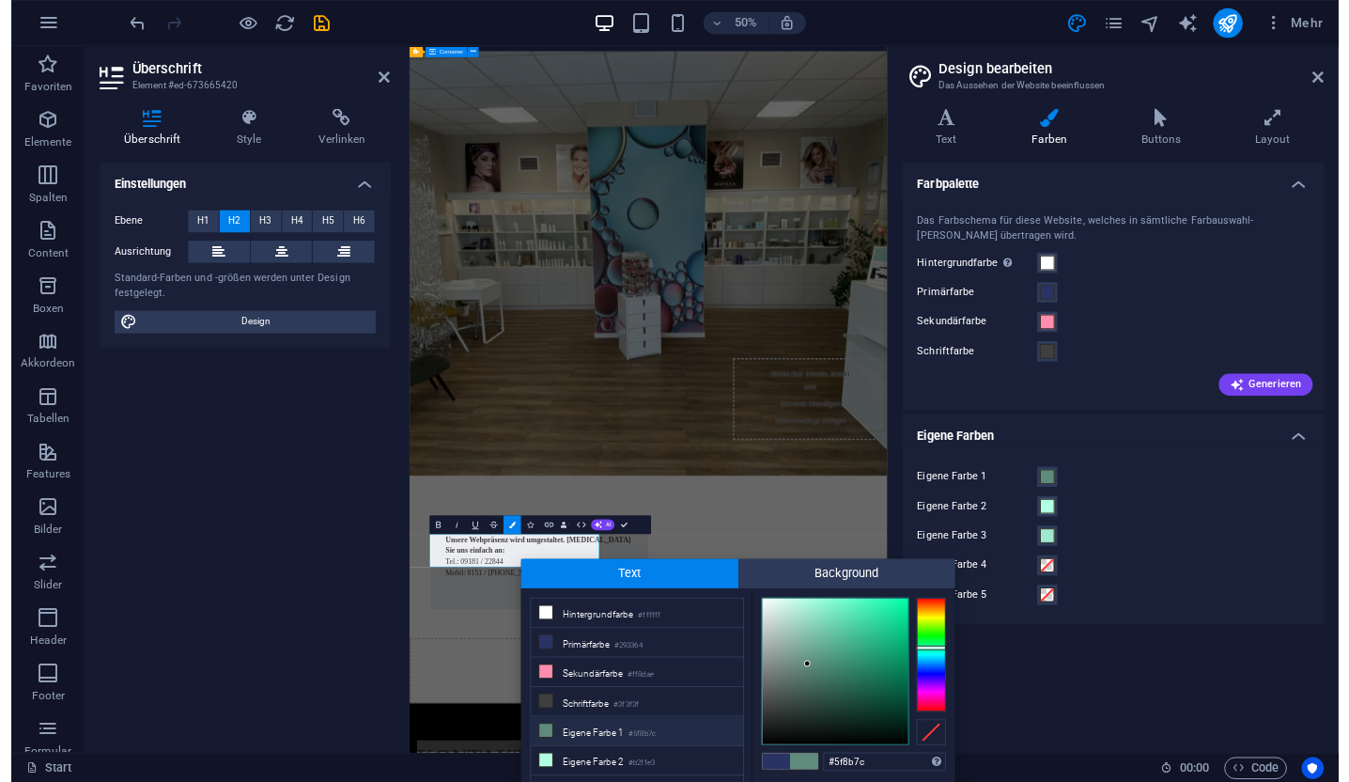
scroll to position [102, 0]
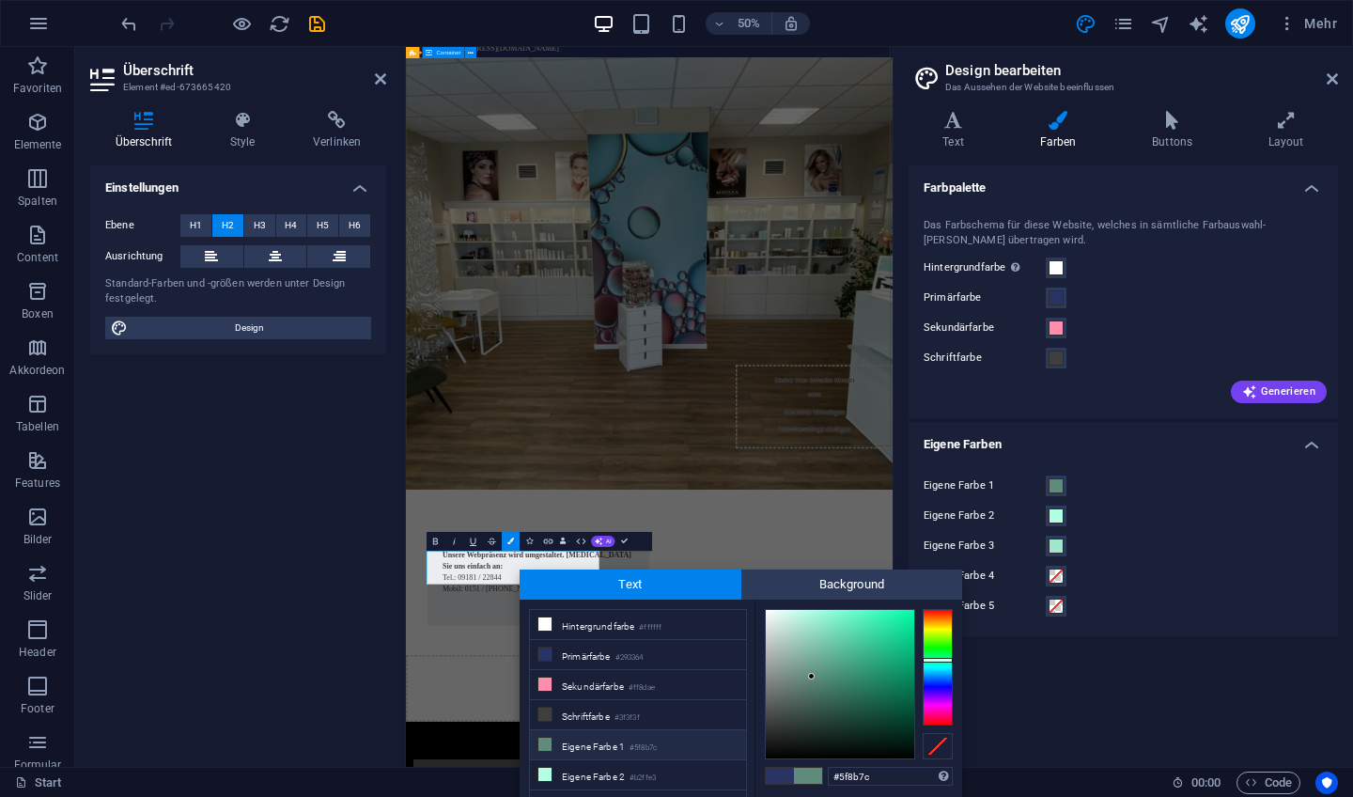
drag, startPoint x: 1162, startPoint y: 678, endPoint x: 1028, endPoint y: 647, distance: 137.0
drag, startPoint x: 959, startPoint y: 621, endPoint x: 944, endPoint y: 1043, distance: 422.2
click at [918, 488] on body "[DOMAIN_NAME] Start Favoriten Elemente Spalten Content Boxen Akkordeon Tabellen…" at bounding box center [676, 398] width 1353 height 797
drag, startPoint x: 1116, startPoint y: 632, endPoint x: 990, endPoint y: 633, distance: 125.9
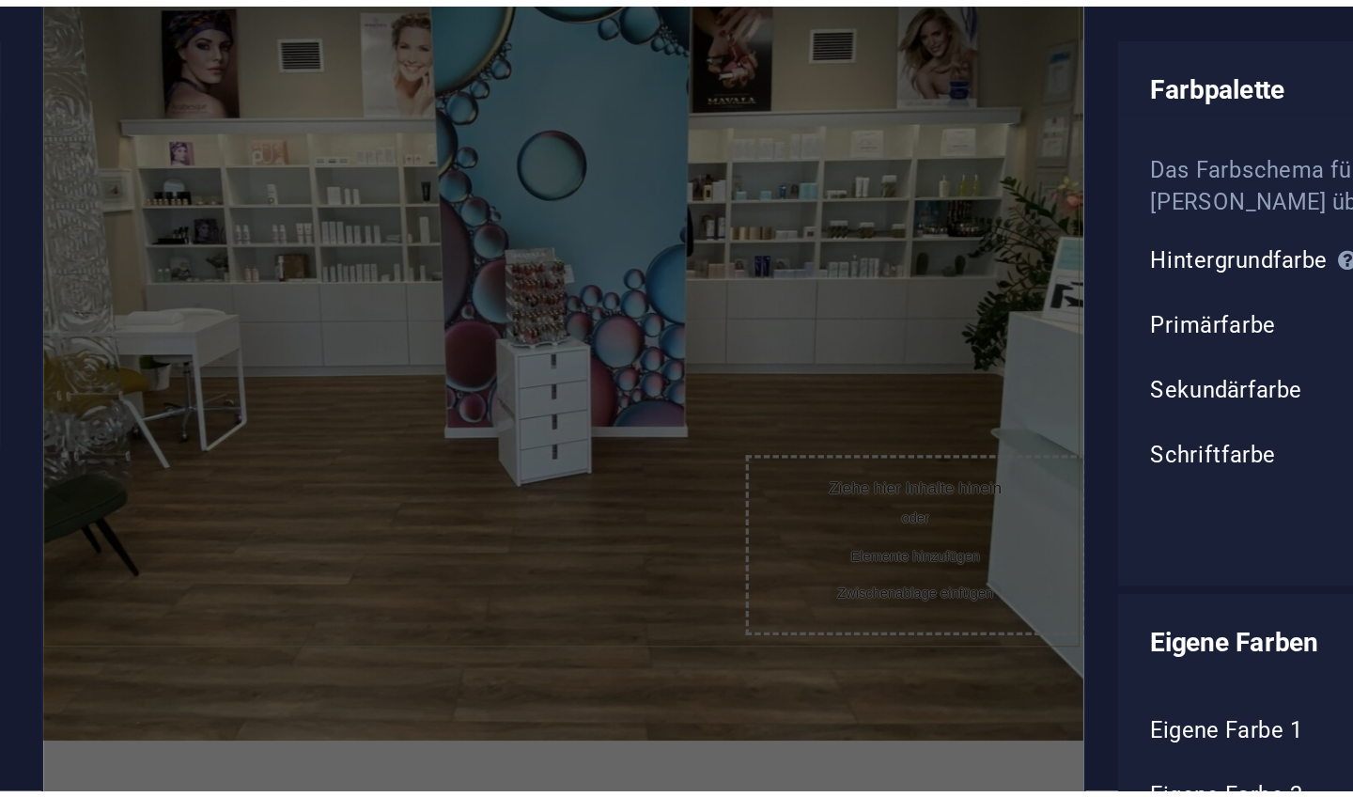
scroll to position [85, 0]
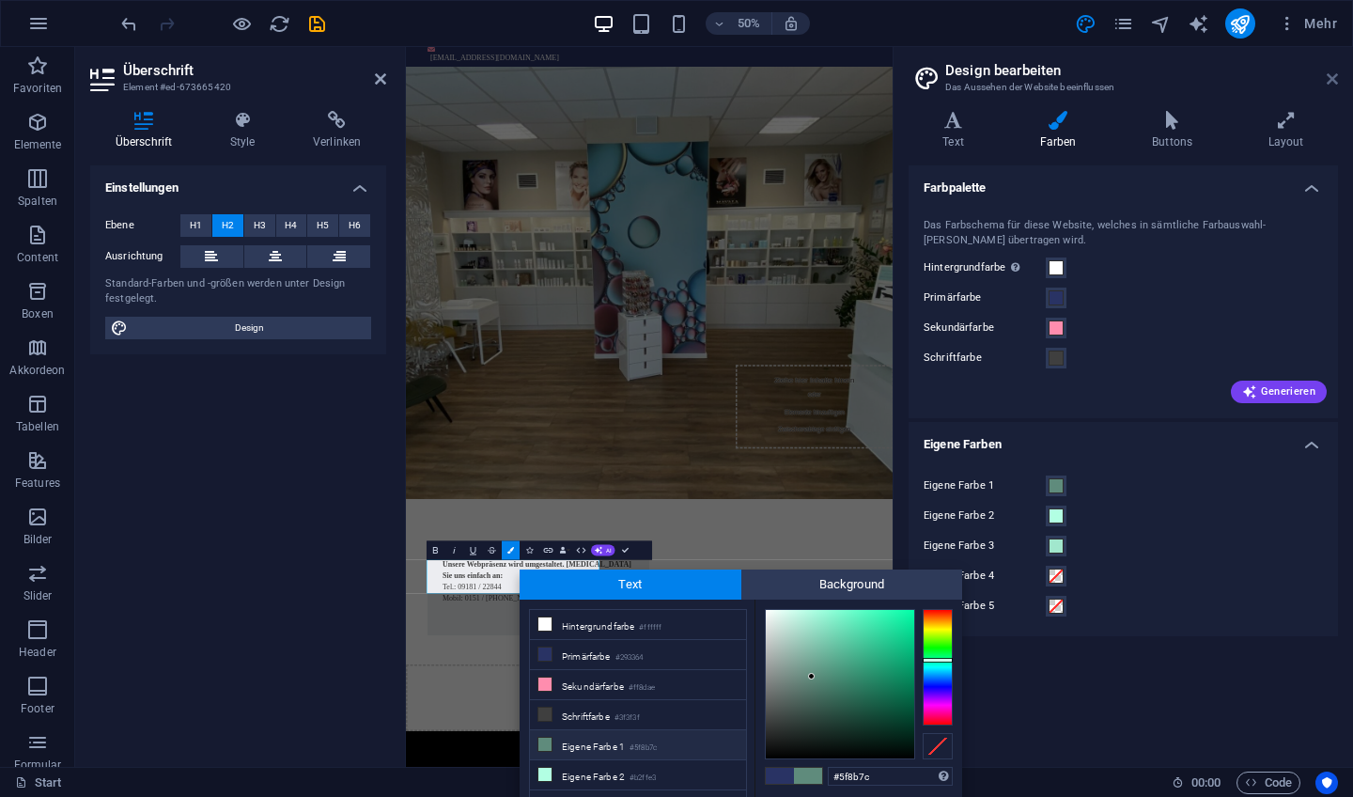
click at [1333, 83] on icon at bounding box center [1332, 78] width 11 height 15
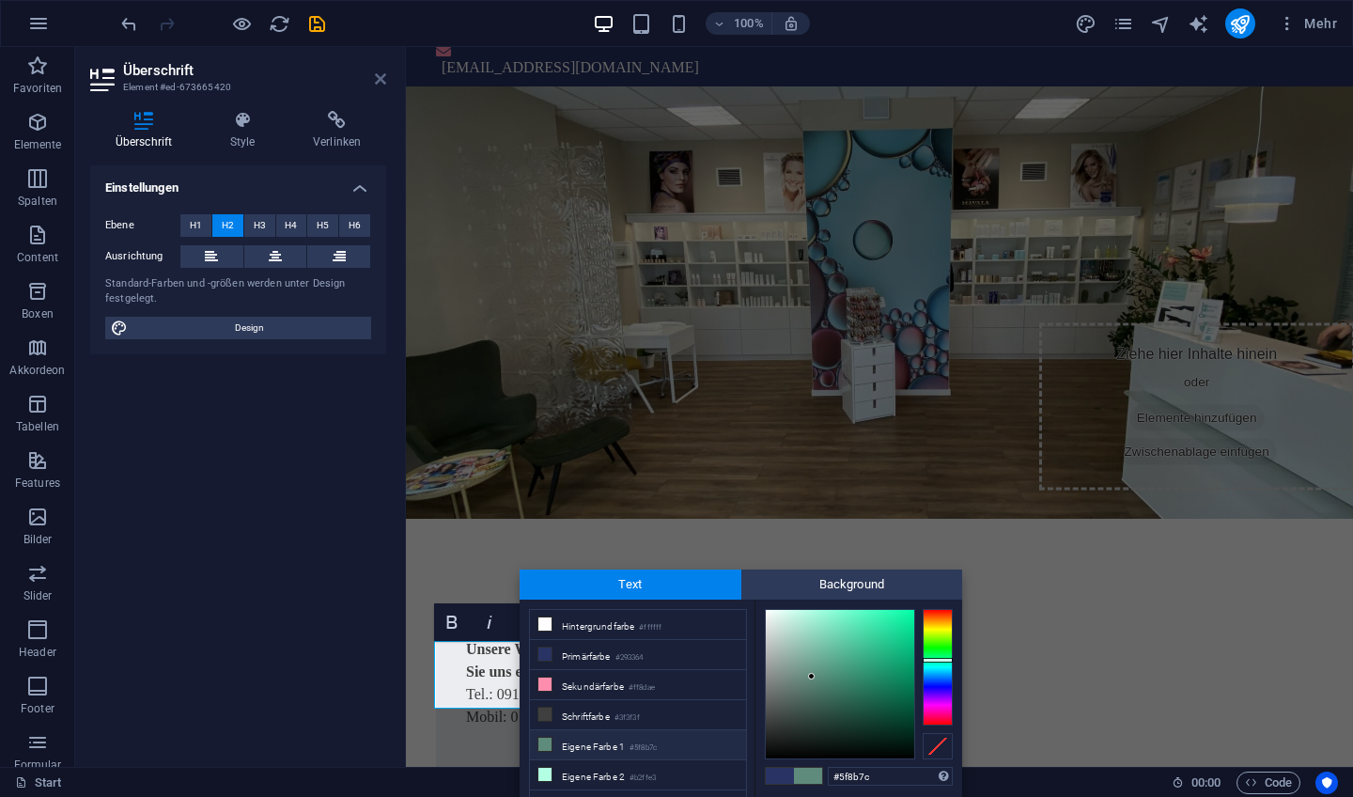
click at [382, 75] on icon at bounding box center [380, 78] width 11 height 15
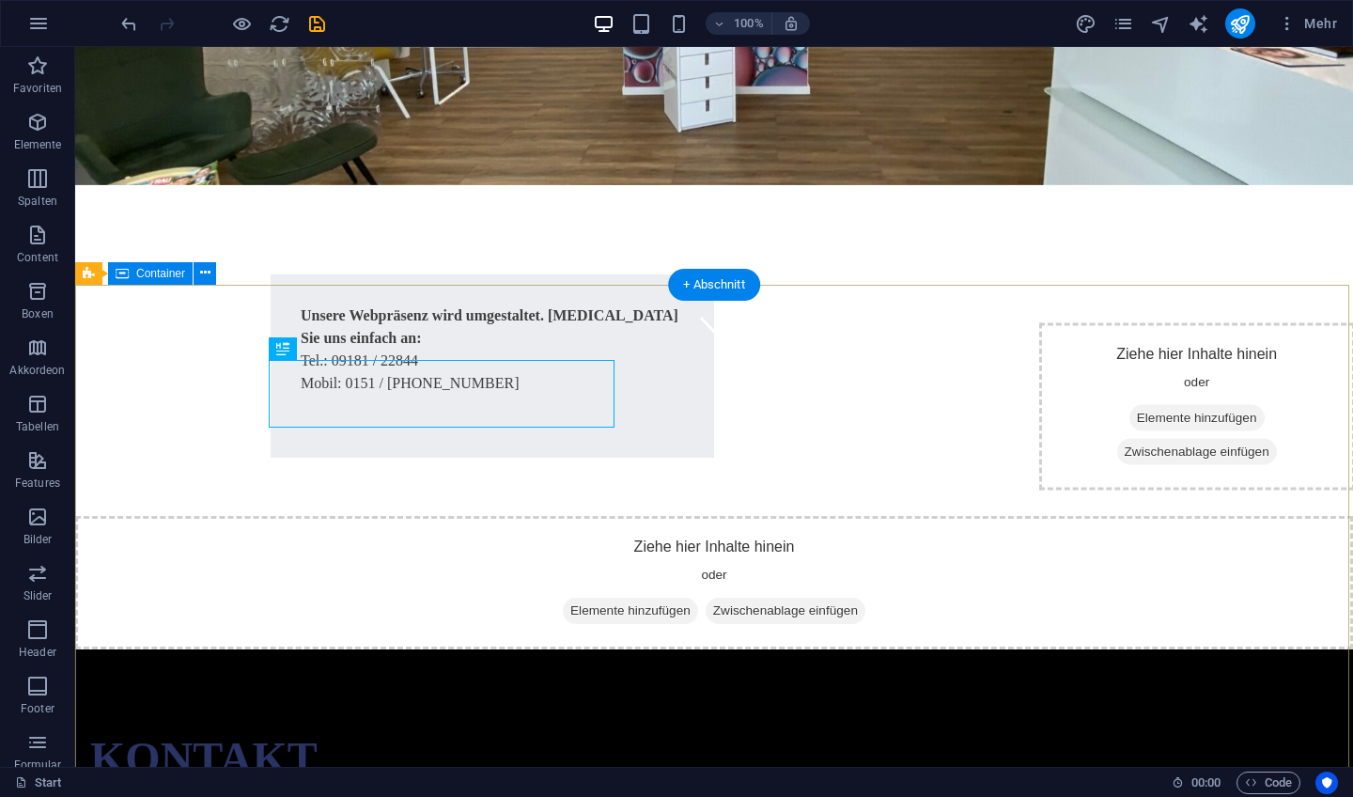
scroll to position [391, 0]
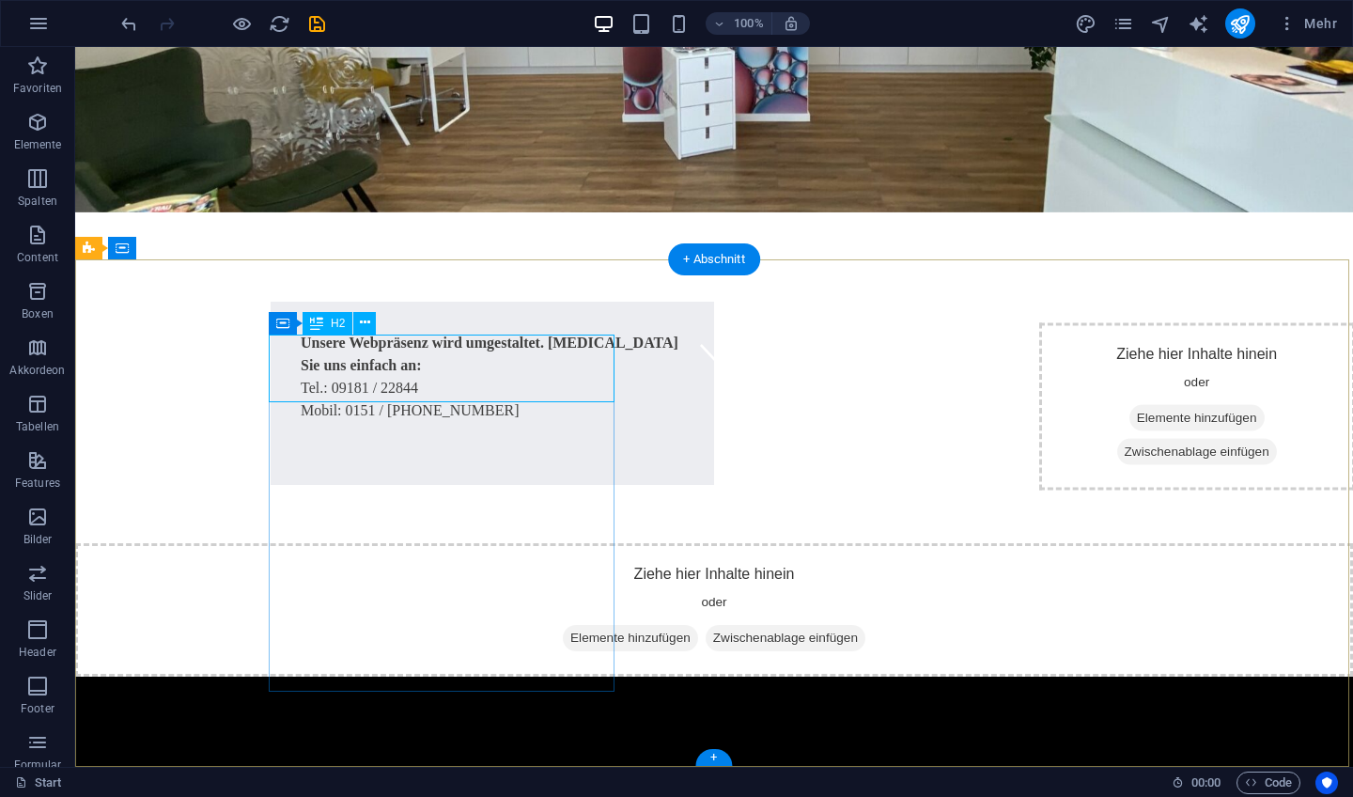
click at [477, 752] on div "Kontakt" at bounding box center [533, 786] width 887 height 68
click at [366, 324] on icon at bounding box center [365, 323] width 10 height 20
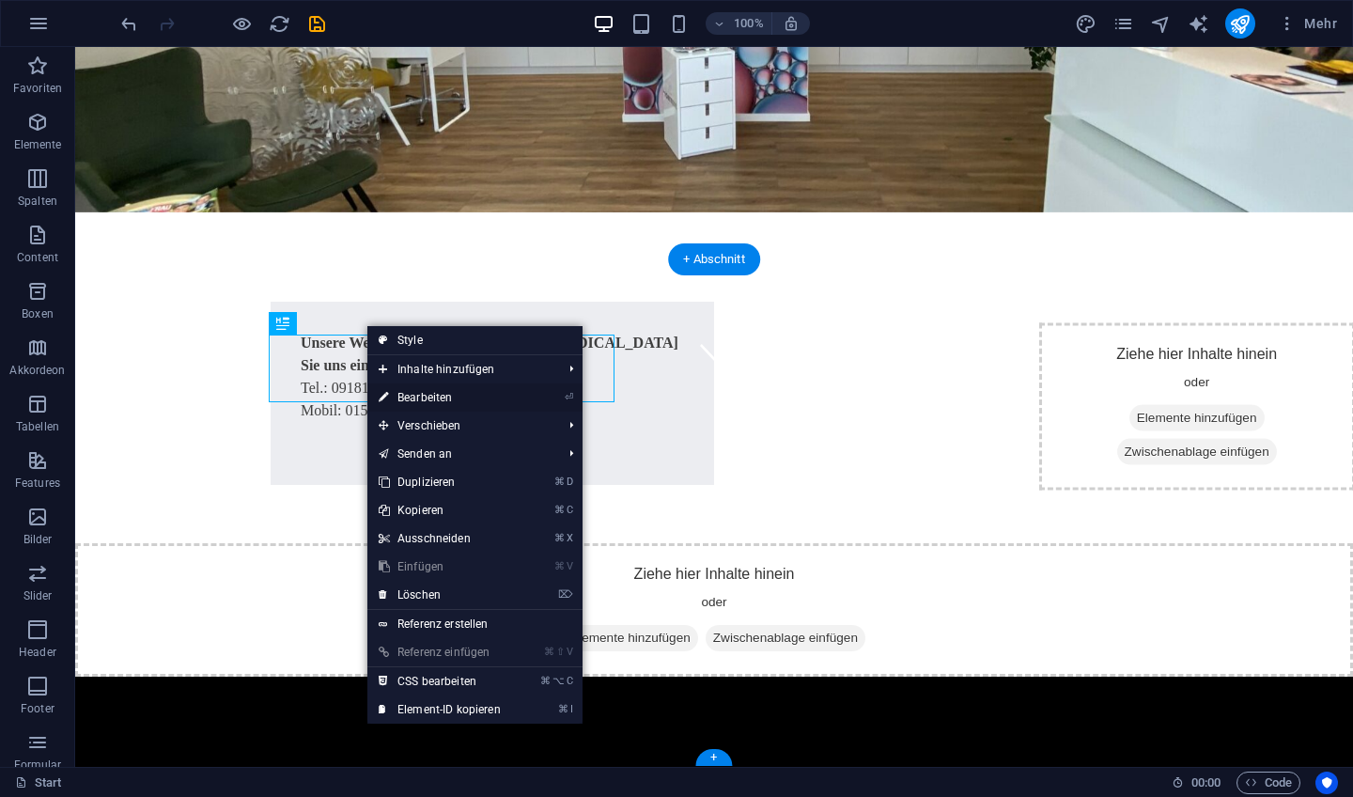
click at [453, 394] on link "⏎ Bearbeiten" at bounding box center [439, 397] width 145 height 28
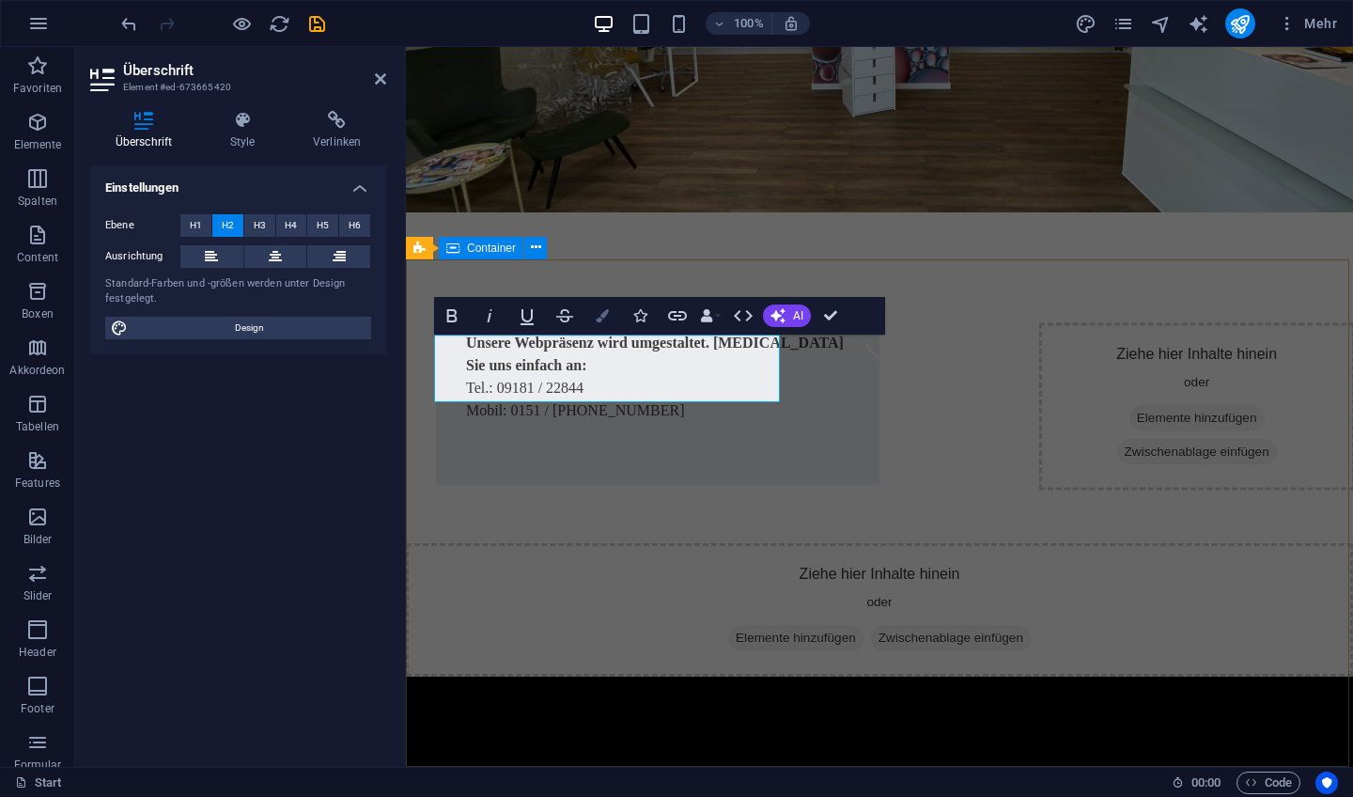
click at [607, 317] on icon "button" at bounding box center [602, 315] width 13 height 13
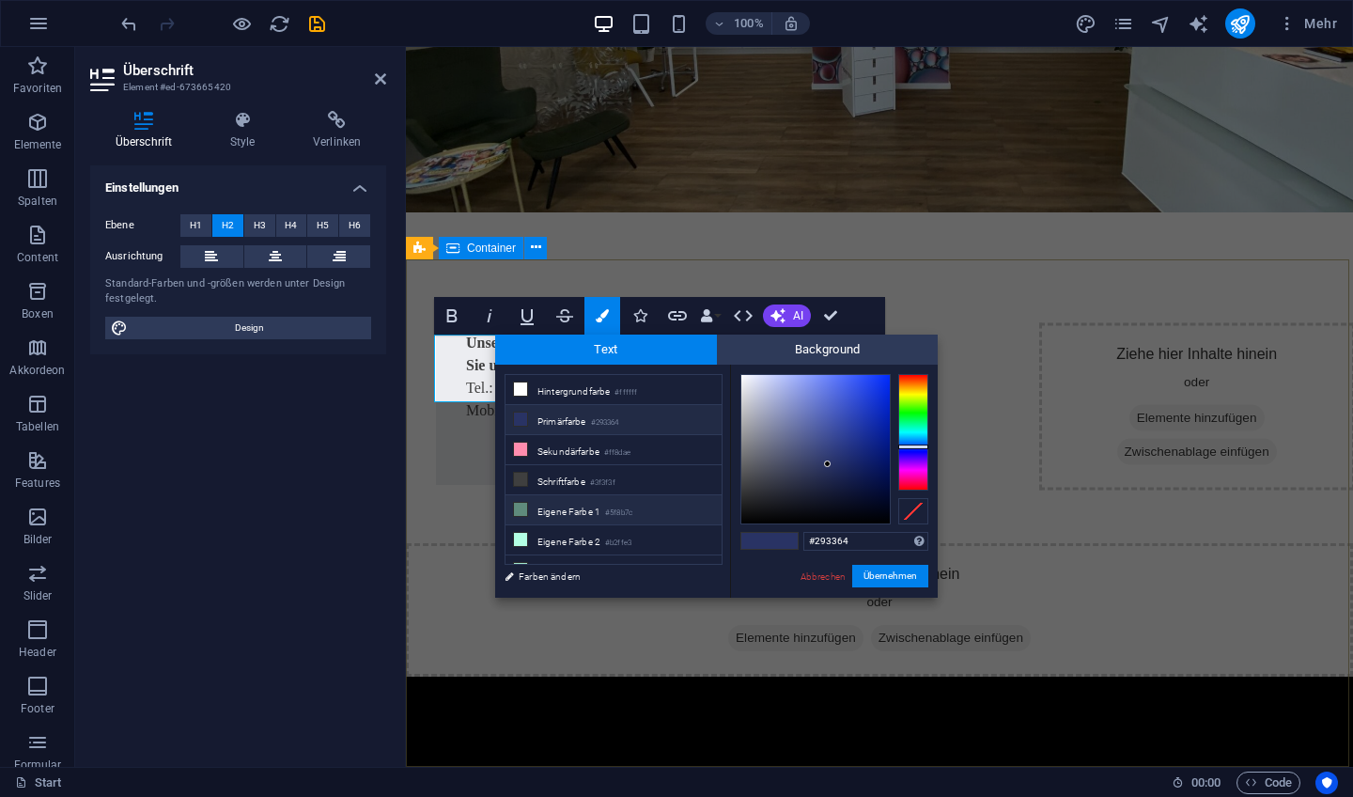
click at [563, 508] on li "Eigene Farbe 1 #5f8b7c" at bounding box center [614, 510] width 216 height 30
type input "#5f8b7c"
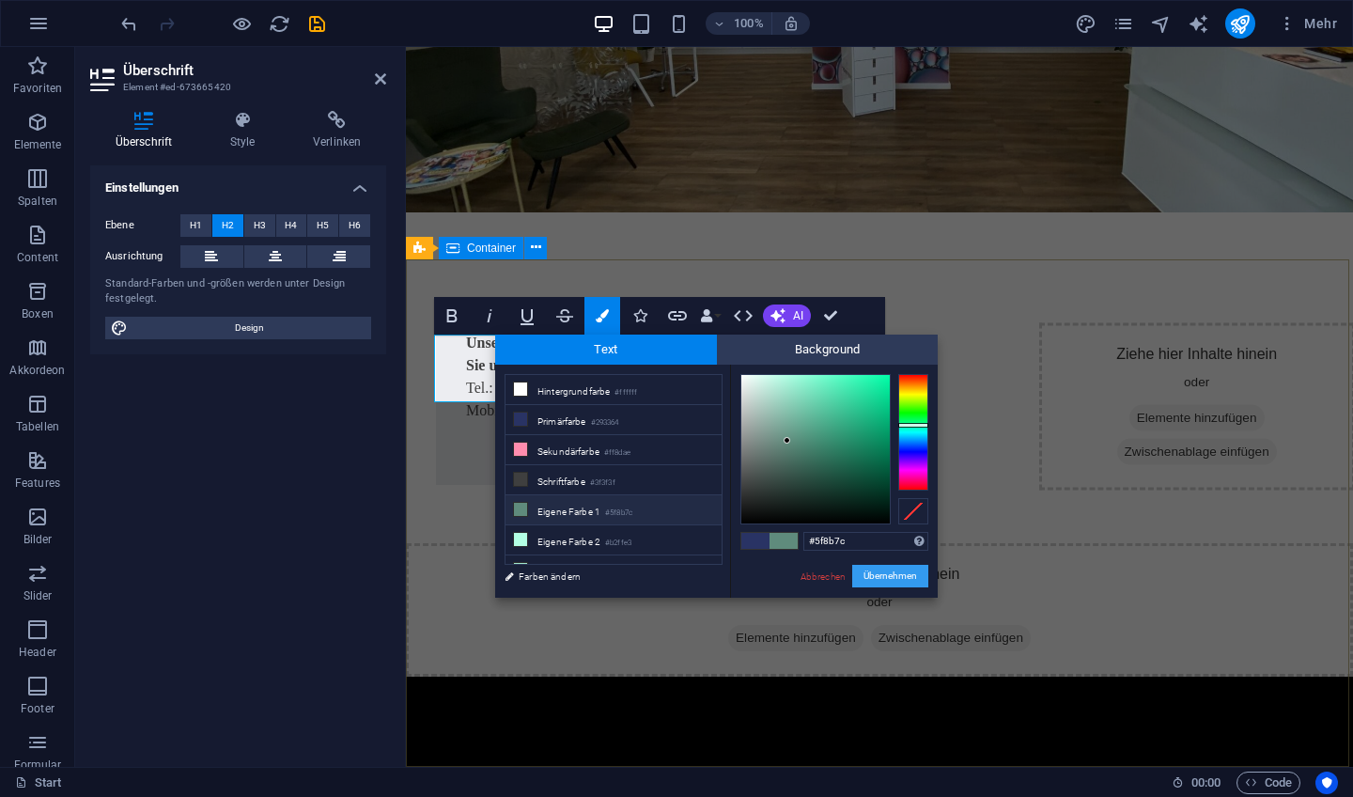
click at [872, 577] on button "Übernehmen" at bounding box center [890, 576] width 76 height 23
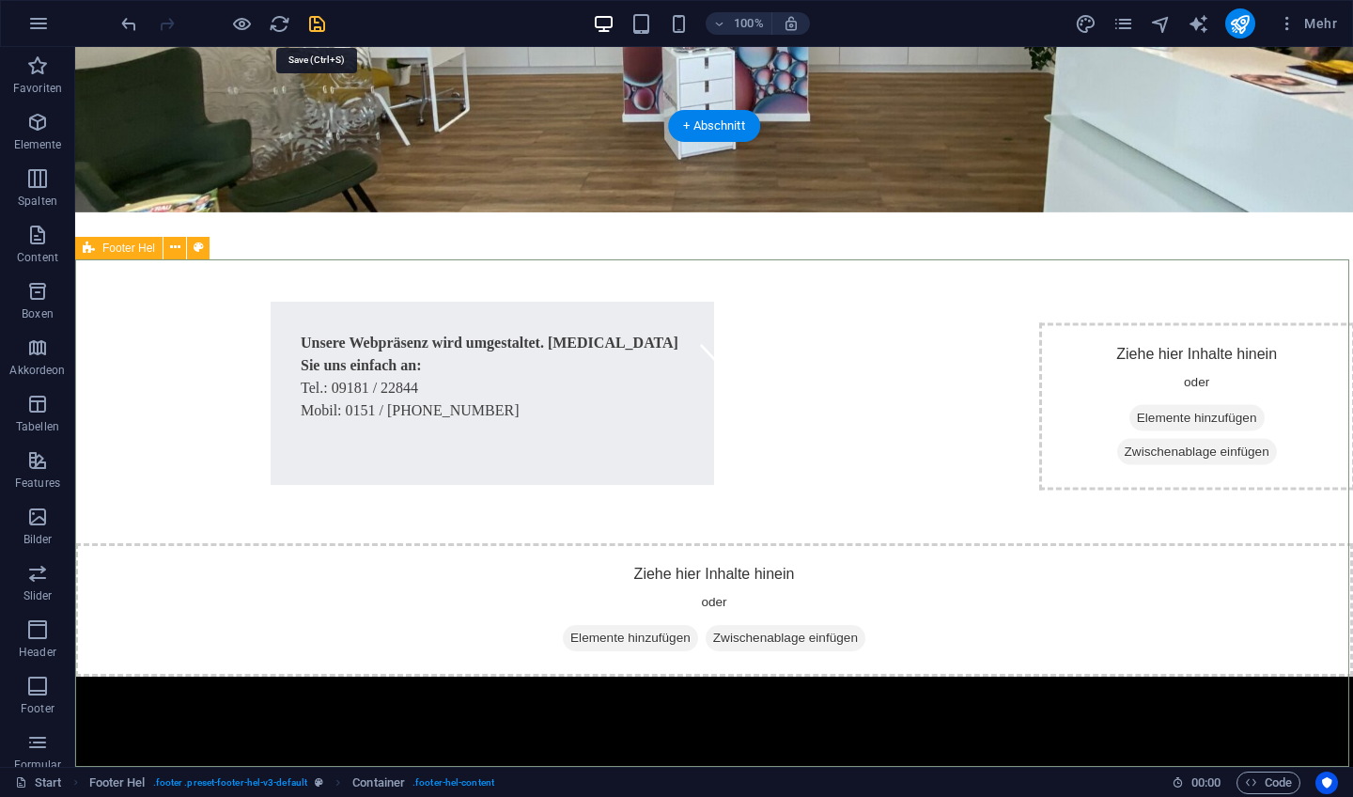
click at [314, 29] on icon "save" at bounding box center [317, 24] width 22 height 22
checkbox input "false"
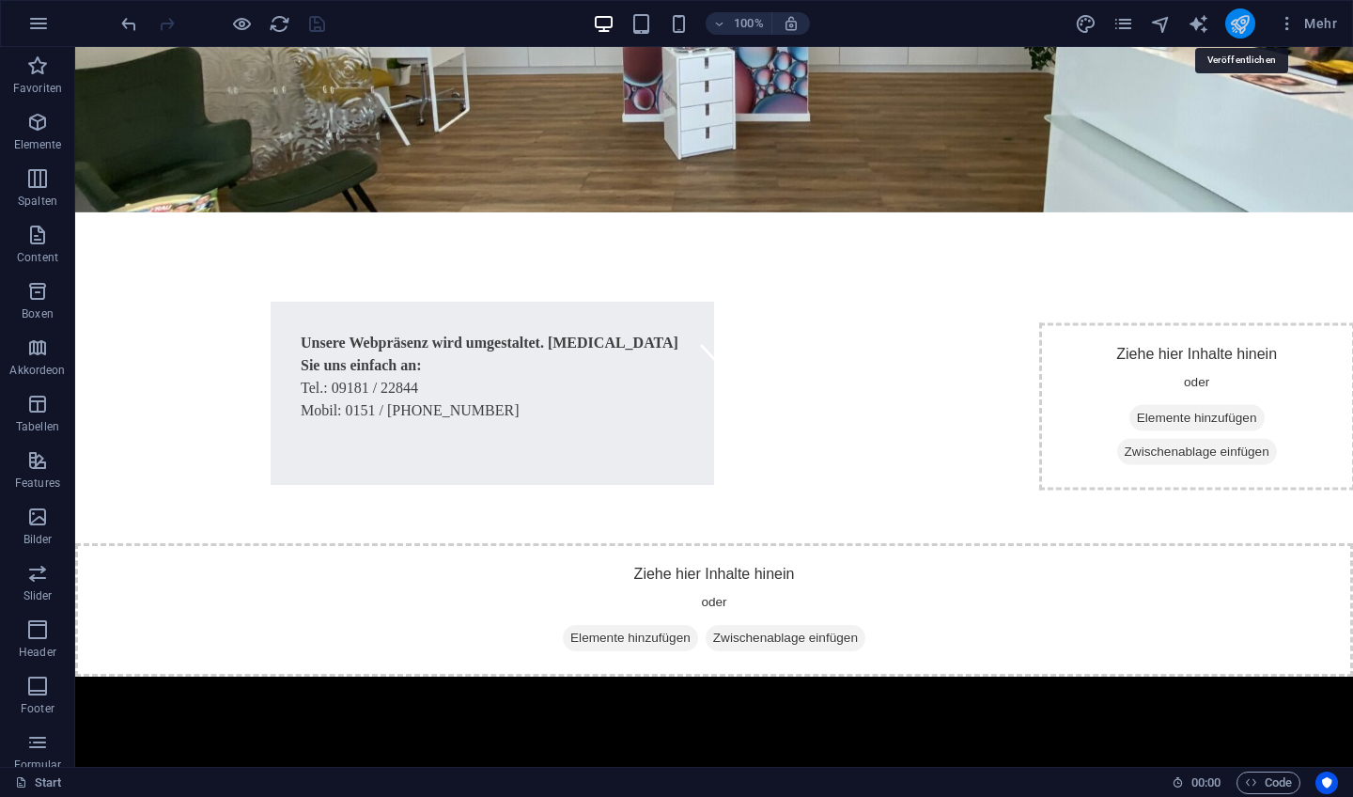
click at [1247, 29] on icon "publish" at bounding box center [1240, 24] width 22 height 22
